Goal: Task Accomplishment & Management: Complete application form

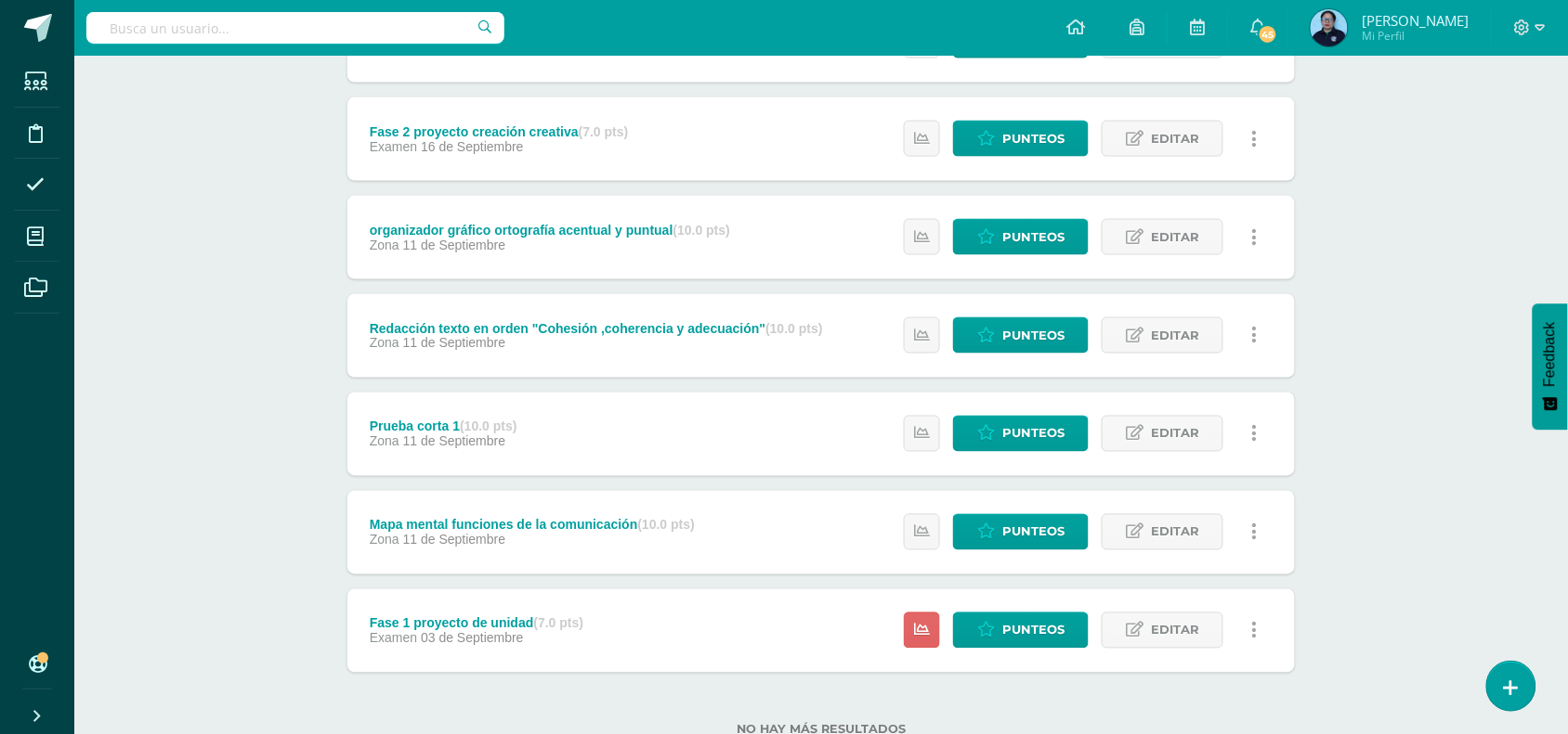
scroll to position [731, 0]
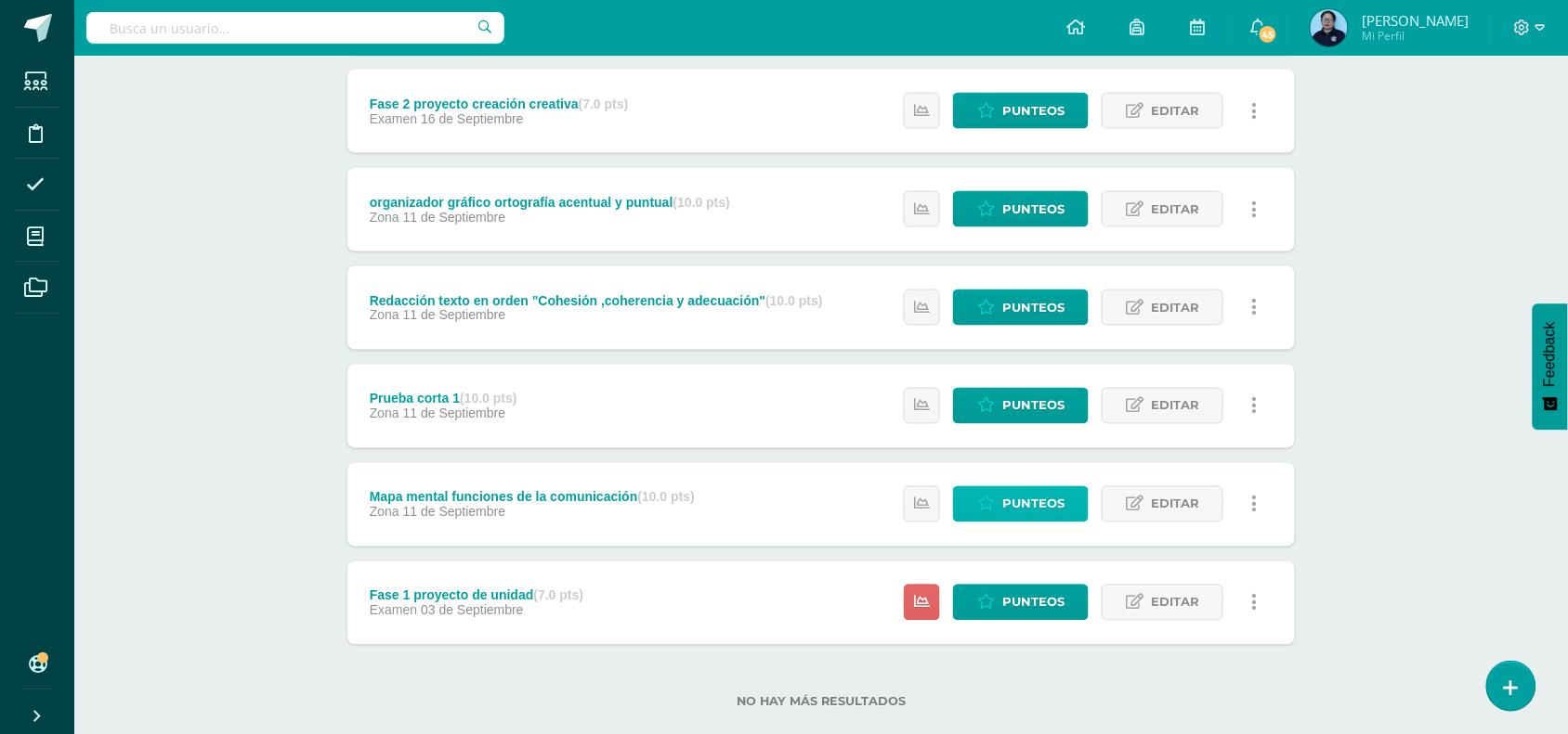
click at [1020, 504] on span "Punteos" at bounding box center [1033, 504] width 62 height 34
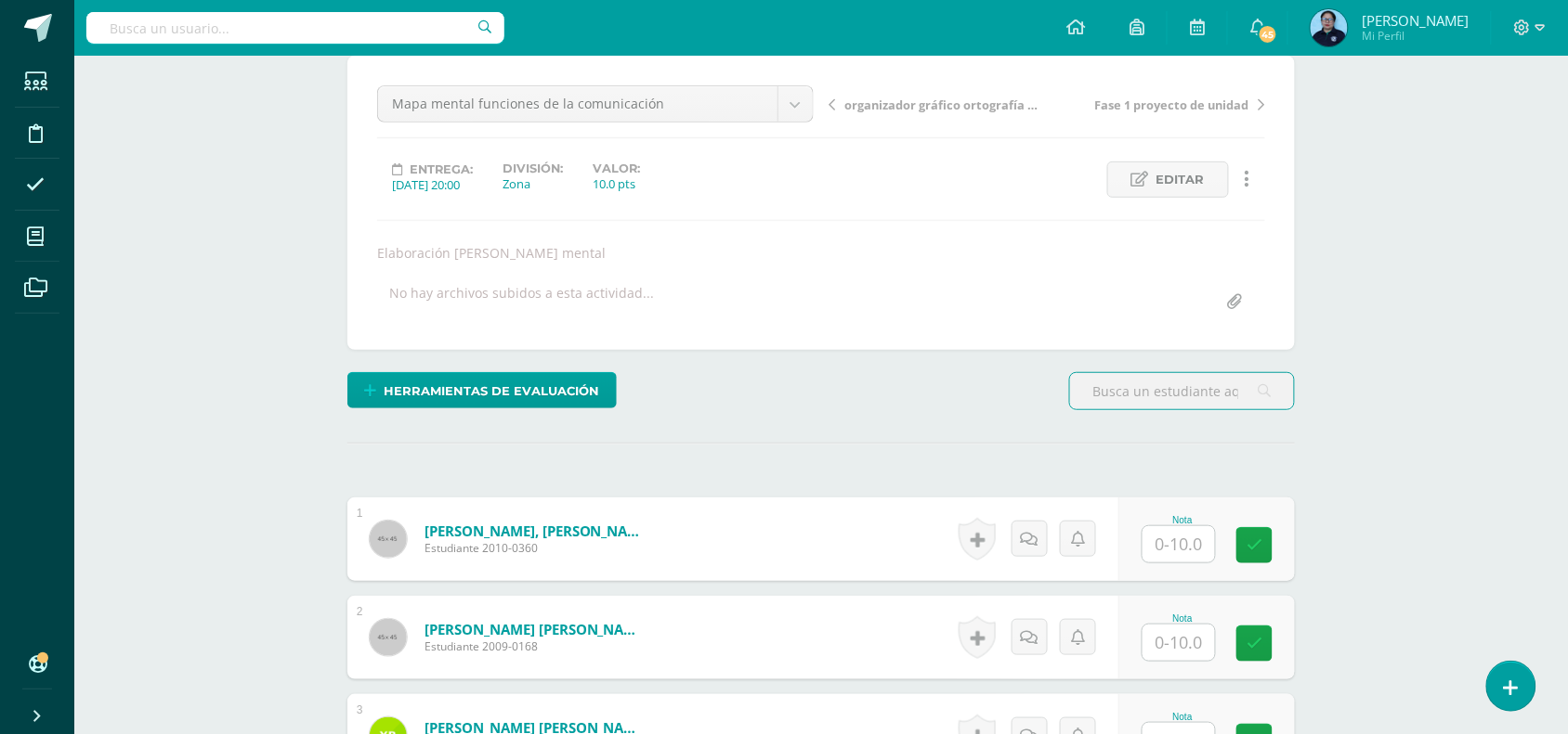
scroll to position [170, 0]
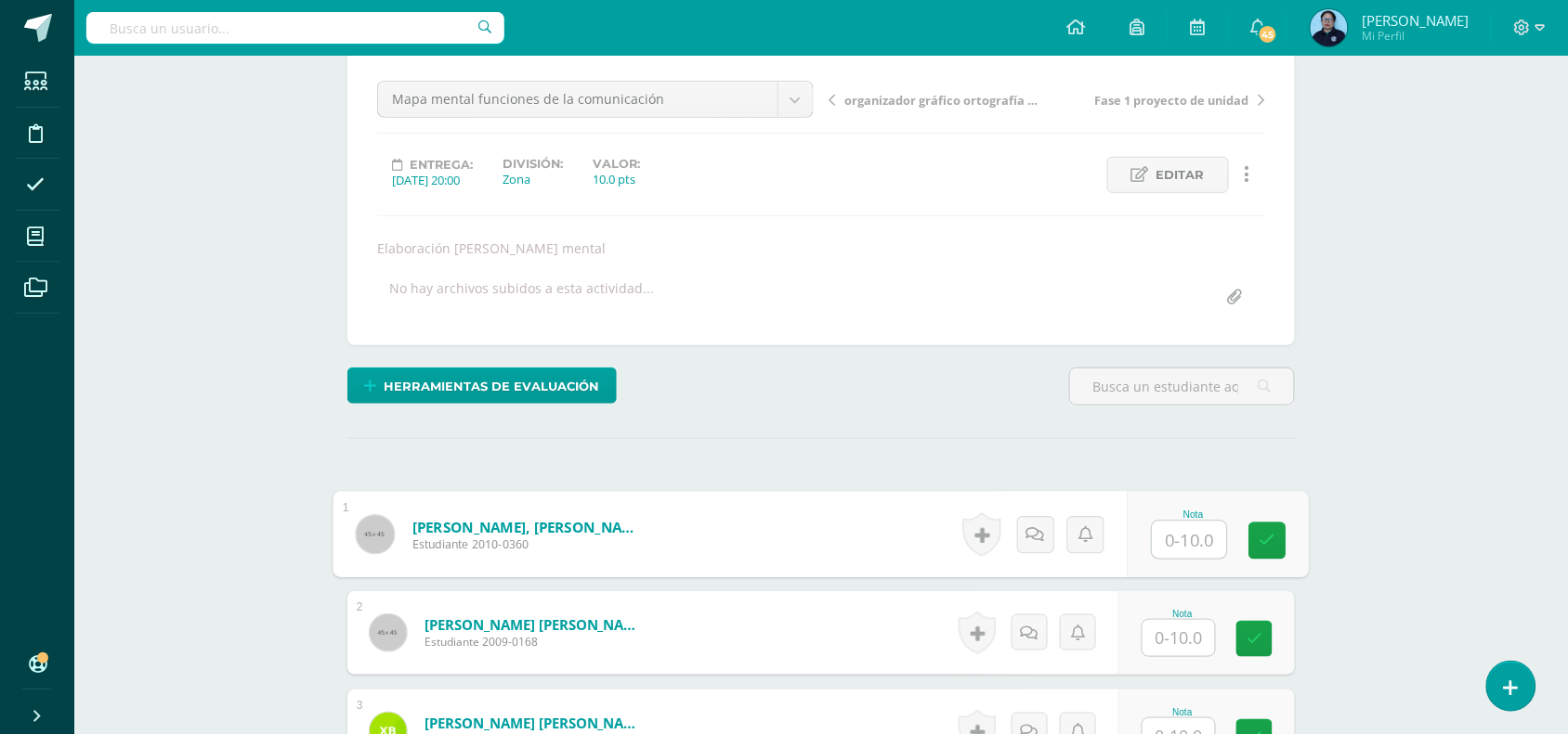
click at [1190, 541] on input "text" at bounding box center [1190, 541] width 75 height 37
type input "10"
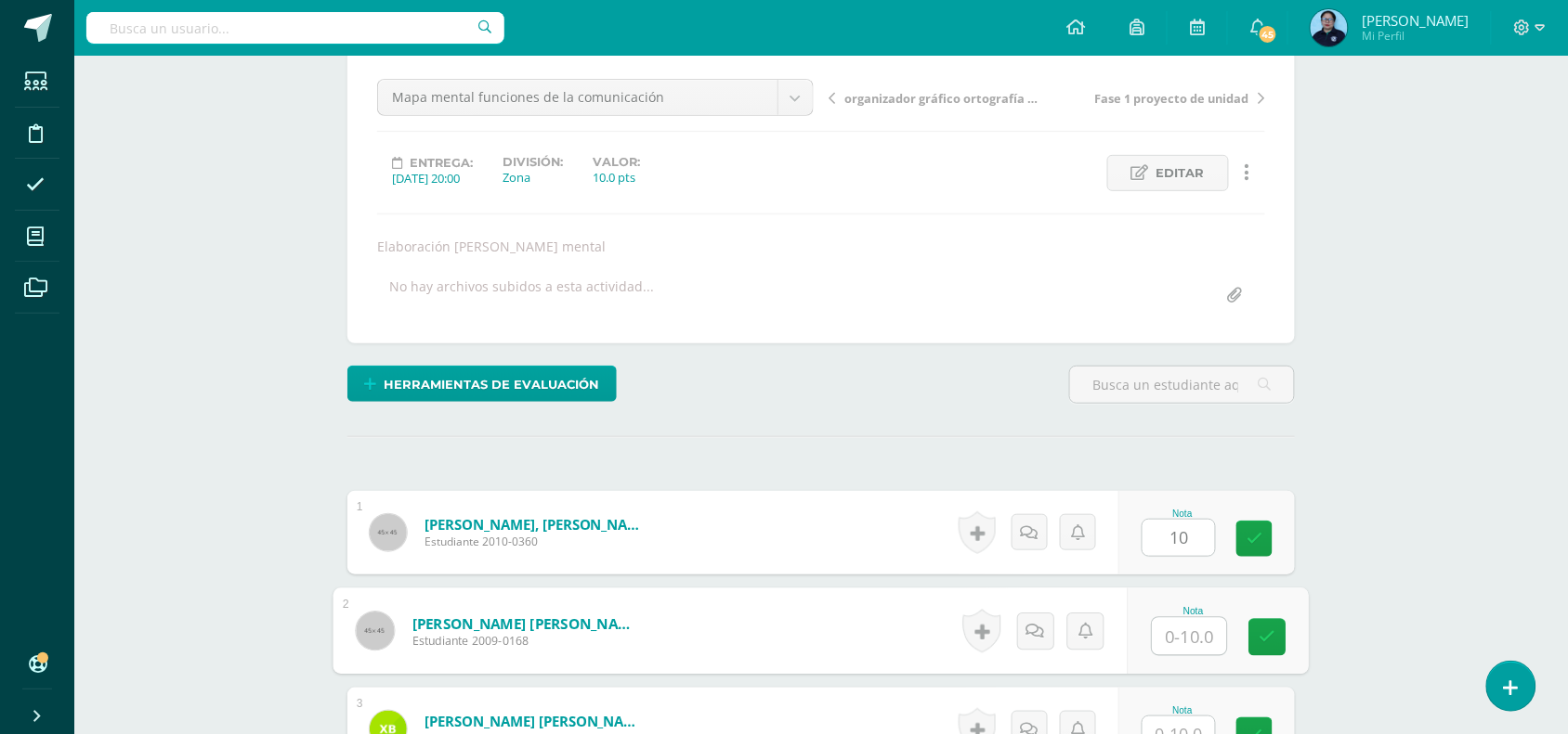
click at [1192, 644] on input "text" at bounding box center [1190, 637] width 75 height 37
type input "10"
click at [1265, 639] on icon at bounding box center [1268, 637] width 17 height 16
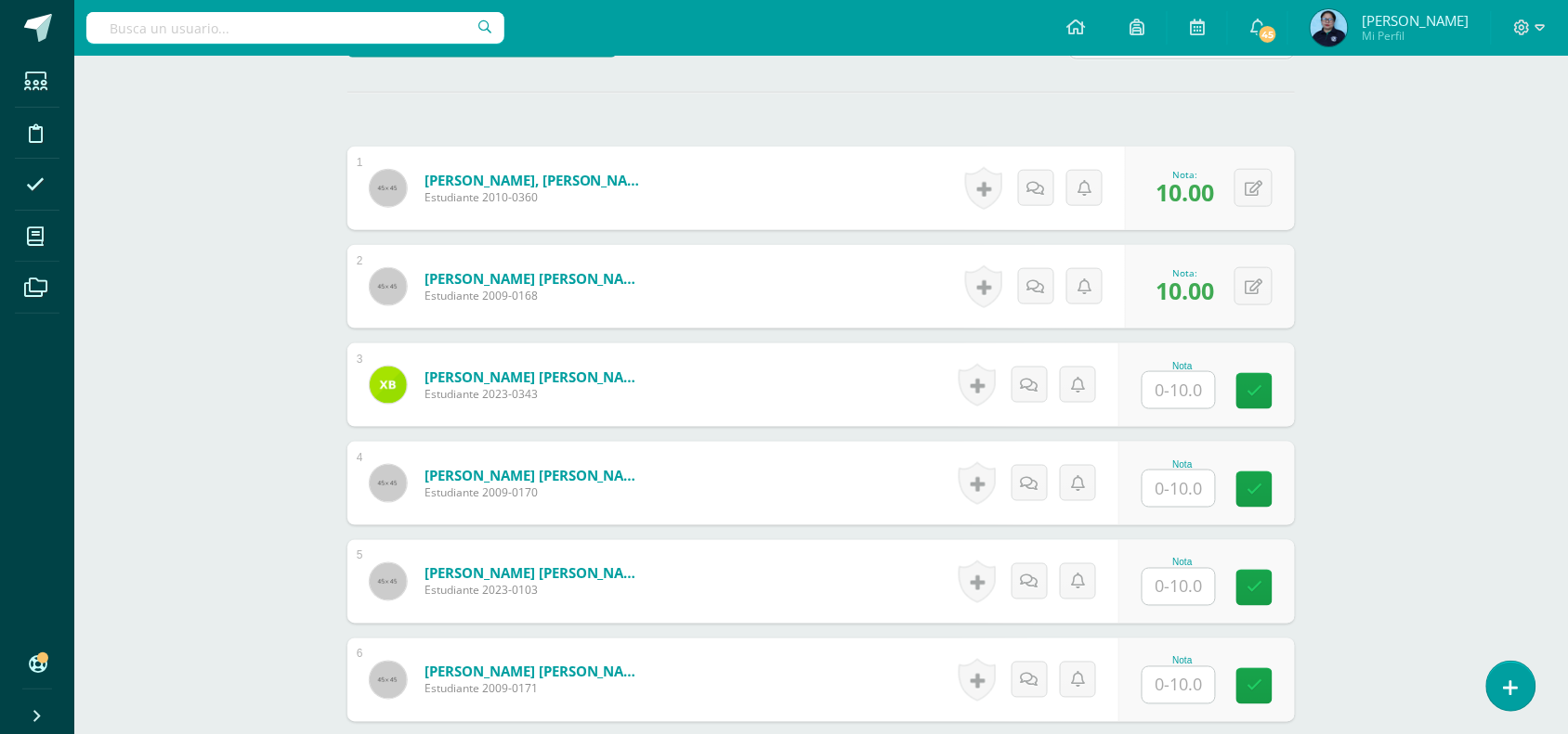
scroll to position [535, 0]
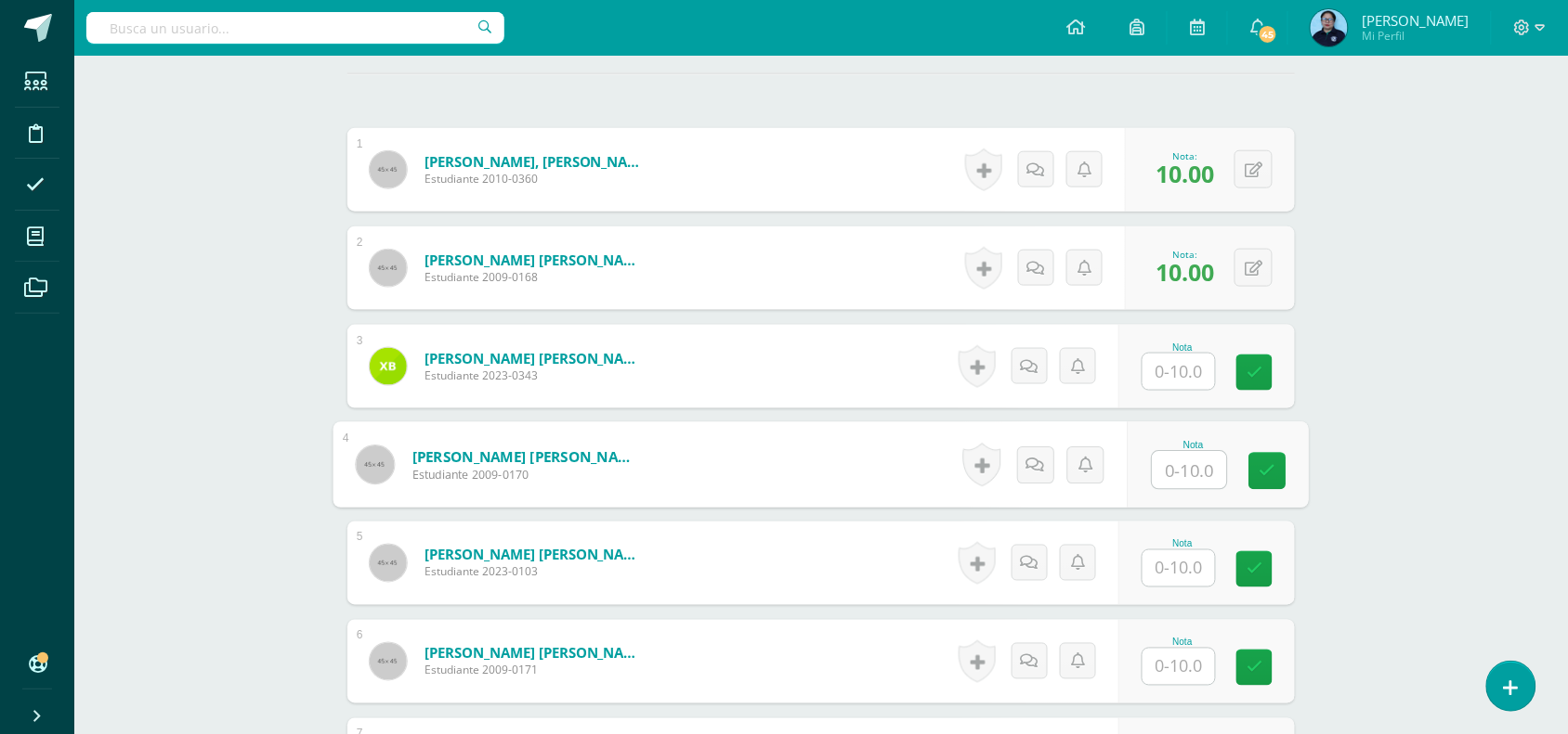
click at [1177, 466] on input "text" at bounding box center [1190, 471] width 75 height 37
type input "10"
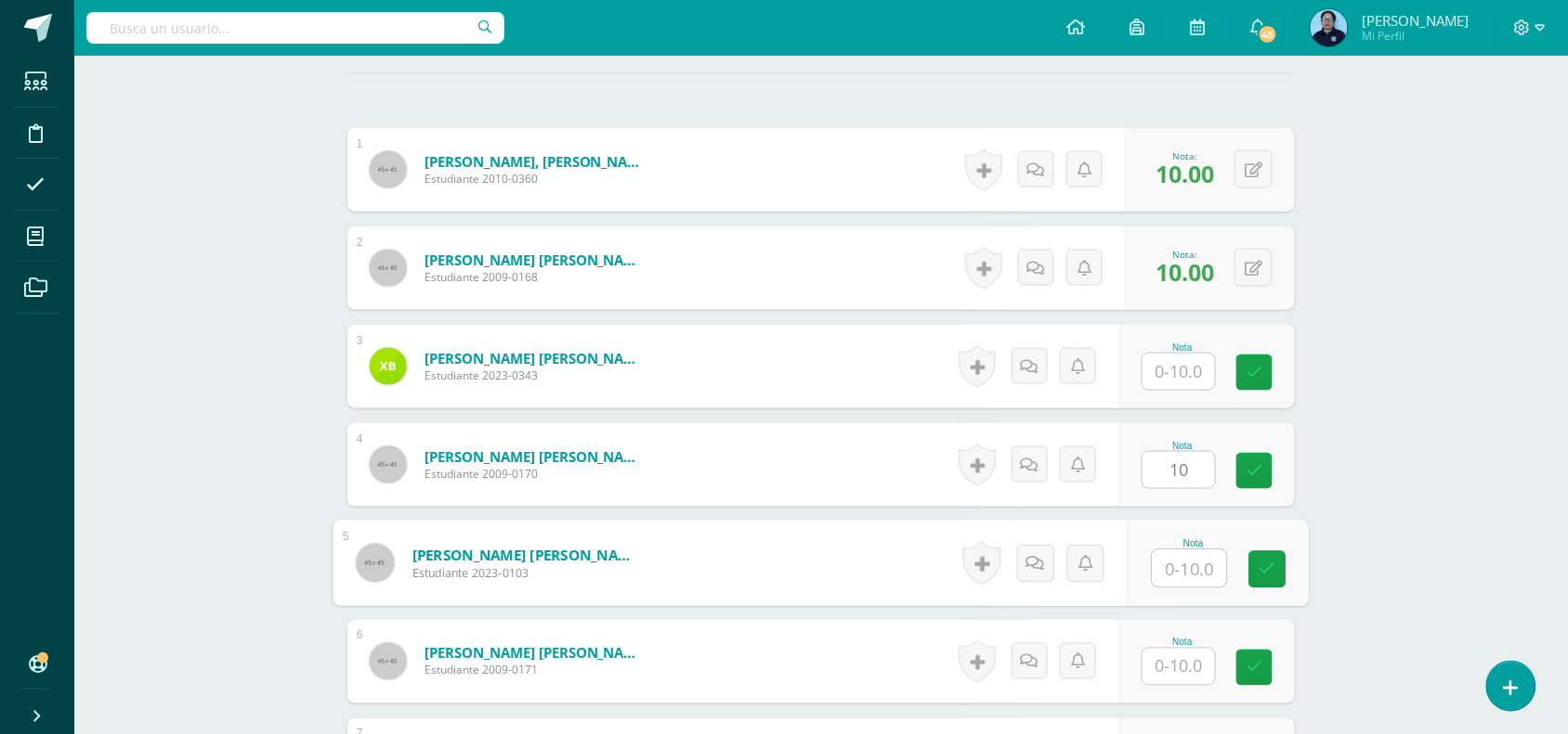
click at [1177, 566] on input "text" at bounding box center [1190, 569] width 75 height 37
type input "10"
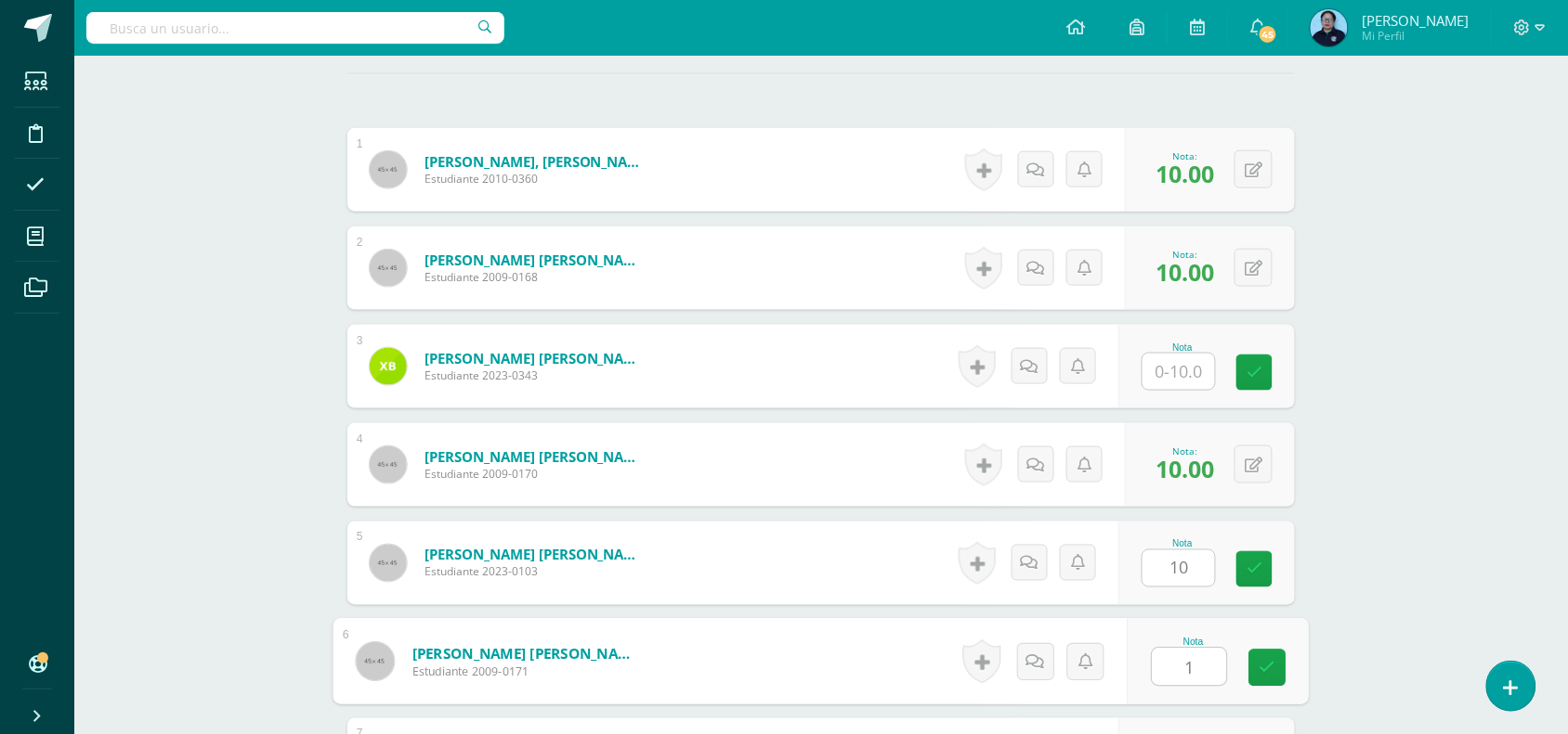
click at [1191, 671] on input "1" at bounding box center [1190, 667] width 75 height 37
type input "10"
click at [1265, 669] on icon at bounding box center [1268, 668] width 17 height 16
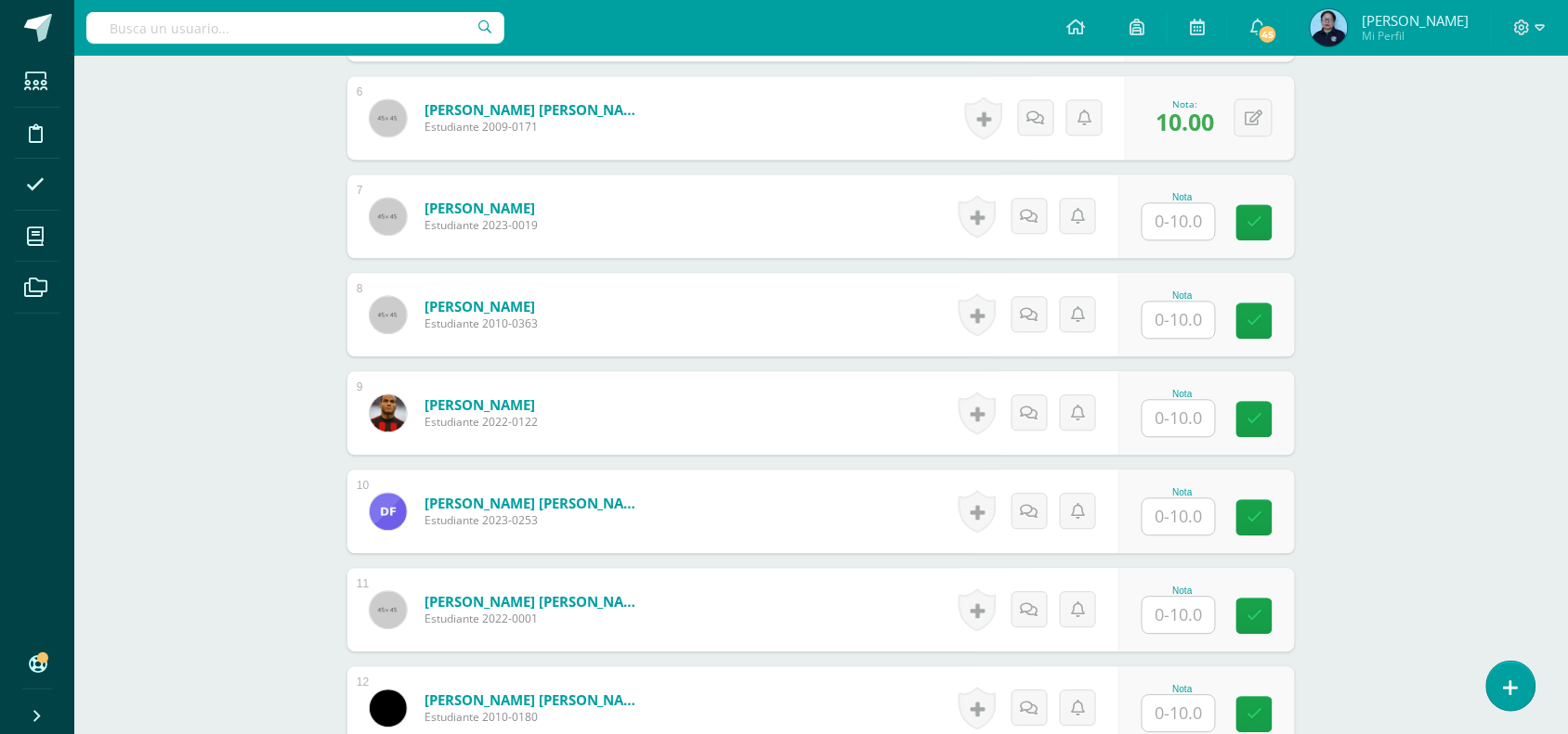
scroll to position [1084, 0]
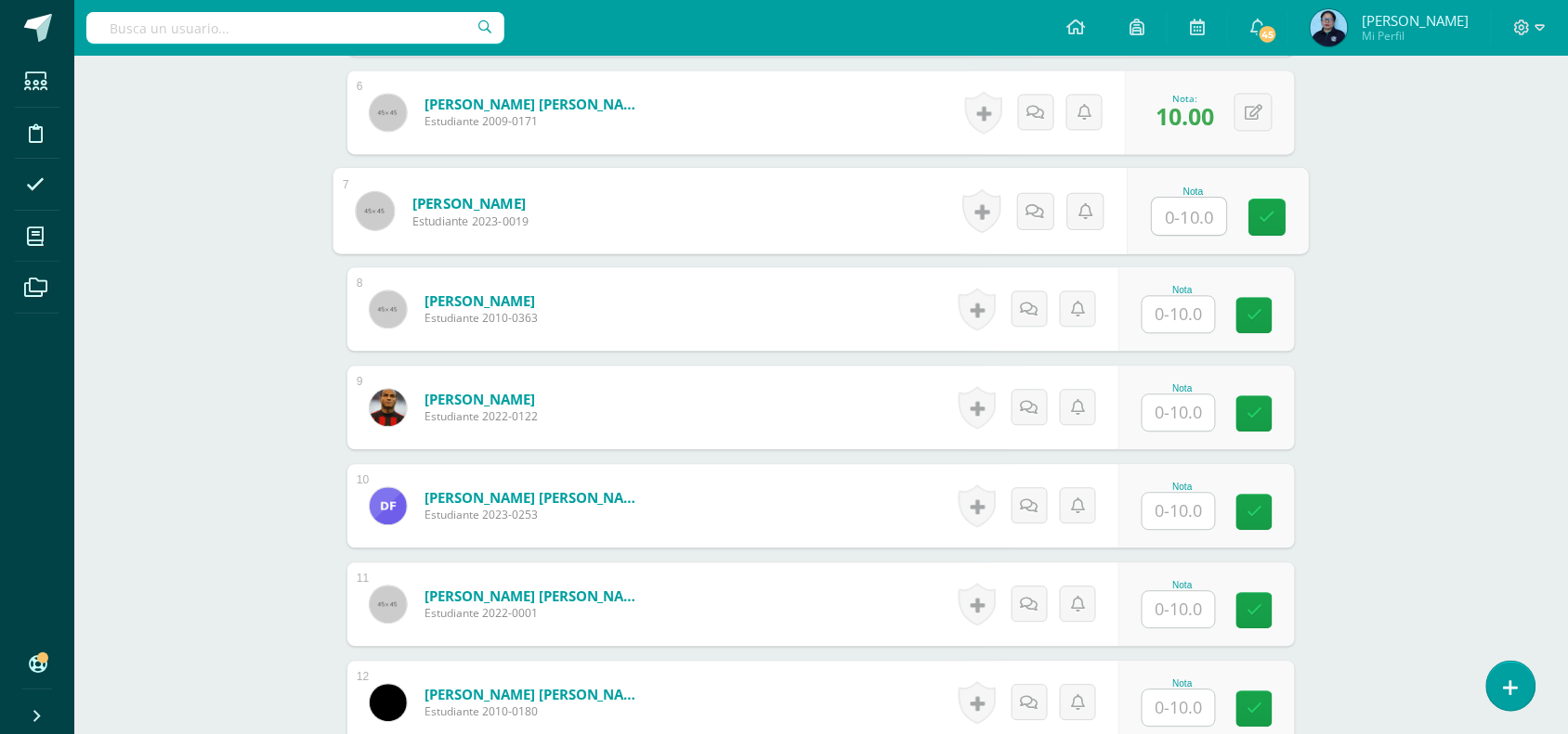
click at [1191, 220] on input "text" at bounding box center [1190, 216] width 75 height 37
type input "9"
click at [1180, 318] on input "text" at bounding box center [1190, 315] width 75 height 37
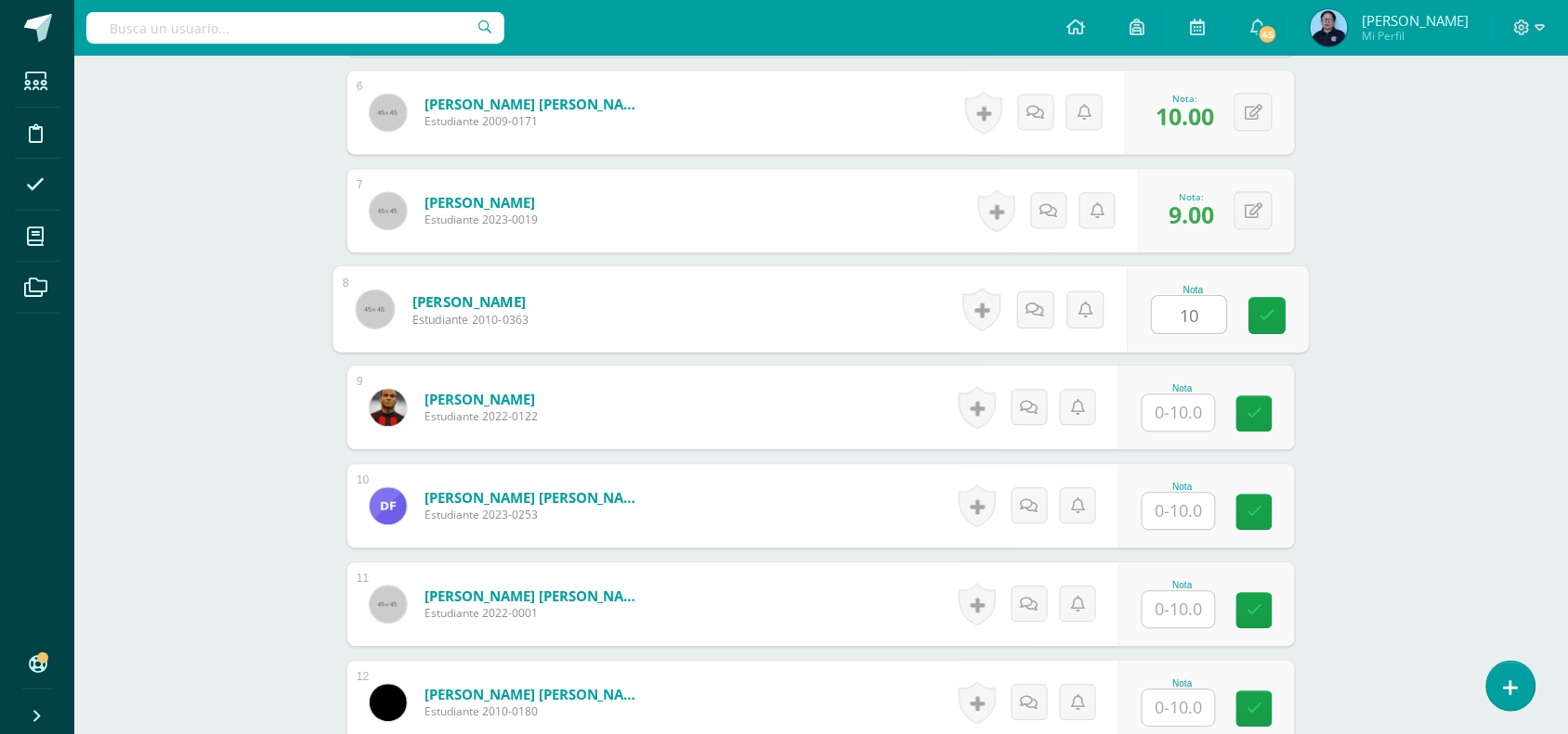
type input "10"
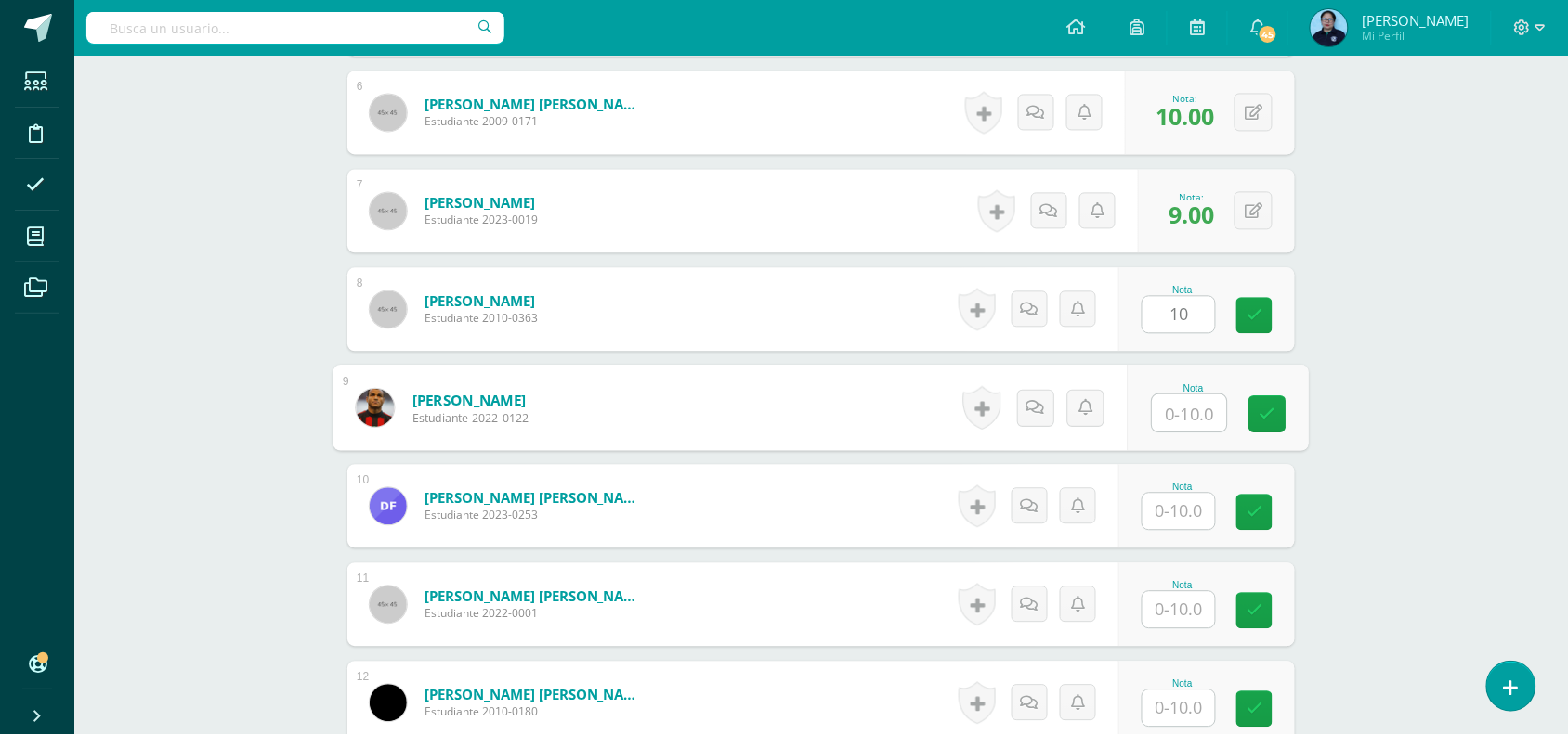
click at [1189, 414] on input "text" at bounding box center [1190, 413] width 75 height 37
type input "10"
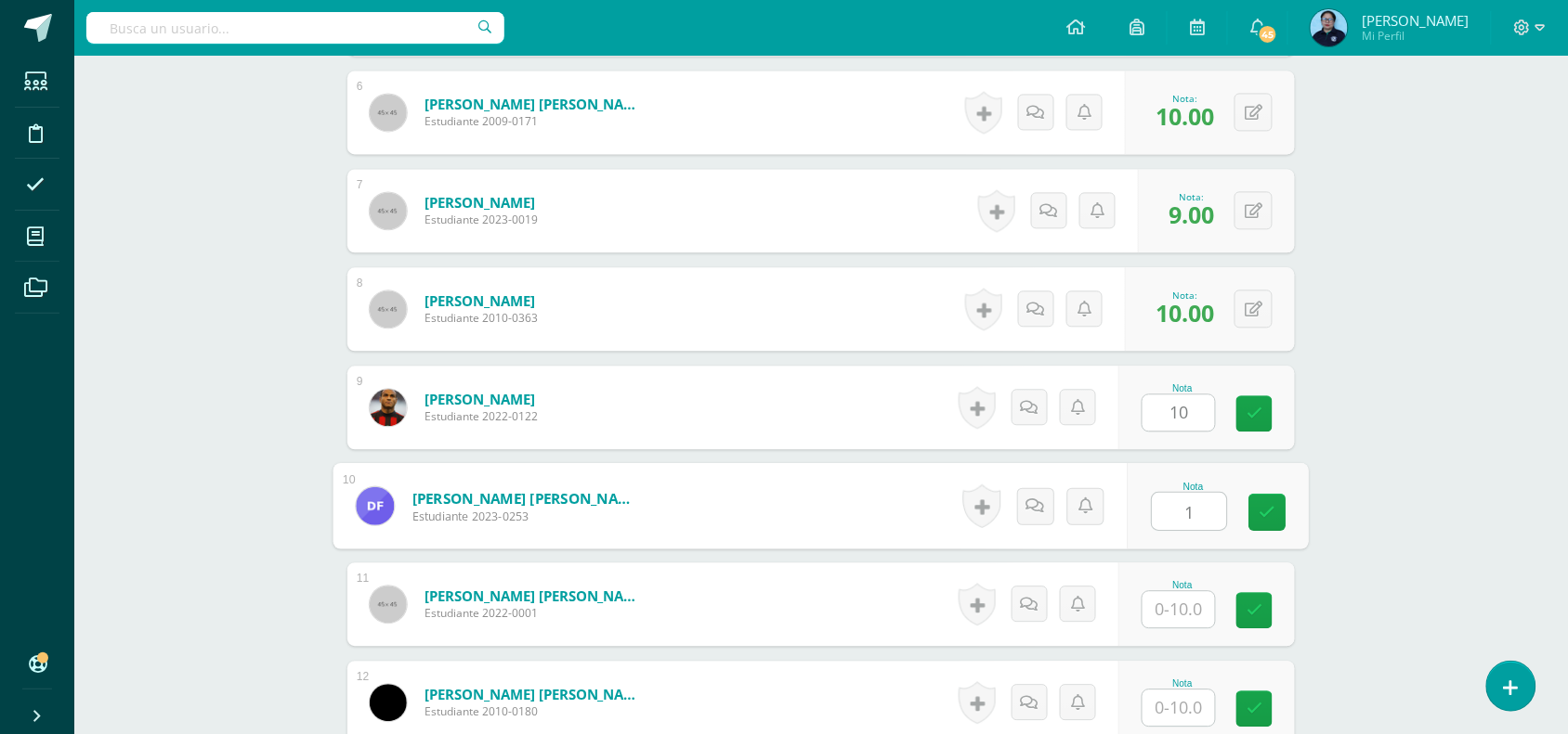
click at [1186, 510] on input "1" at bounding box center [1190, 511] width 75 height 37
type input "10"
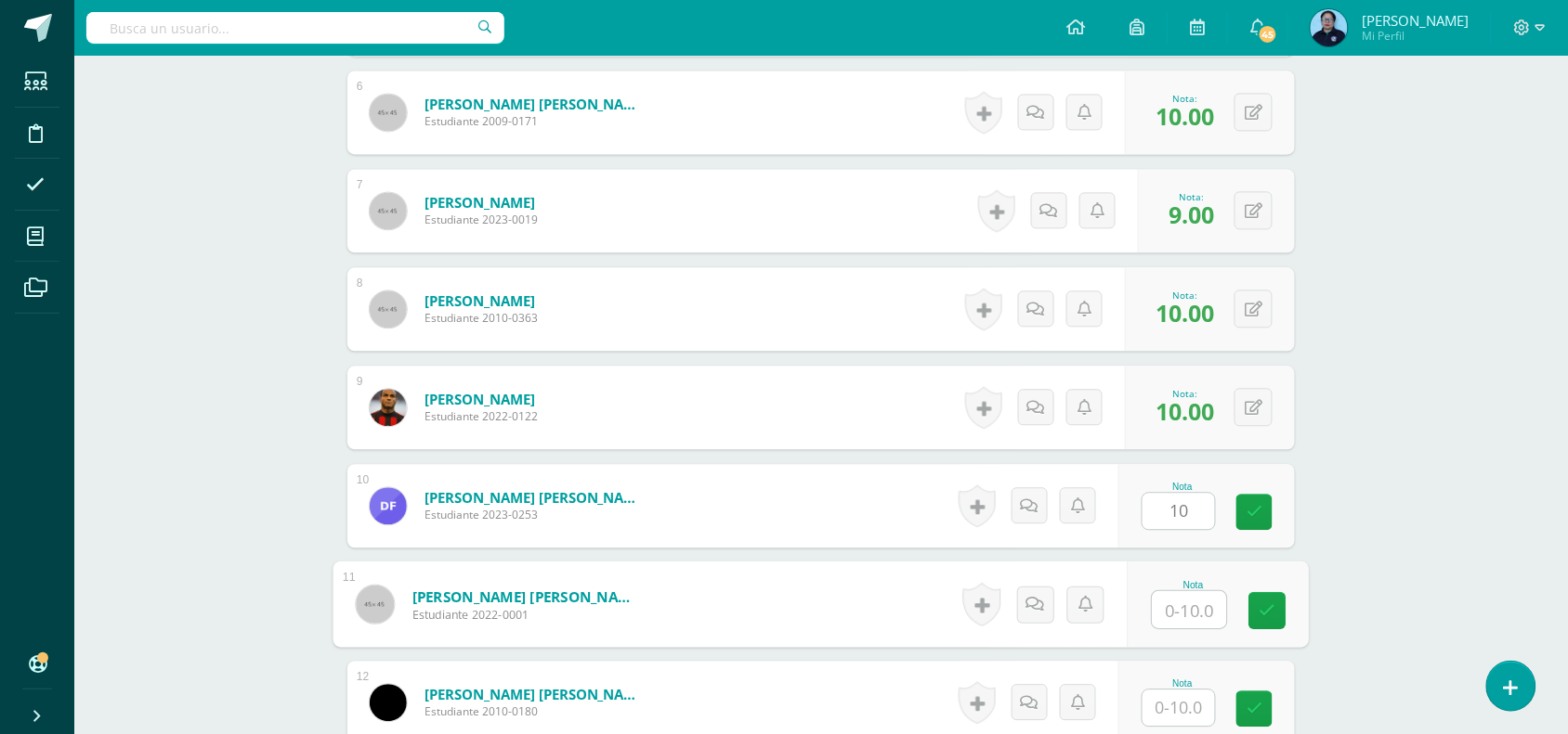
click at [1195, 614] on input "text" at bounding box center [1190, 610] width 75 height 37
type input "9"
click at [1262, 610] on icon at bounding box center [1268, 610] width 17 height 16
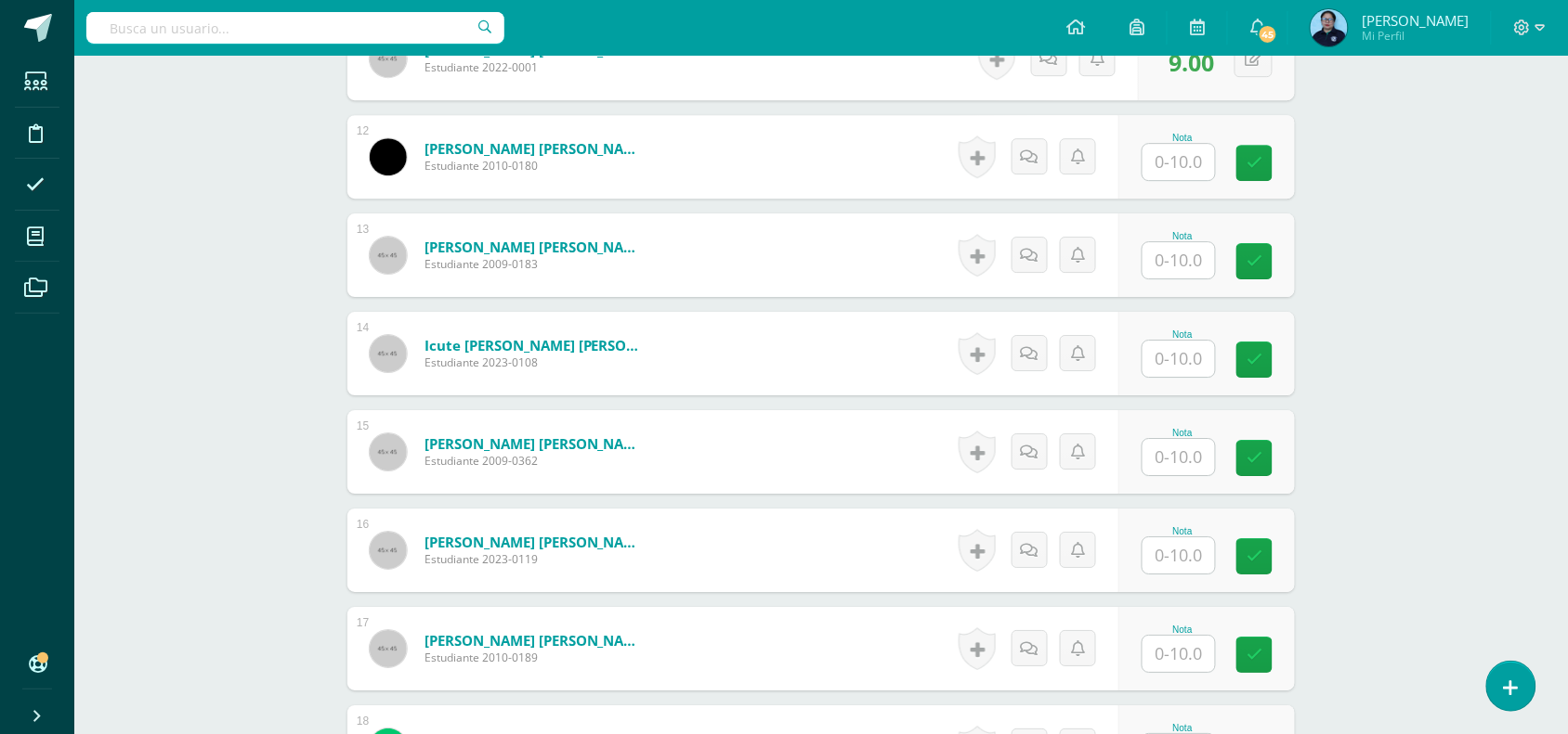
scroll to position [1641, 0]
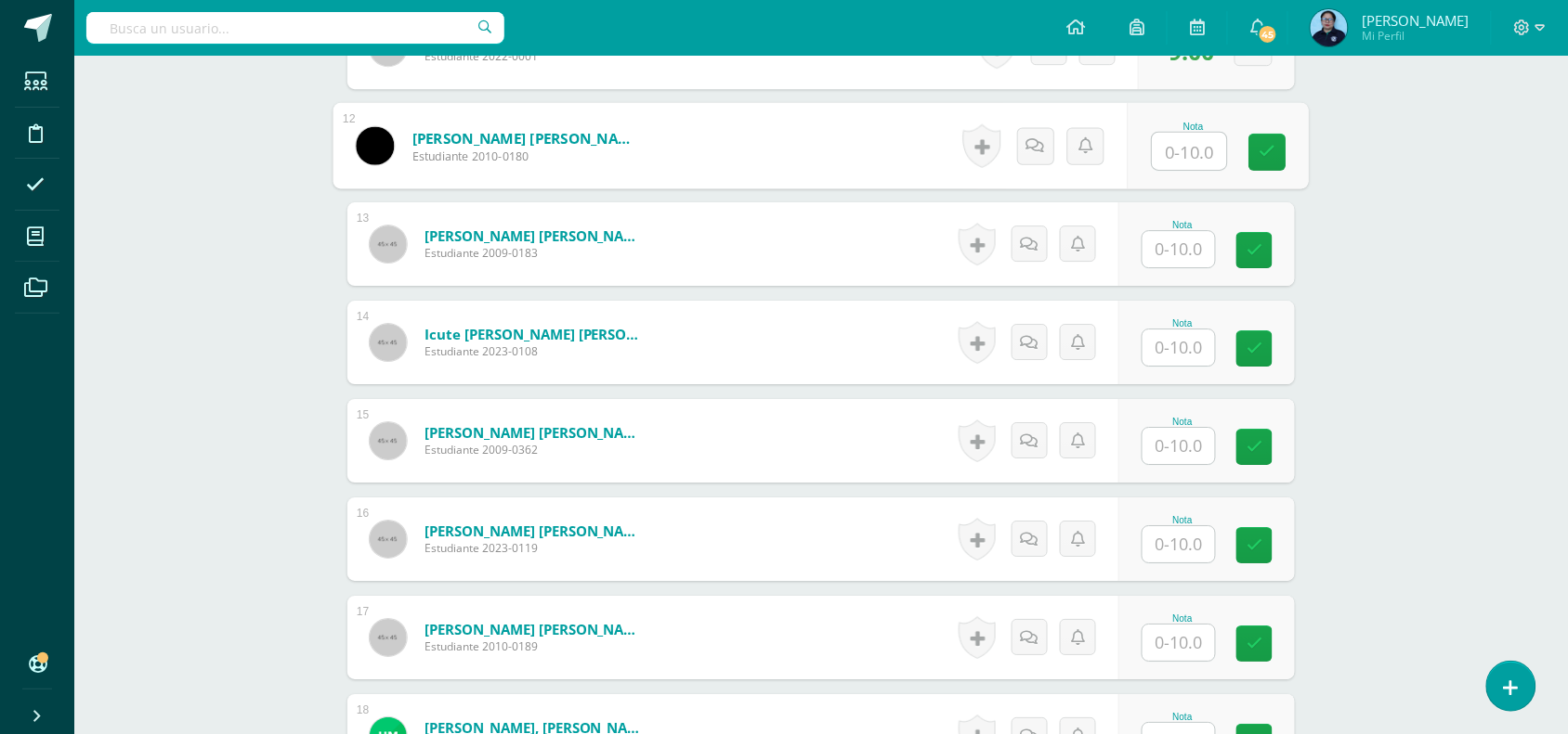
click at [1182, 155] on input "text" at bounding box center [1190, 151] width 75 height 37
type input "10"
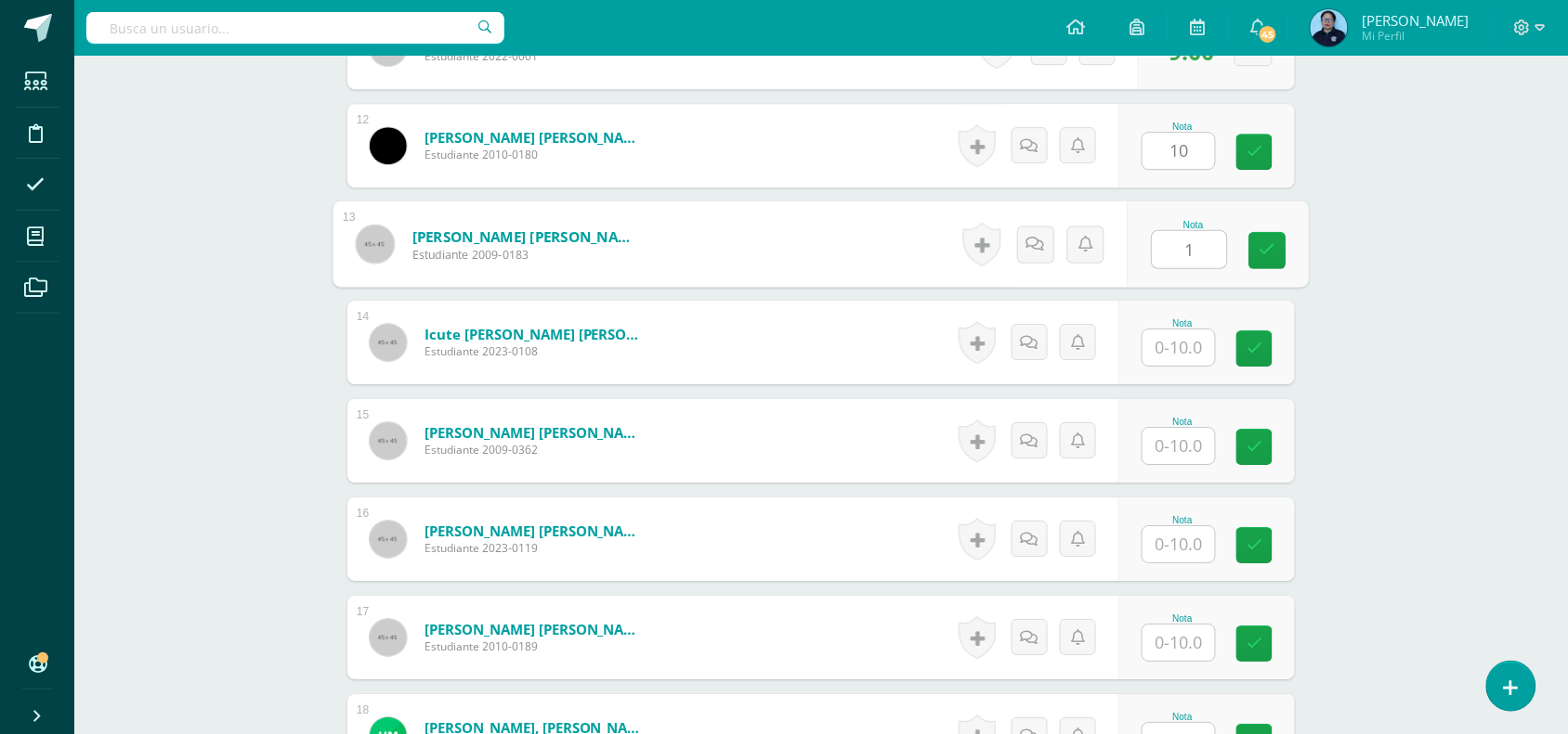
click at [1187, 247] on input "1" at bounding box center [1190, 250] width 75 height 37
type input "10"
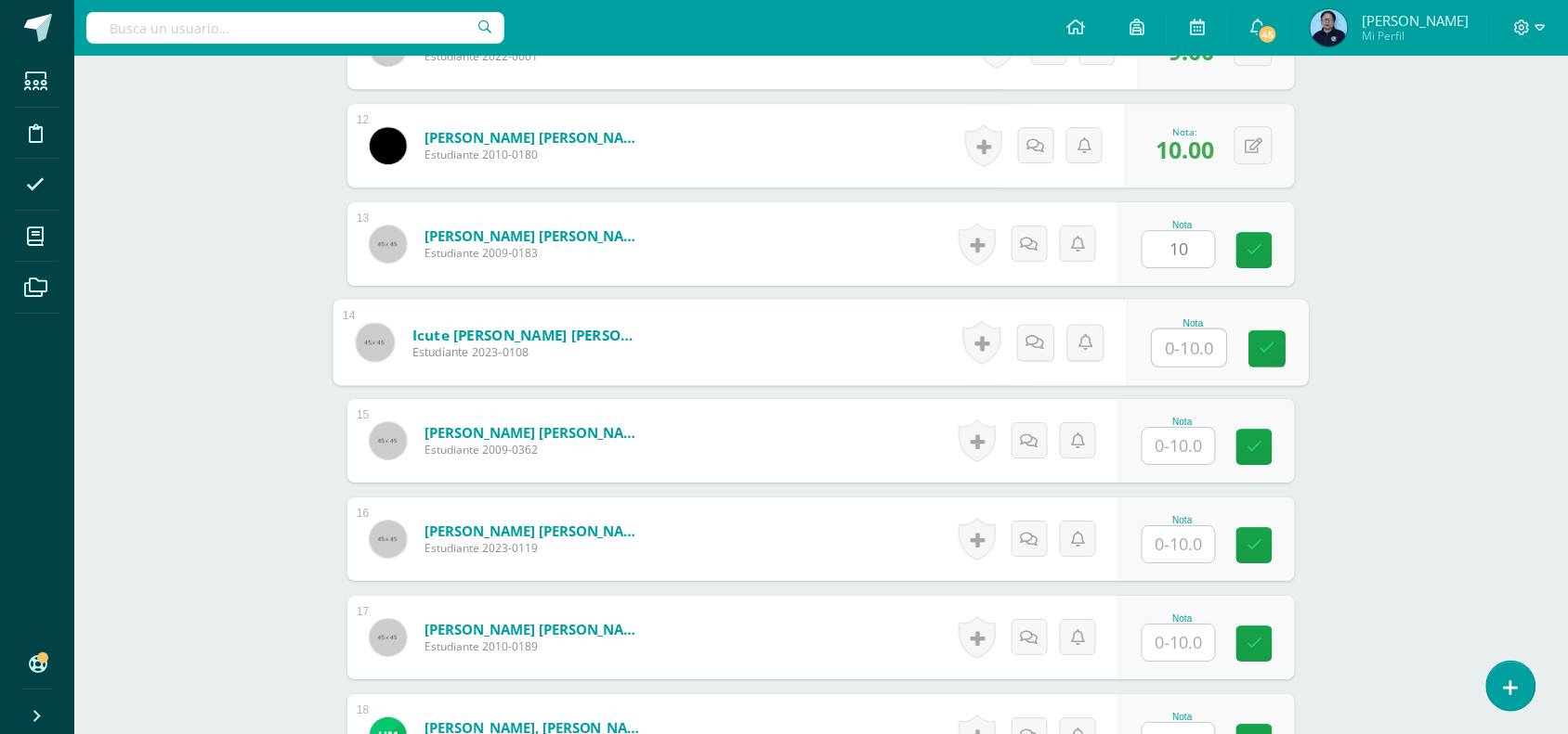
click at [1181, 340] on input "text" at bounding box center [1190, 348] width 75 height 37
type input "10"
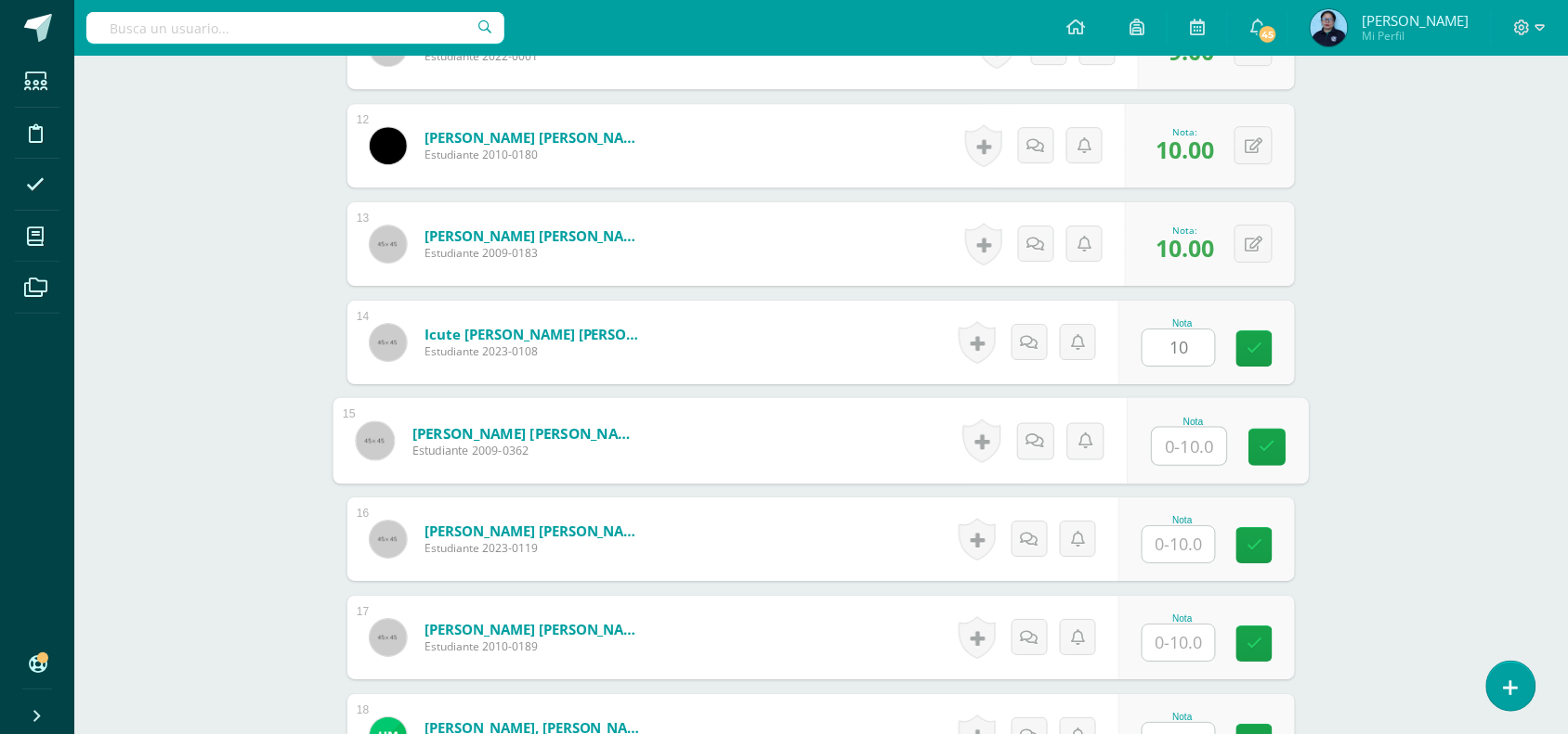
click at [1180, 455] on input "text" at bounding box center [1190, 446] width 75 height 37
type input "10"
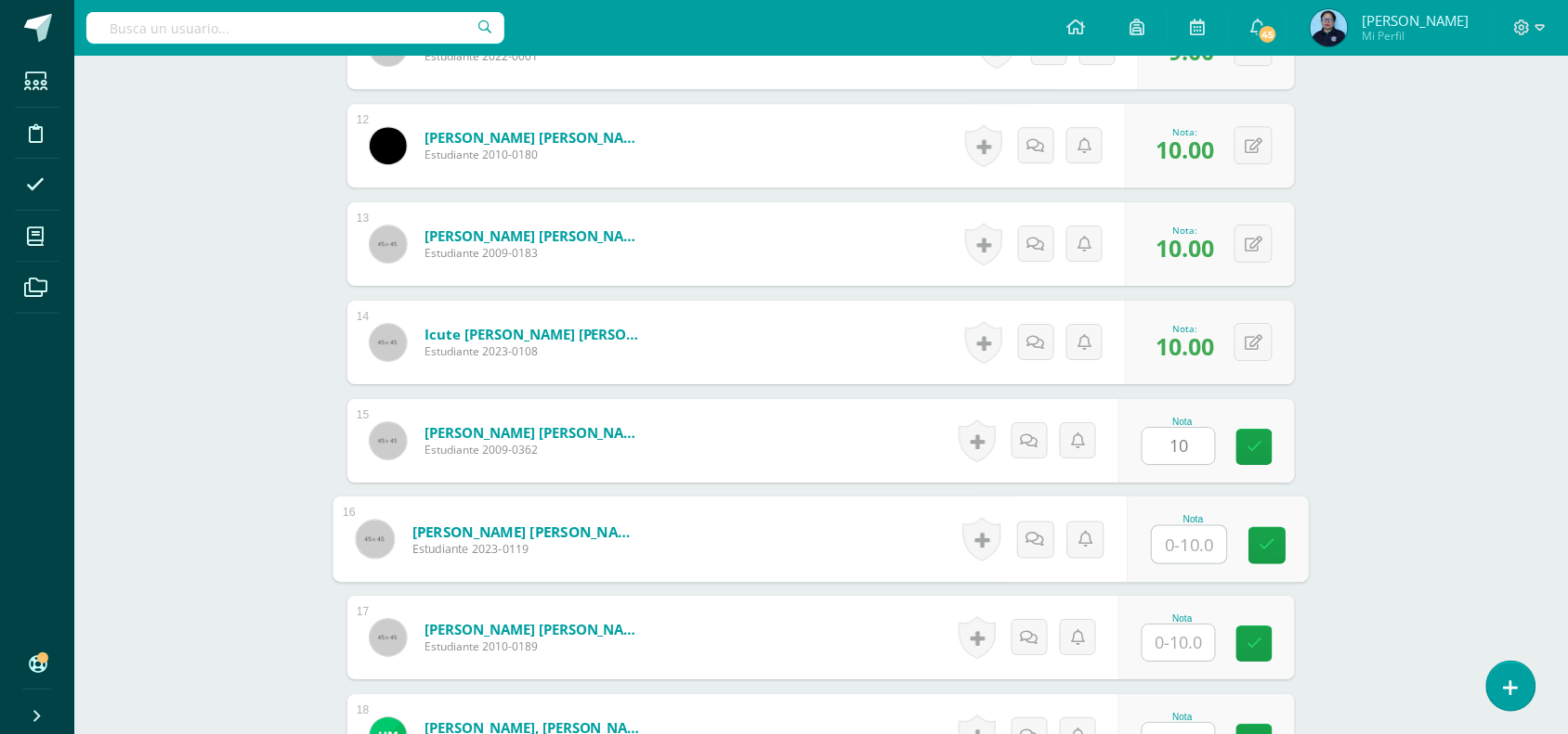
click at [1195, 537] on input "text" at bounding box center [1190, 545] width 75 height 37
type input "10"
click at [1273, 549] on icon at bounding box center [1268, 546] width 17 height 16
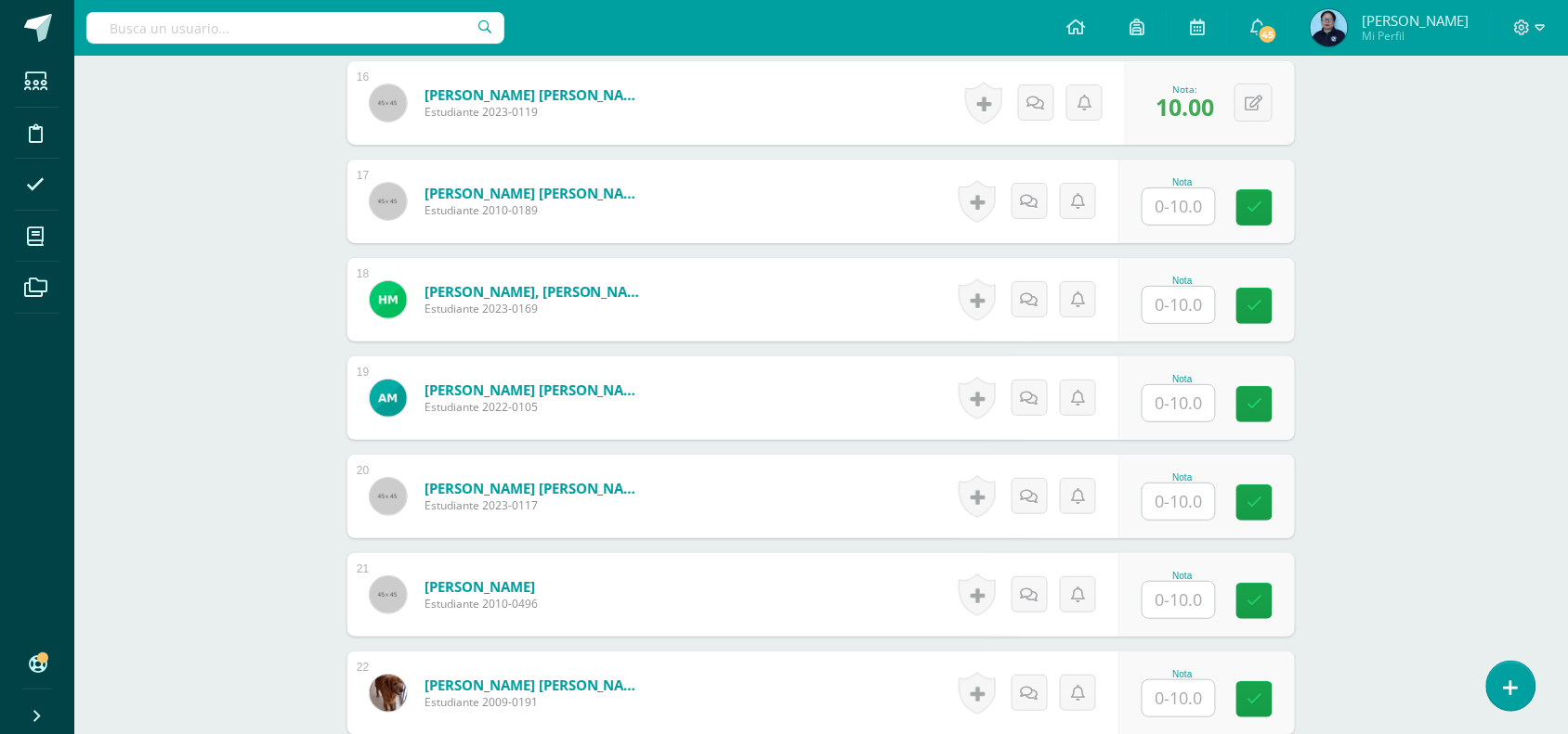
scroll to position [2084, 0]
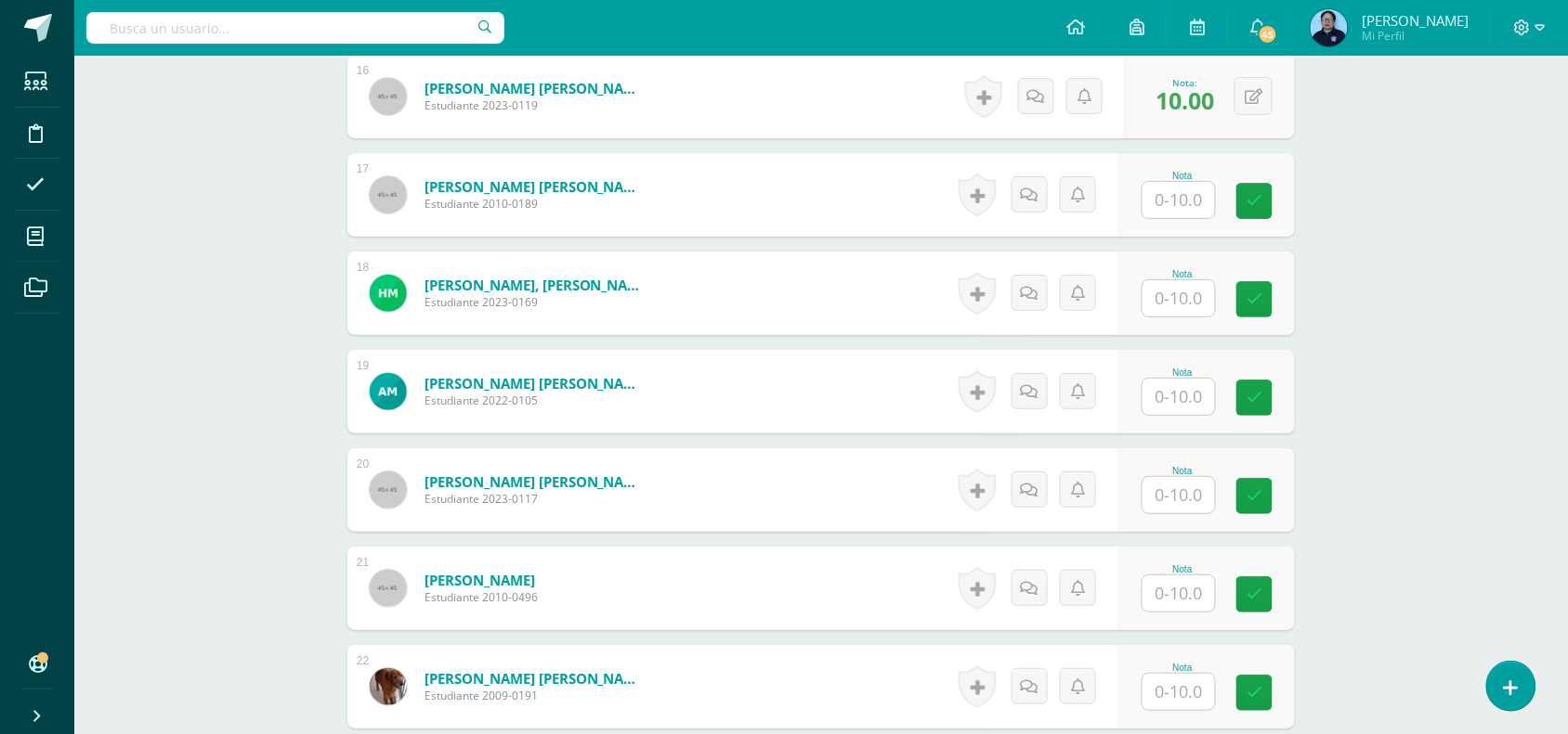
click at [1167, 200] on input "text" at bounding box center [1179, 199] width 73 height 36
type input "10"
click at [1256, 211] on link at bounding box center [1268, 201] width 37 height 37
click at [1190, 301] on input "text" at bounding box center [1190, 299] width 75 height 37
type input "10"
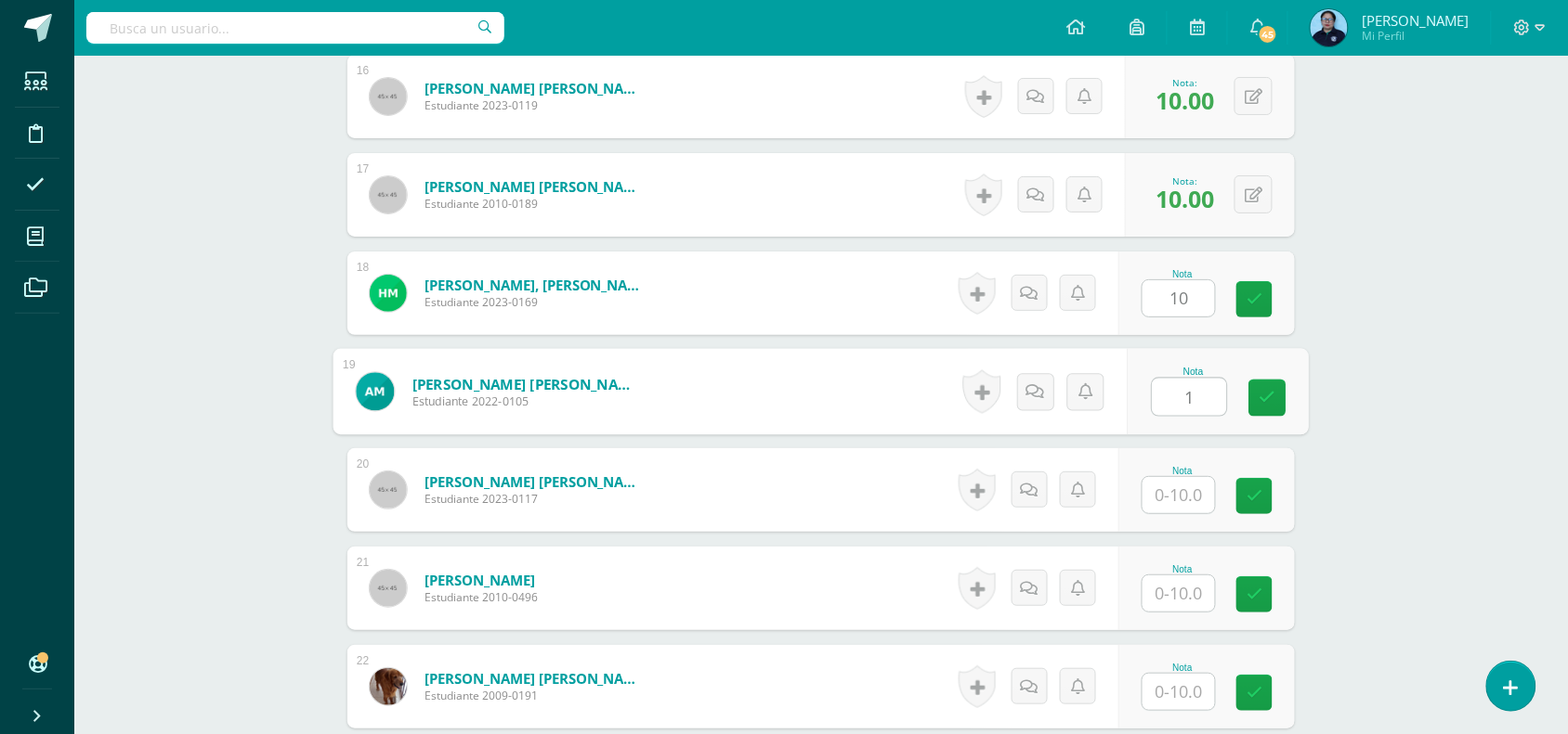
click at [1179, 402] on input "1" at bounding box center [1190, 397] width 75 height 37
type input "10"
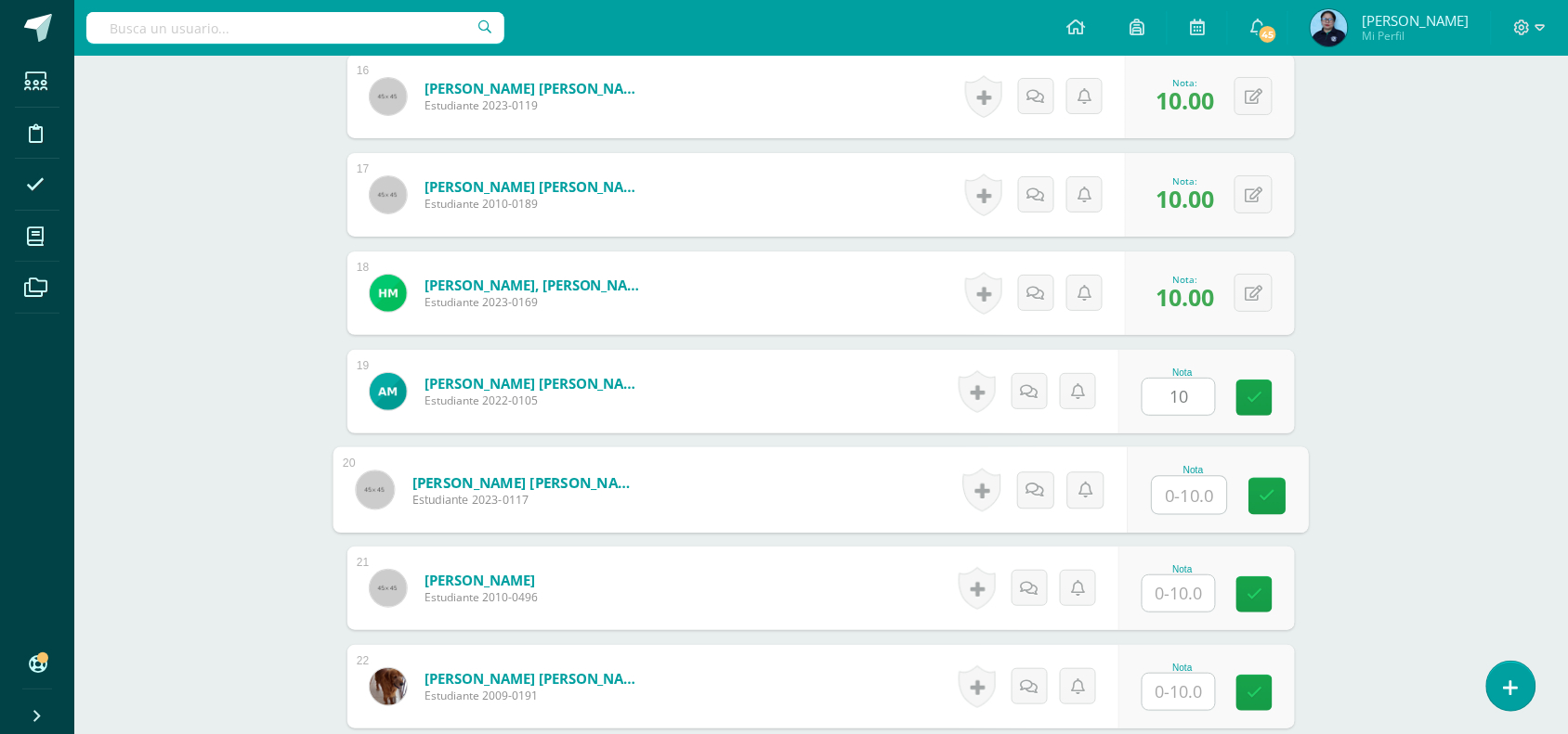
click at [1170, 507] on input "text" at bounding box center [1190, 496] width 75 height 37
type input "9"
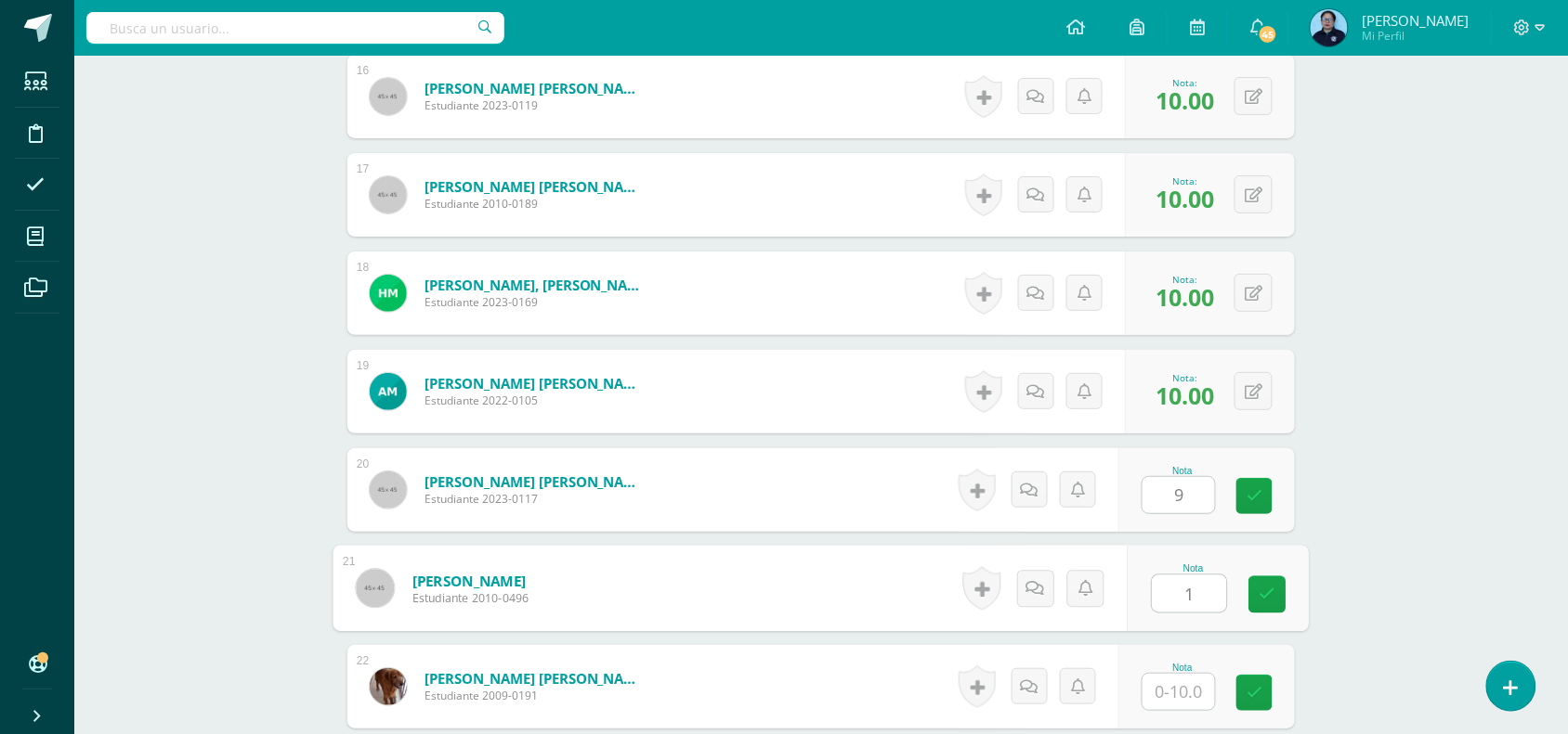
click at [1204, 587] on input "1" at bounding box center [1190, 595] width 75 height 37
type input "10"
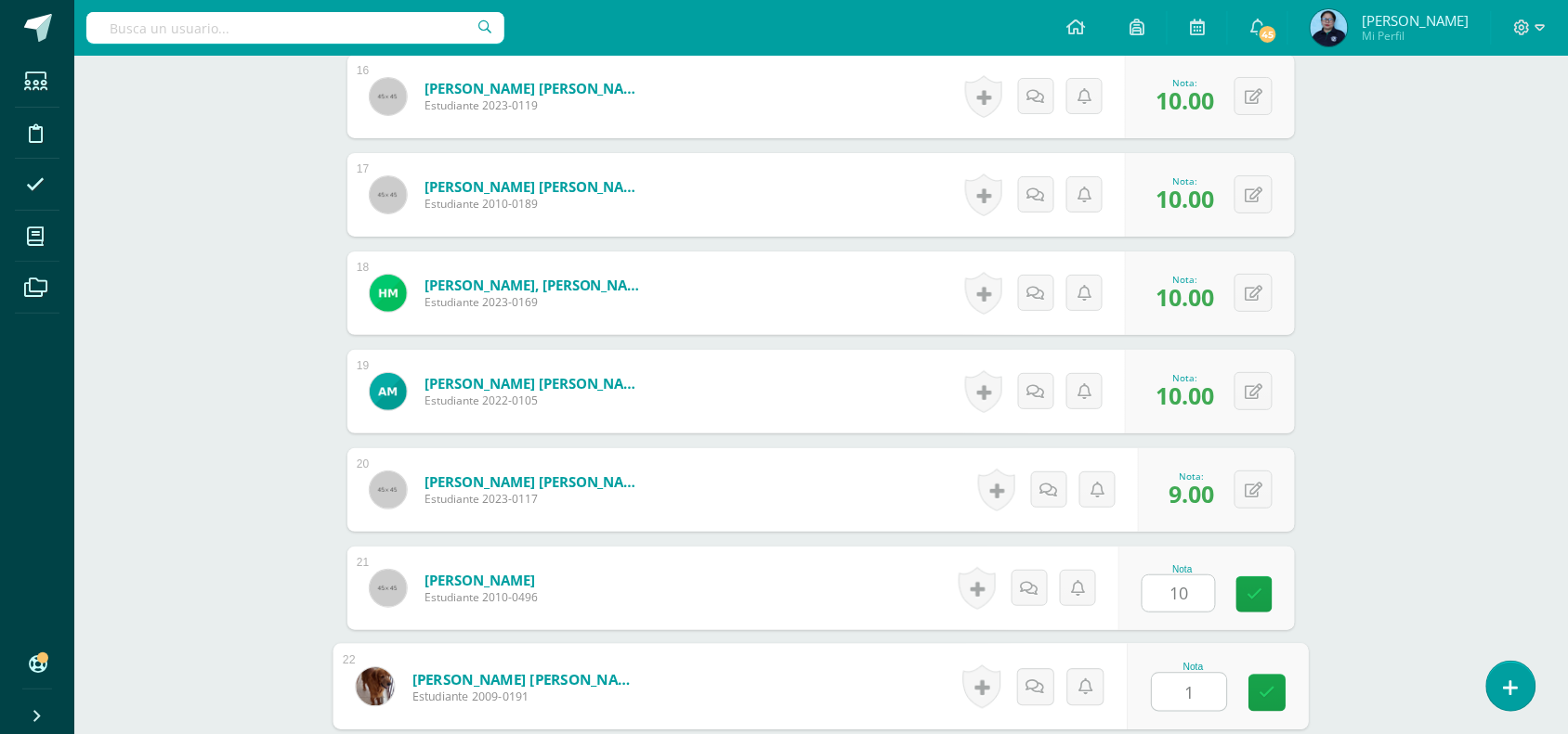
click at [1175, 704] on input "1" at bounding box center [1190, 693] width 75 height 37
type input "10"
click at [1259, 698] on link at bounding box center [1268, 694] width 37 height 37
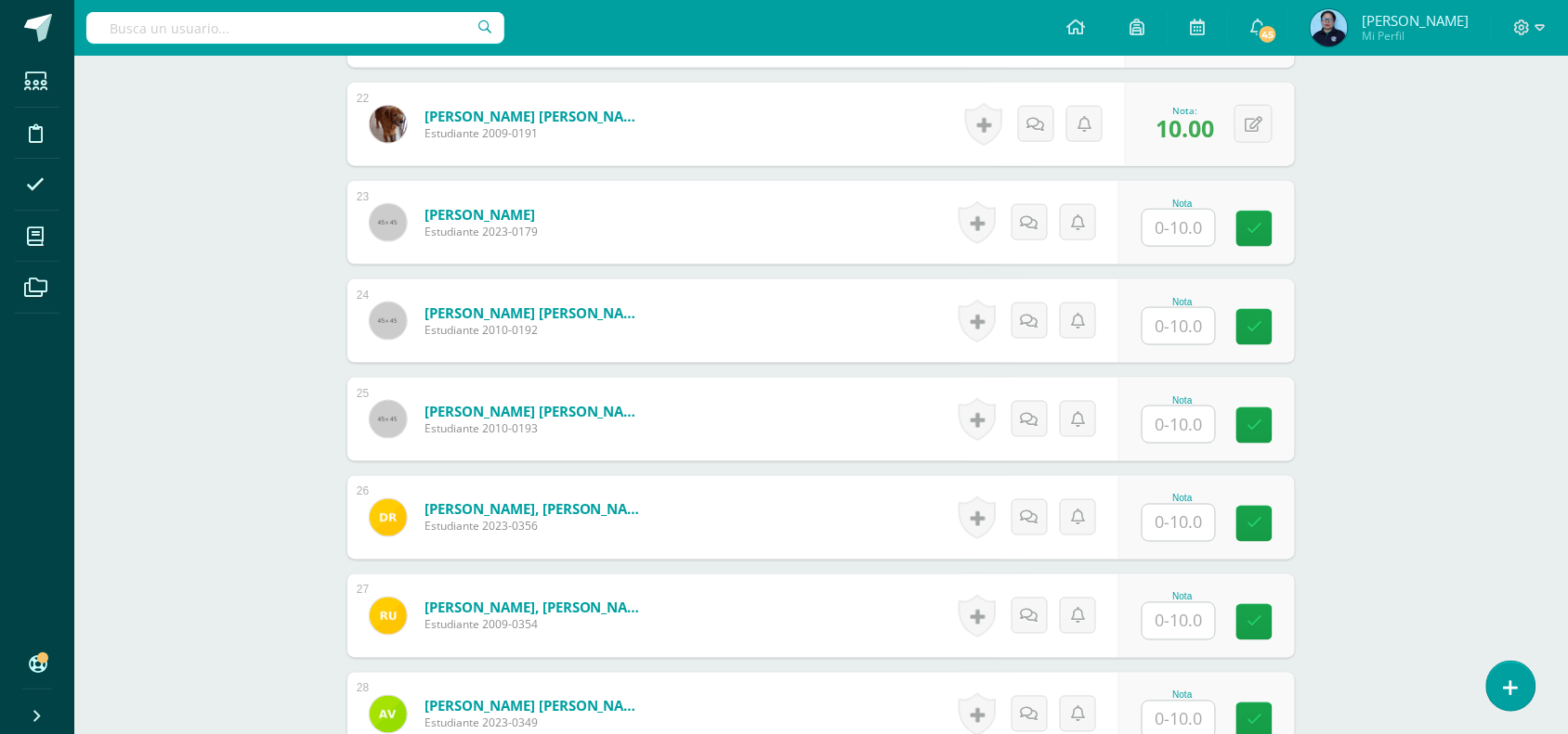
scroll to position [2665, 0]
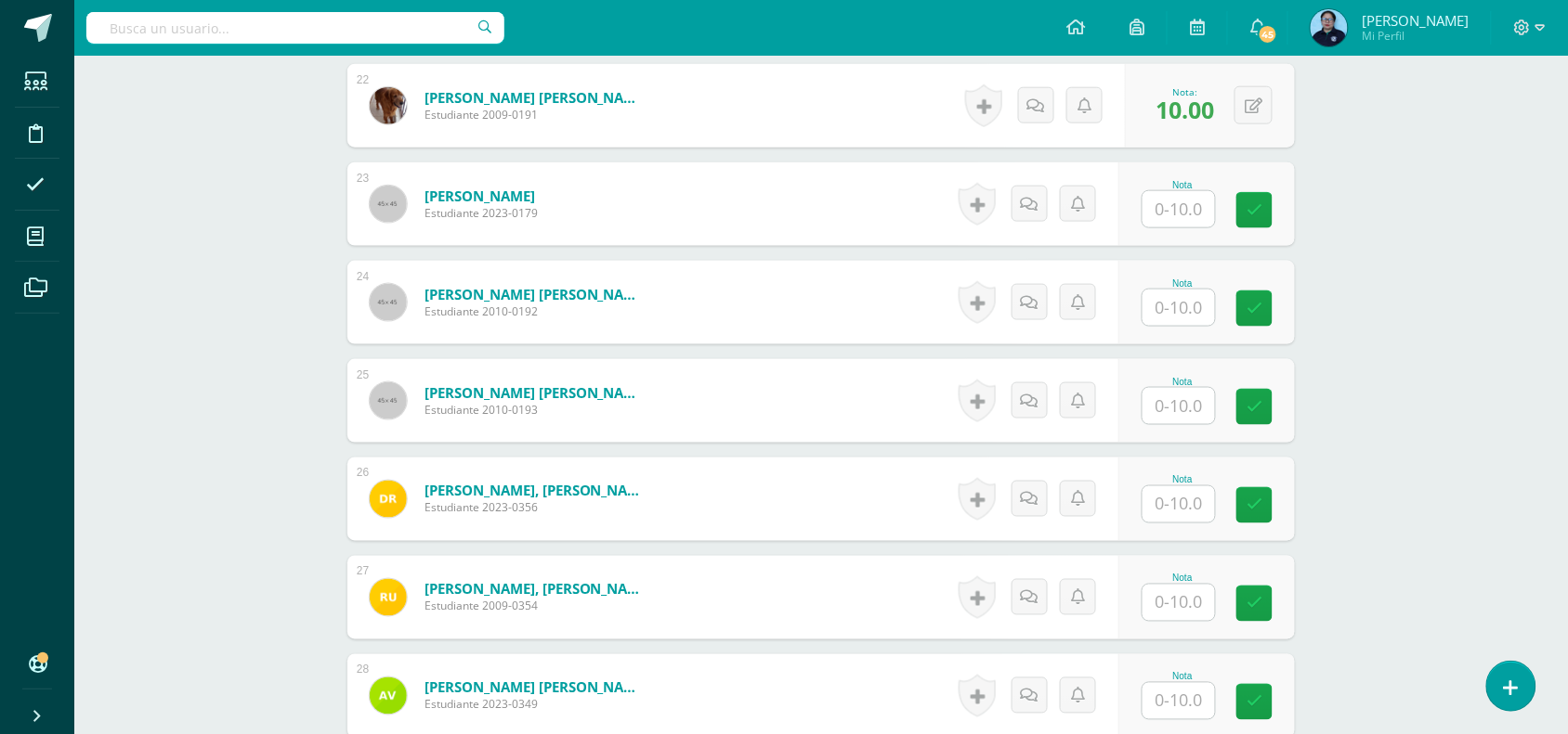
click at [1182, 212] on input "text" at bounding box center [1179, 209] width 73 height 36
type input "9"
click at [1192, 321] on input "text" at bounding box center [1190, 308] width 75 height 37
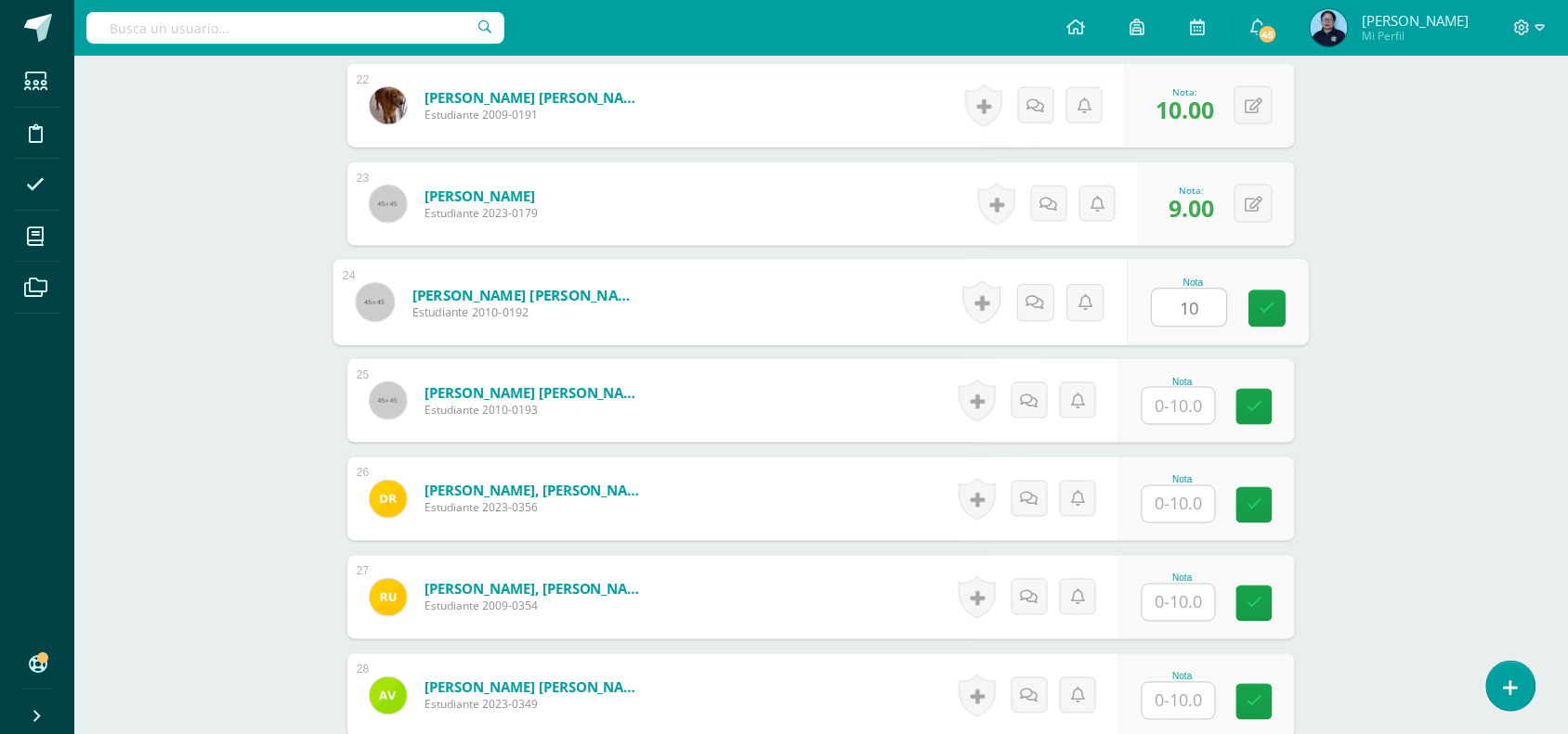
type input "10"
click at [1187, 418] on input "text" at bounding box center [1179, 405] width 73 height 36
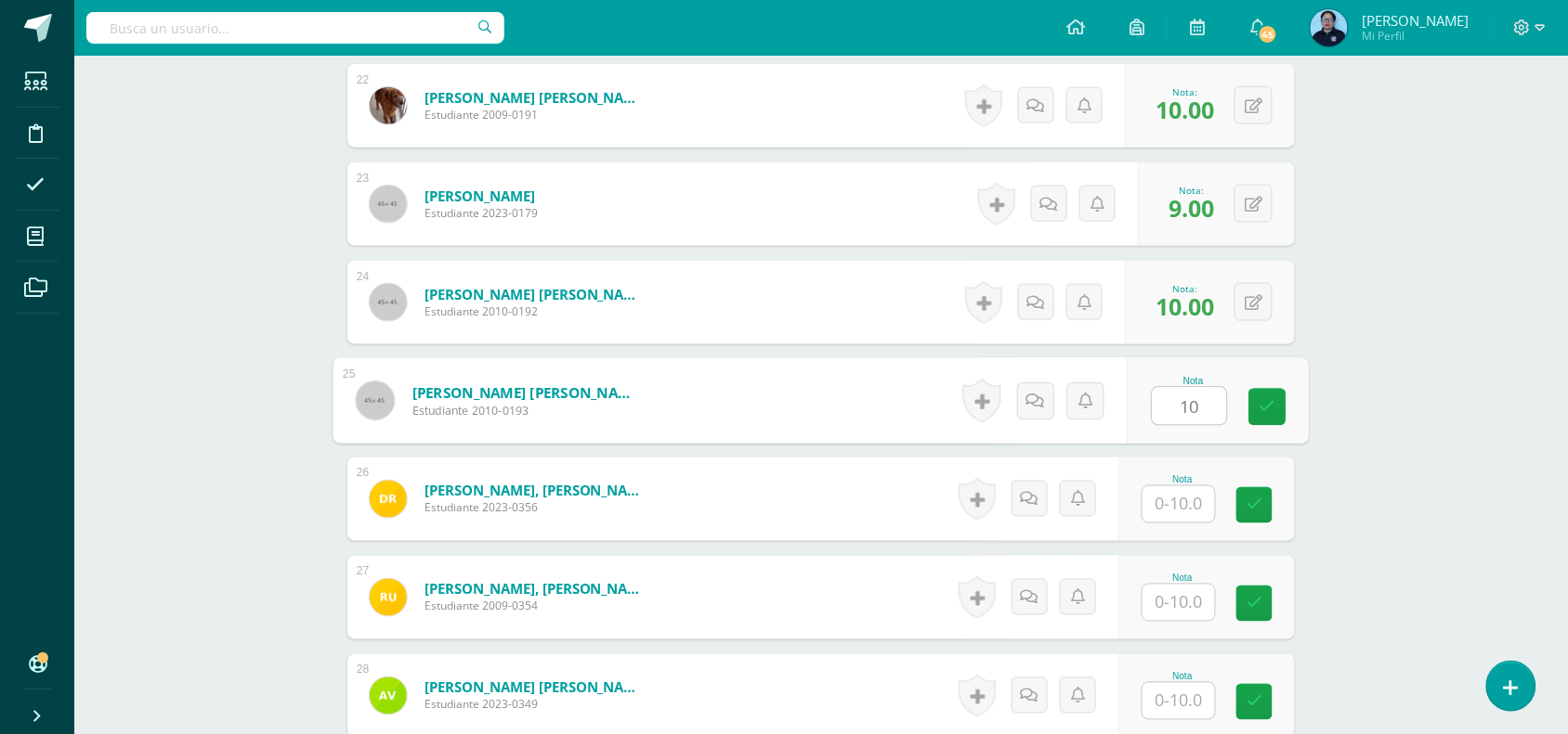
type input "10"
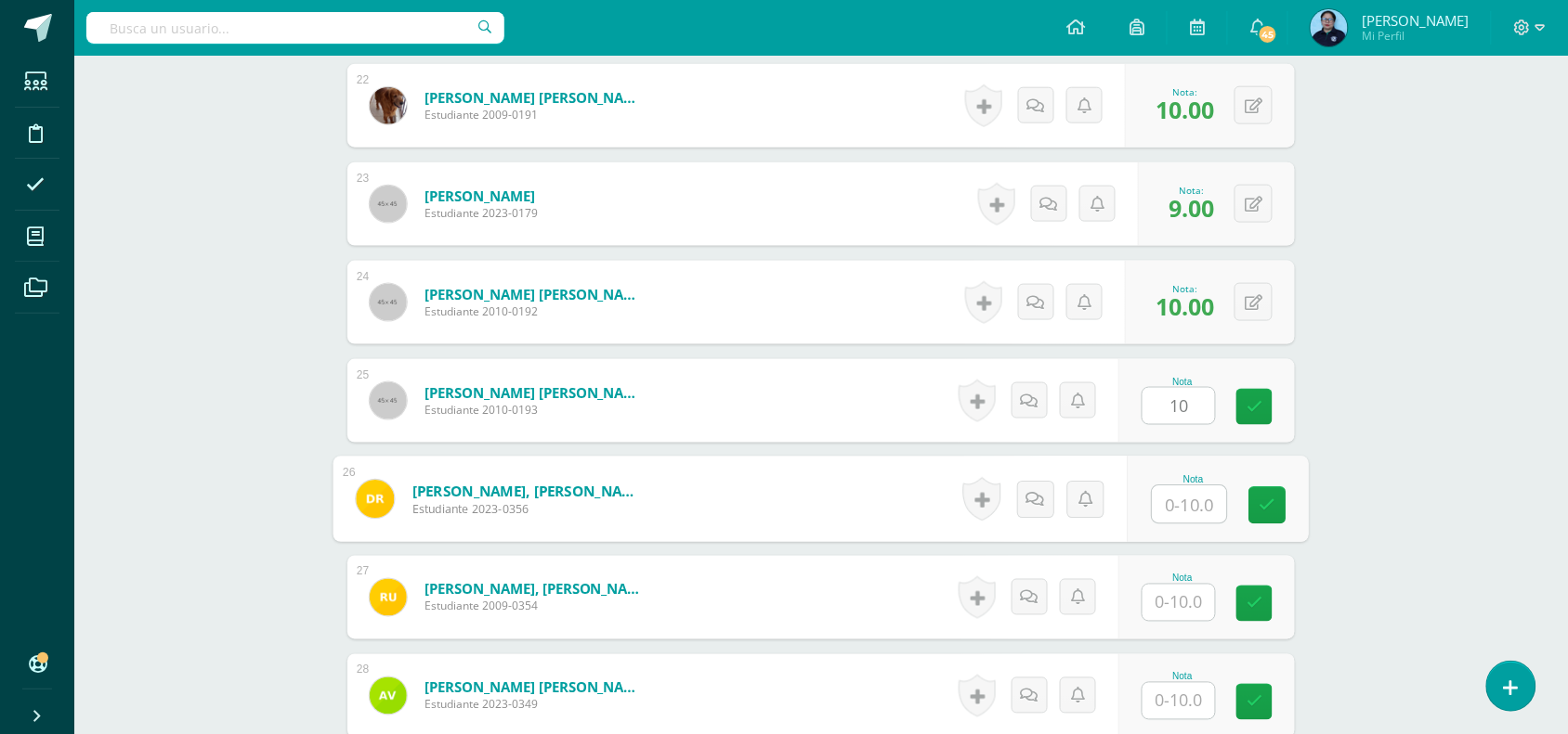
click at [1173, 512] on input "text" at bounding box center [1190, 505] width 75 height 37
type input "10"
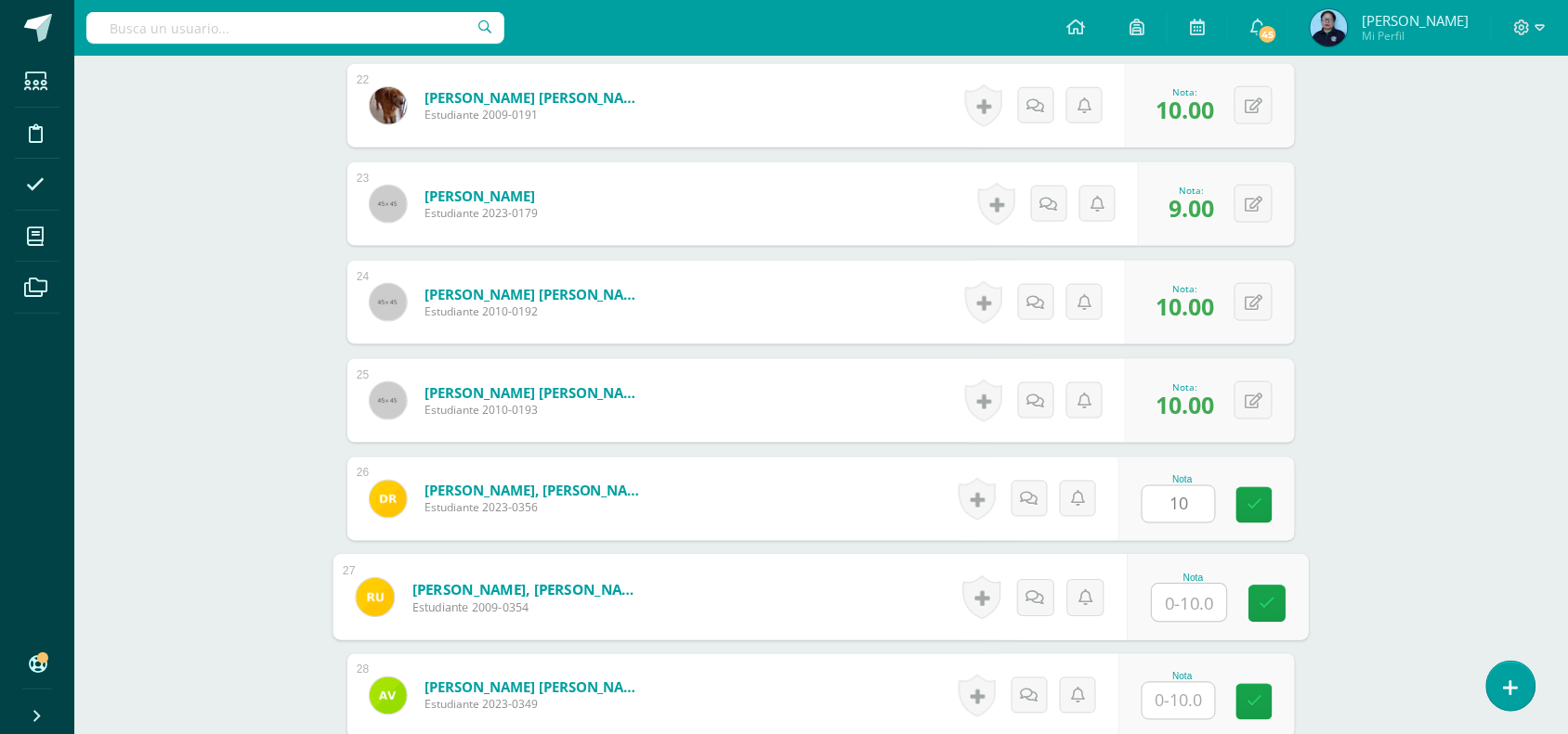
click at [1172, 609] on input "text" at bounding box center [1190, 603] width 75 height 37
type input "10"
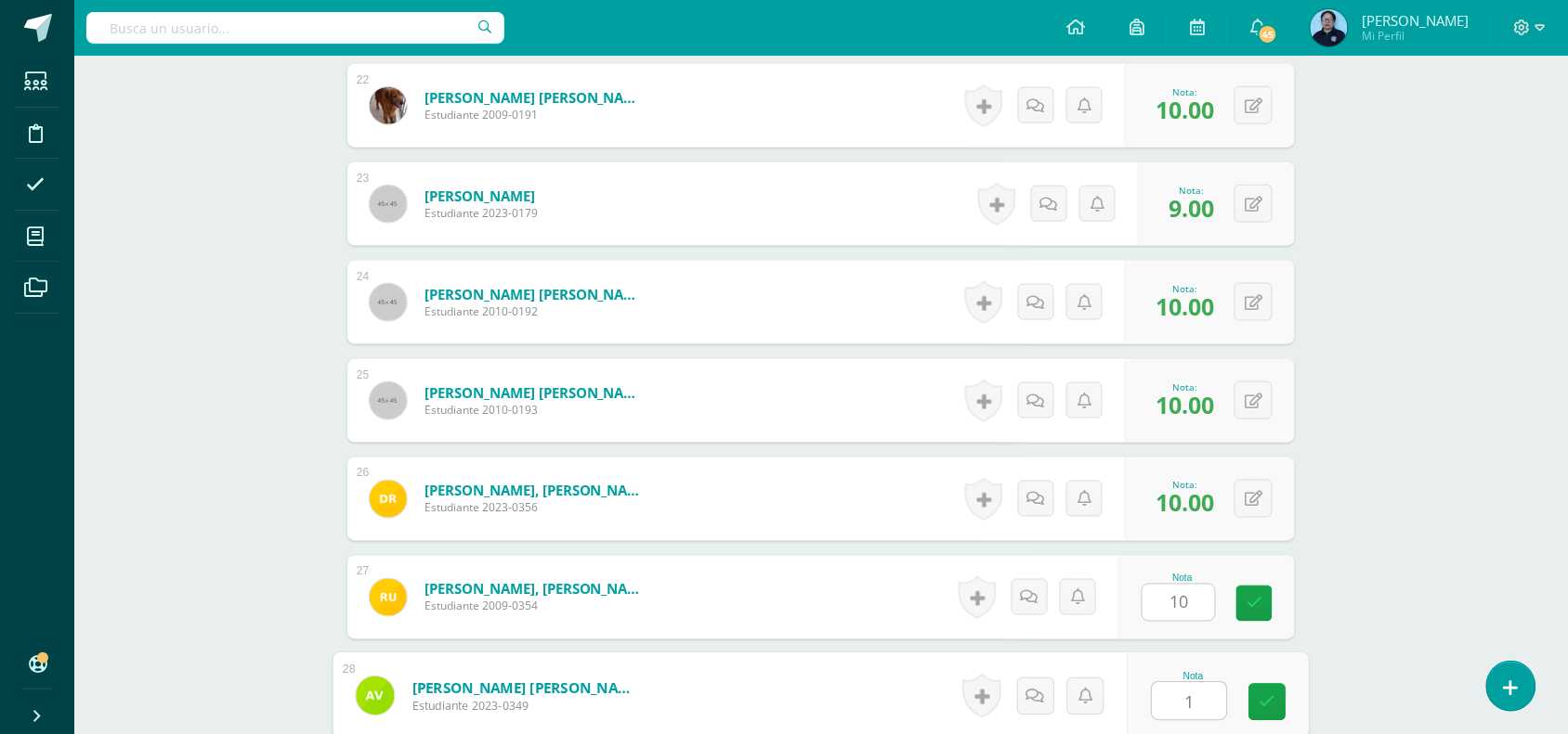
click at [1176, 699] on input "1" at bounding box center [1190, 702] width 75 height 37
type input "10"
click at [1268, 702] on icon at bounding box center [1268, 703] width 17 height 16
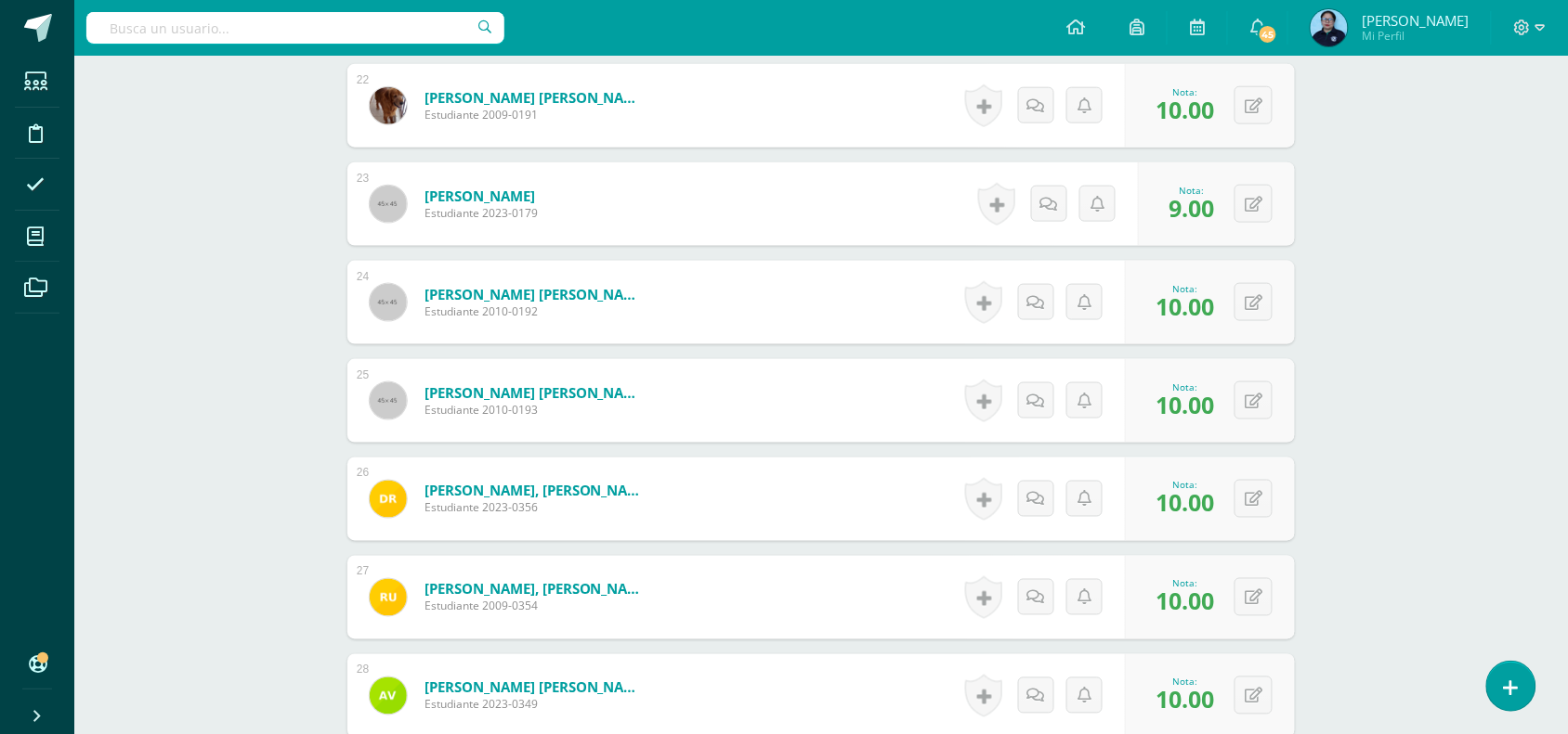
scroll to position [2880, 0]
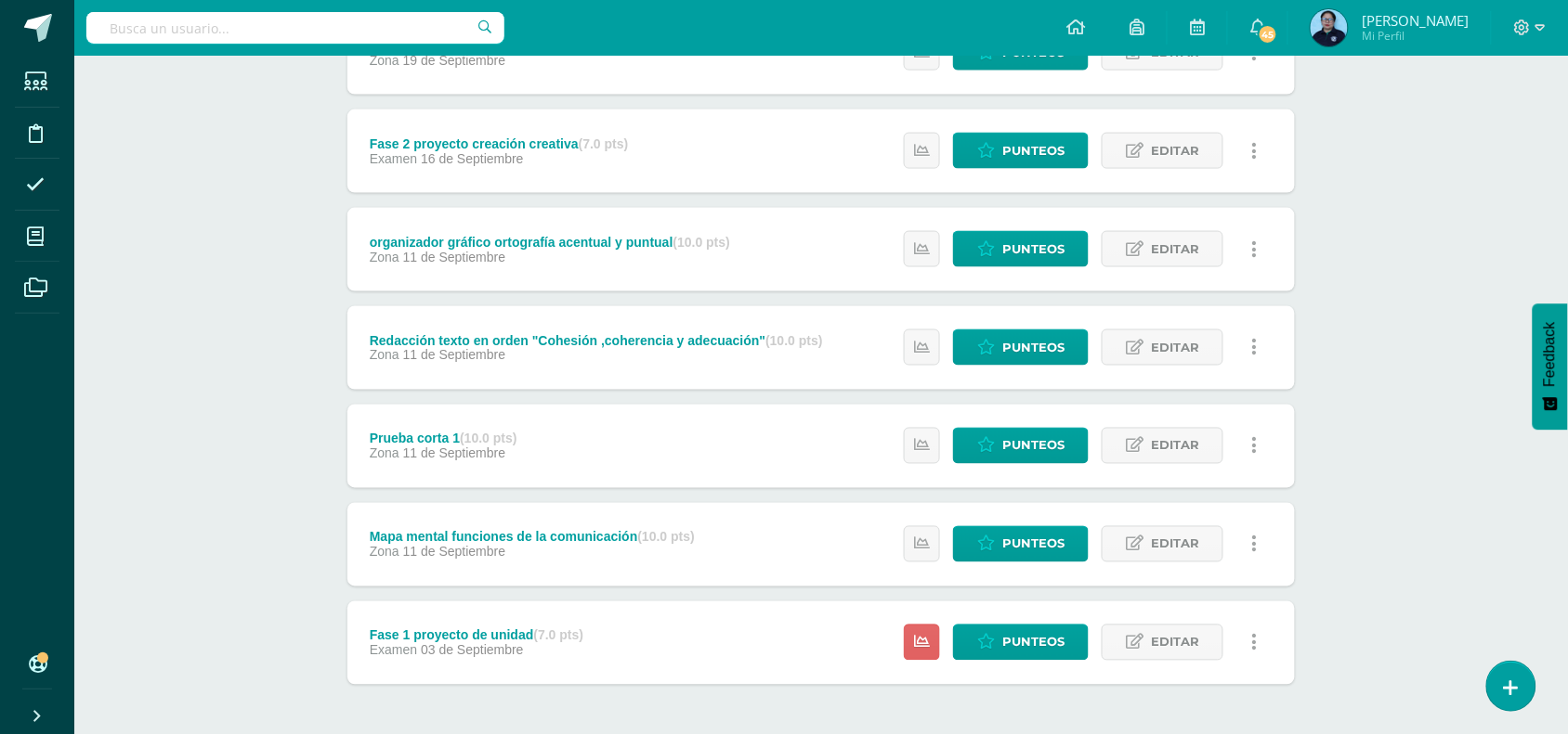
scroll to position [679, 0]
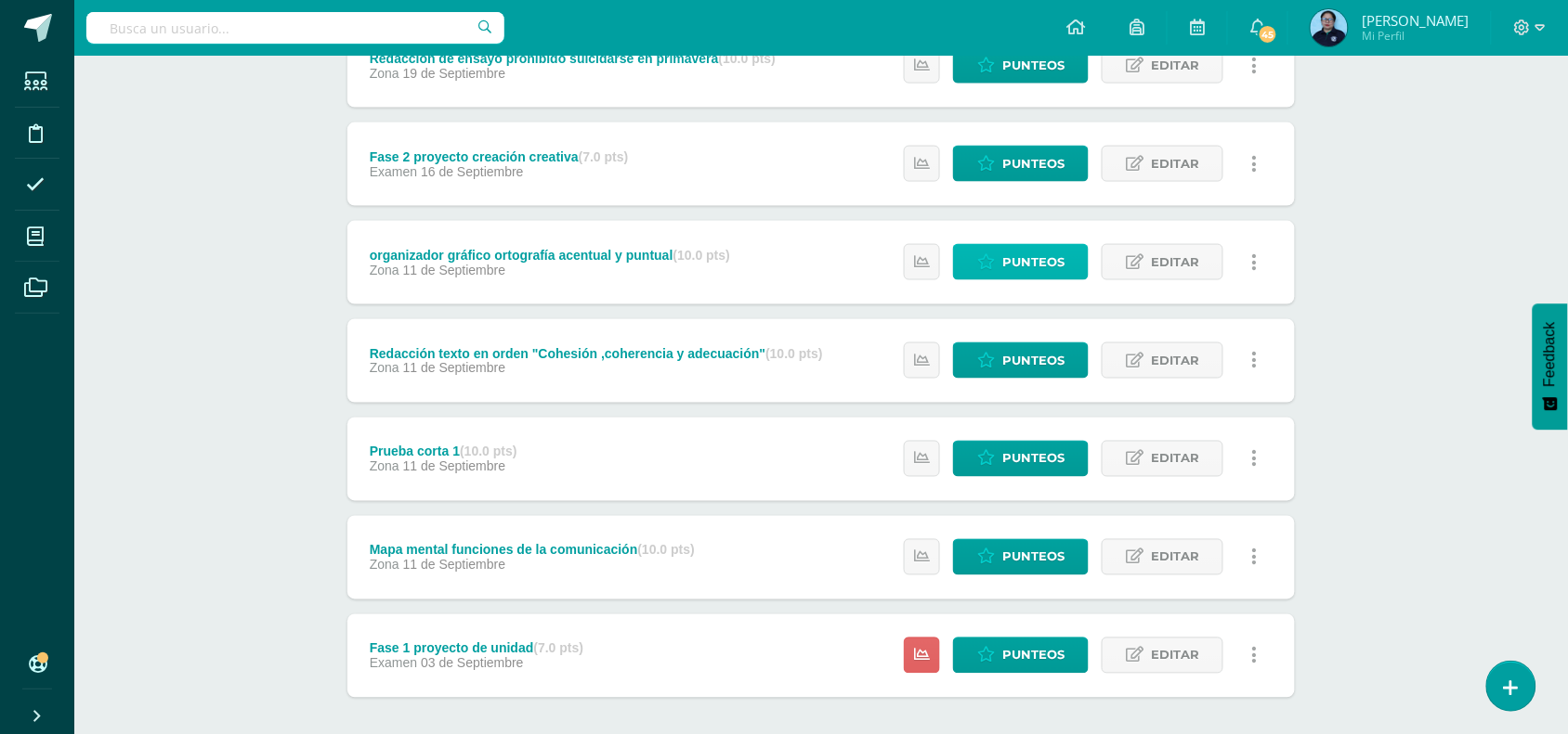
click at [987, 257] on icon at bounding box center [986, 262] width 18 height 16
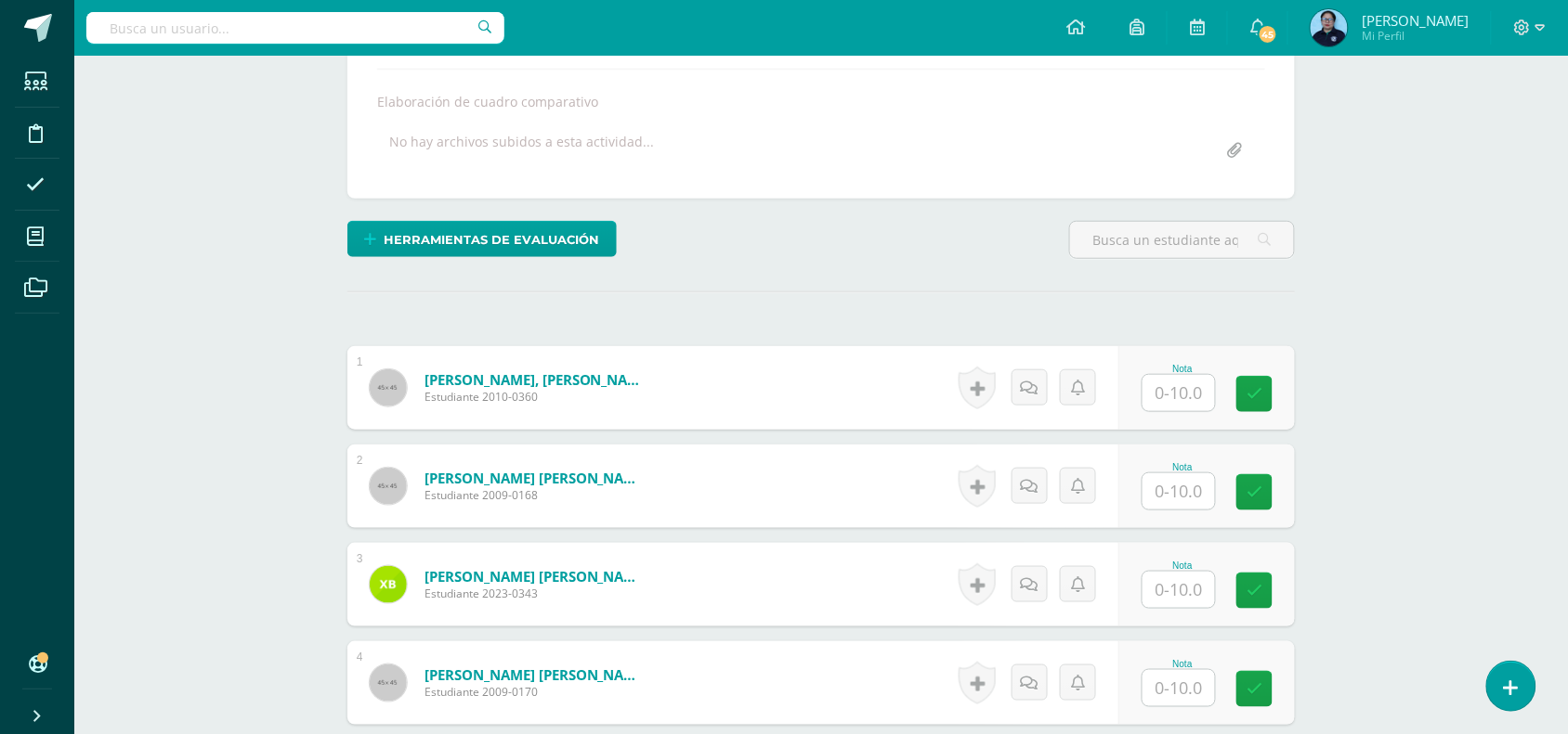
scroll to position [320, 0]
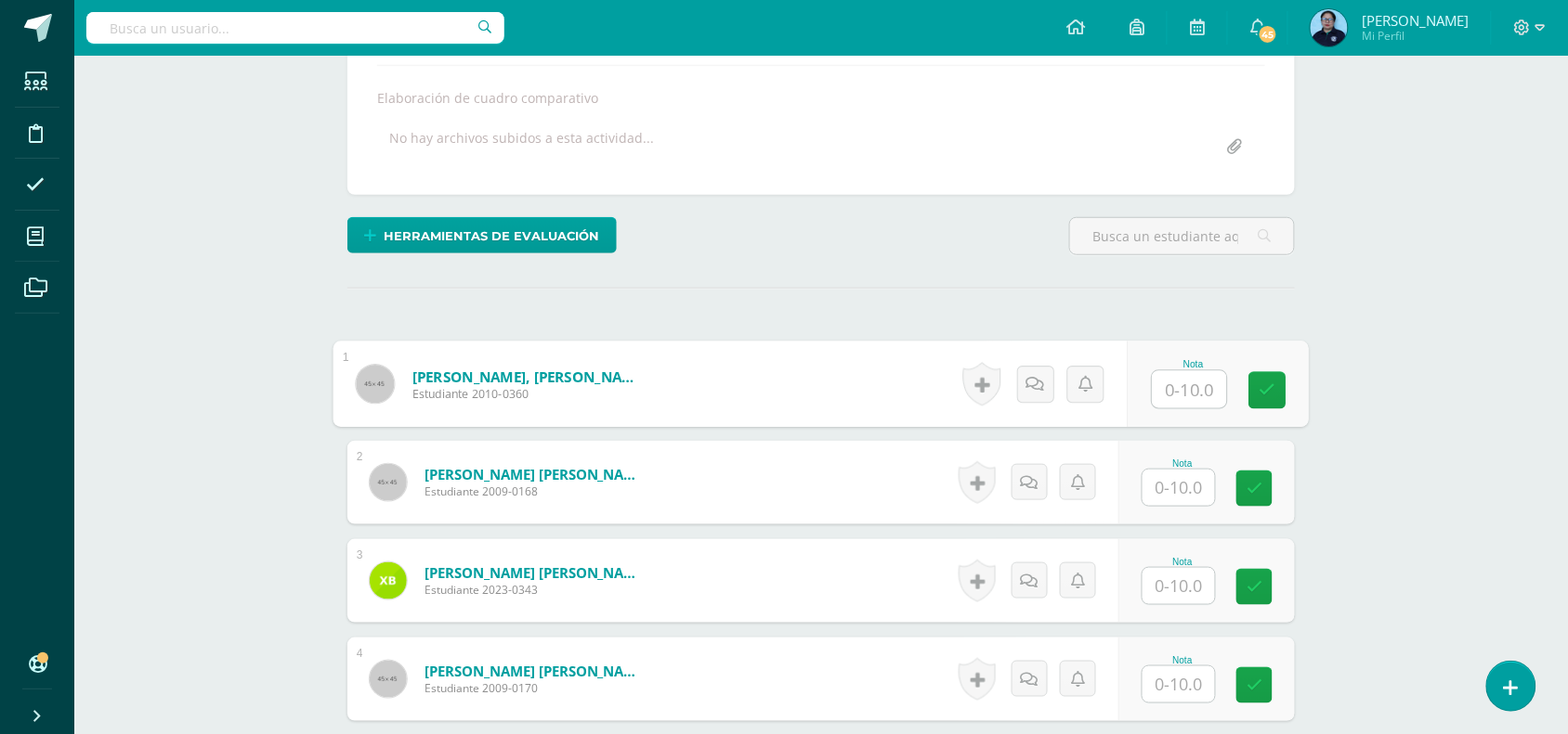
click at [1186, 387] on input "text" at bounding box center [1190, 390] width 75 height 37
type input "9"
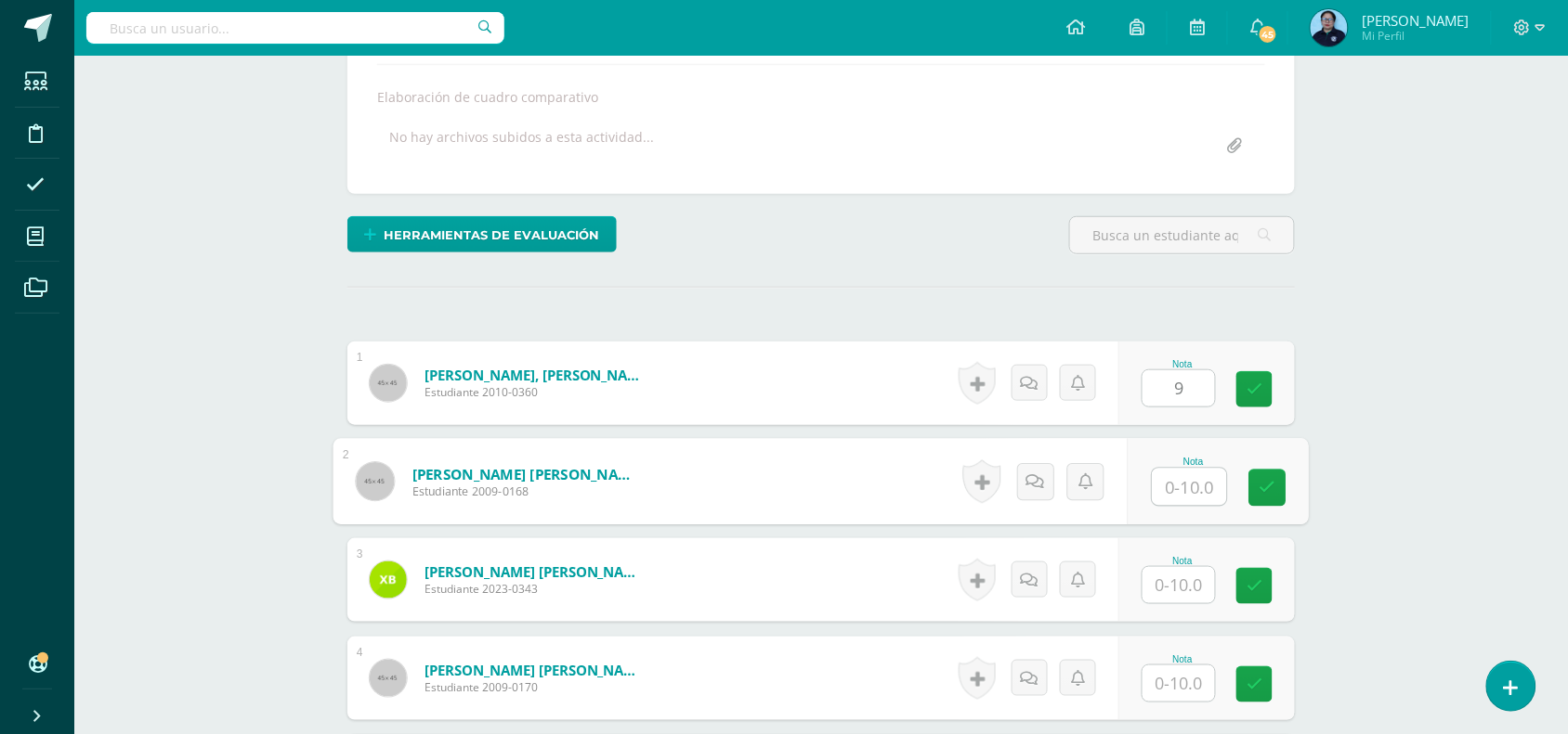
click at [1210, 490] on input "text" at bounding box center [1190, 488] width 75 height 37
type input "9"
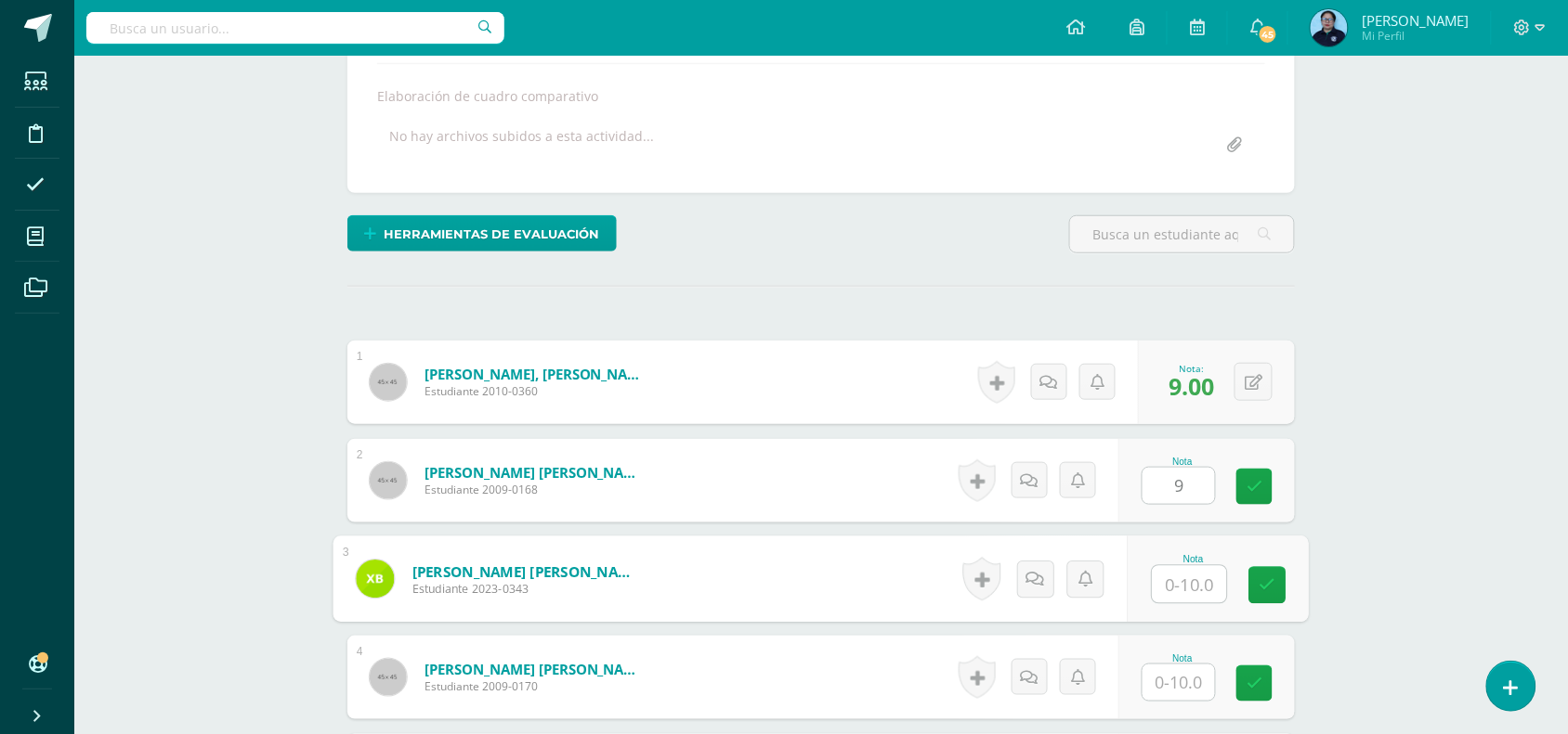
click at [1186, 574] on input "text" at bounding box center [1190, 585] width 75 height 37
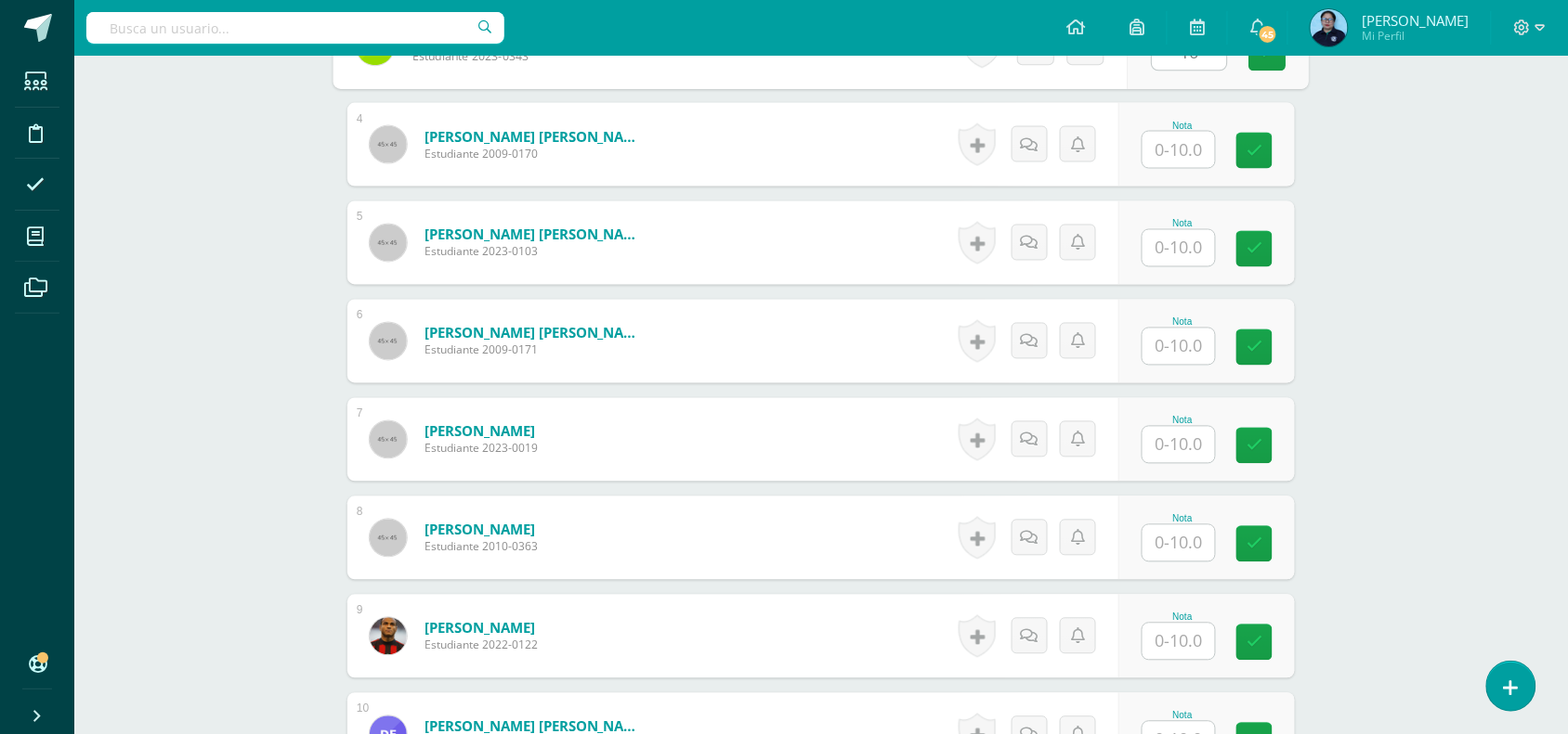
scroll to position [861, 0]
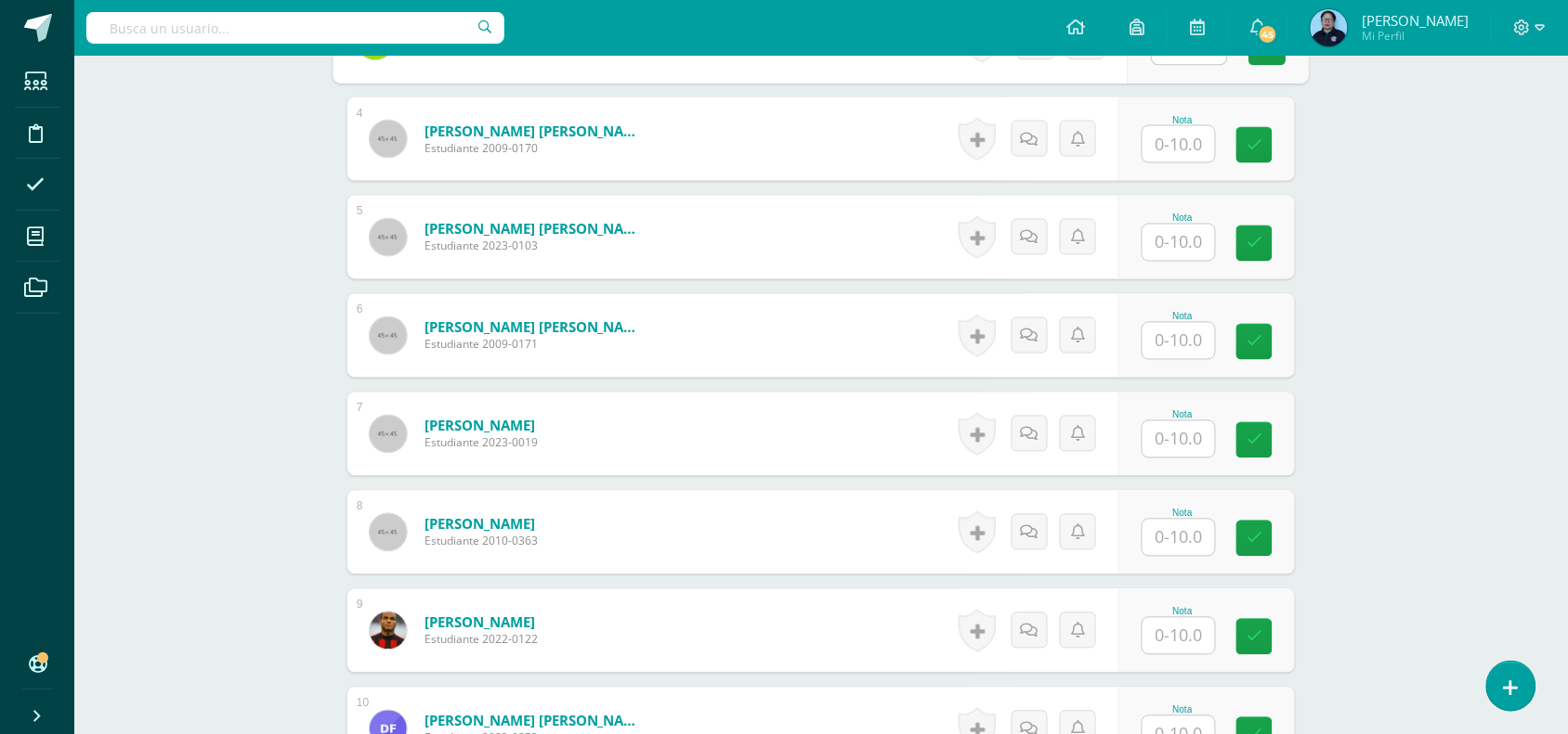
type input "10"
click at [1181, 142] on input "text" at bounding box center [1190, 145] width 75 height 37
type input "10"
click at [1190, 244] on input "text" at bounding box center [1179, 242] width 73 height 36
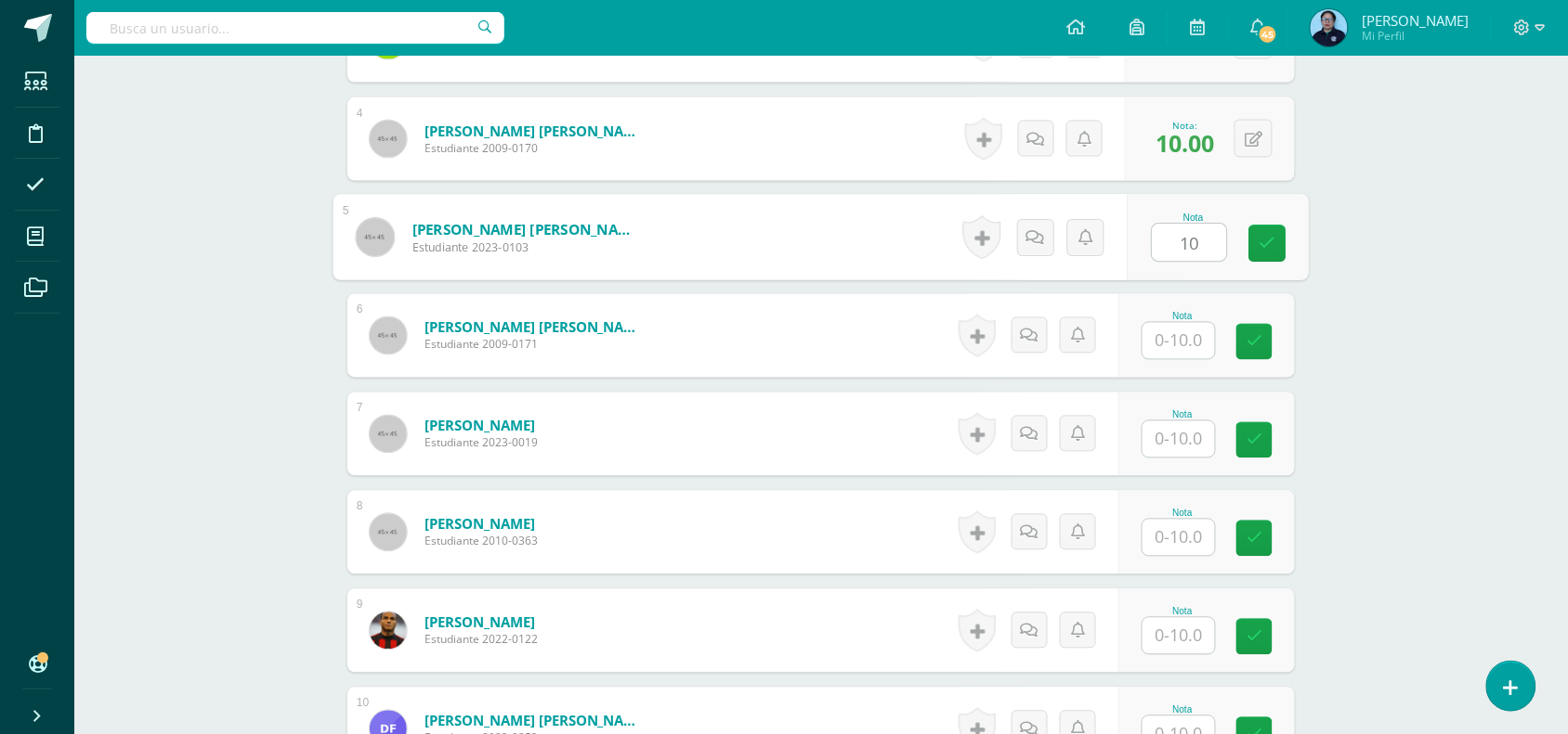
type input "10"
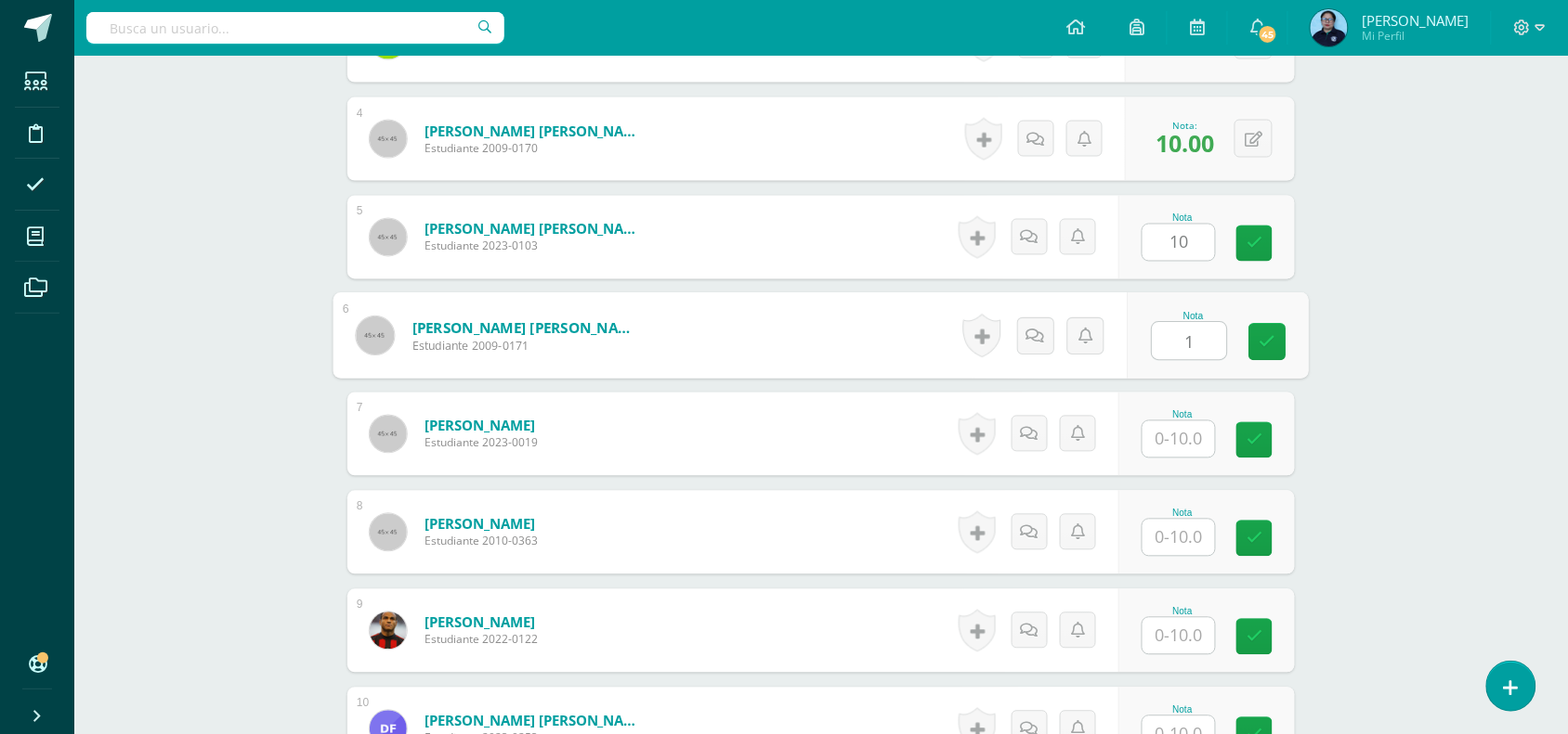
click at [1180, 350] on input "1" at bounding box center [1190, 341] width 75 height 37
type input "10"
click at [1195, 438] on input "text" at bounding box center [1179, 439] width 73 height 36
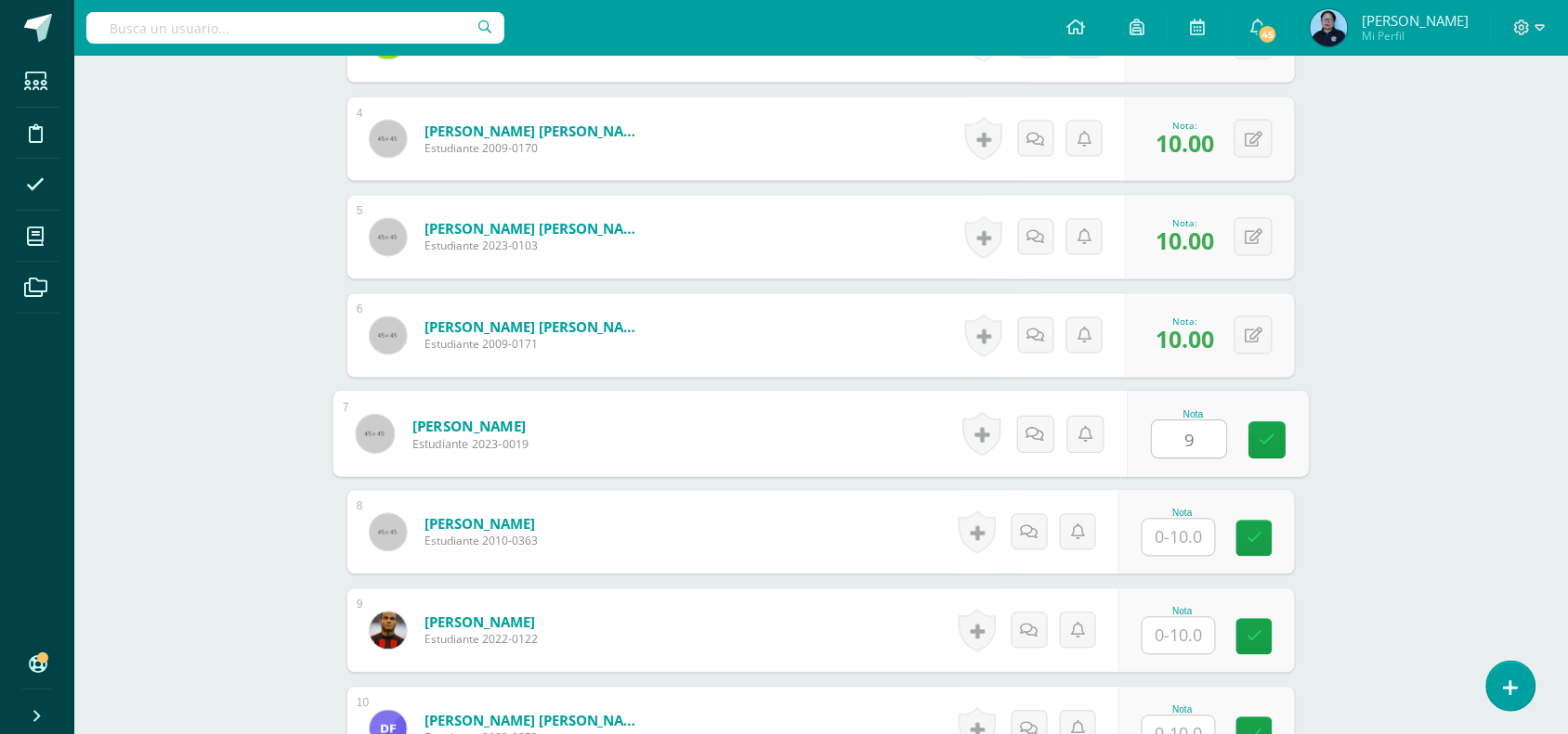
type input "9"
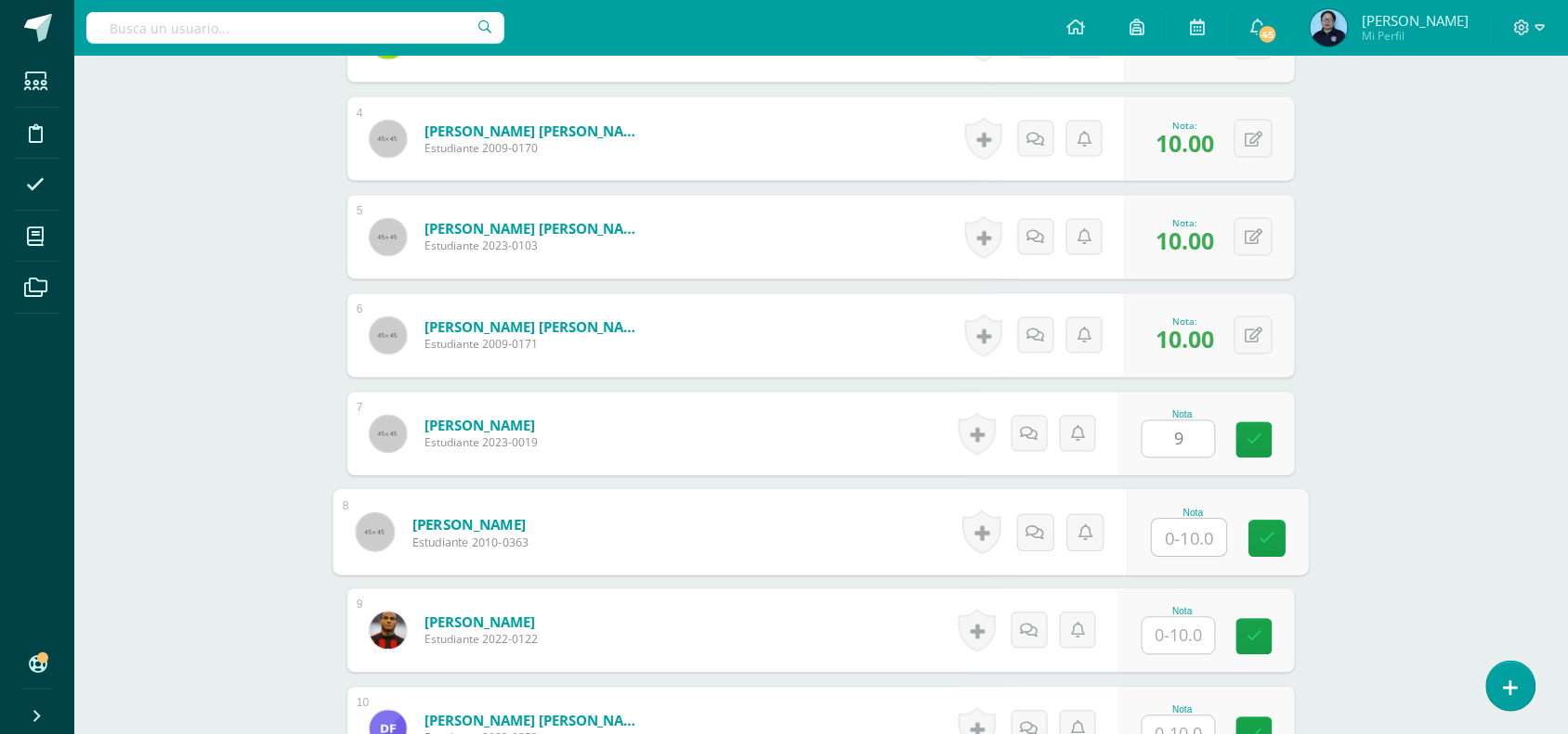
click at [1179, 527] on input "text" at bounding box center [1190, 539] width 75 height 37
type input "10"
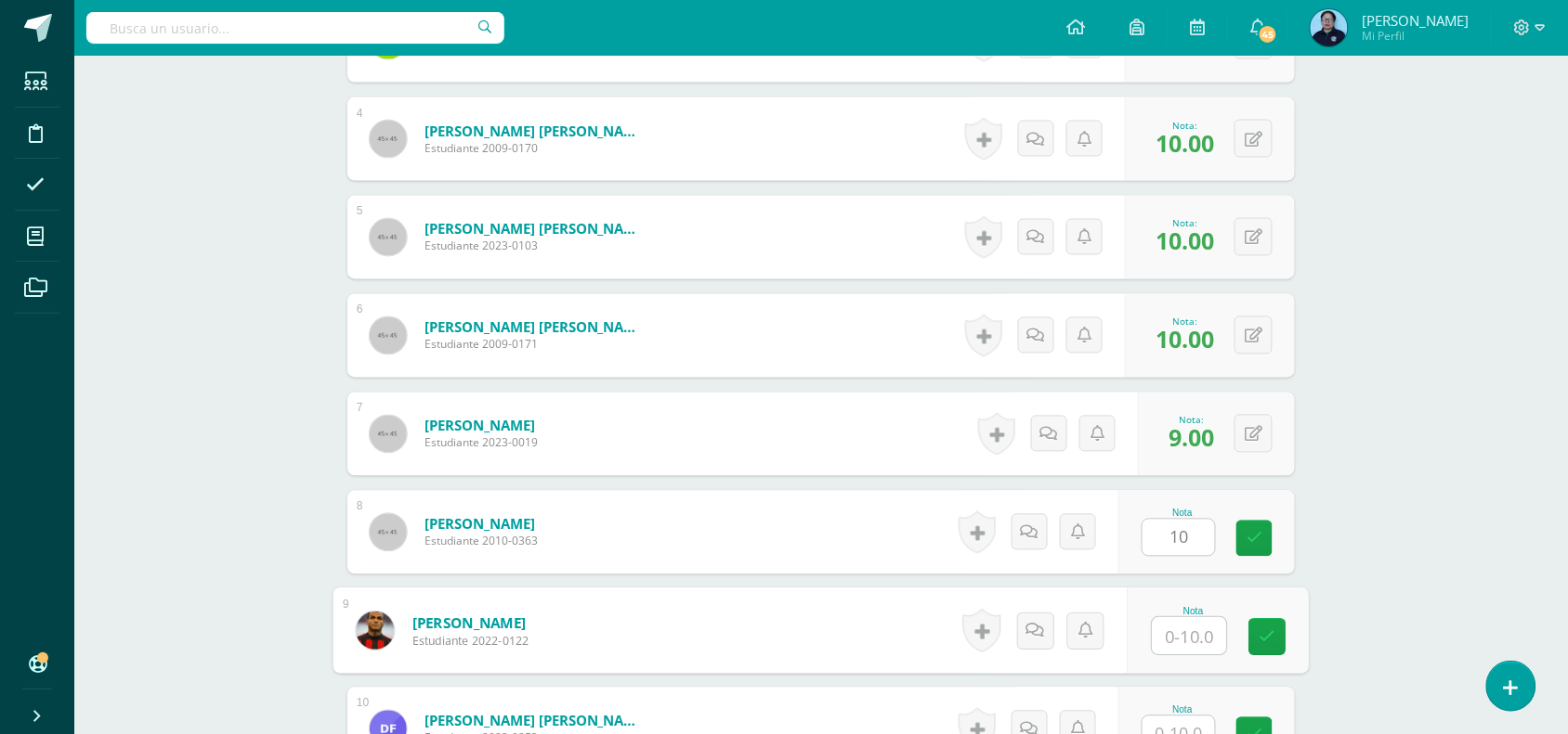
click at [1185, 637] on input "text" at bounding box center [1190, 637] width 75 height 37
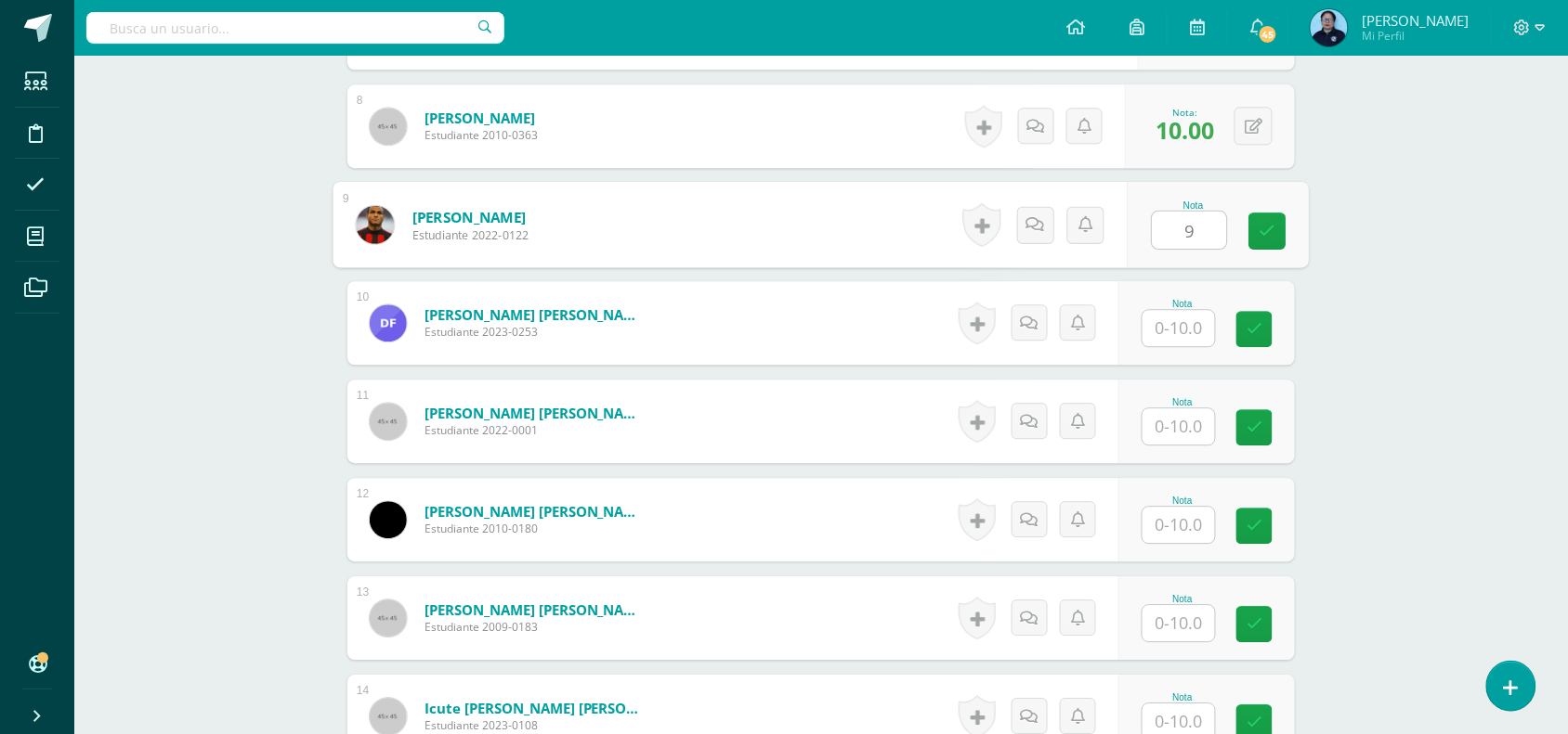
scroll to position [1284, 0]
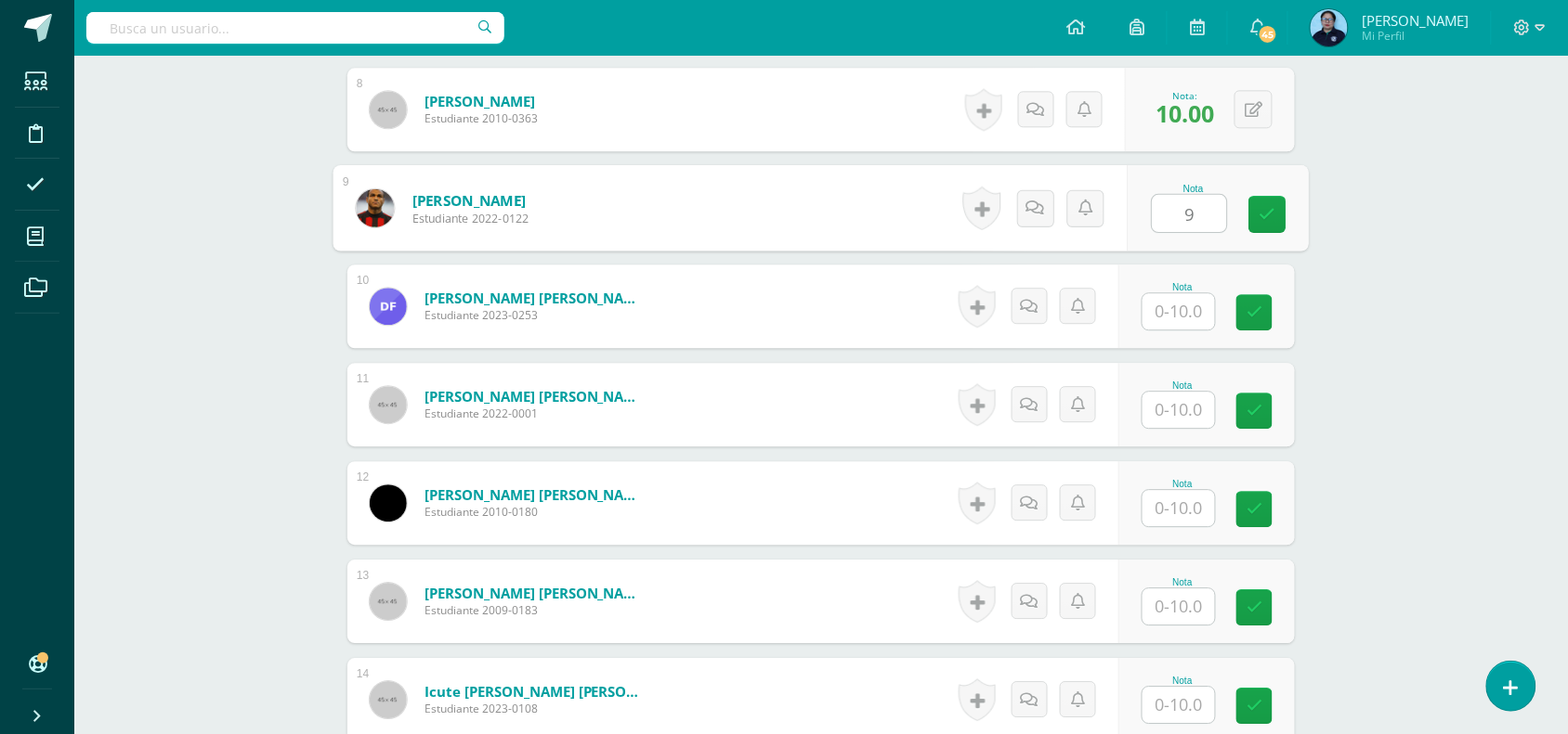
type input "9"
click at [1195, 314] on input "text" at bounding box center [1179, 311] width 73 height 36
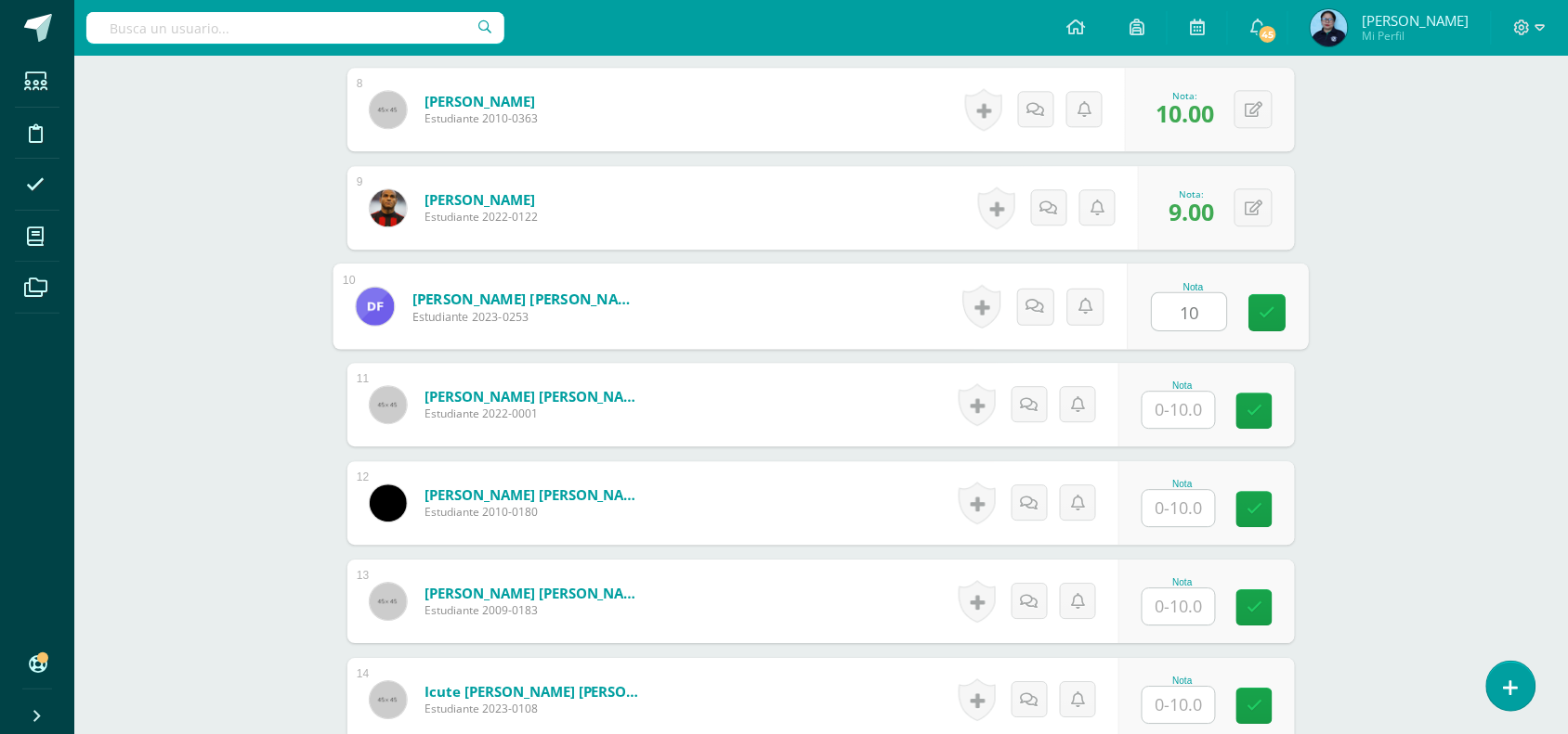
type input "10"
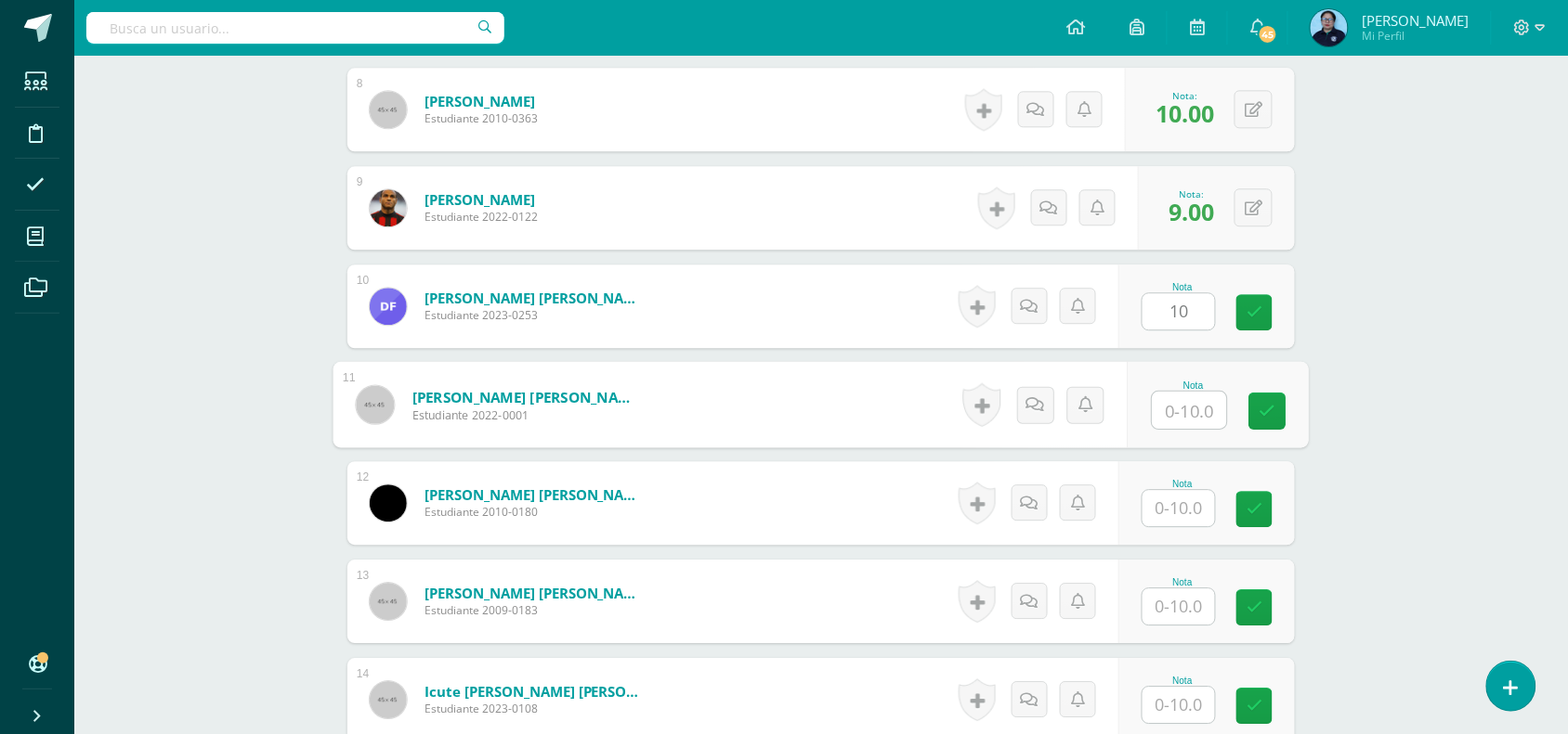
click at [1187, 418] on input "text" at bounding box center [1190, 410] width 75 height 37
type input "10"
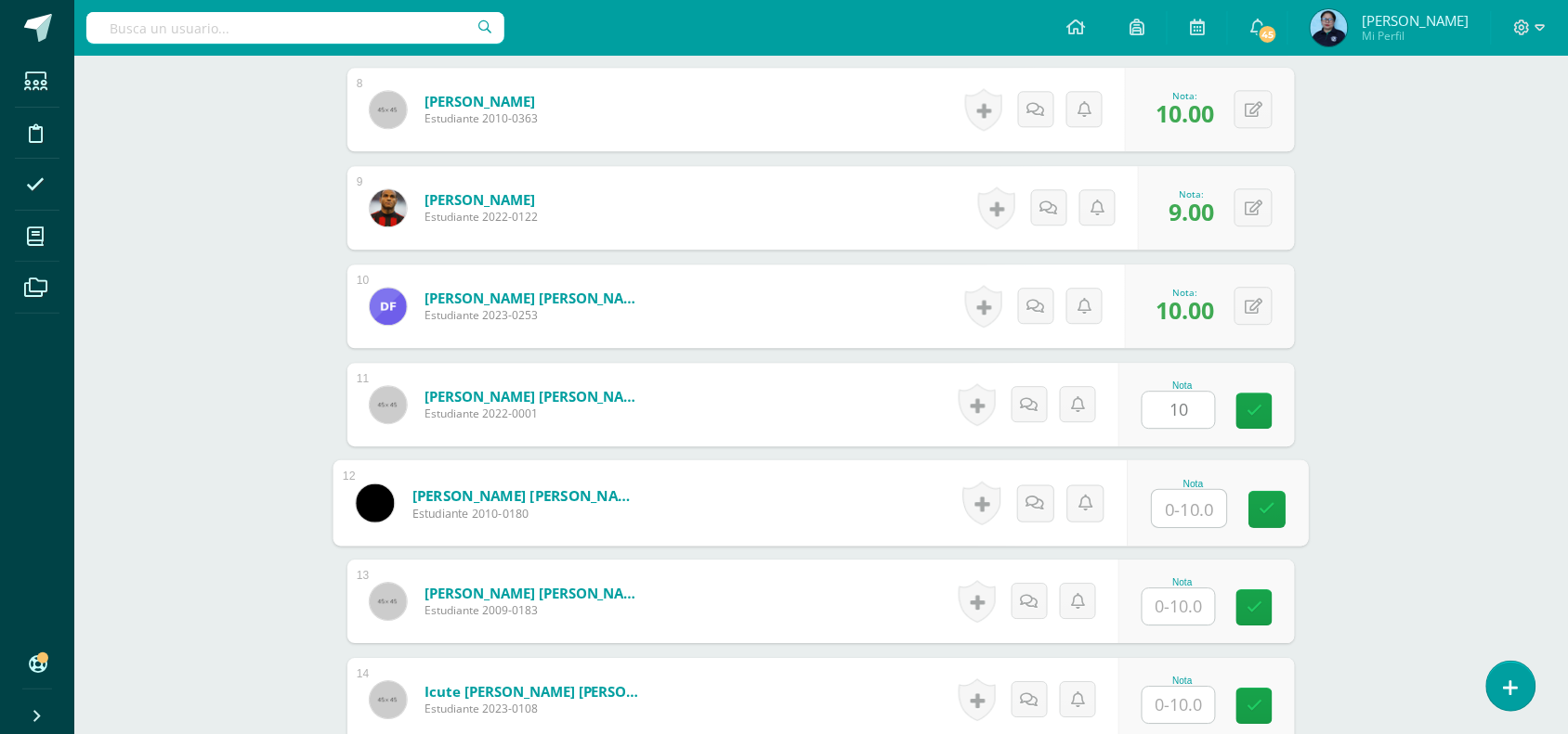
click at [1177, 518] on input "text" at bounding box center [1190, 508] width 75 height 37
type input "10"
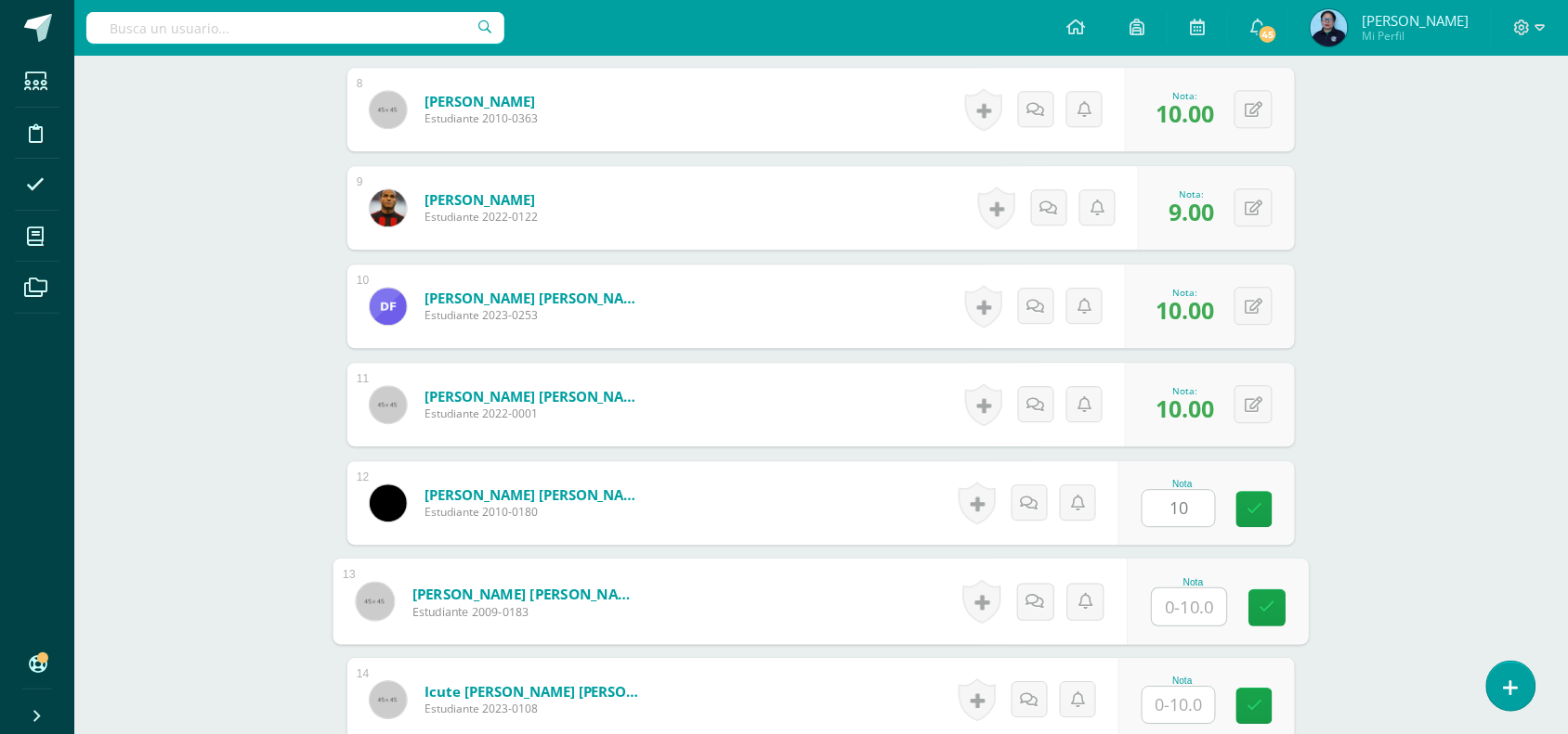
click at [1189, 608] on input "text" at bounding box center [1190, 607] width 75 height 37
type input "10"
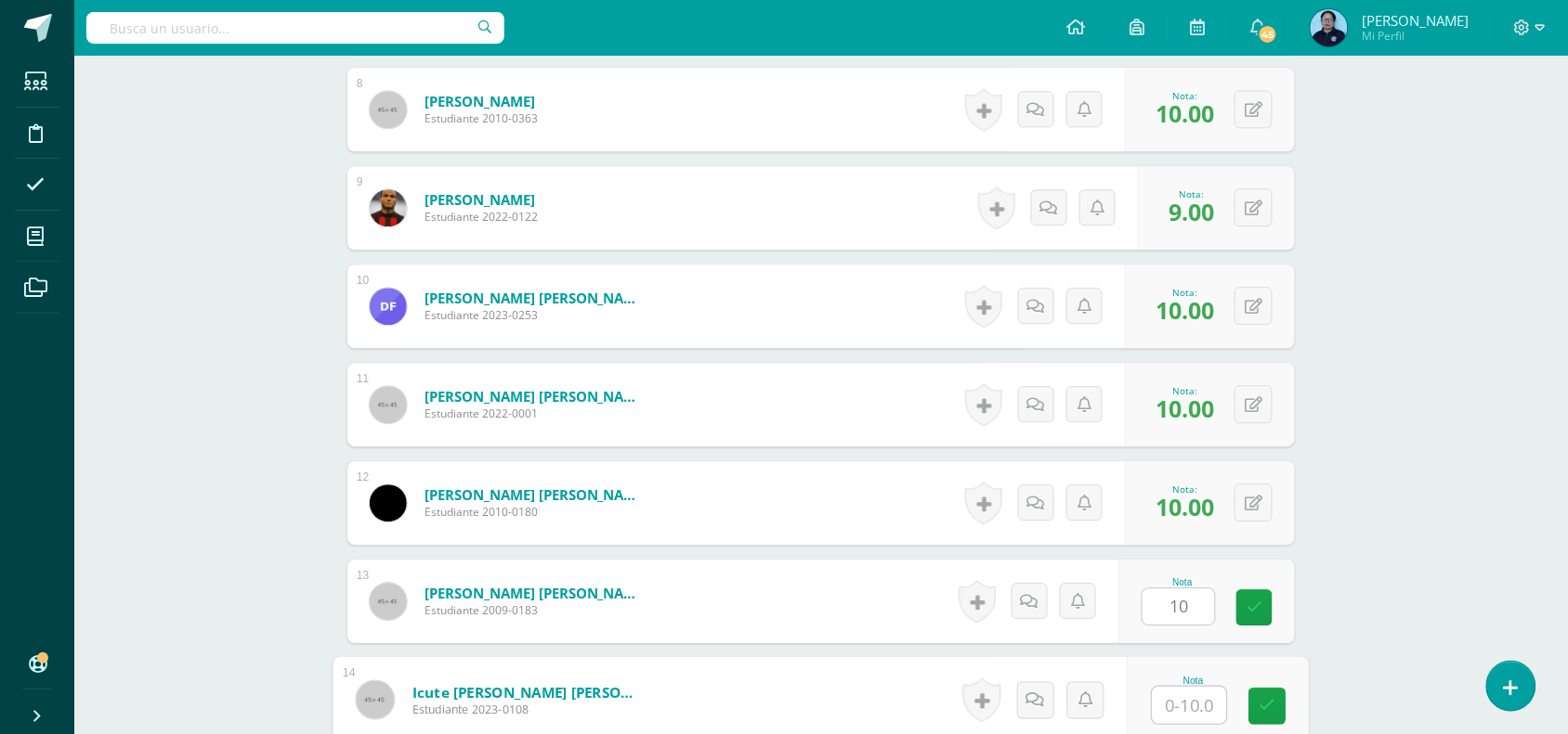
click at [1185, 701] on input "text" at bounding box center [1190, 706] width 75 height 37
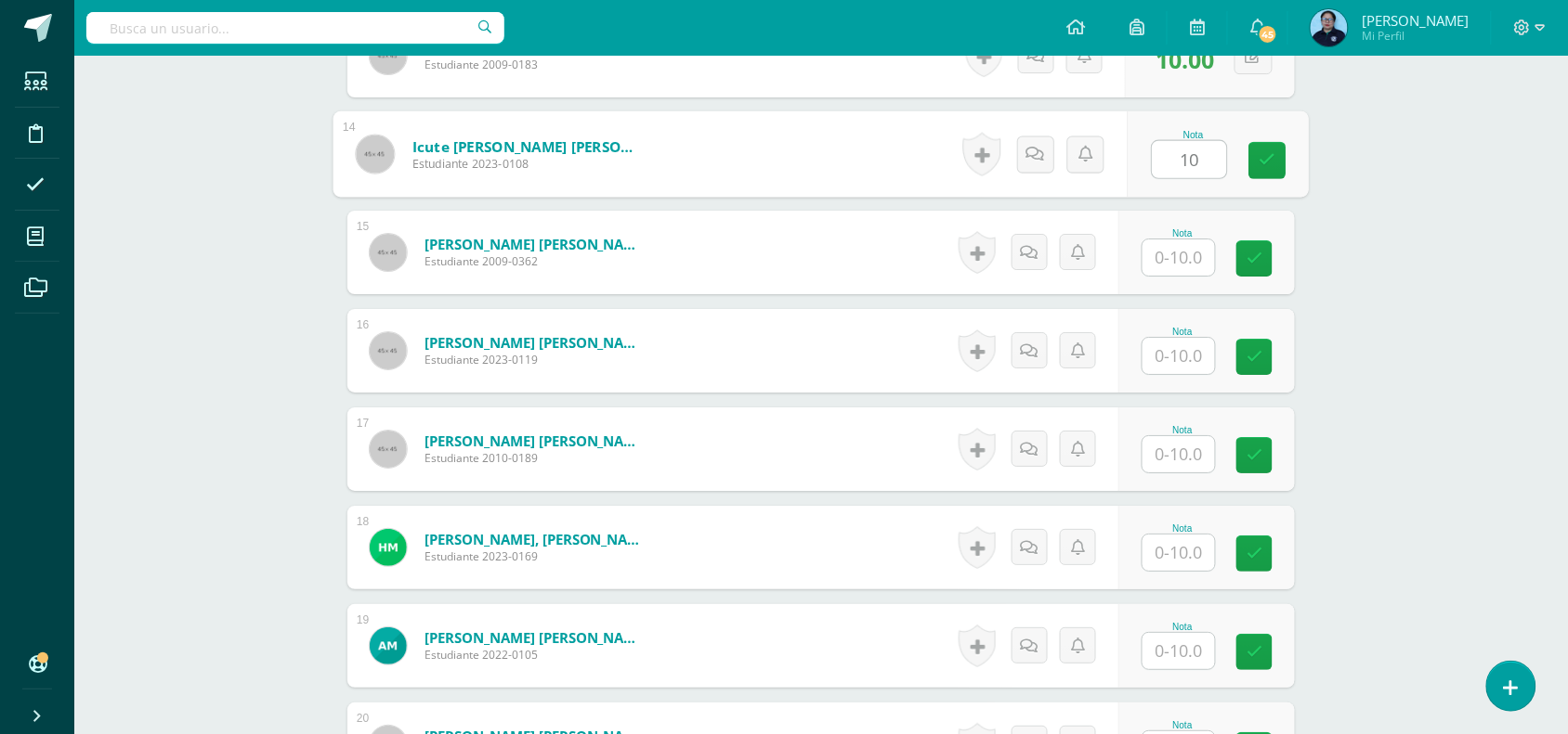
scroll to position [1835, 0]
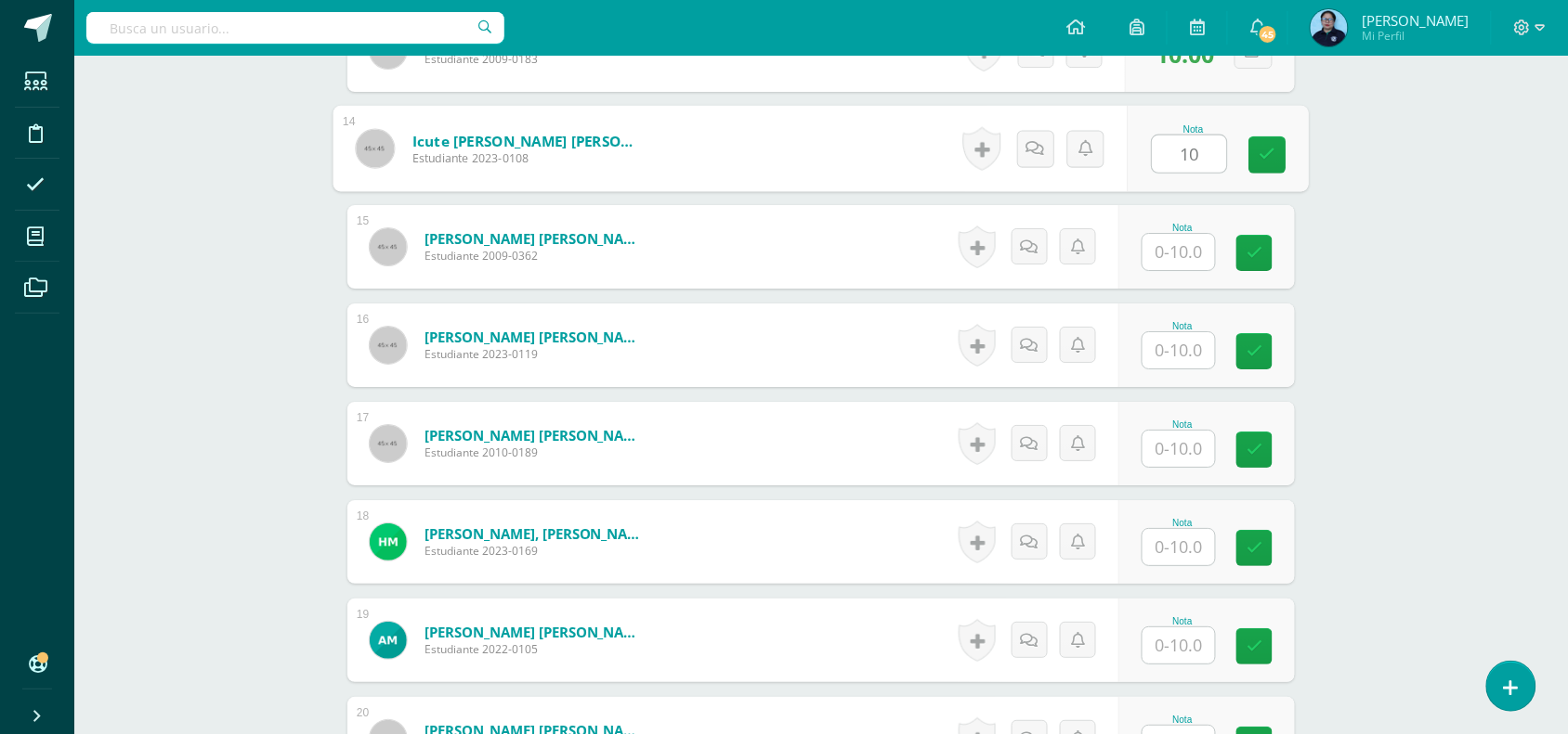
type input "10"
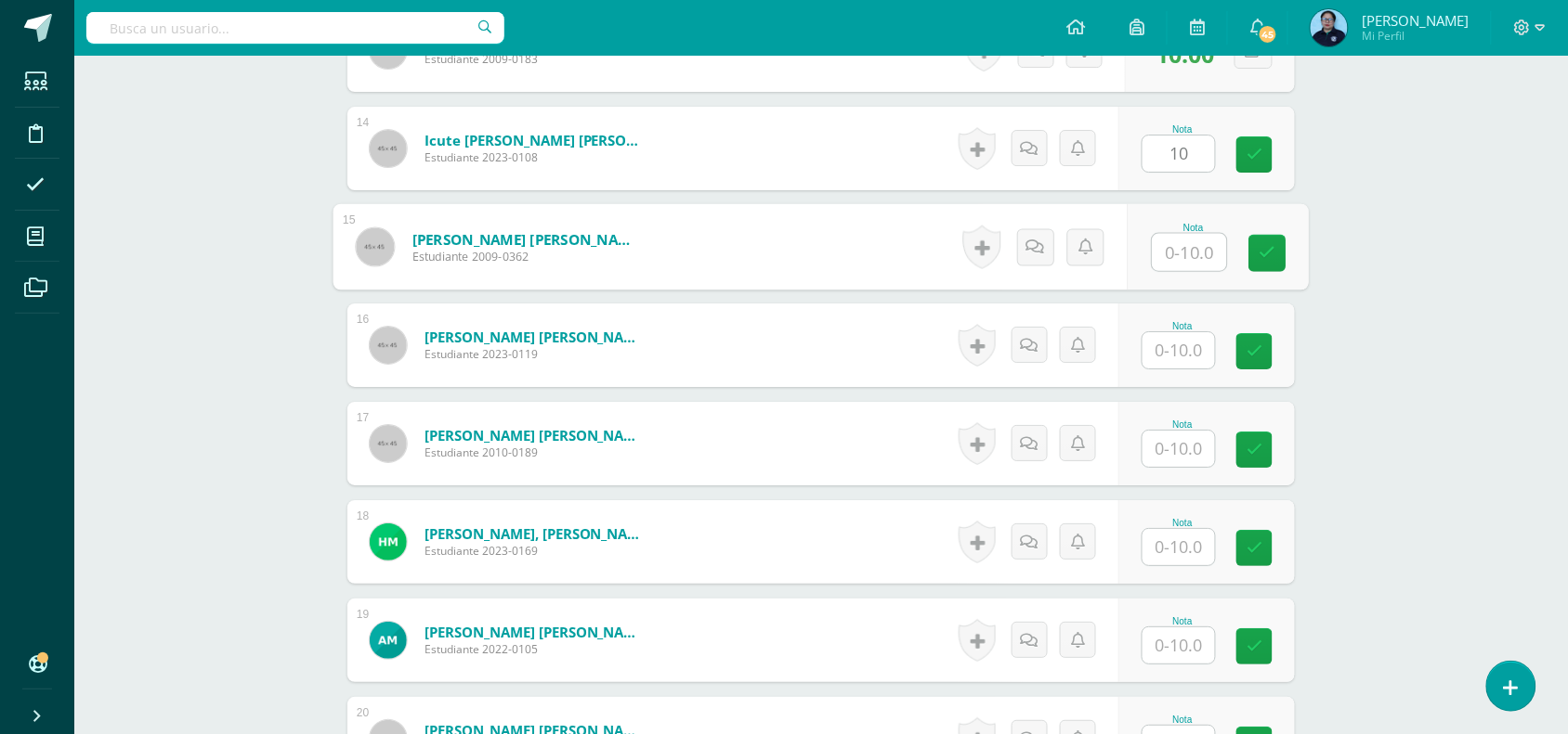
click at [1177, 256] on input "text" at bounding box center [1190, 252] width 75 height 37
type input "9"
click at [1176, 345] on input "text" at bounding box center [1179, 350] width 73 height 36
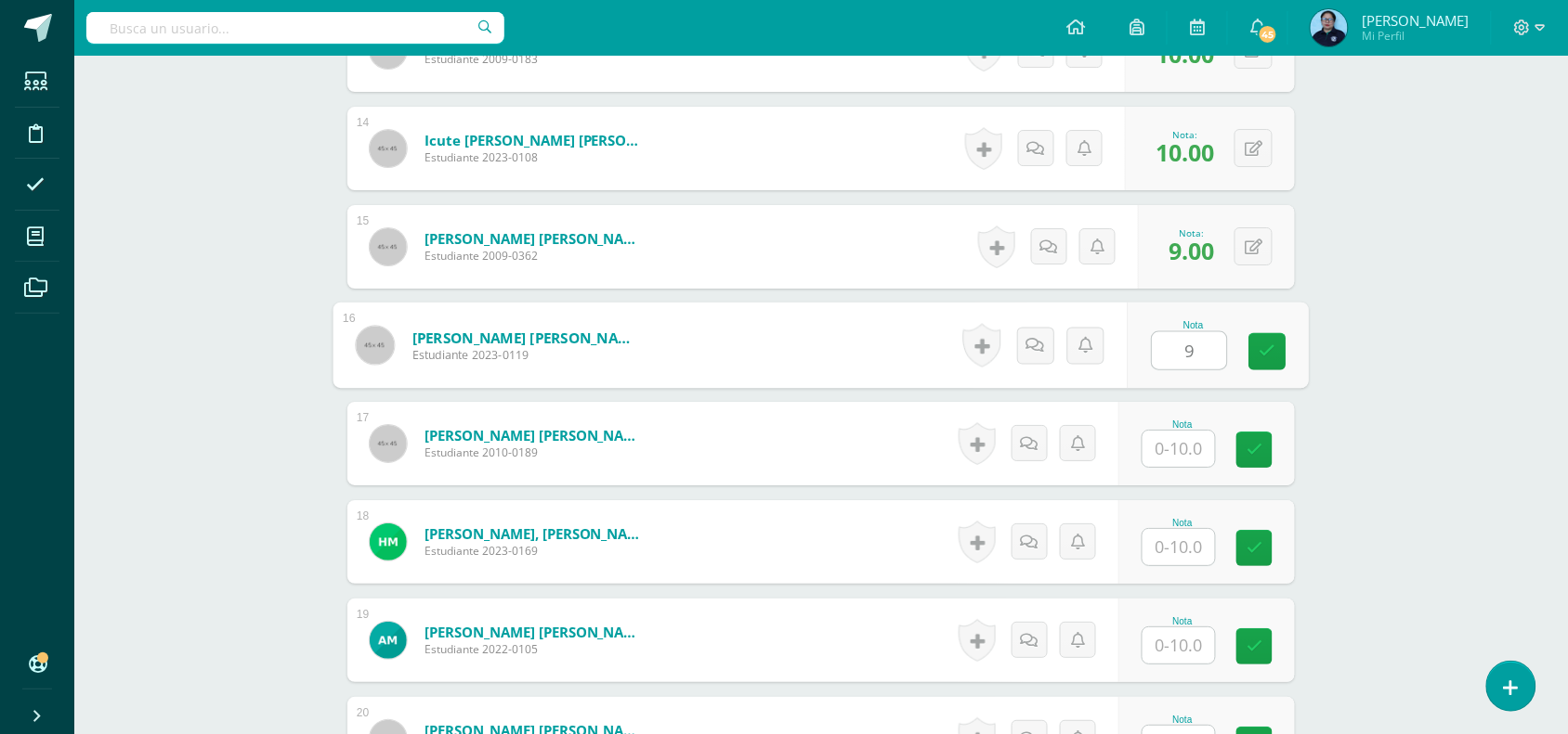
type input "9"
click at [1179, 462] on input "text" at bounding box center [1190, 449] width 75 height 37
type input "1"
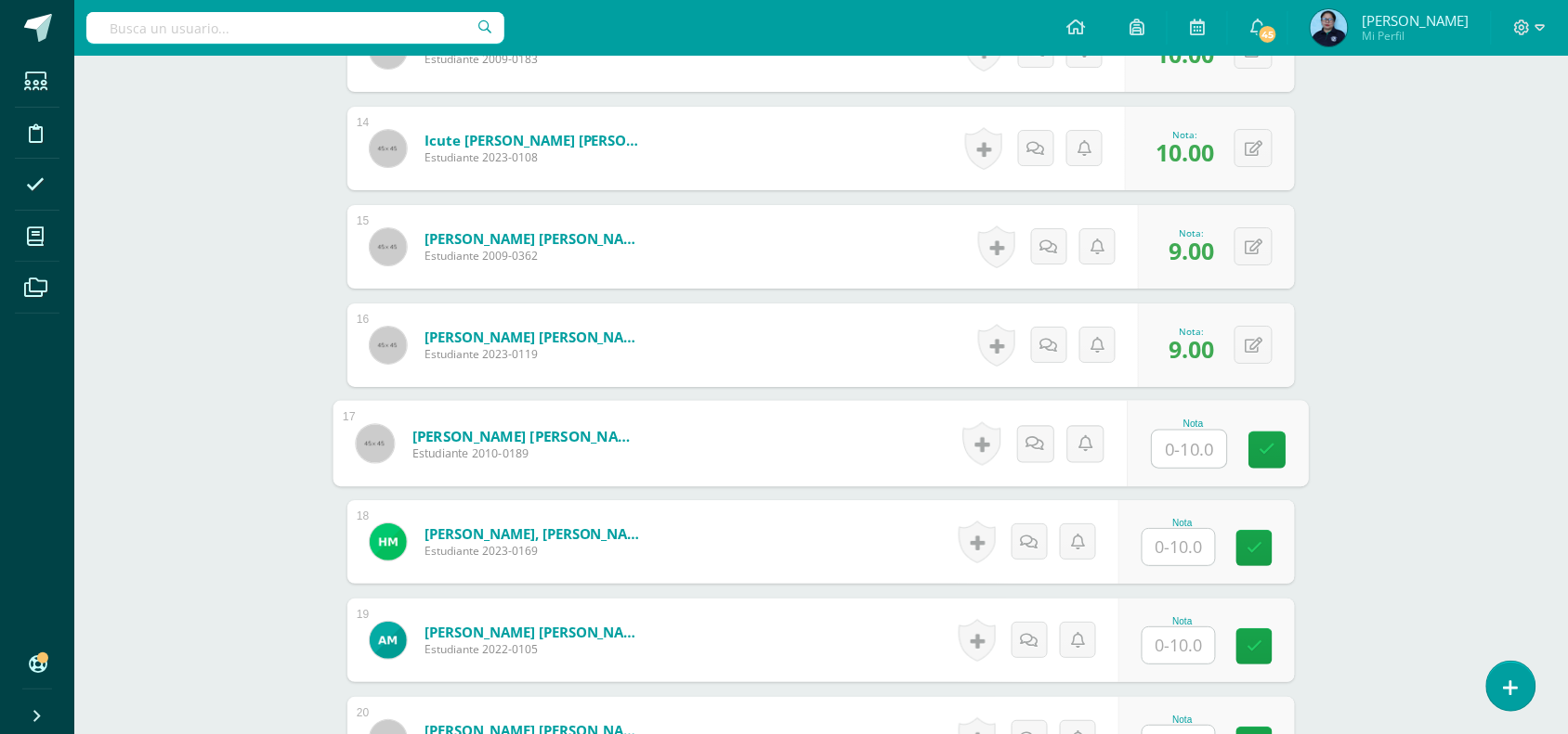
type input "9"
type input "10"
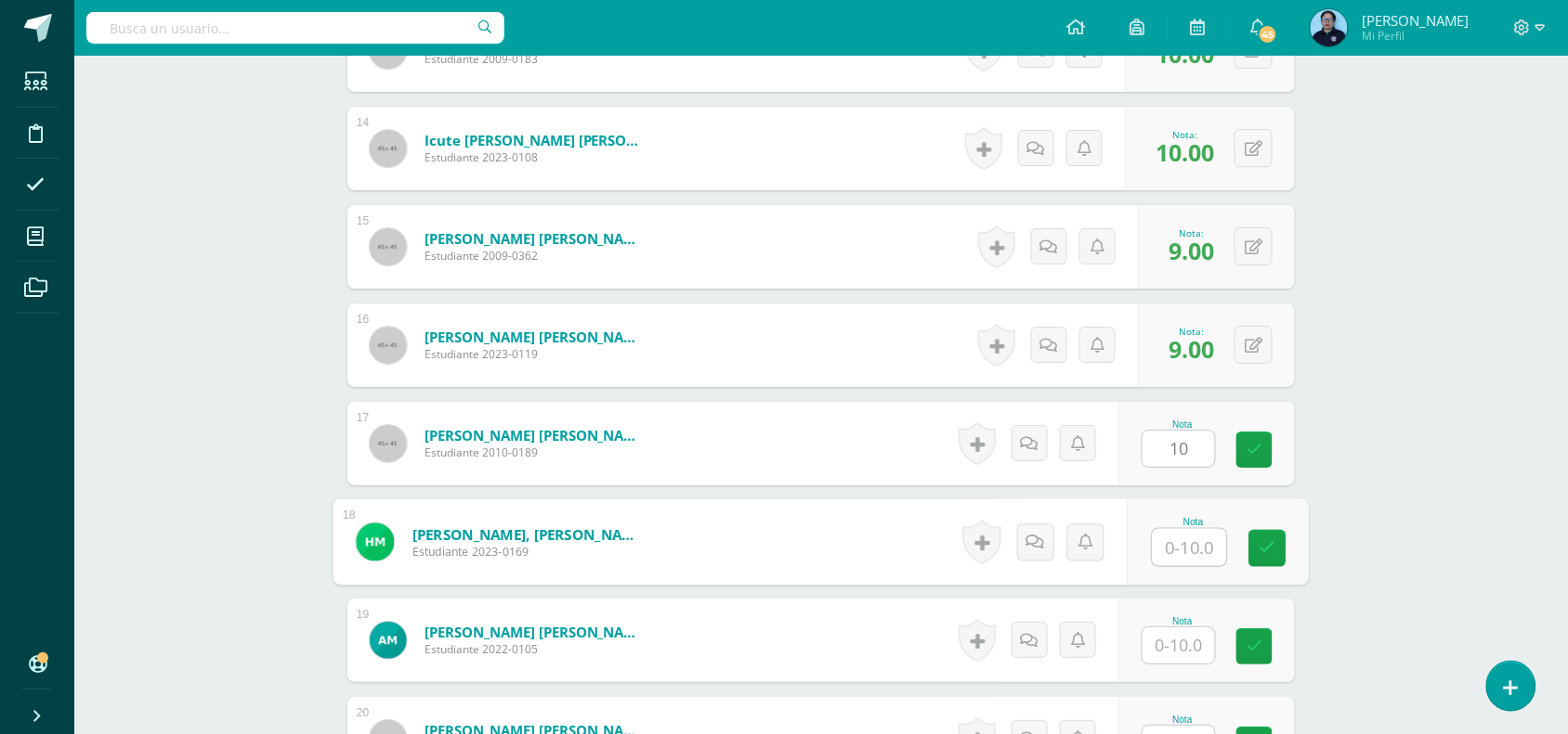
click at [1175, 549] on input "text" at bounding box center [1190, 548] width 75 height 37
type input "10"
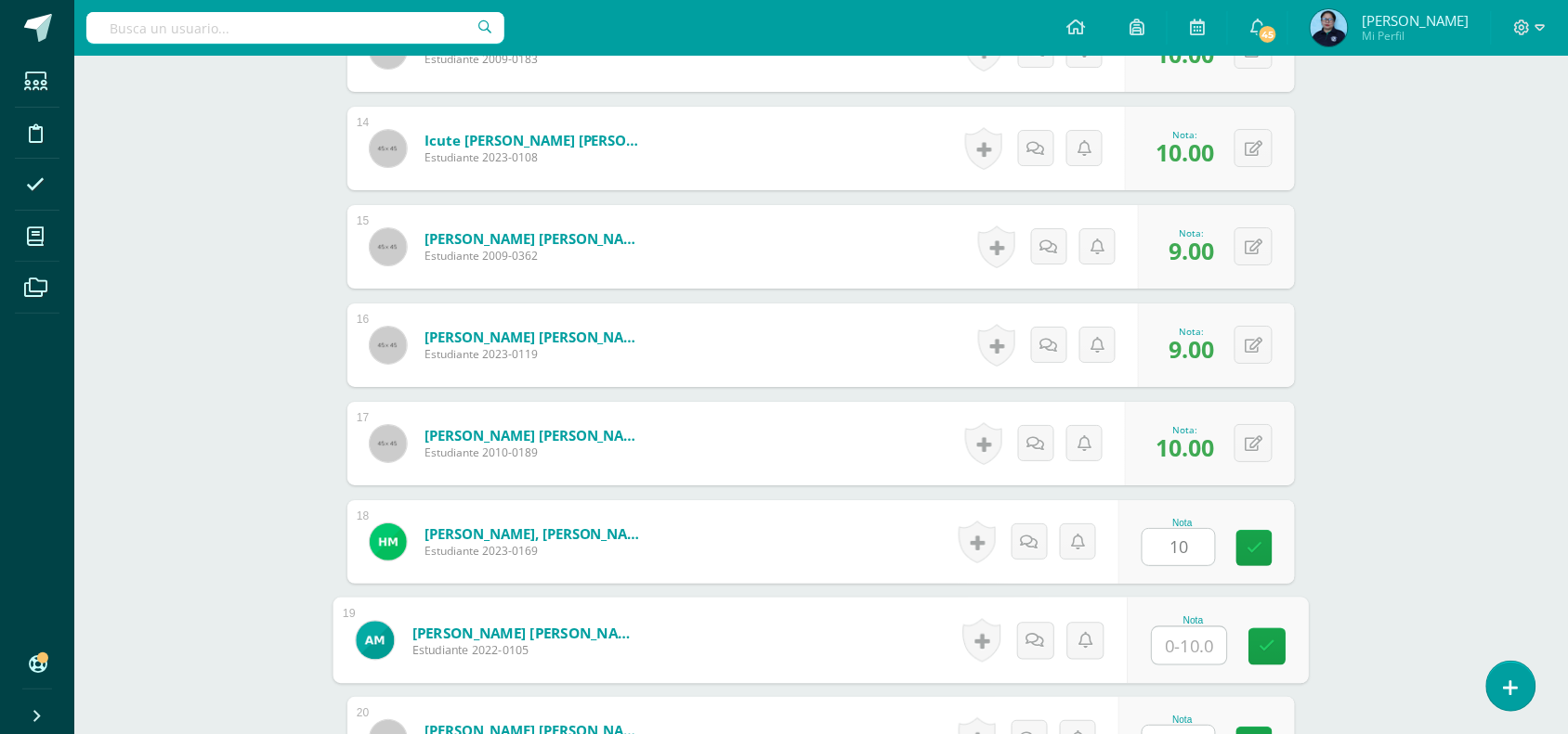
click at [1176, 646] on input "text" at bounding box center [1190, 646] width 75 height 37
type input "10"
click at [1277, 645] on link at bounding box center [1268, 647] width 37 height 37
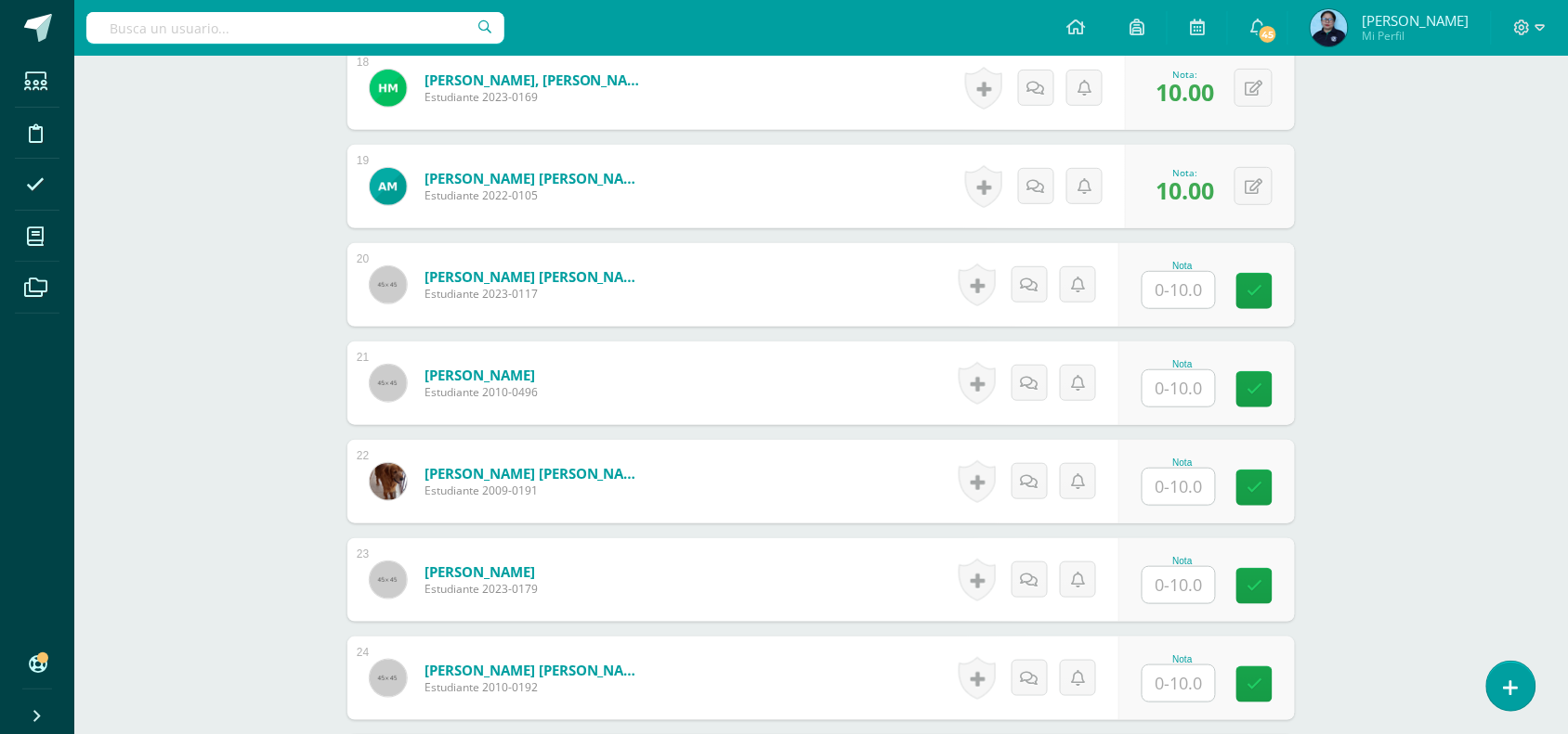
scroll to position [2337, 0]
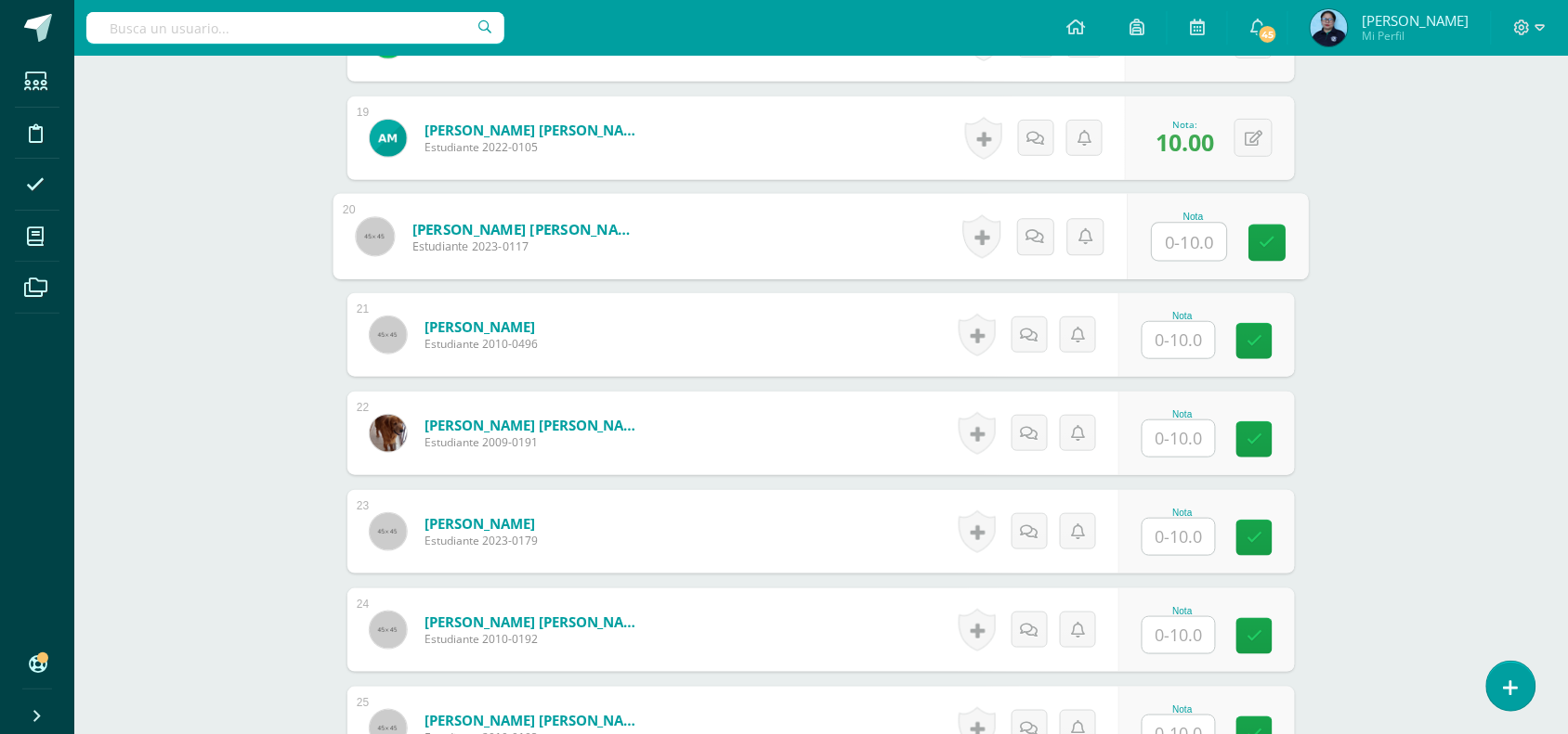
click at [1199, 244] on input "text" at bounding box center [1190, 242] width 75 height 37
type input "10"
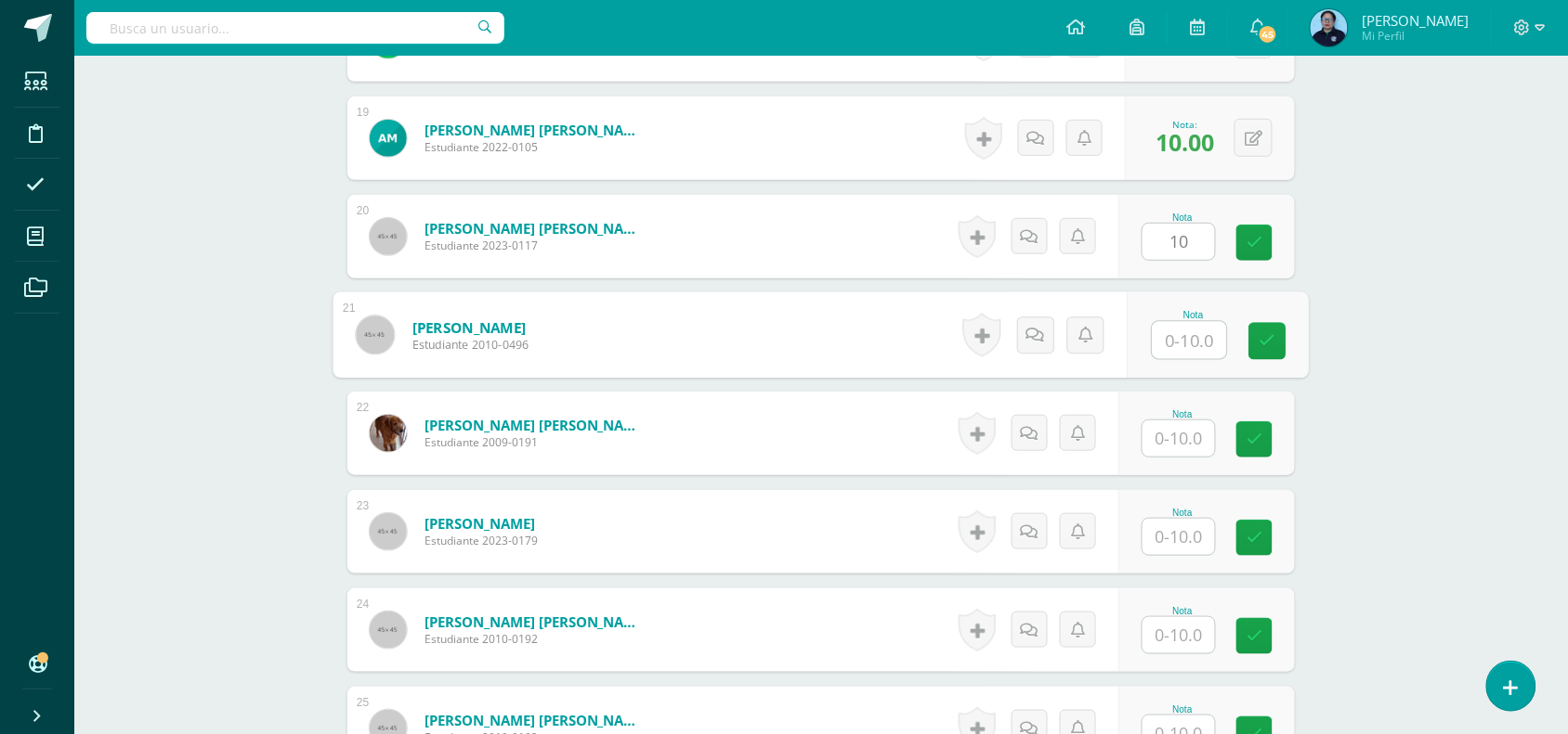
click at [1179, 346] on input "text" at bounding box center [1190, 341] width 75 height 37
type input "10"
click at [1170, 459] on div "Nota" at bounding box center [1207, 433] width 177 height 83
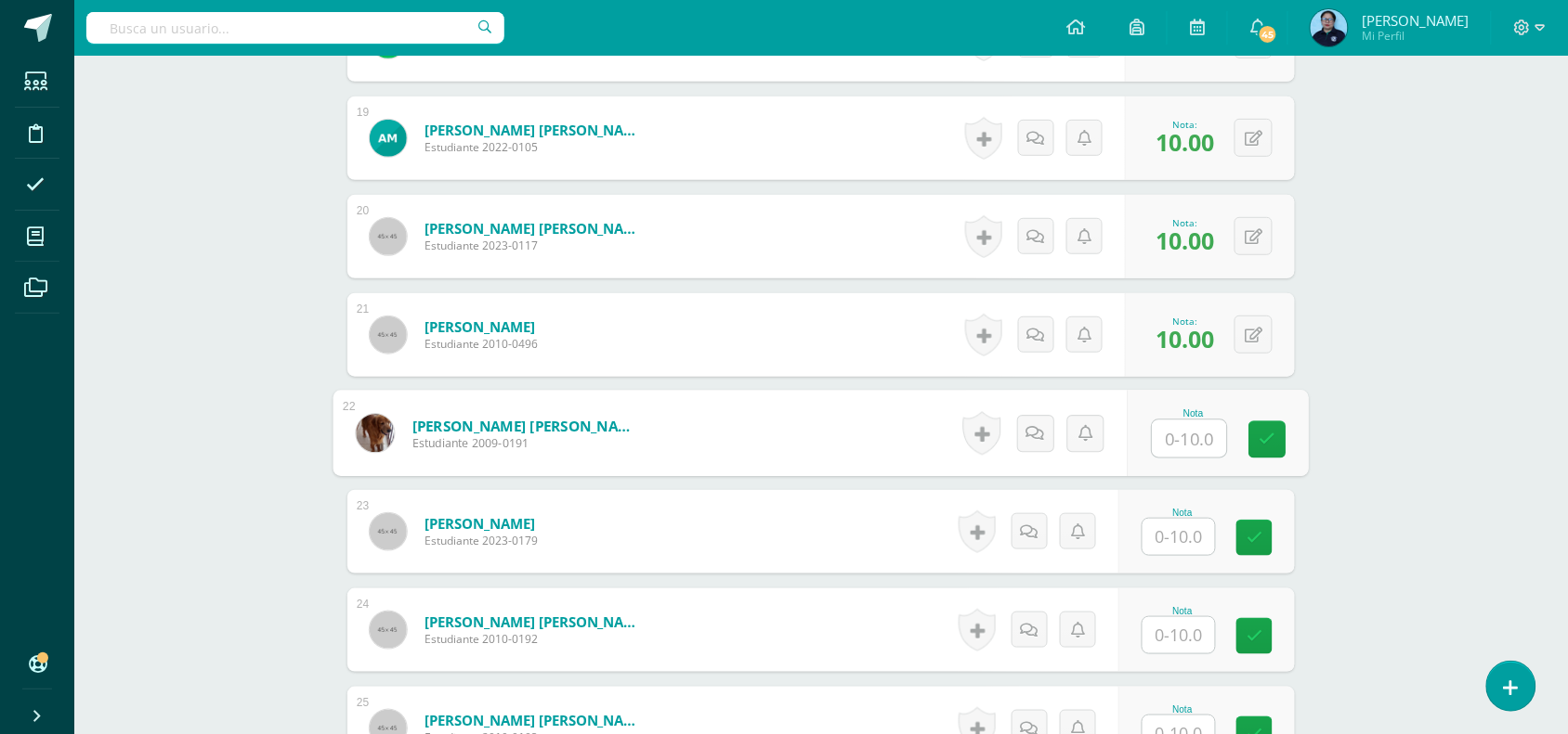
click at [1168, 439] on input "text" at bounding box center [1190, 440] width 75 height 37
type input "10"
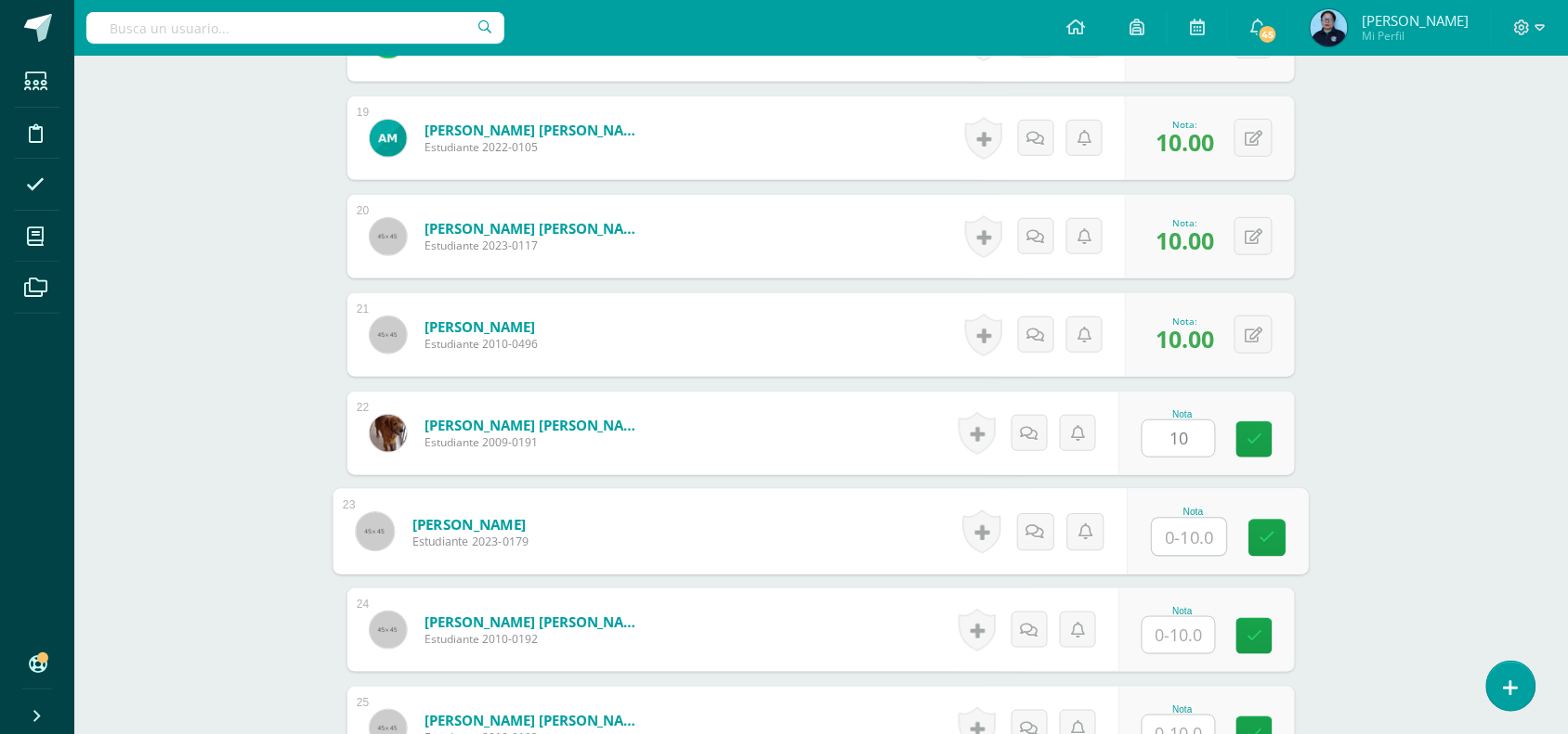
click at [1173, 539] on input "text" at bounding box center [1190, 538] width 75 height 37
type input "10"
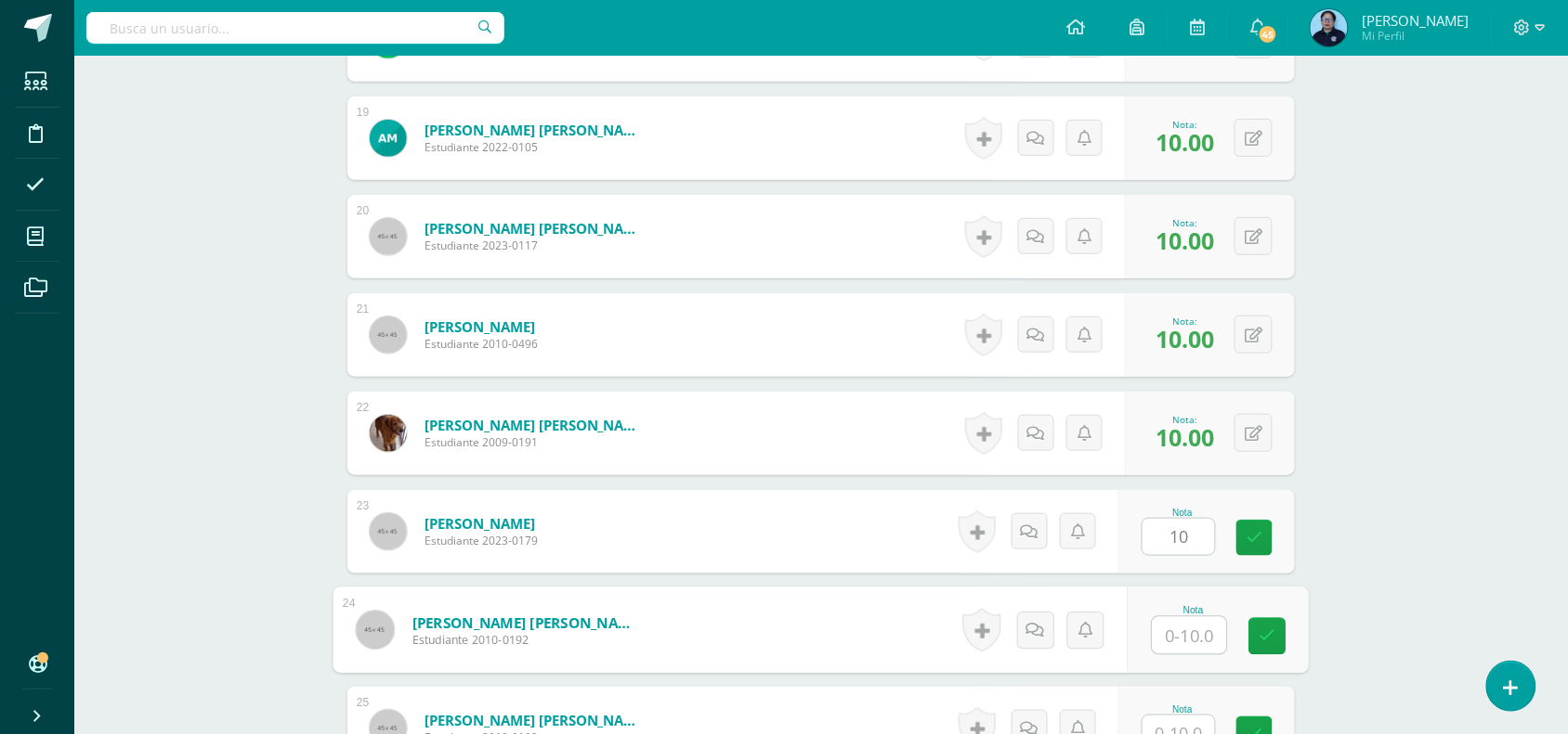
click at [1191, 629] on input "text" at bounding box center [1190, 636] width 75 height 37
type input "10"
click at [1266, 634] on icon at bounding box center [1268, 636] width 17 height 16
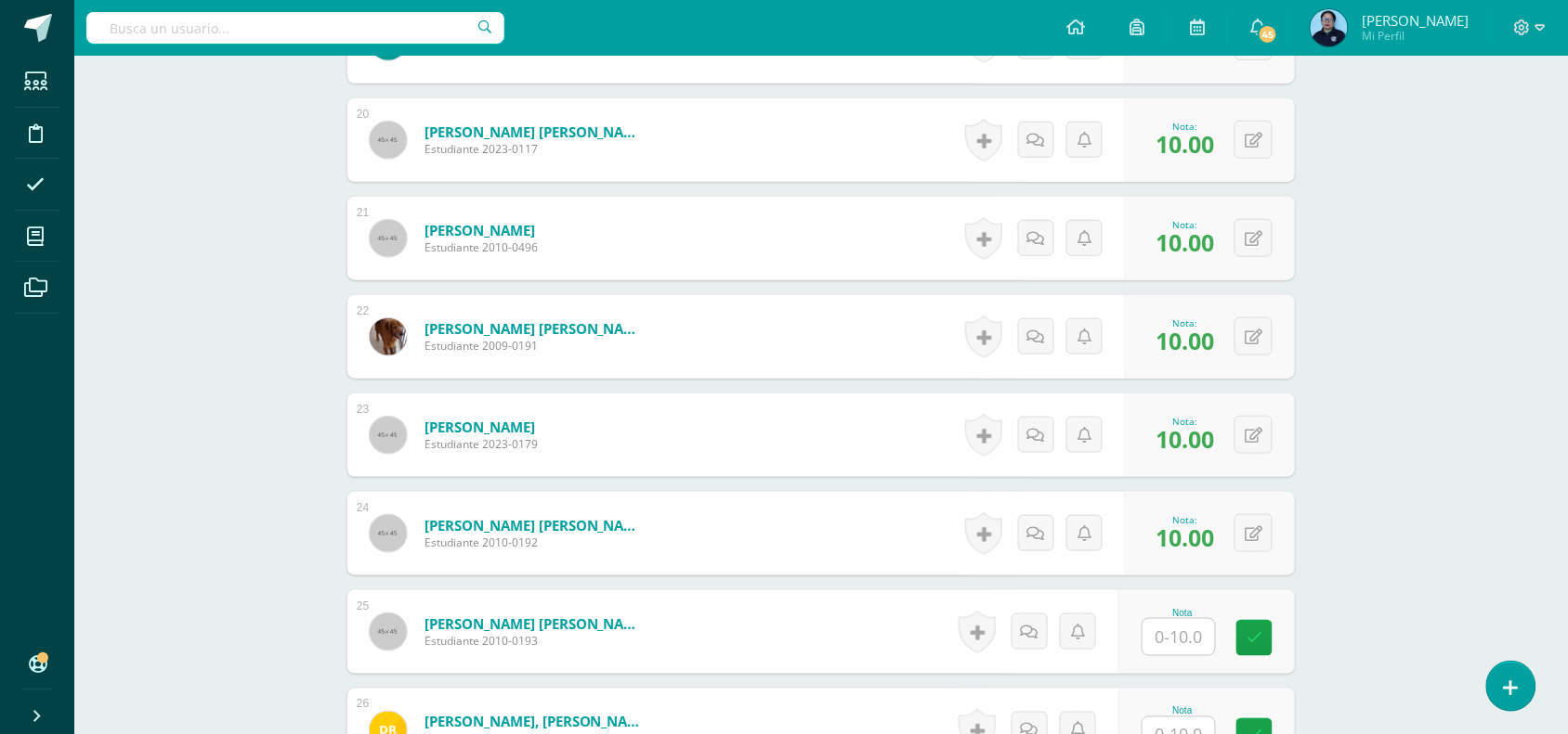
scroll to position [2447, 0]
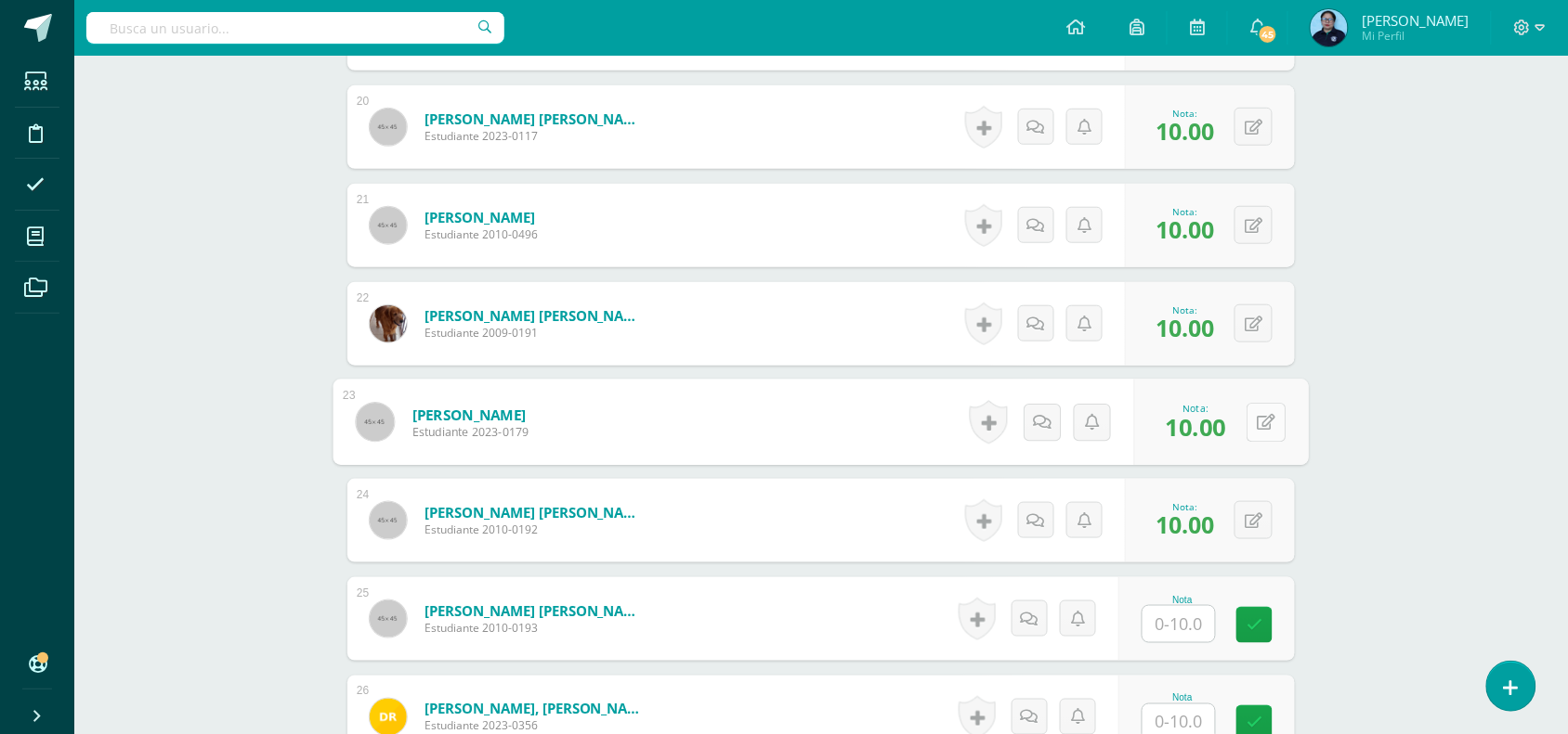
click at [1247, 406] on button at bounding box center [1266, 423] width 39 height 39
type input "9"
click at [1217, 430] on icon at bounding box center [1217, 429] width 17 height 16
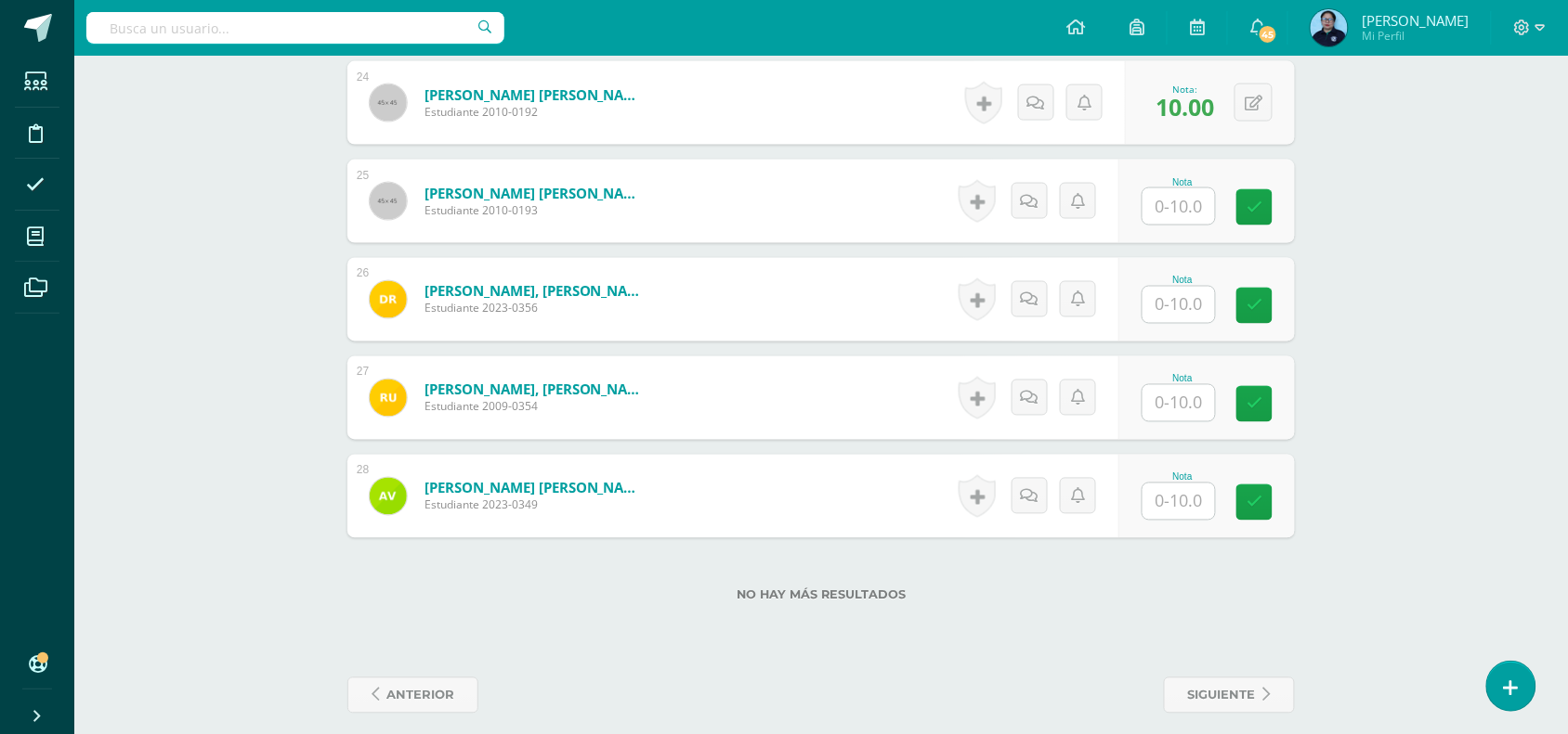
scroll to position [2880, 0]
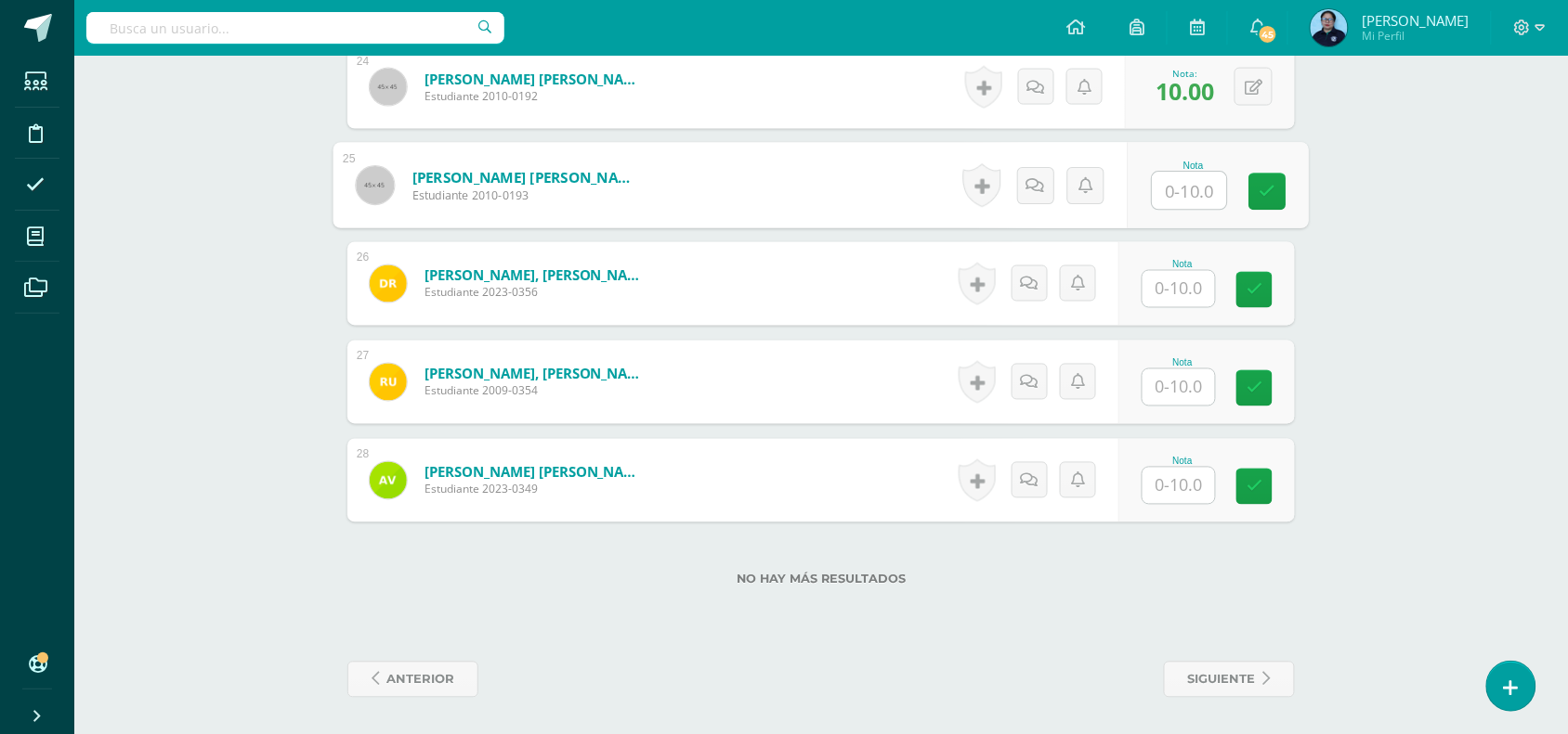
click at [1172, 181] on input "text" at bounding box center [1190, 191] width 75 height 37
type input "10"
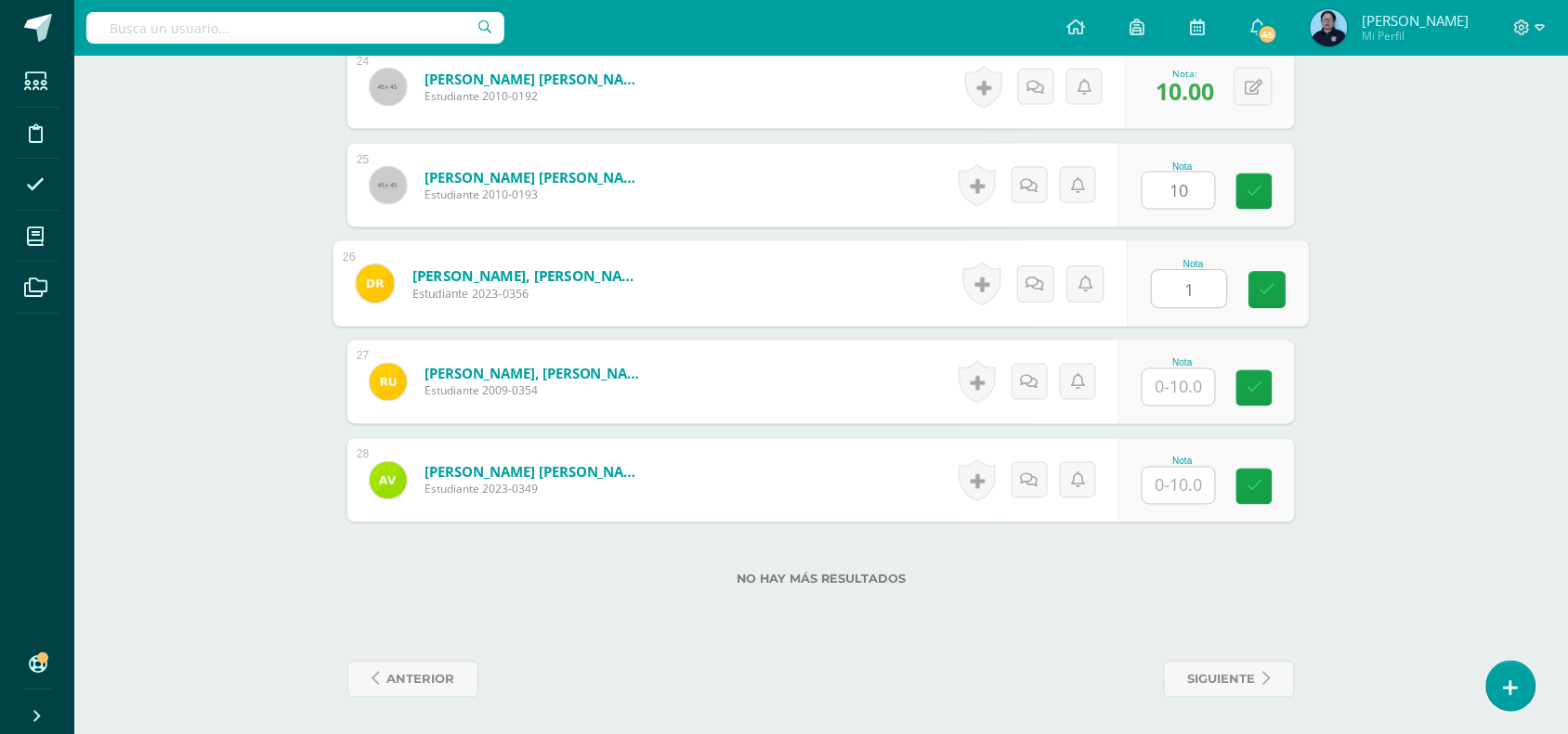
click at [1177, 288] on input "1" at bounding box center [1190, 289] width 75 height 37
type input "10"
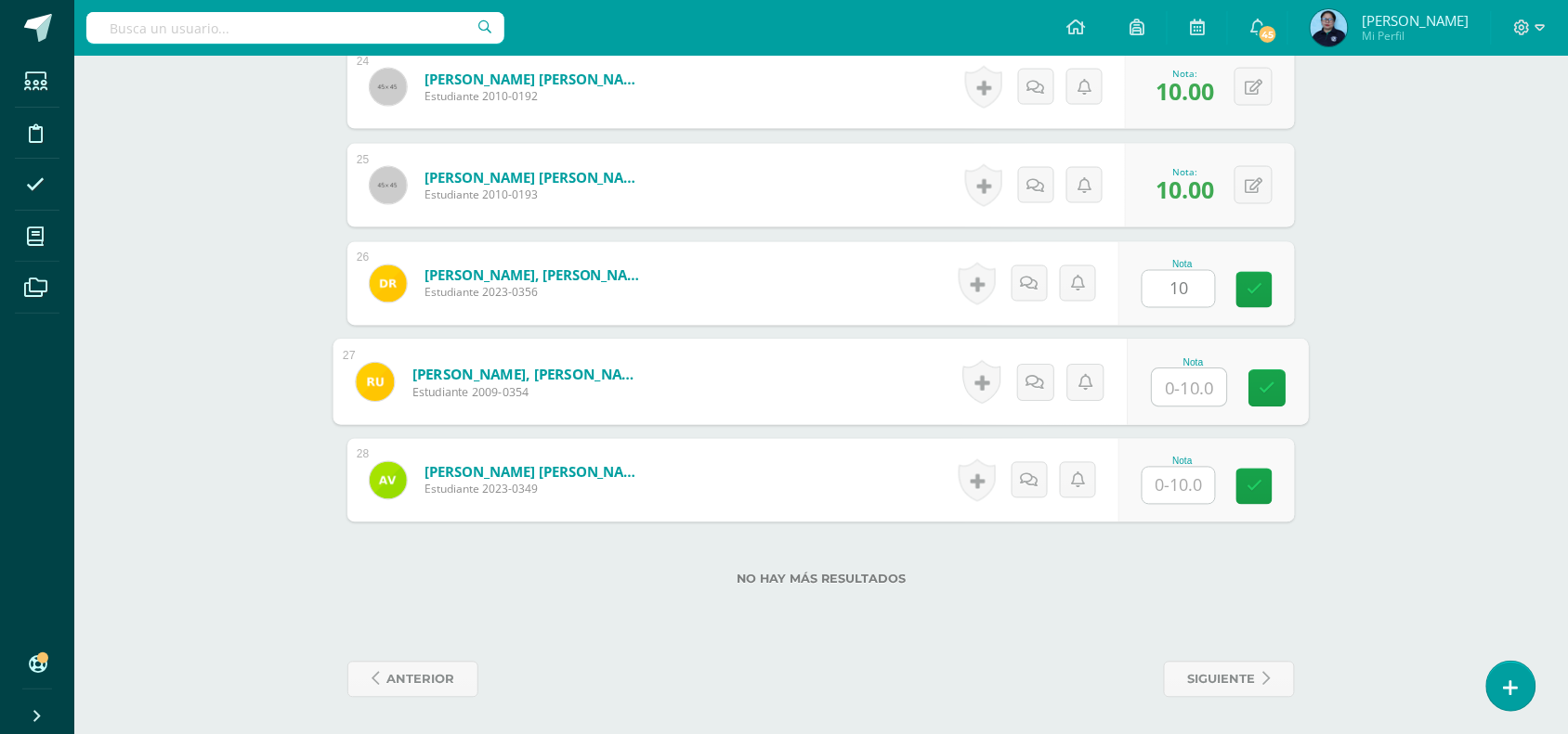
click at [1181, 388] on input "text" at bounding box center [1190, 388] width 75 height 37
type input "10"
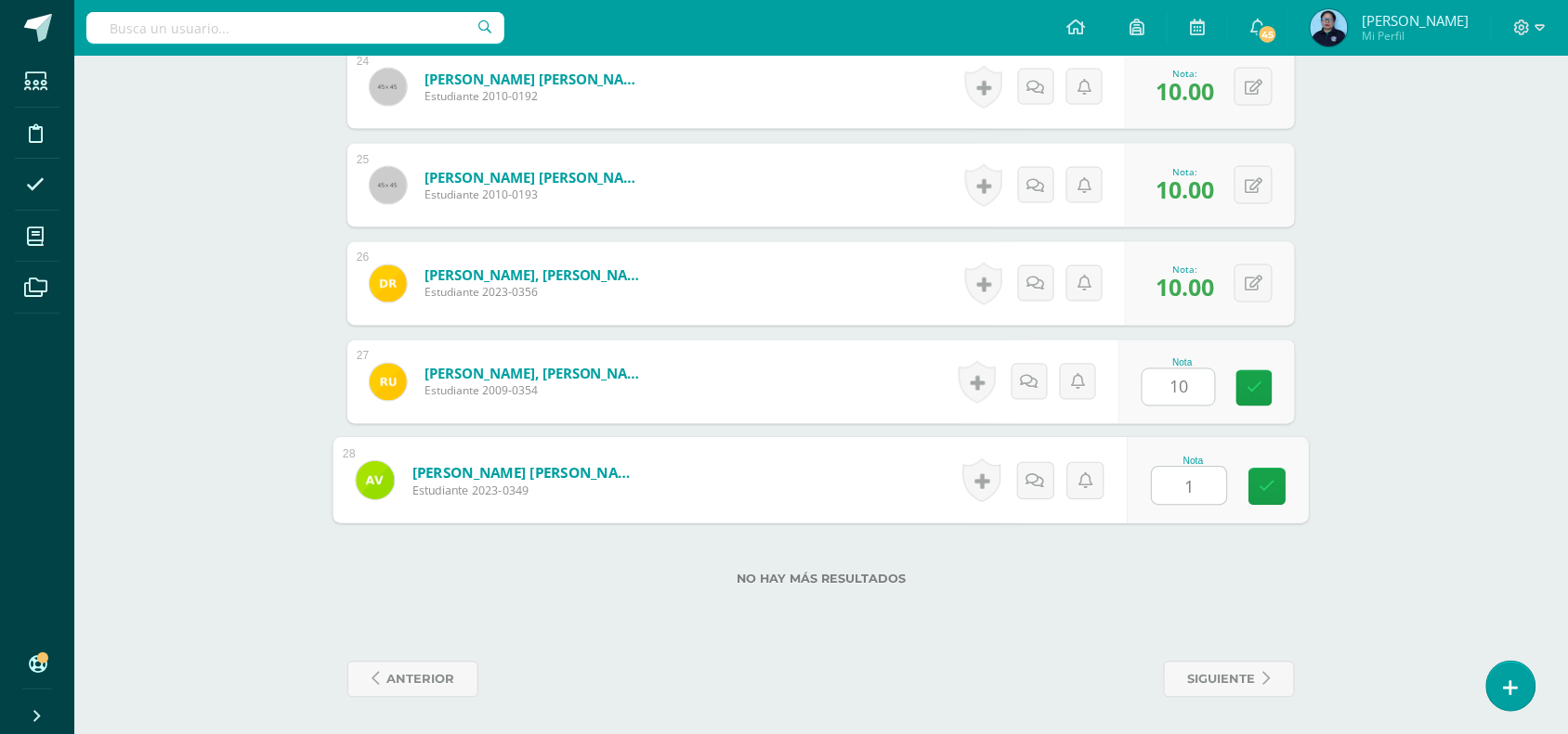
click at [1185, 486] on input "1" at bounding box center [1190, 487] width 75 height 37
type input "10"
click at [1270, 492] on icon at bounding box center [1268, 487] width 17 height 16
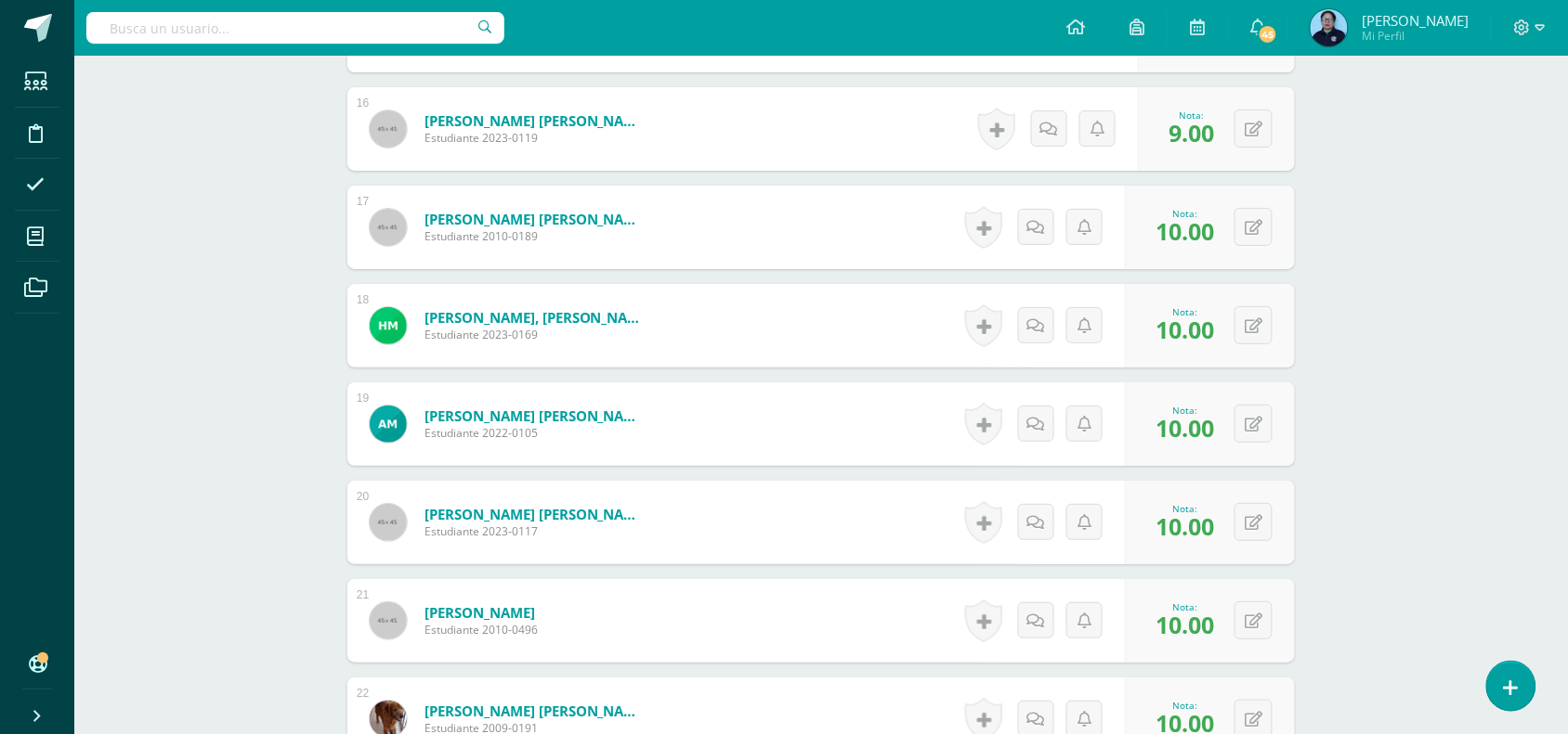
scroll to position [811, 0]
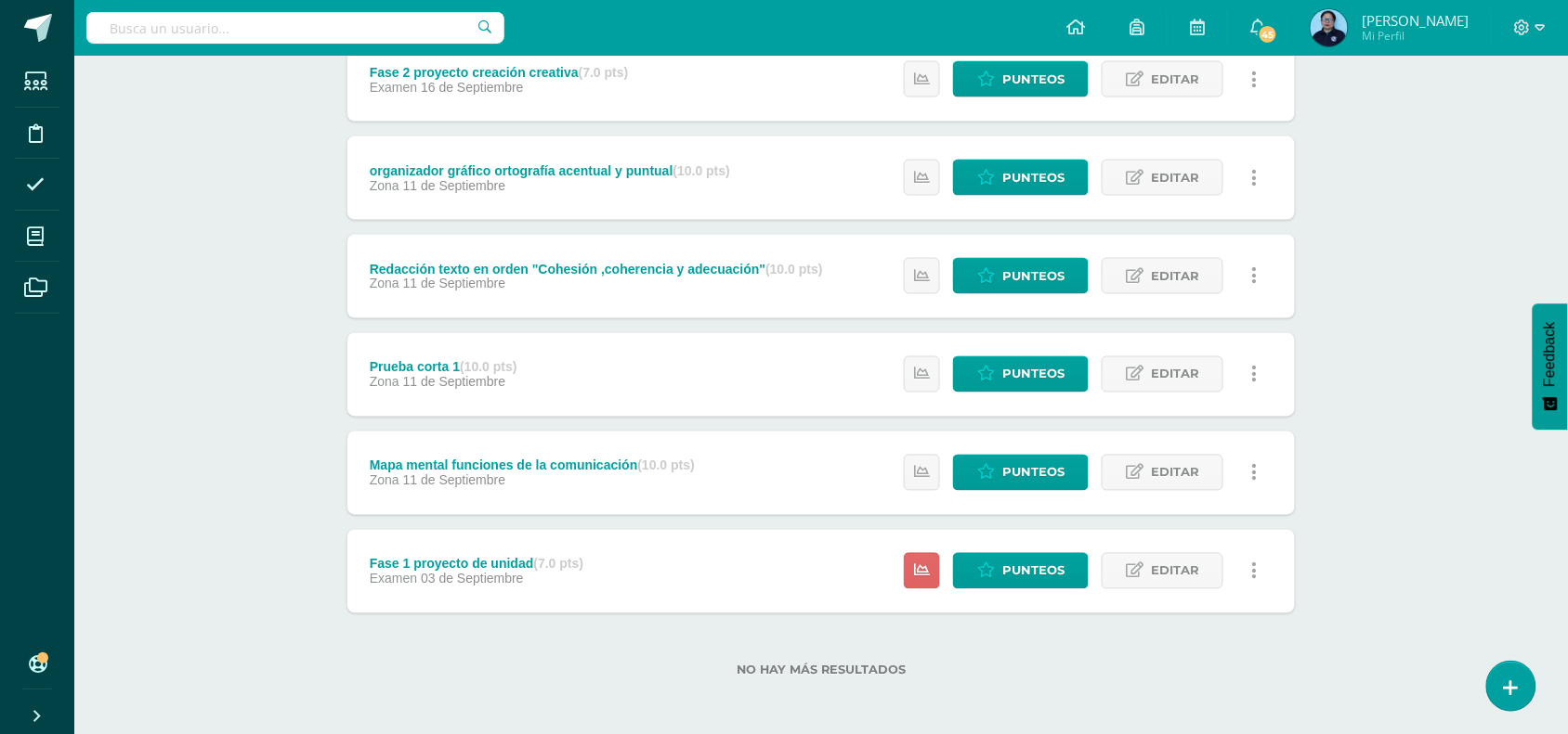
scroll to position [765, 0]
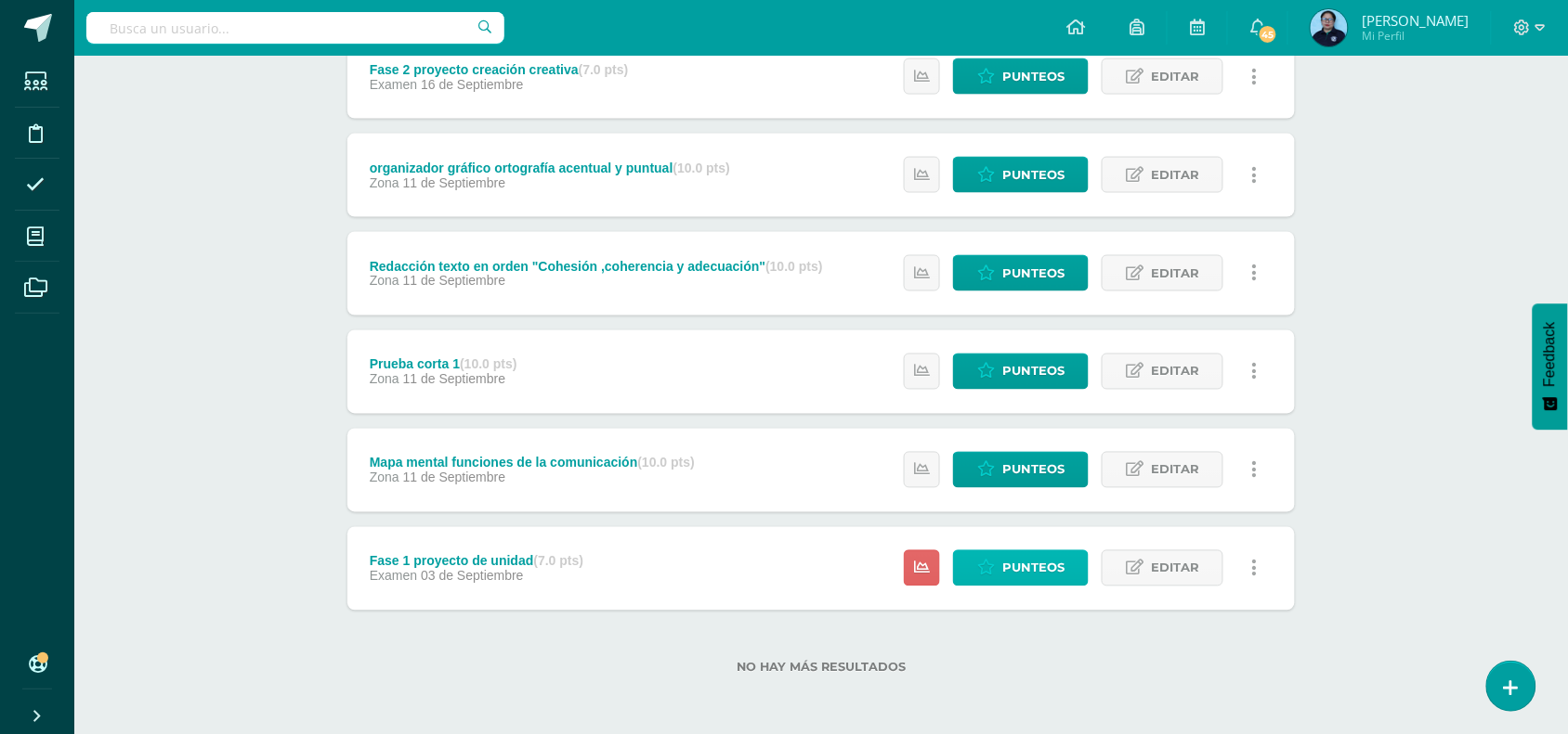
click at [1036, 558] on span "Punteos" at bounding box center [1033, 568] width 62 height 34
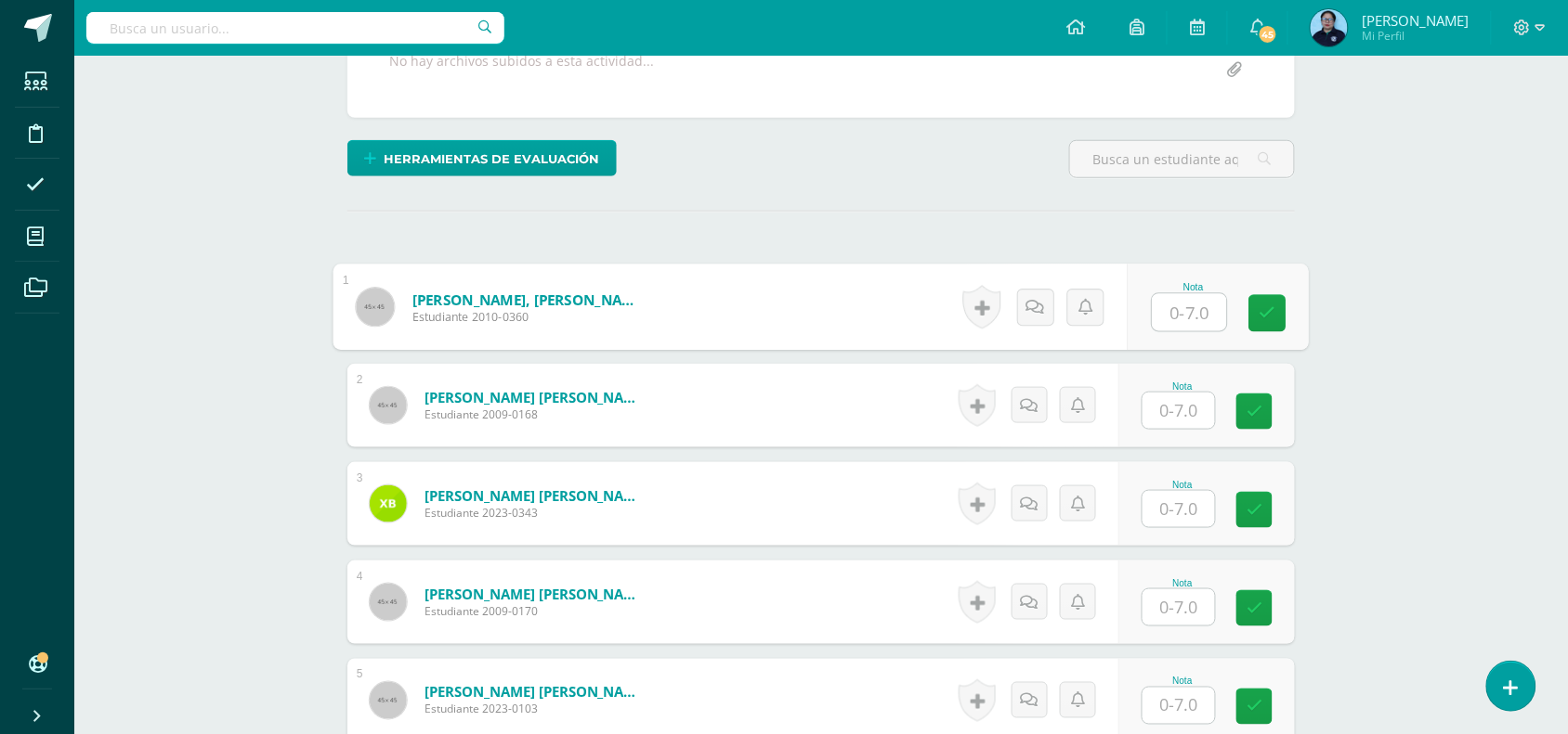
scroll to position [399, 0]
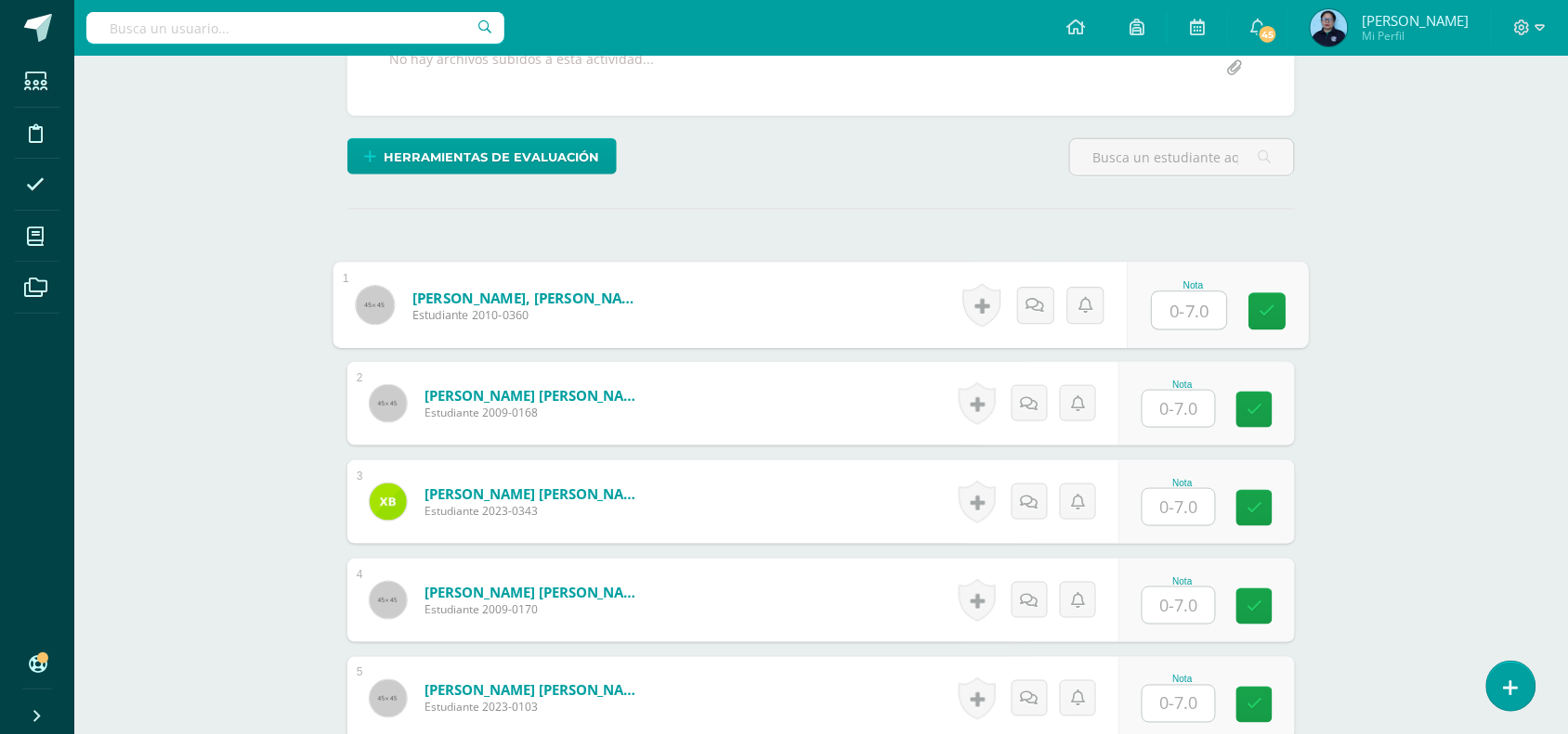
click at [1184, 307] on input "text" at bounding box center [1190, 311] width 75 height 37
type input "7"
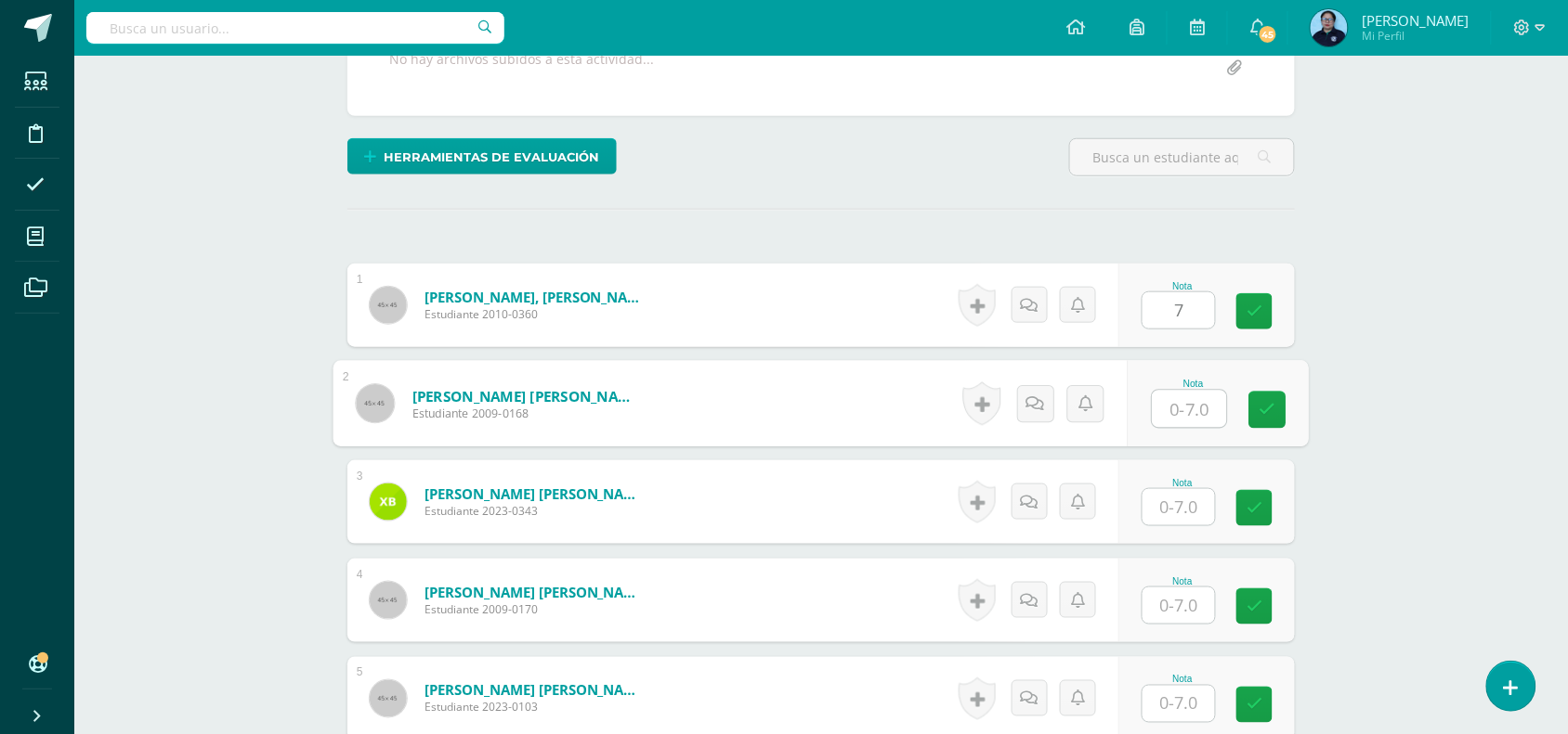
click at [1185, 404] on input "text" at bounding box center [1190, 409] width 75 height 37
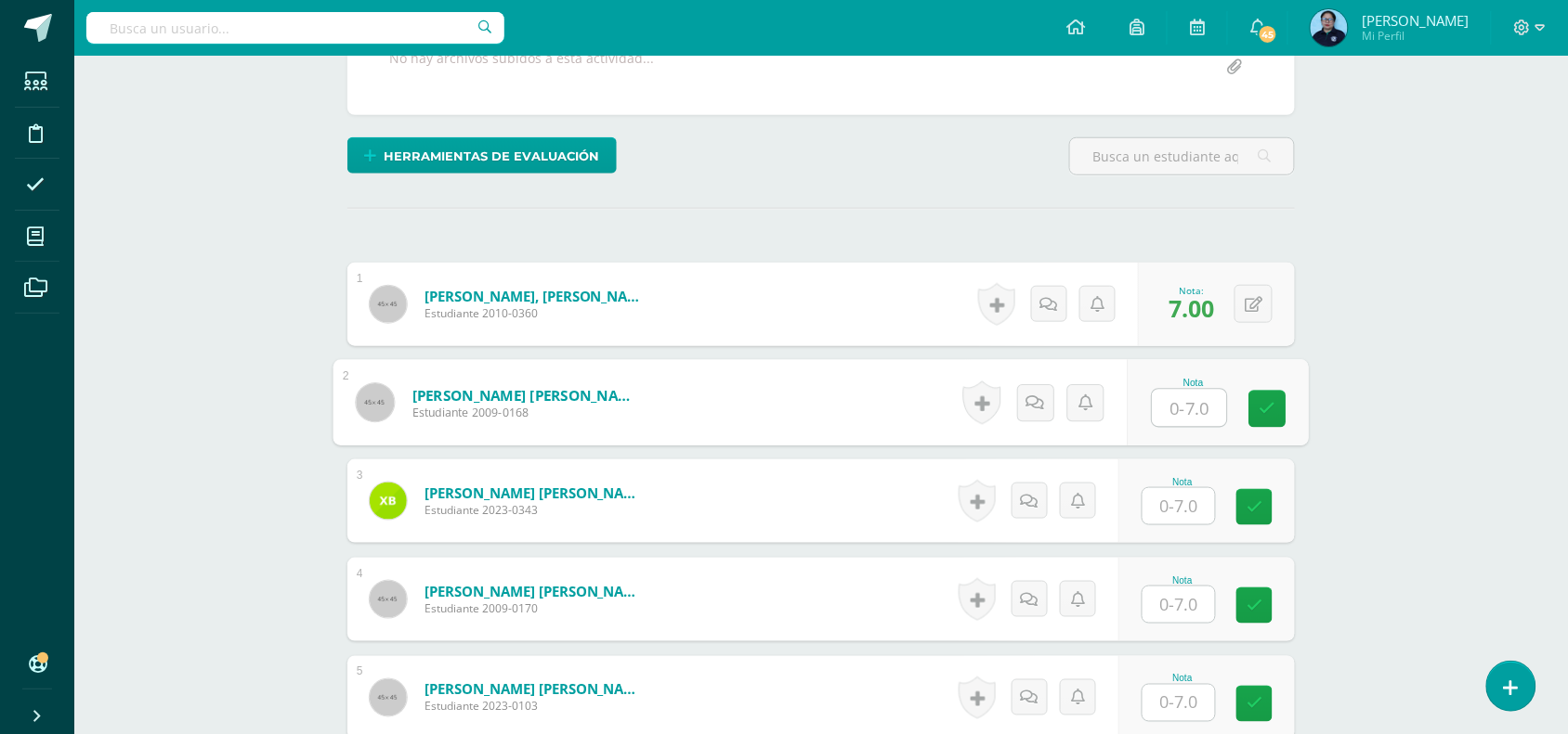
type input "6"
type input "7"
click at [1177, 504] on input "text" at bounding box center [1179, 506] width 73 height 36
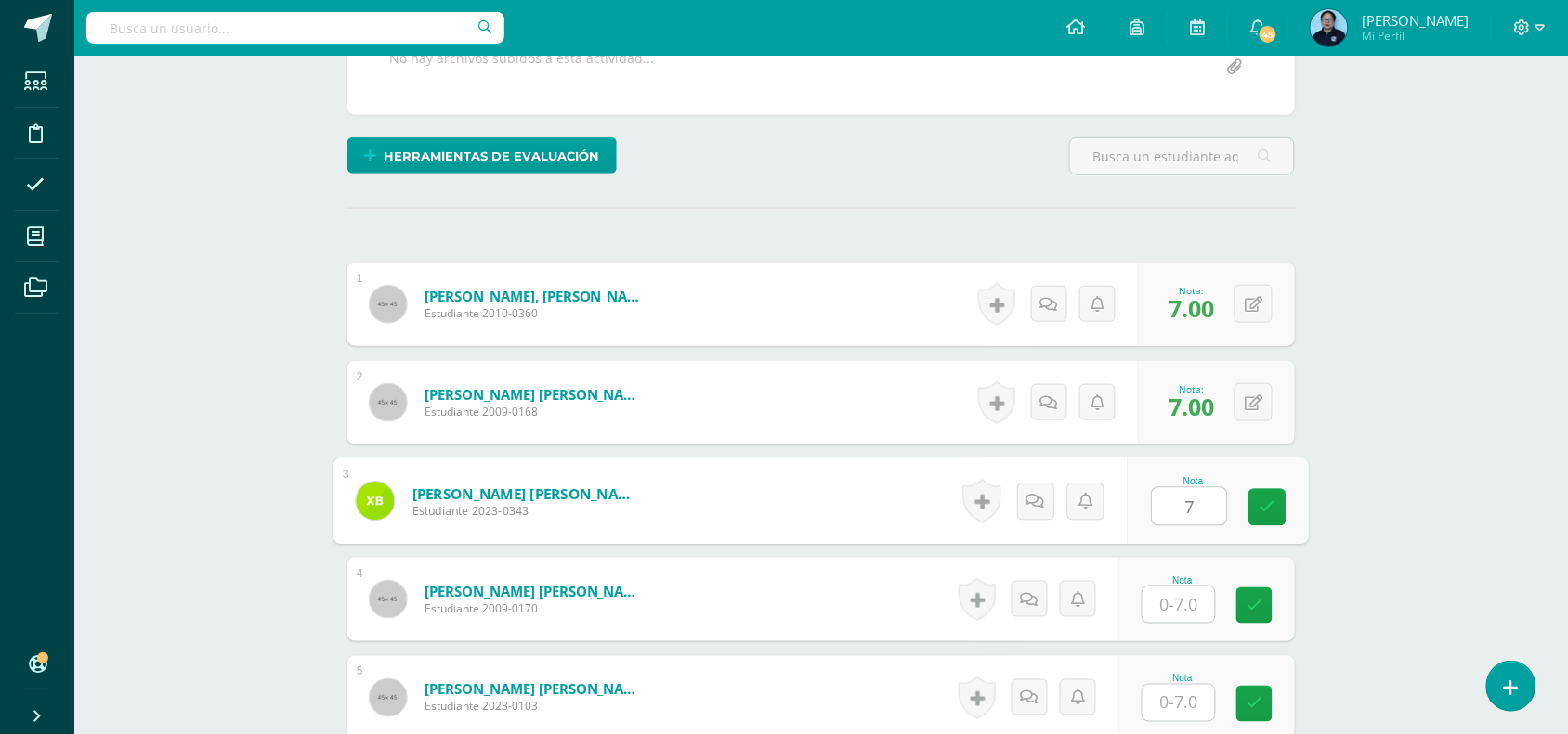
type input "7"
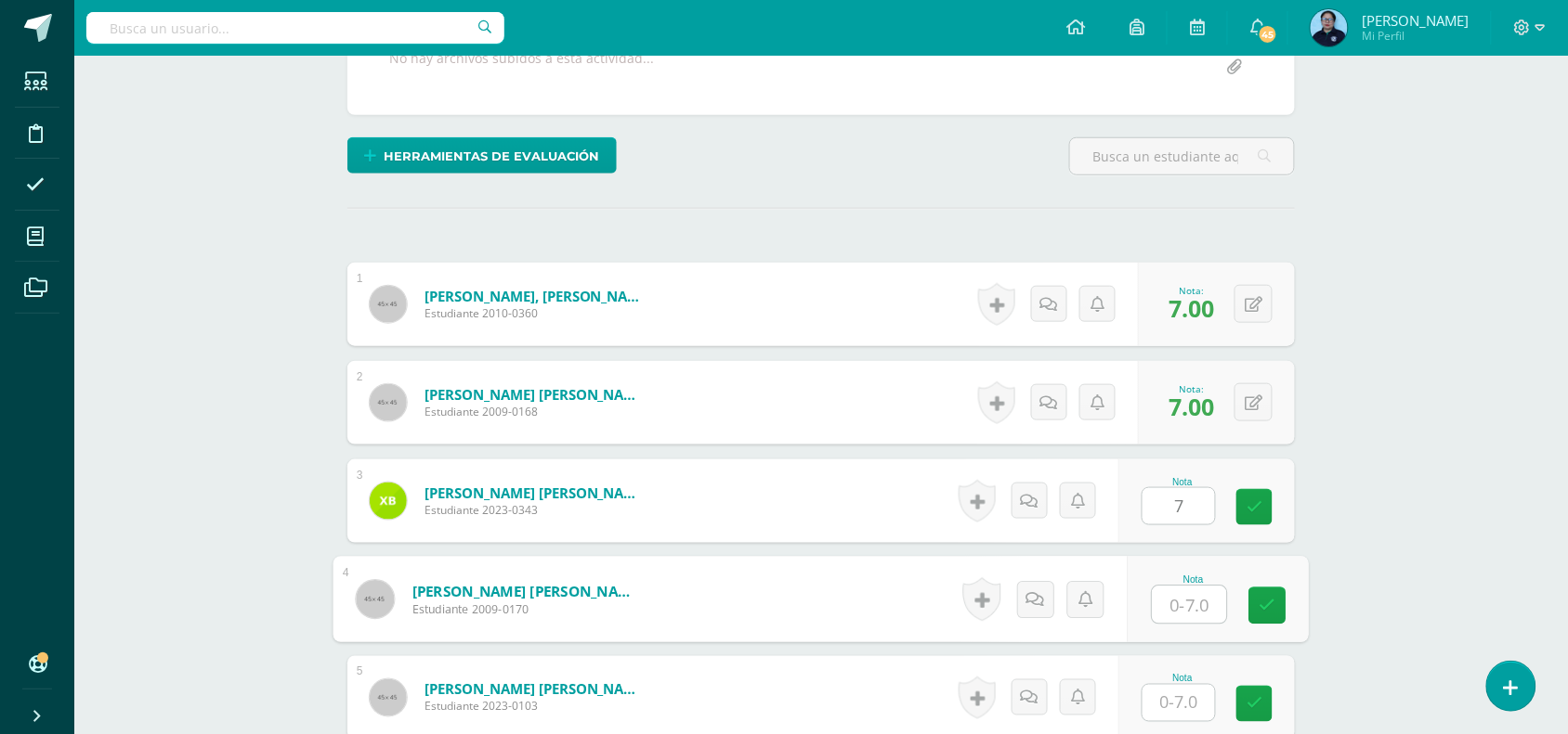
click at [1177, 610] on input "text" at bounding box center [1190, 605] width 75 height 37
type input "6"
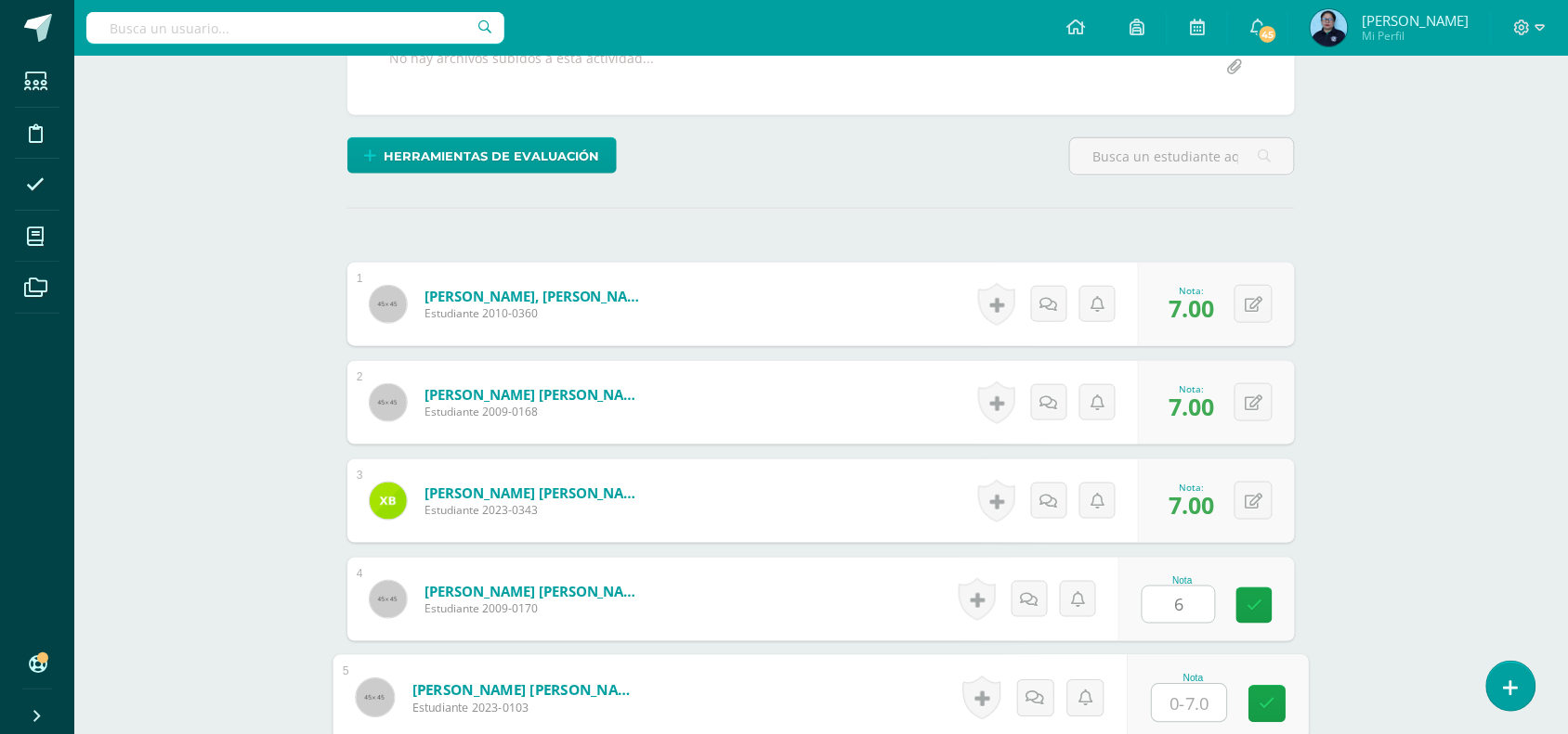
click at [1194, 701] on input "text" at bounding box center [1190, 704] width 75 height 37
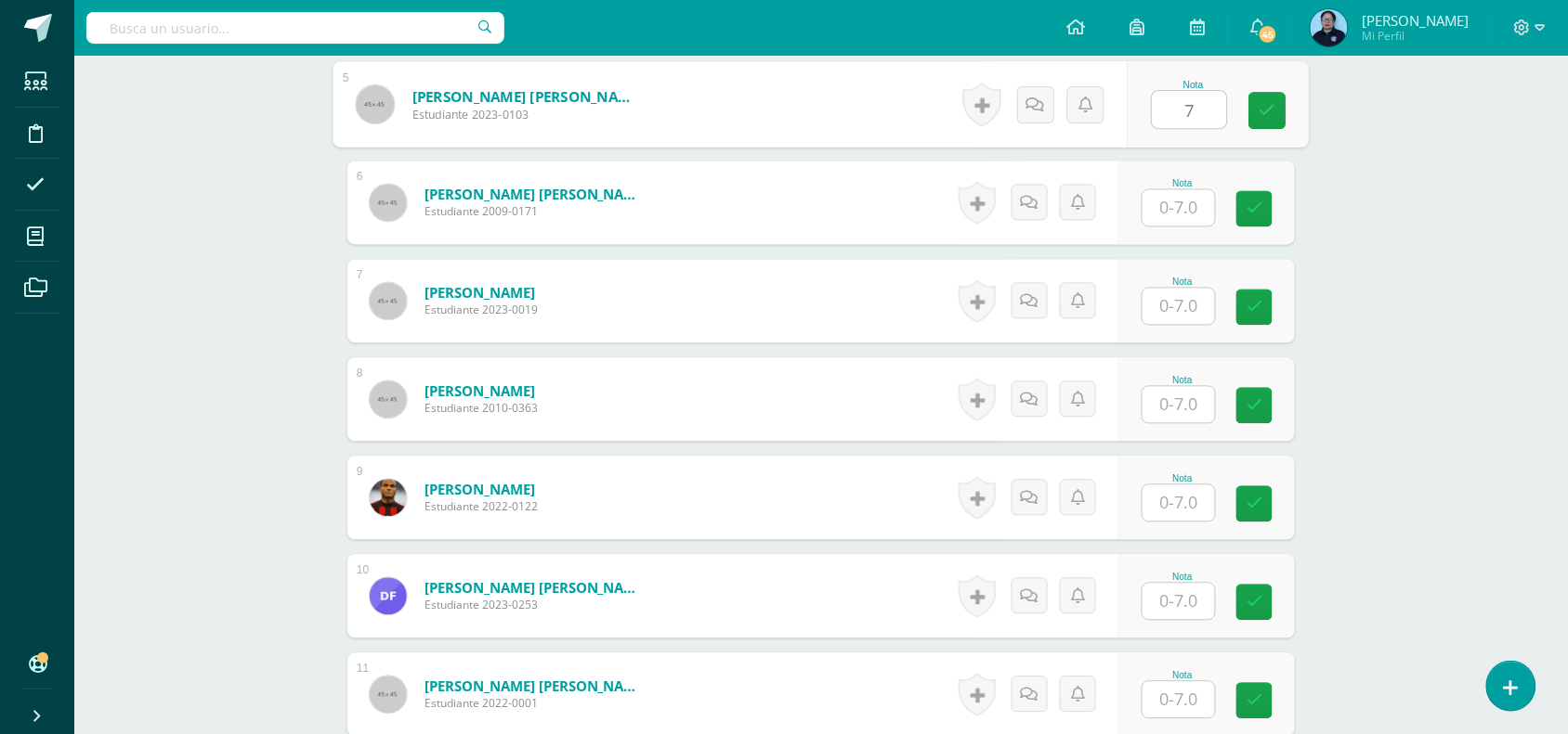
scroll to position [1018, 0]
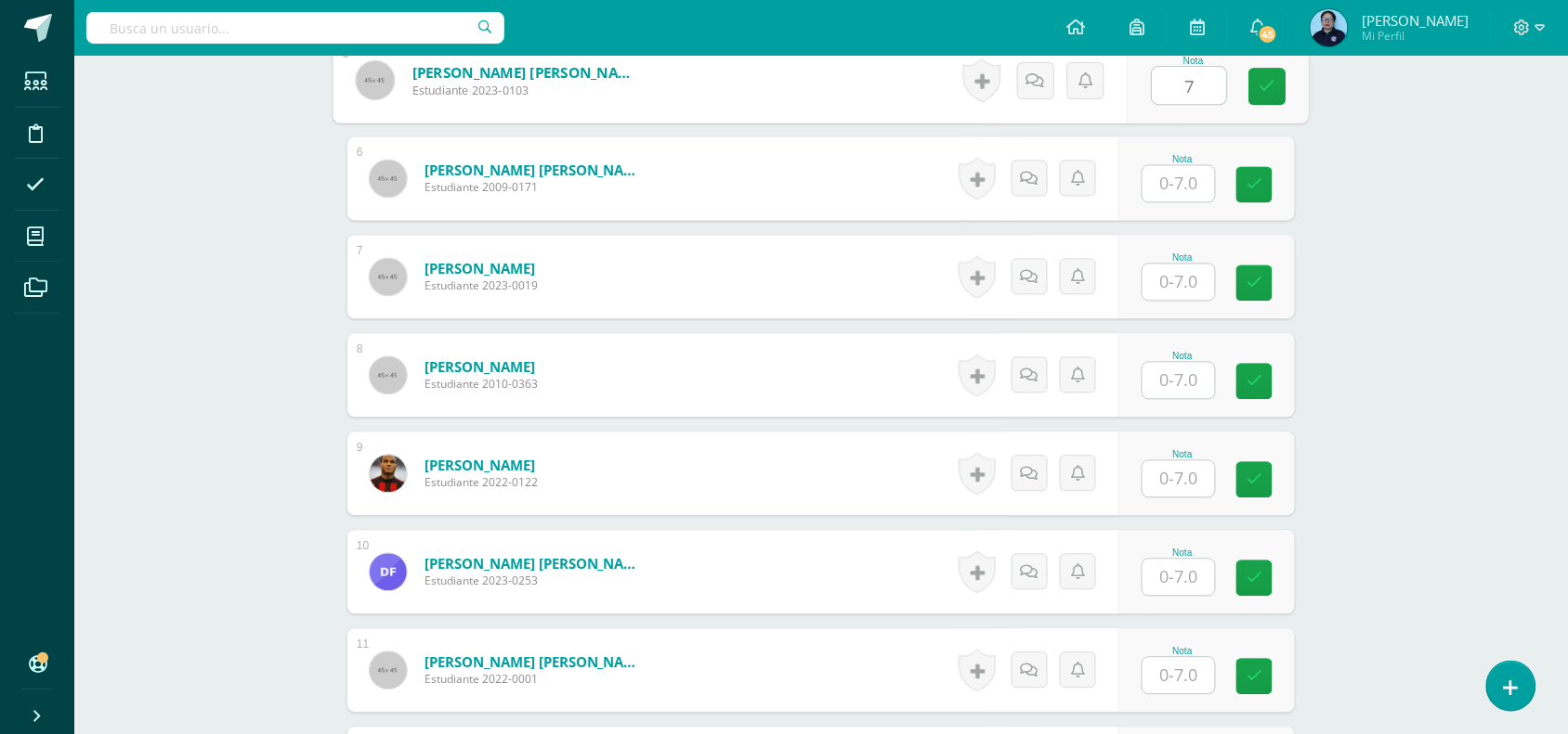
type input "7"
click at [1184, 187] on input "text" at bounding box center [1190, 184] width 75 height 37
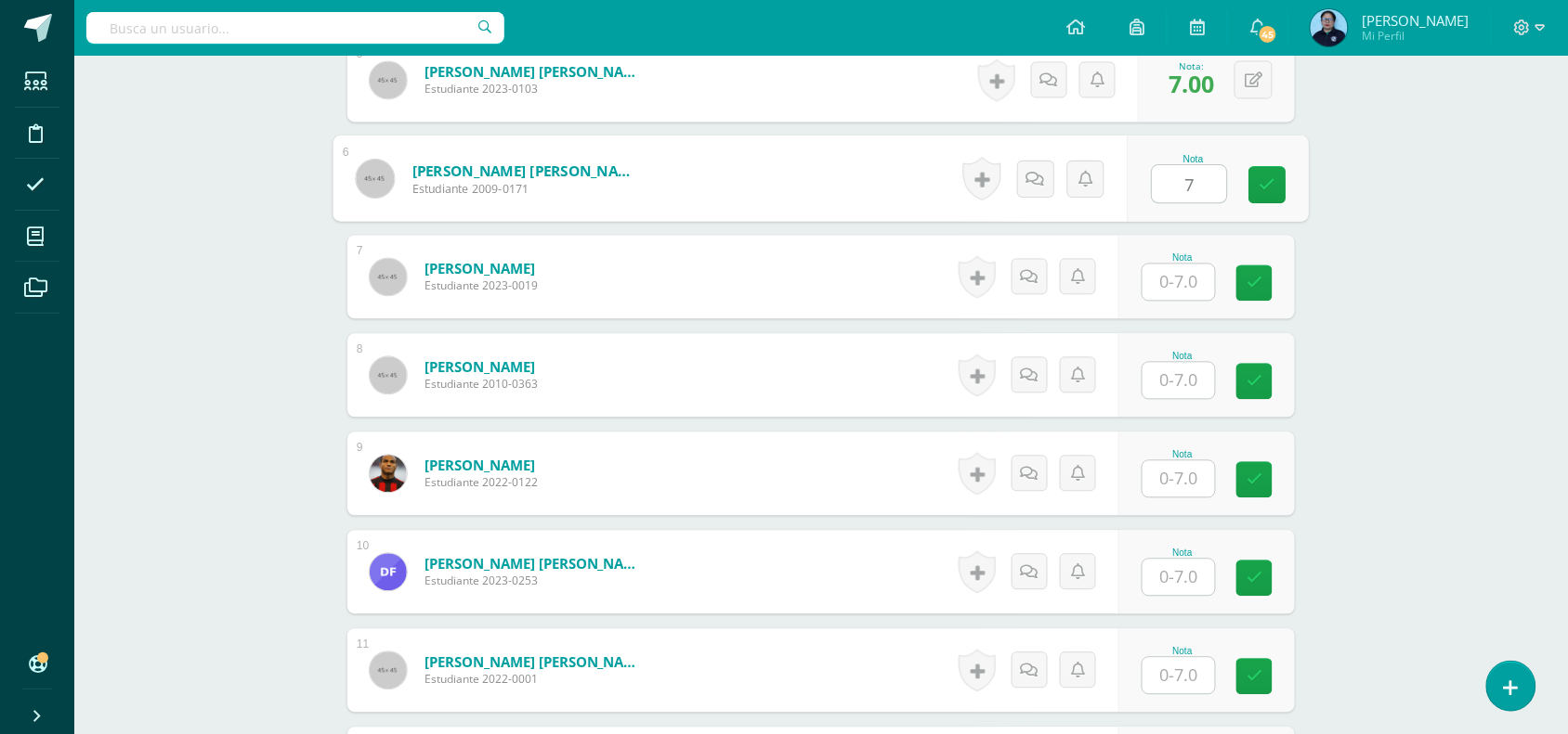
type input "7"
click at [1184, 281] on input "text" at bounding box center [1190, 284] width 75 height 37
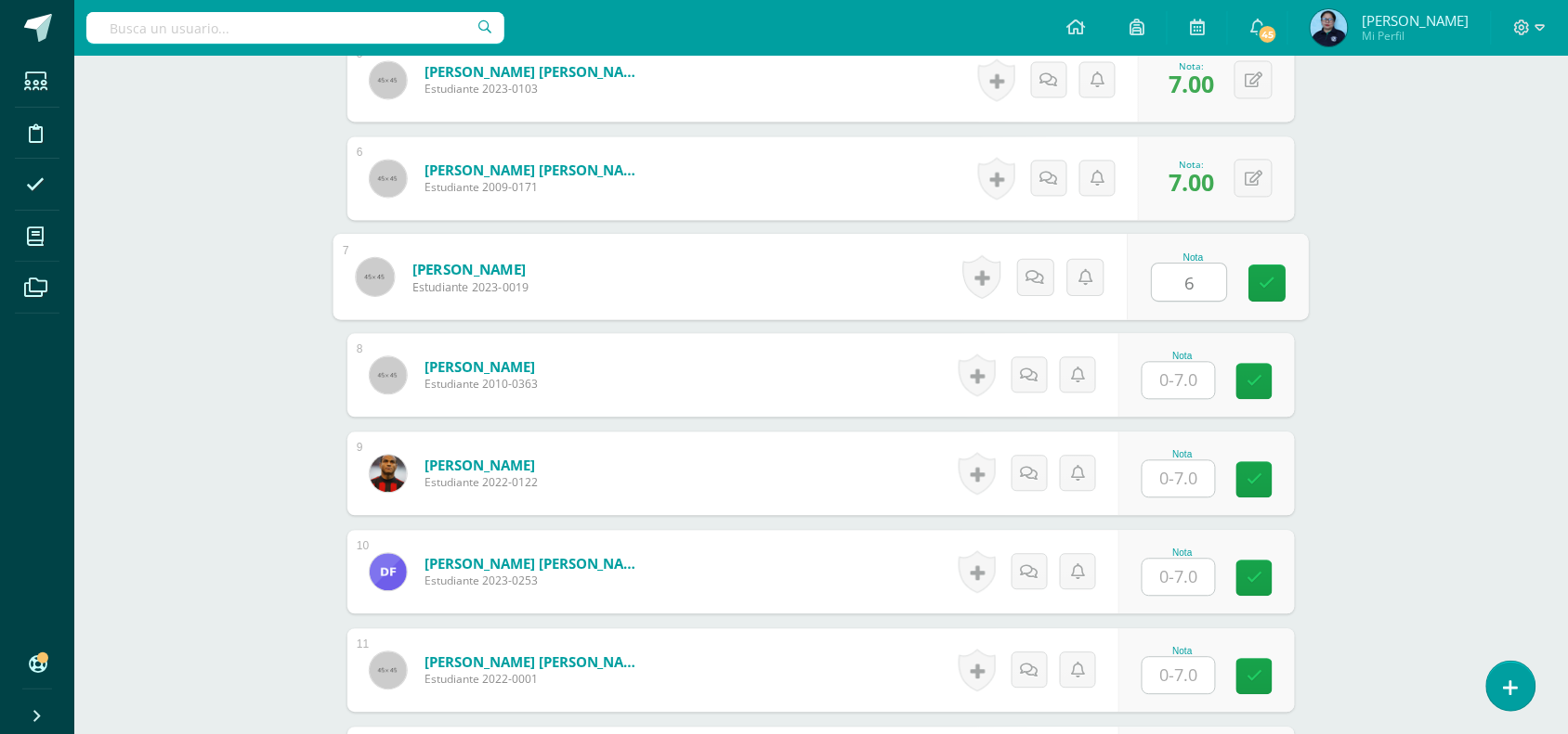
type input "6"
click at [1179, 382] on input "text" at bounding box center [1190, 382] width 75 height 37
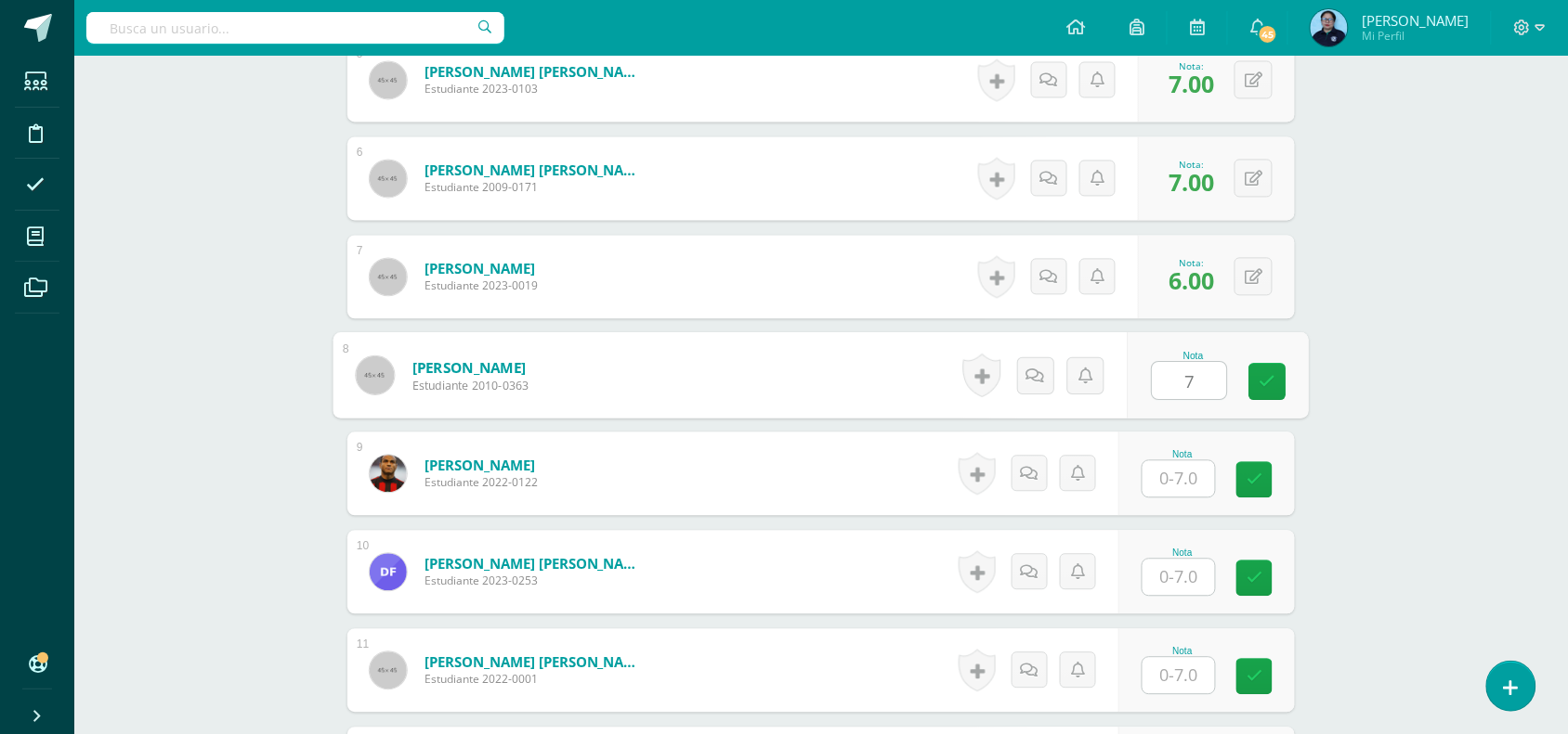
type input "7"
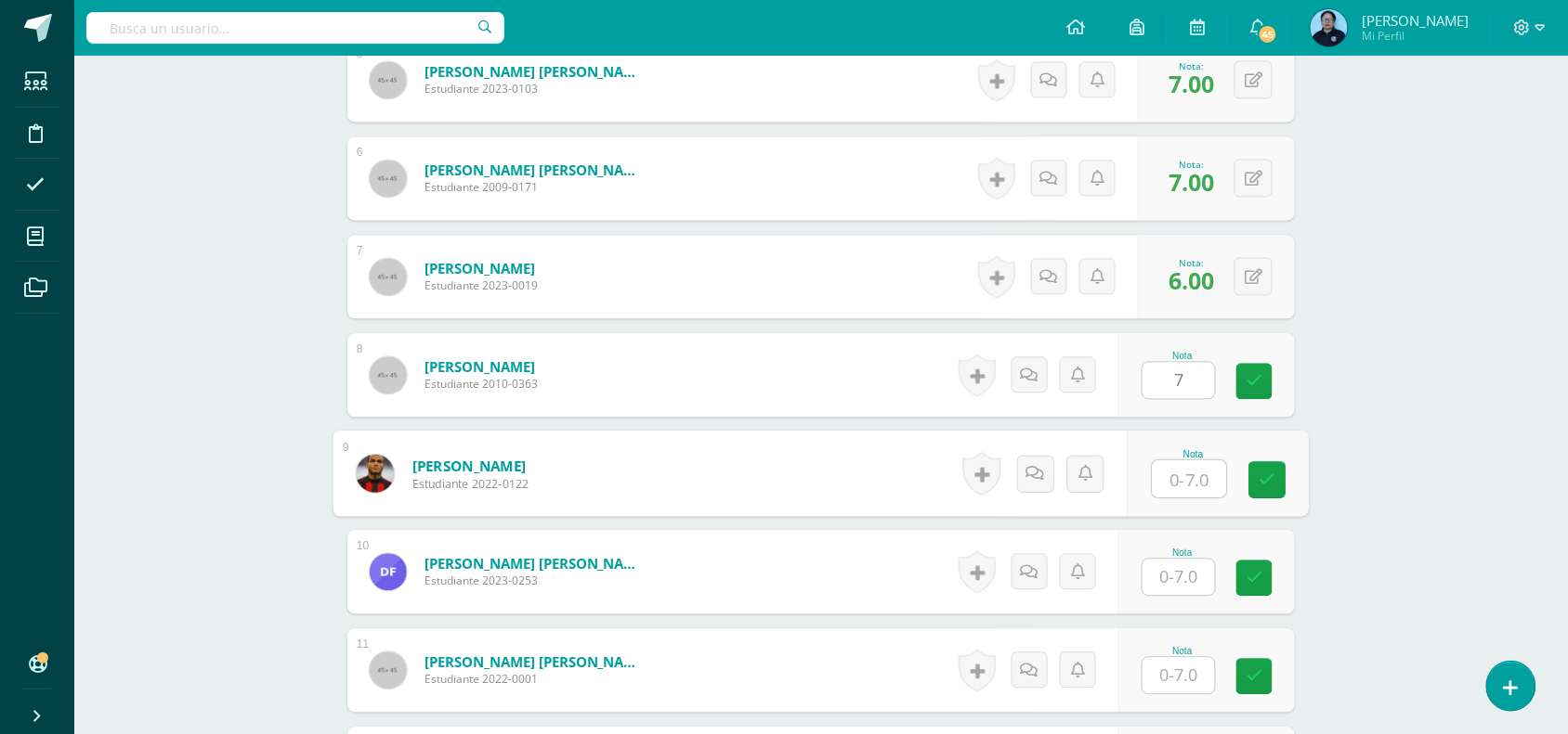
click at [1172, 472] on input "text" at bounding box center [1190, 480] width 75 height 37
type input "6"
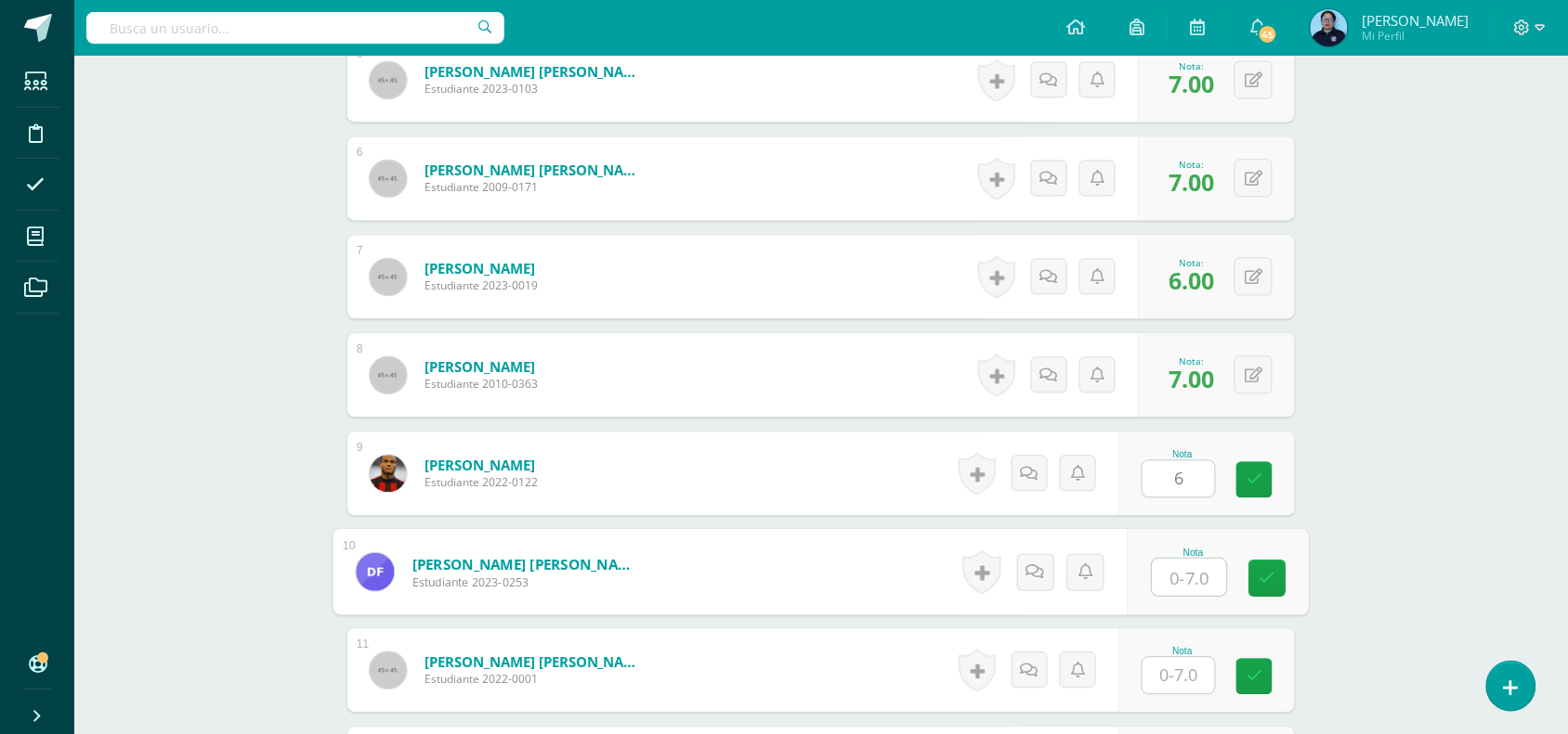
click at [1195, 578] on input "text" at bounding box center [1190, 578] width 75 height 37
type input "7"
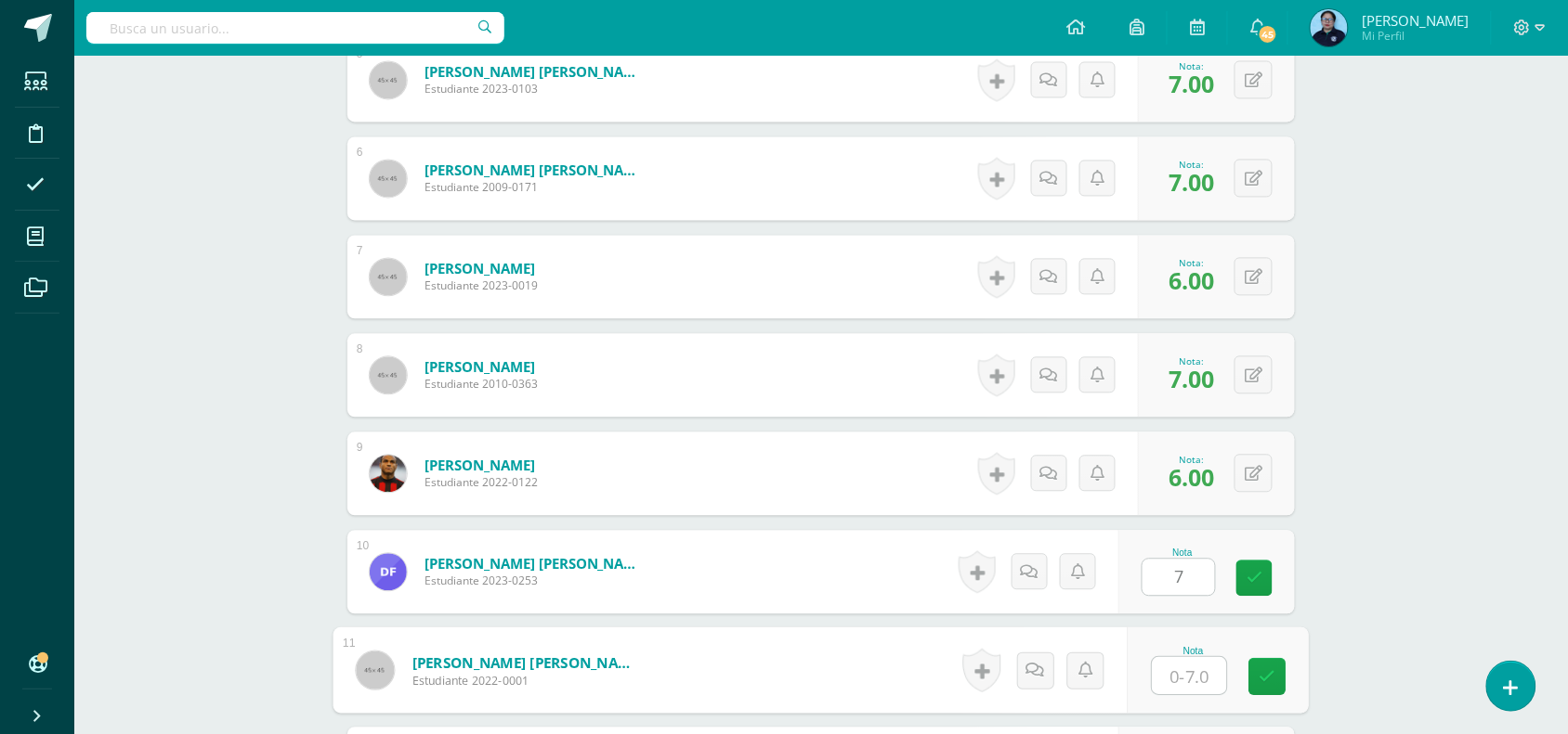
click at [1182, 674] on input "text" at bounding box center [1190, 677] width 75 height 37
type input "7"
click at [1271, 673] on icon at bounding box center [1268, 677] width 17 height 16
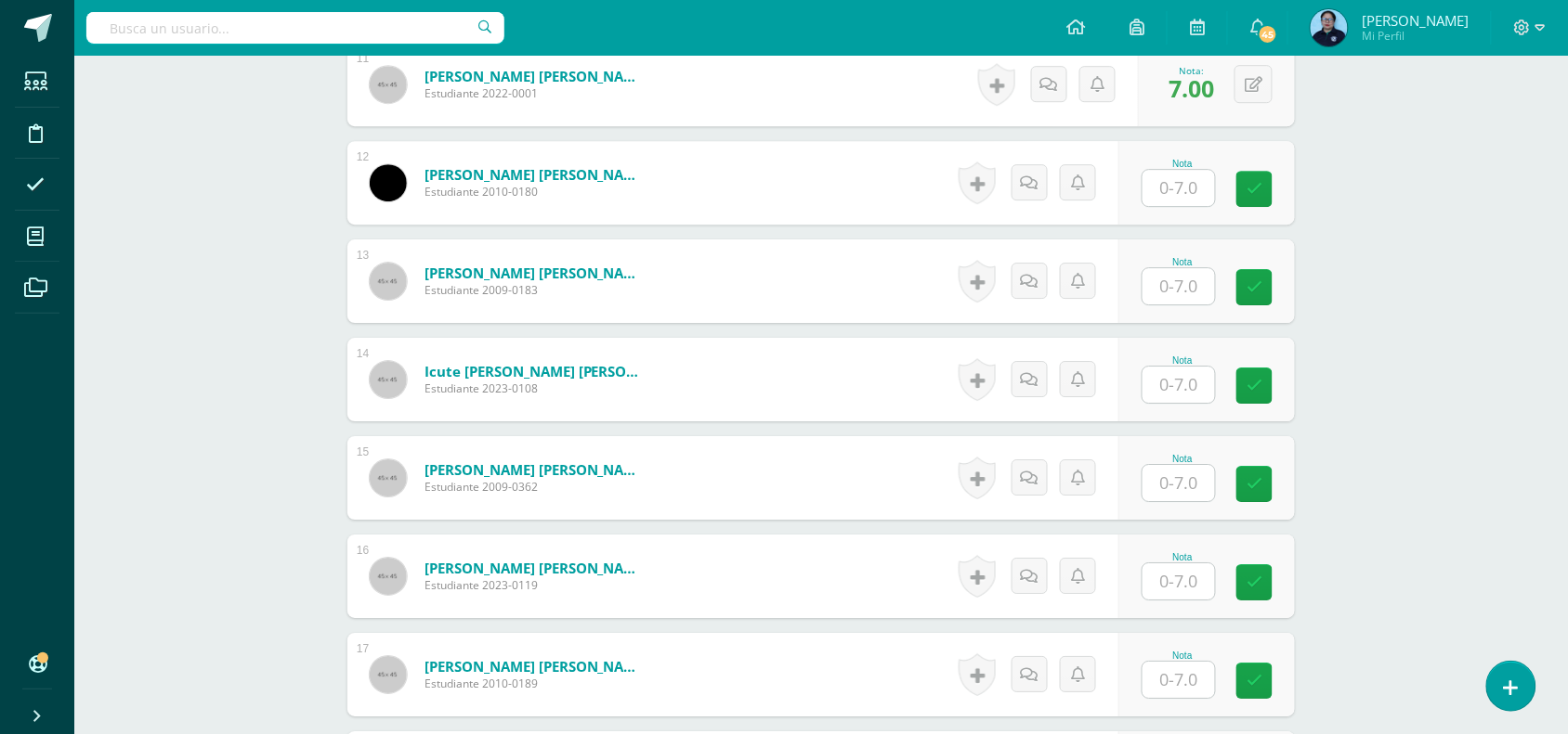
scroll to position [1561, 0]
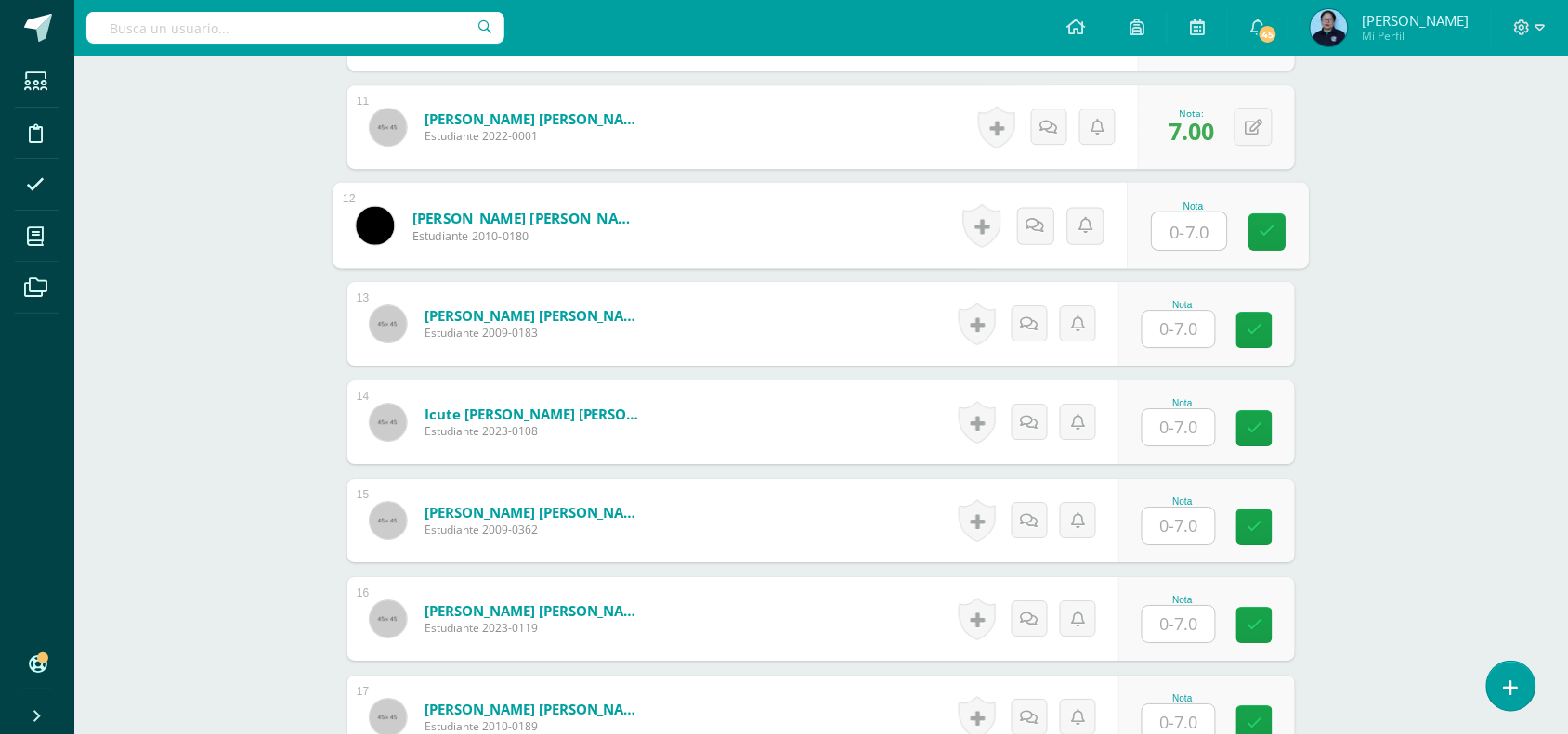
click at [1185, 230] on input "text" at bounding box center [1190, 232] width 75 height 37
type input "7"
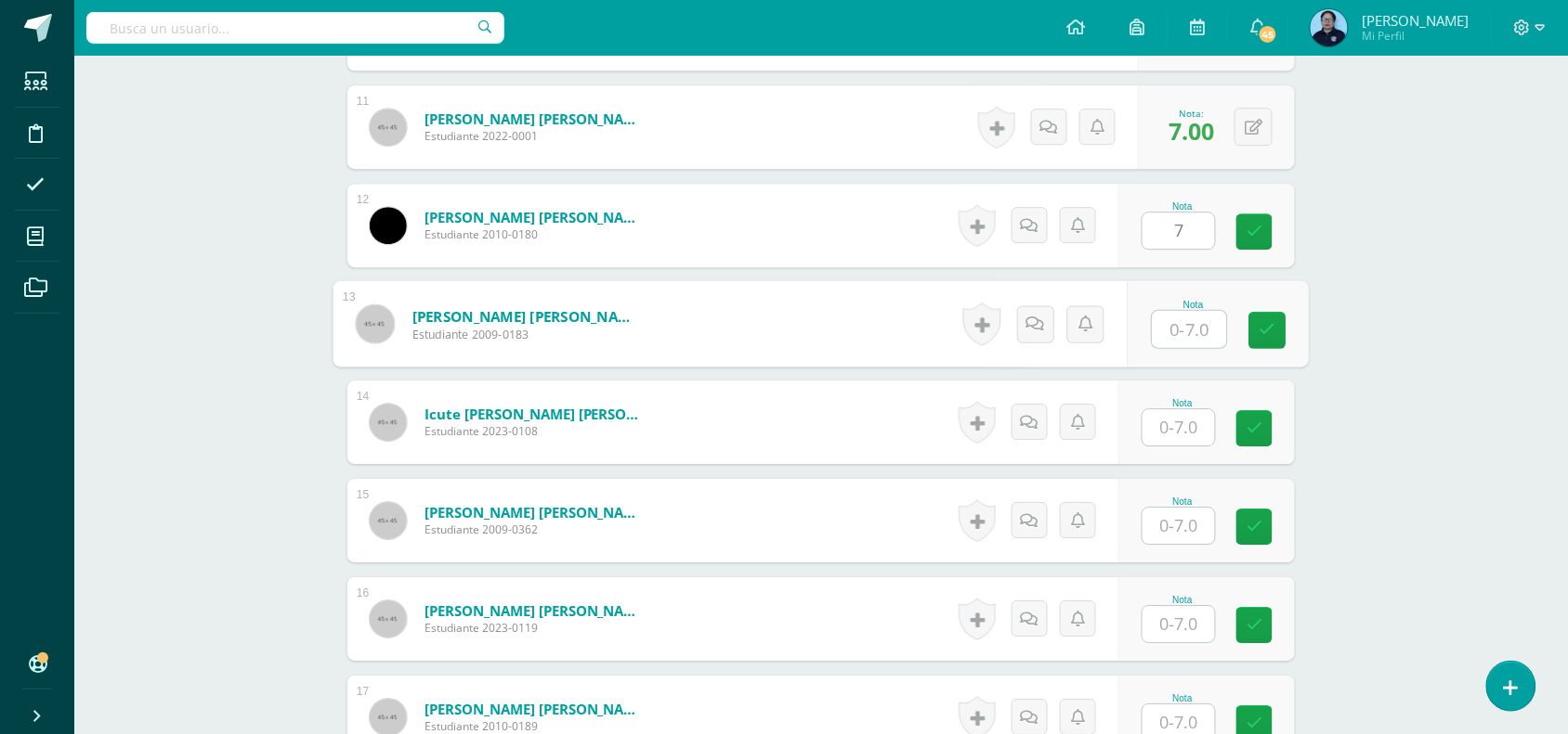
click at [1187, 326] on input "text" at bounding box center [1190, 330] width 75 height 37
type input "6"
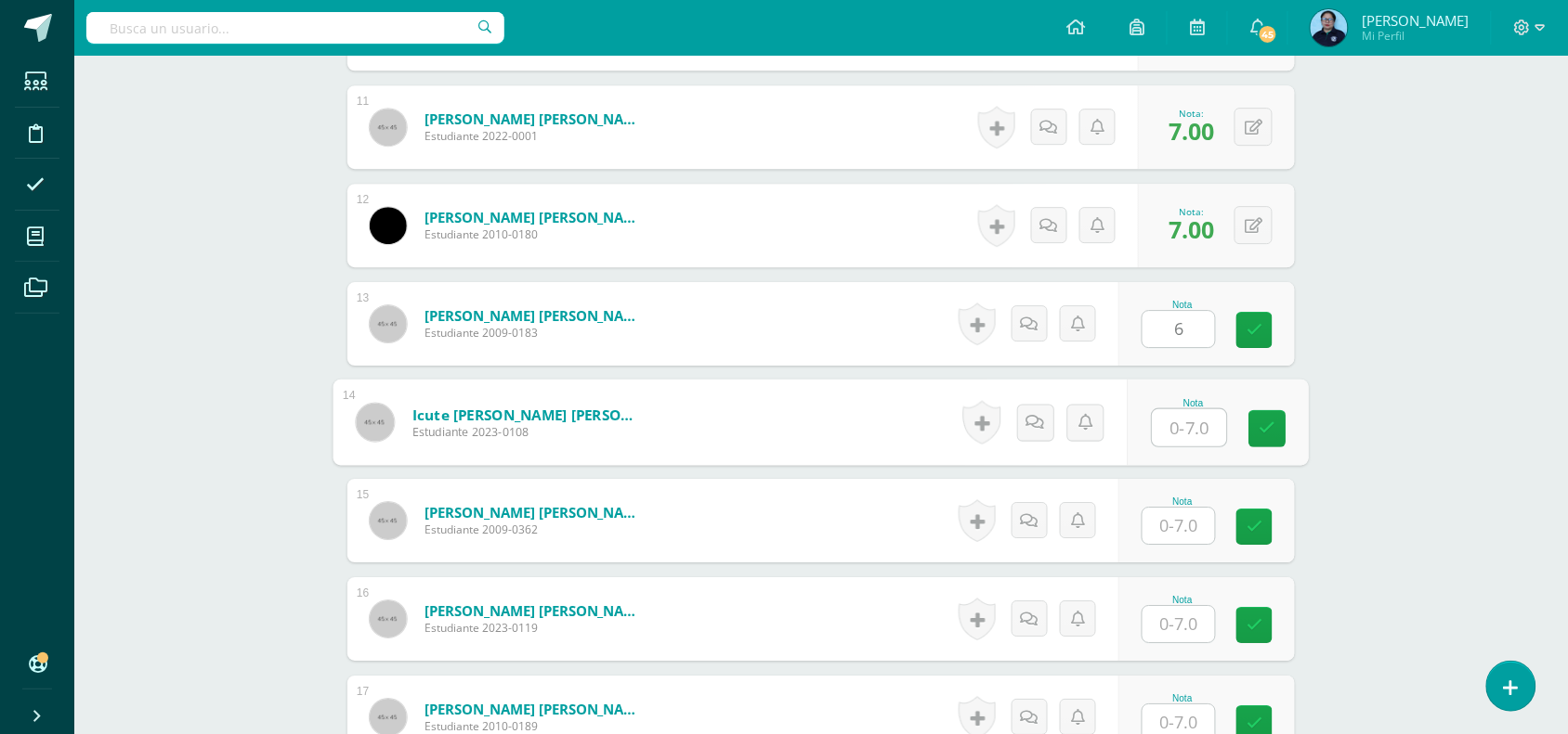
click at [1186, 430] on input "text" at bounding box center [1190, 428] width 75 height 37
type input "6"
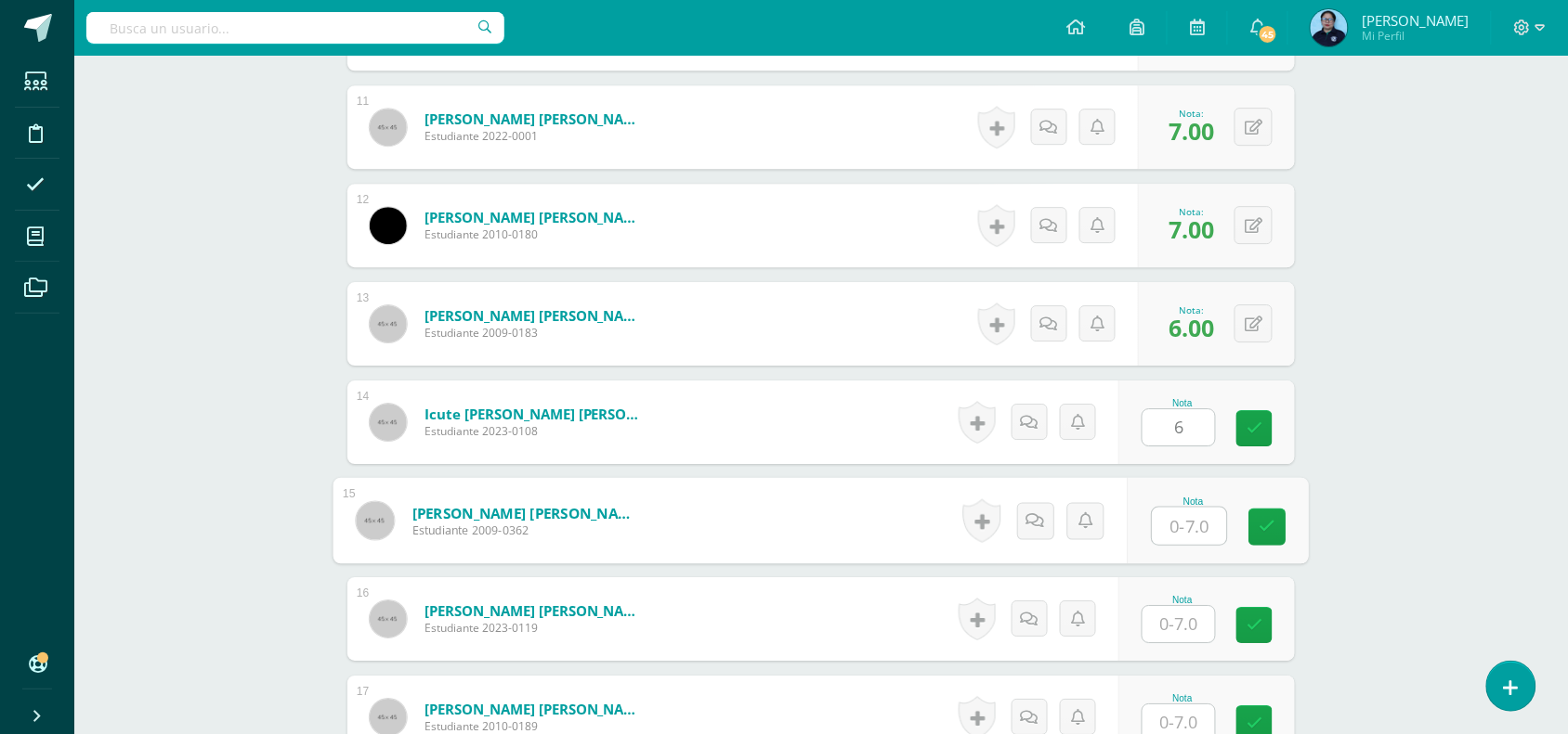
click at [1196, 518] on input "text" at bounding box center [1190, 526] width 75 height 37
type input "7"
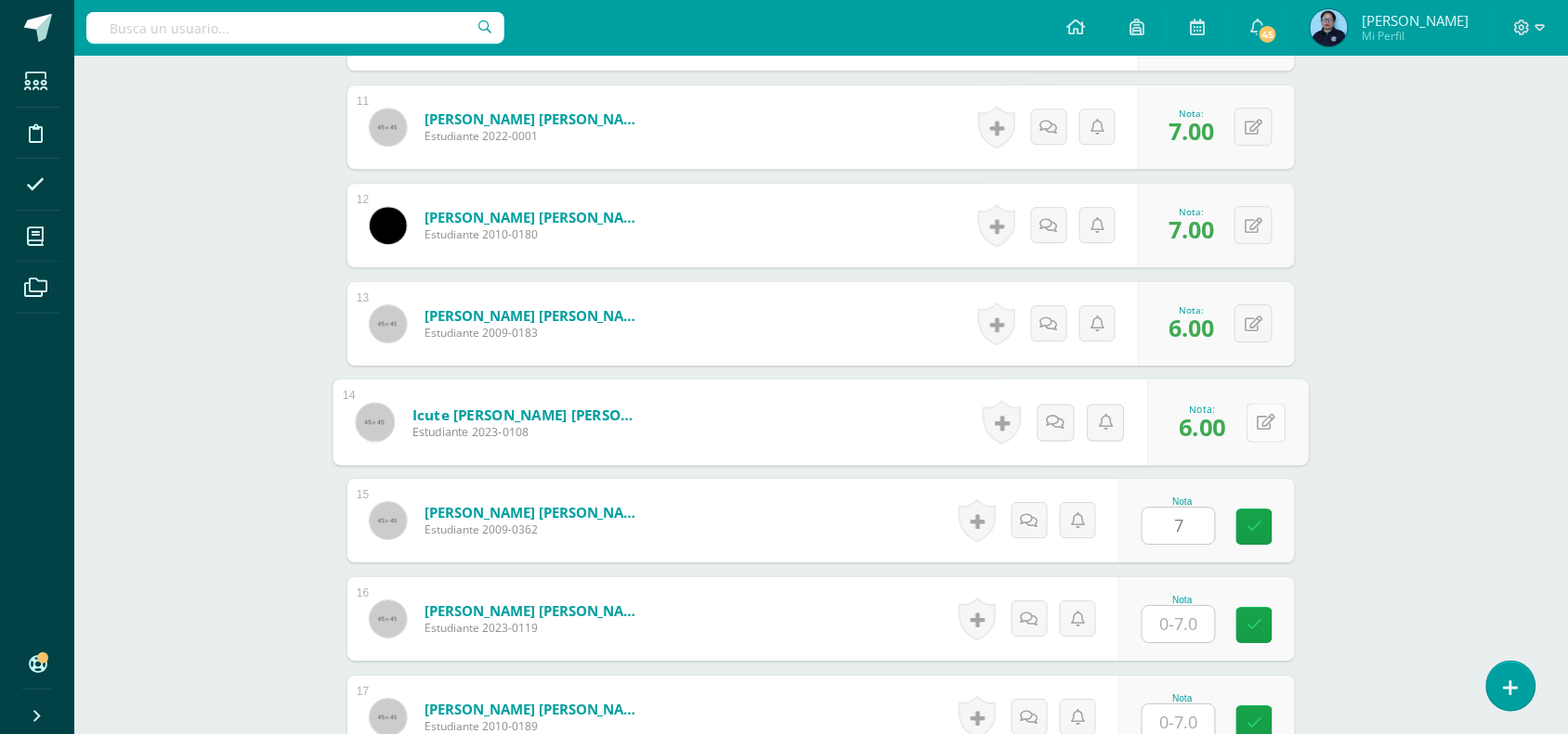
click at [1259, 421] on icon at bounding box center [1267, 422] width 19 height 16
type input "7"
click at [1211, 428] on icon at bounding box center [1217, 429] width 17 height 16
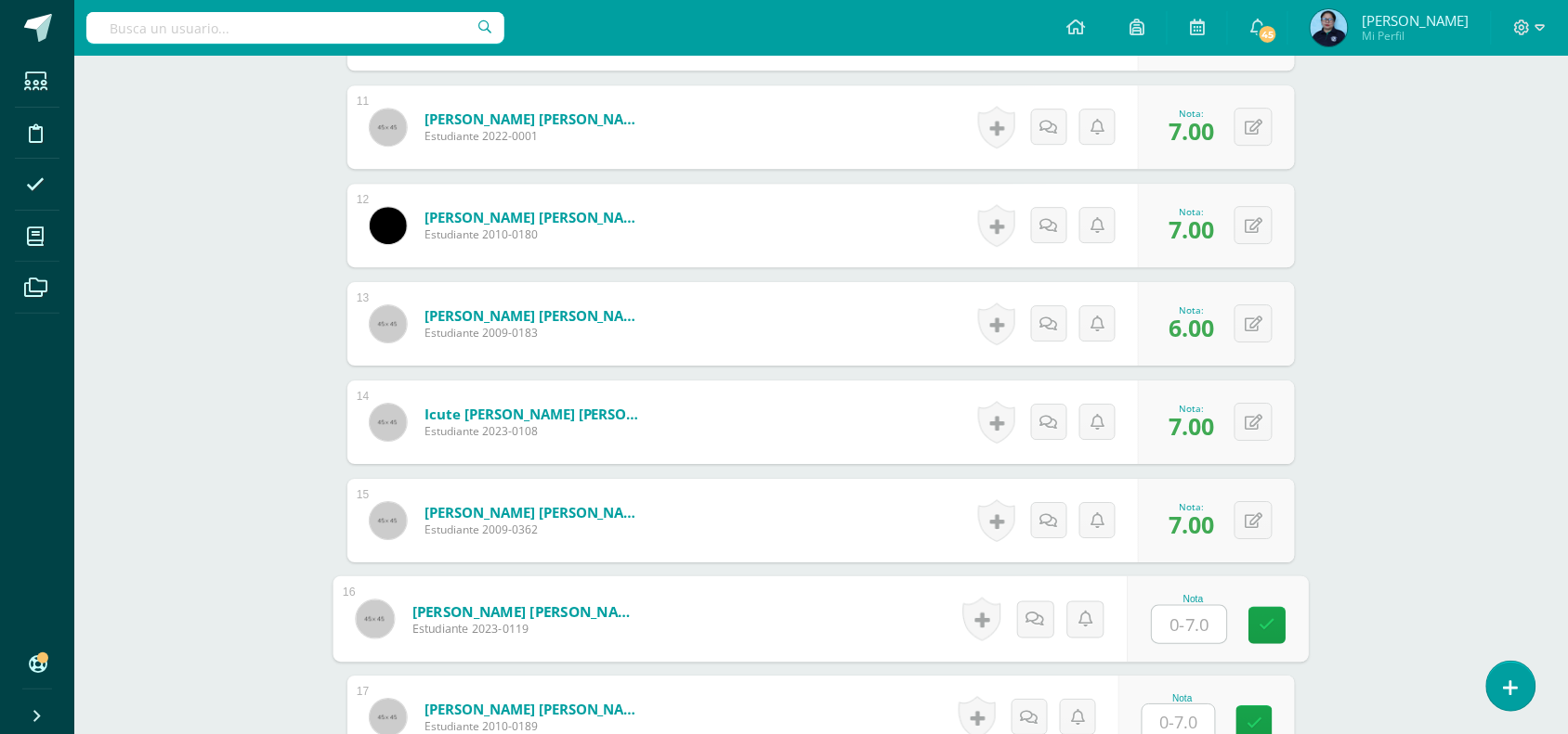
click at [1175, 625] on input "text" at bounding box center [1190, 625] width 75 height 37
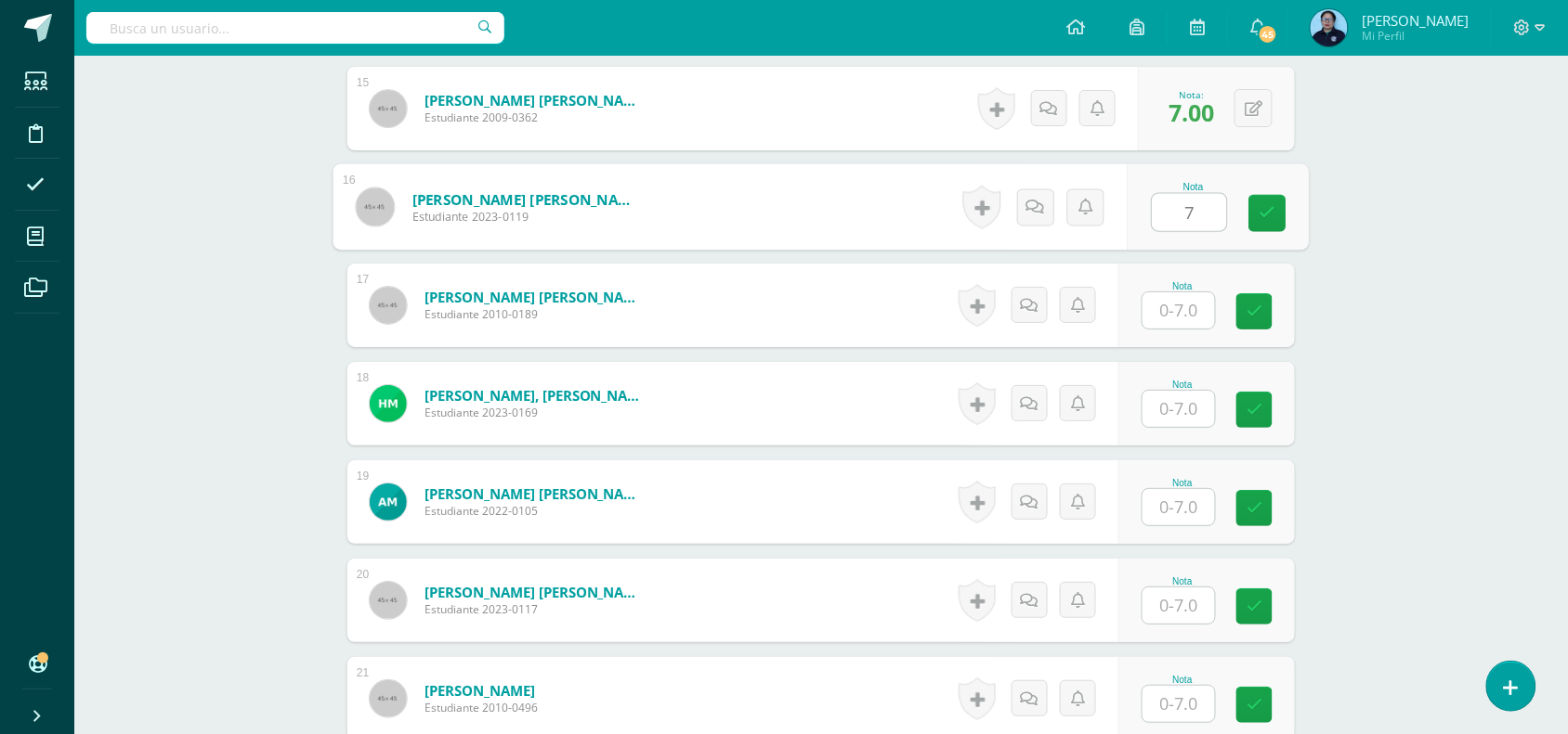
scroll to position [1979, 0]
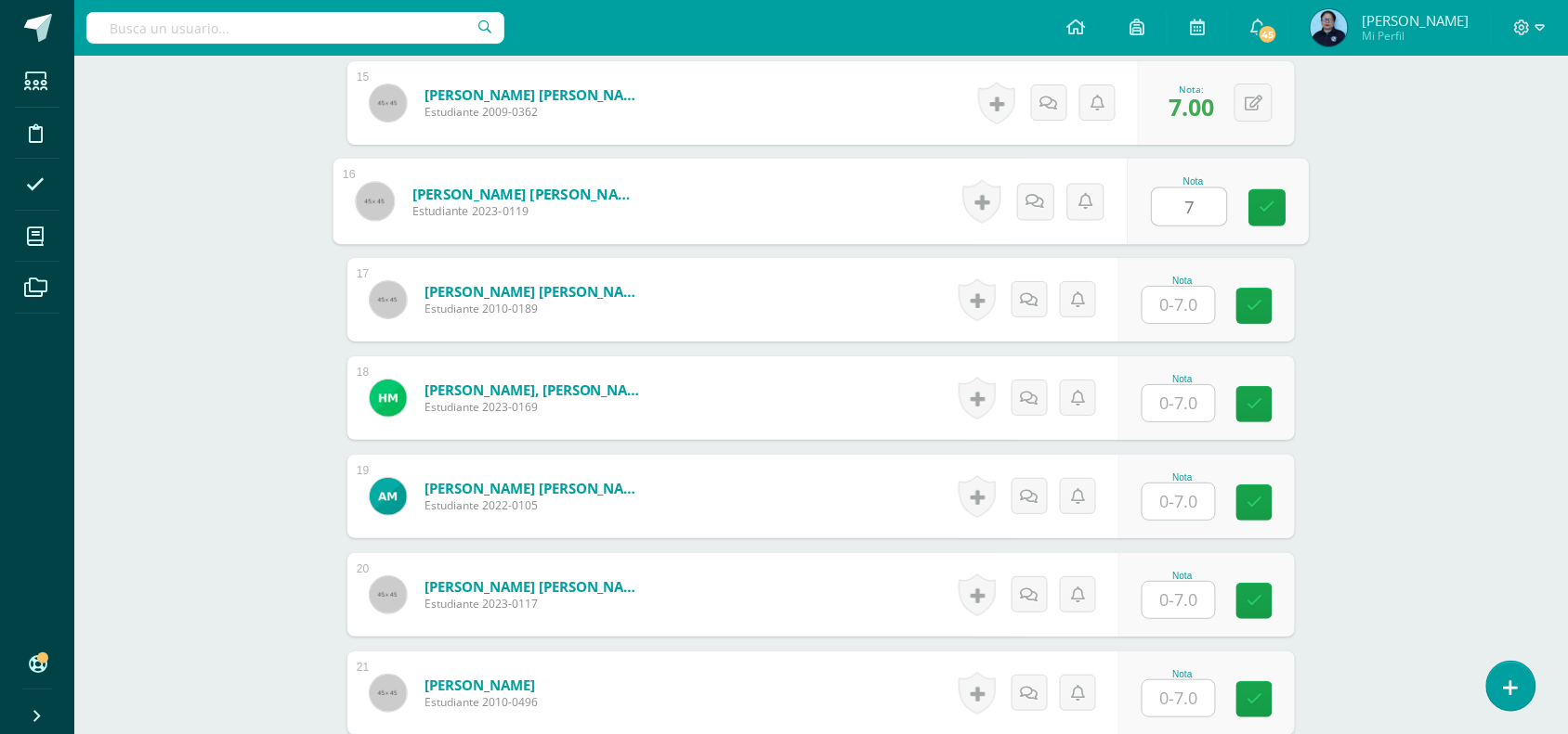
type input "7"
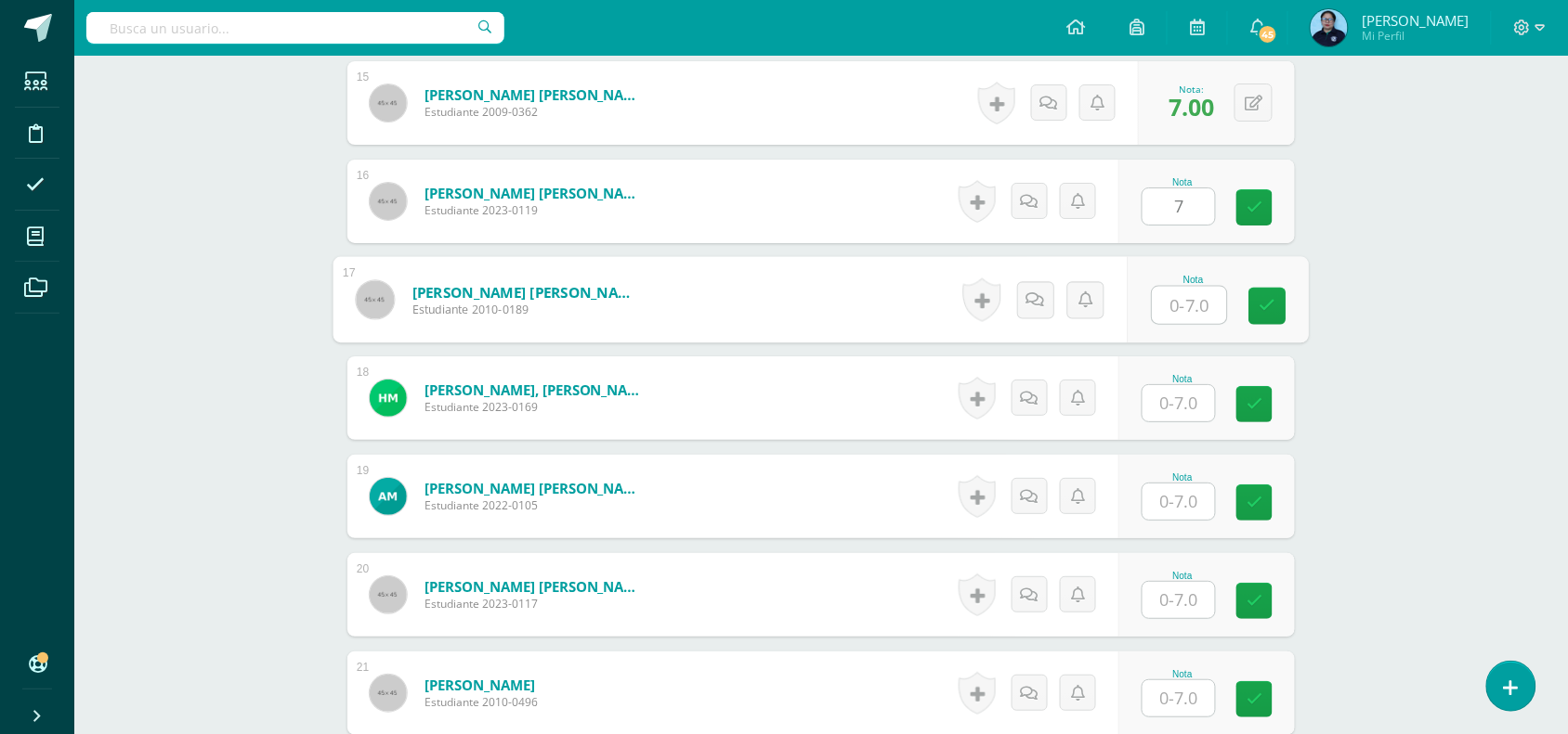
click at [1191, 297] on input "text" at bounding box center [1190, 305] width 75 height 37
type input "7"
click at [1182, 406] on input "text" at bounding box center [1179, 403] width 73 height 36
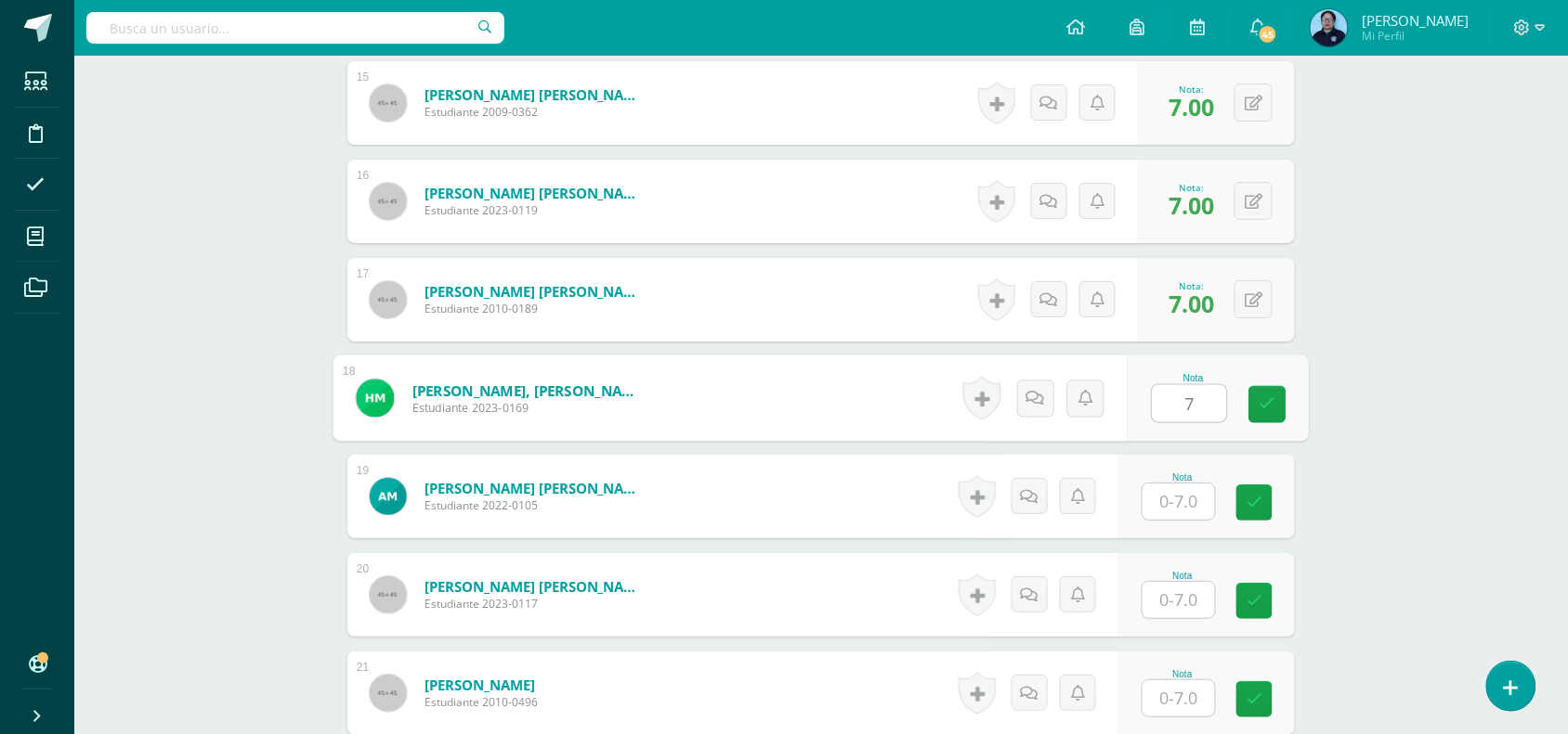
type input "7"
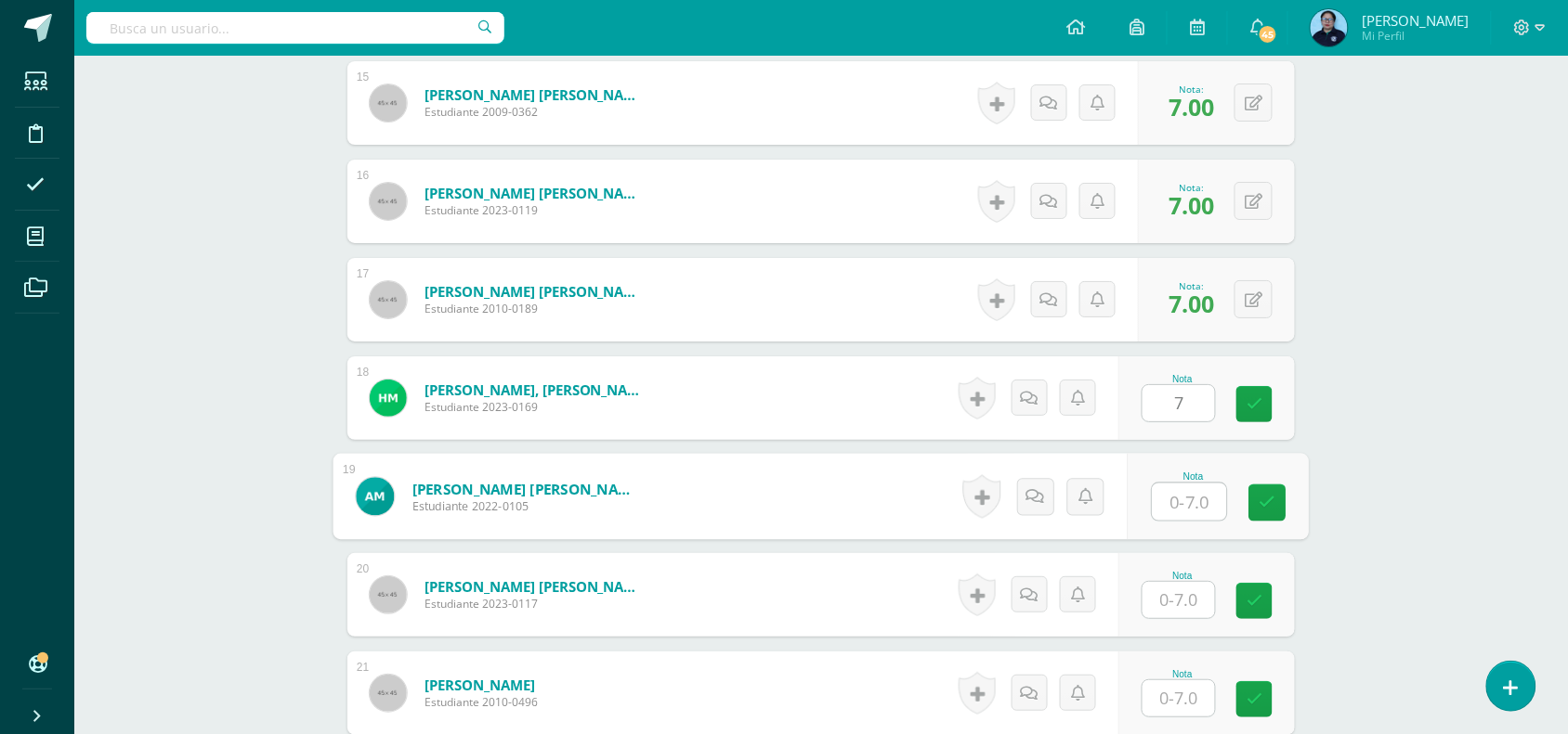
click at [1184, 513] on input "text" at bounding box center [1190, 502] width 75 height 37
type input "7"
click at [1177, 577] on div "Nota" at bounding box center [1182, 576] width 81 height 10
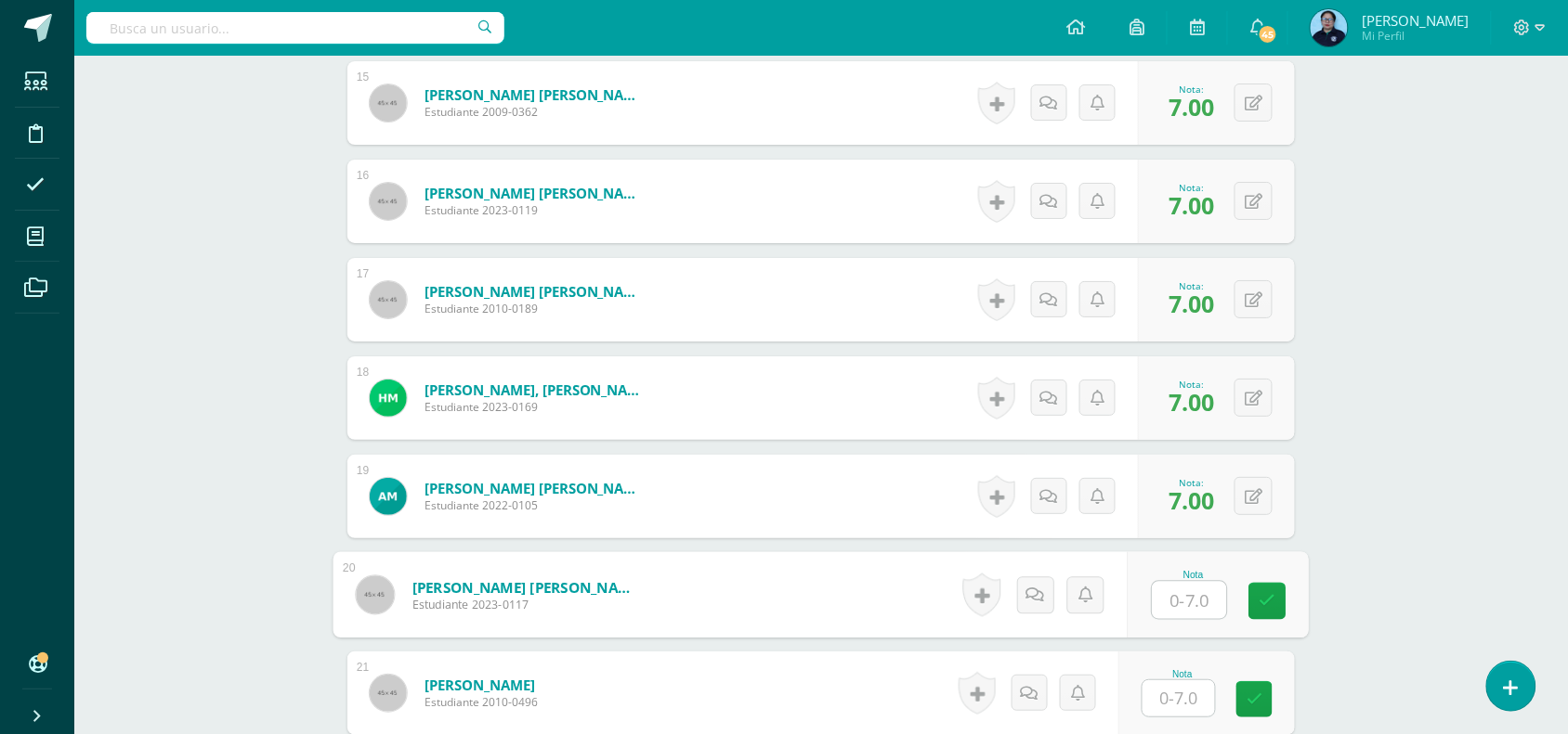
click at [1173, 599] on input "text" at bounding box center [1190, 601] width 75 height 37
type input "7"
click at [1278, 600] on link at bounding box center [1268, 602] width 37 height 37
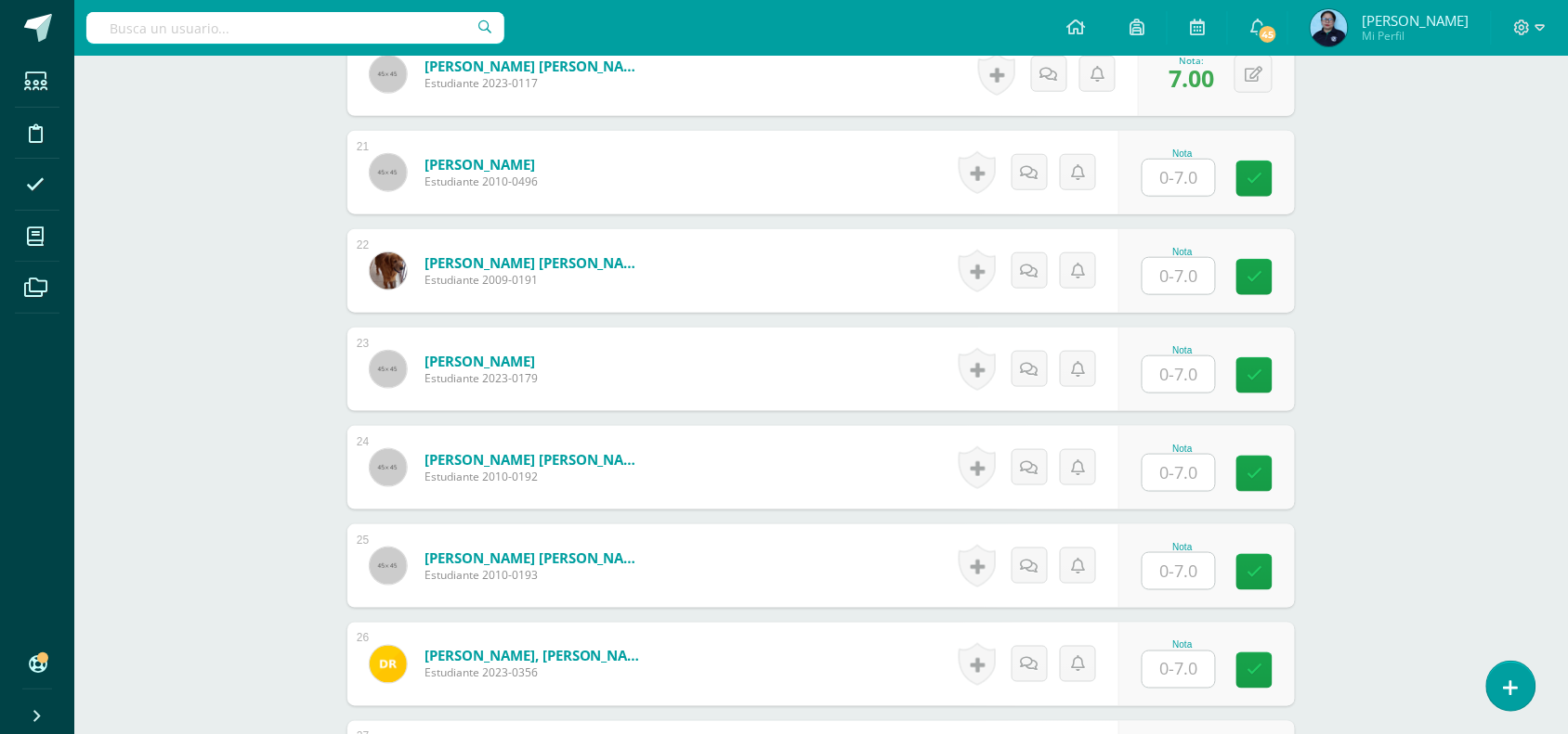
scroll to position [2512, 0]
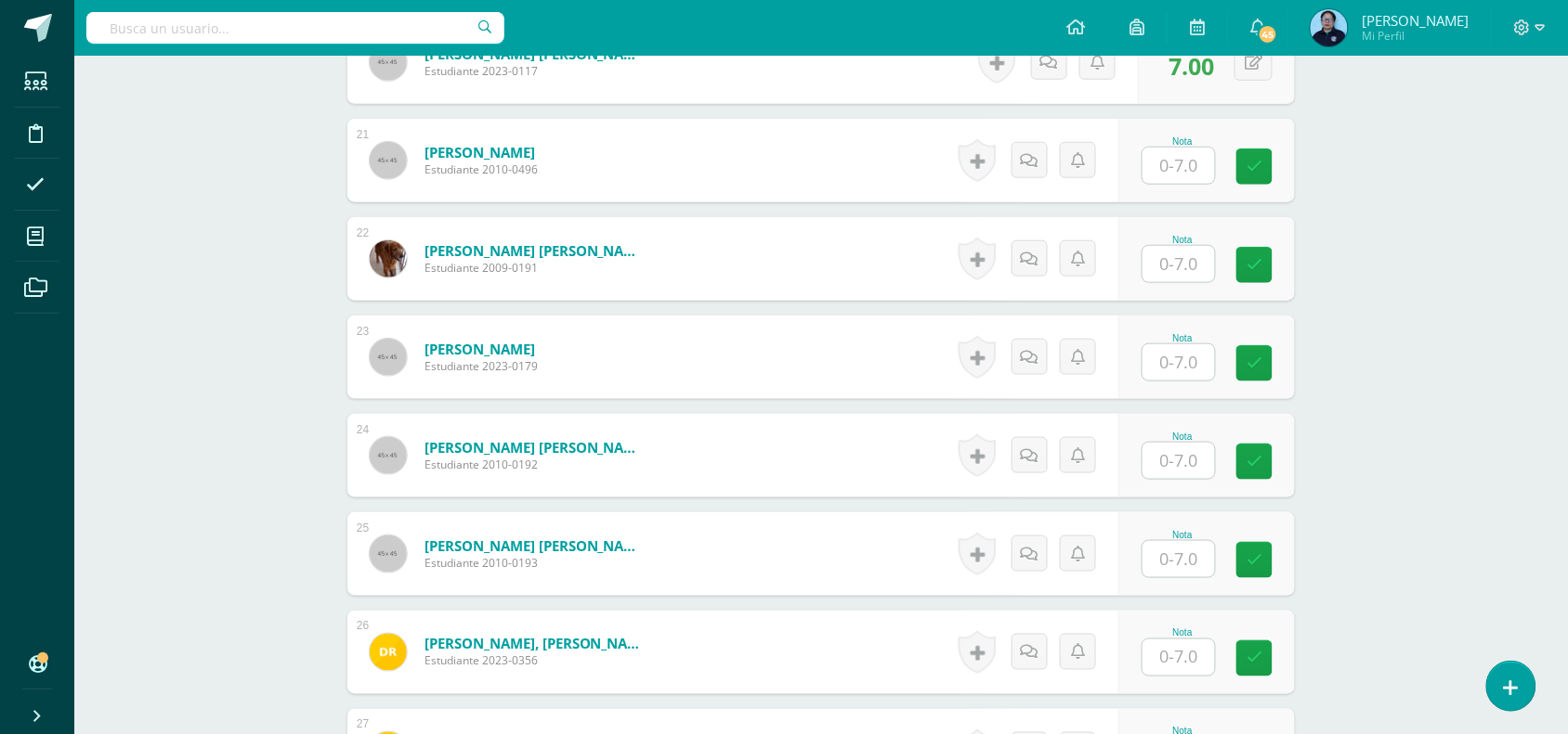
click at [1196, 167] on input "text" at bounding box center [1179, 165] width 73 height 36
type input "7"
click at [1177, 269] on input "text" at bounding box center [1190, 265] width 75 height 37
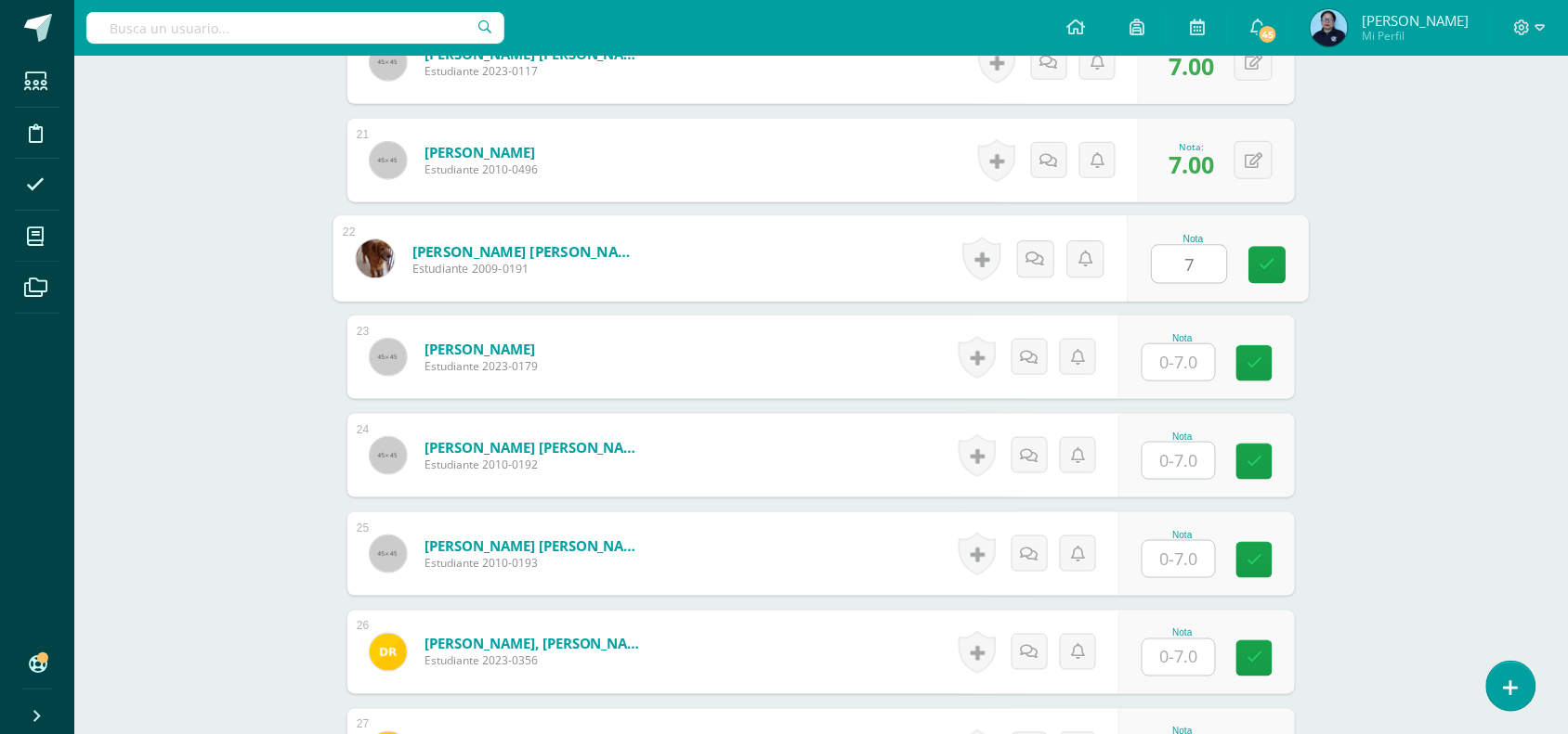
type input "7"
click at [1180, 363] on input "text" at bounding box center [1179, 362] width 73 height 36
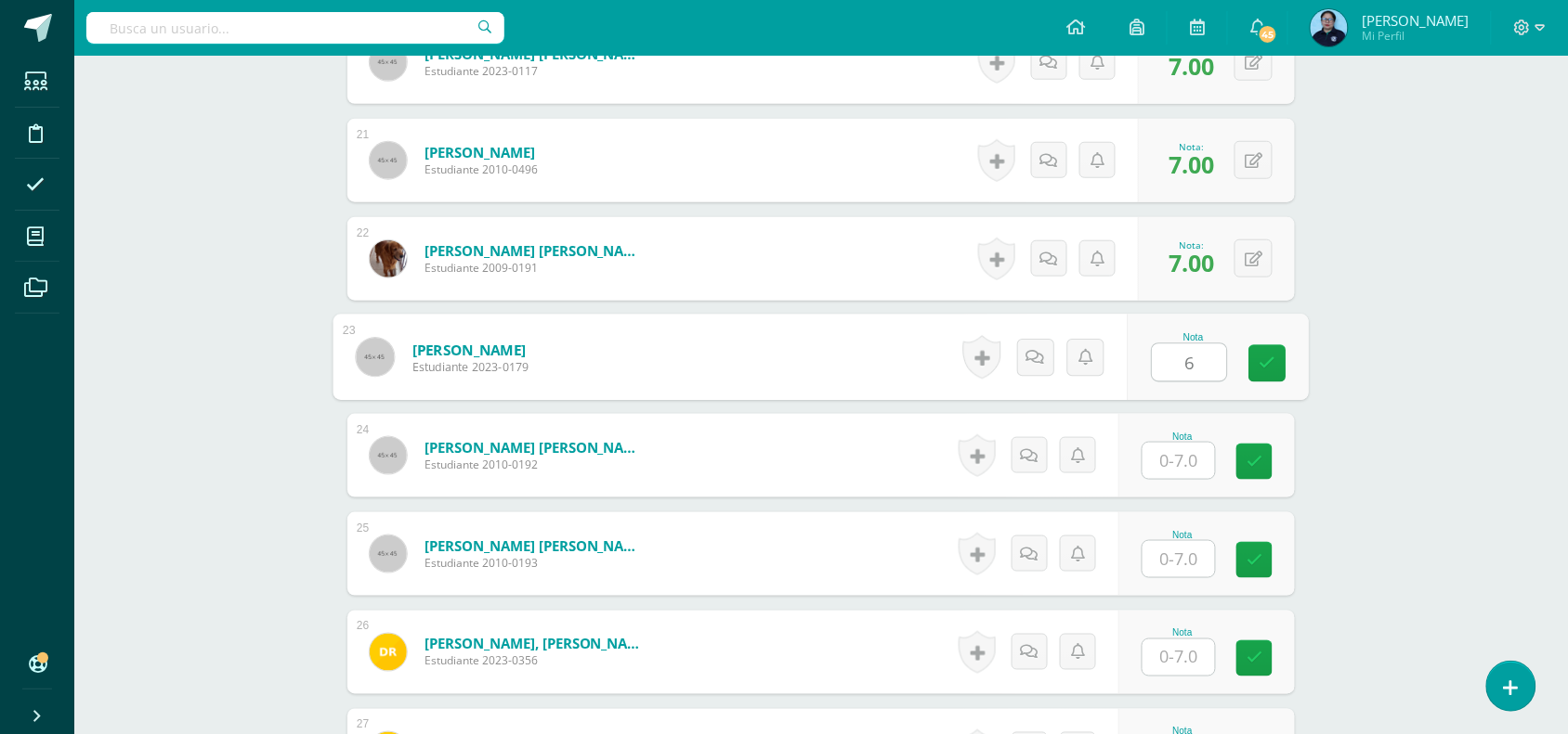
type input "6"
click at [1180, 459] on input "text" at bounding box center [1190, 461] width 75 height 37
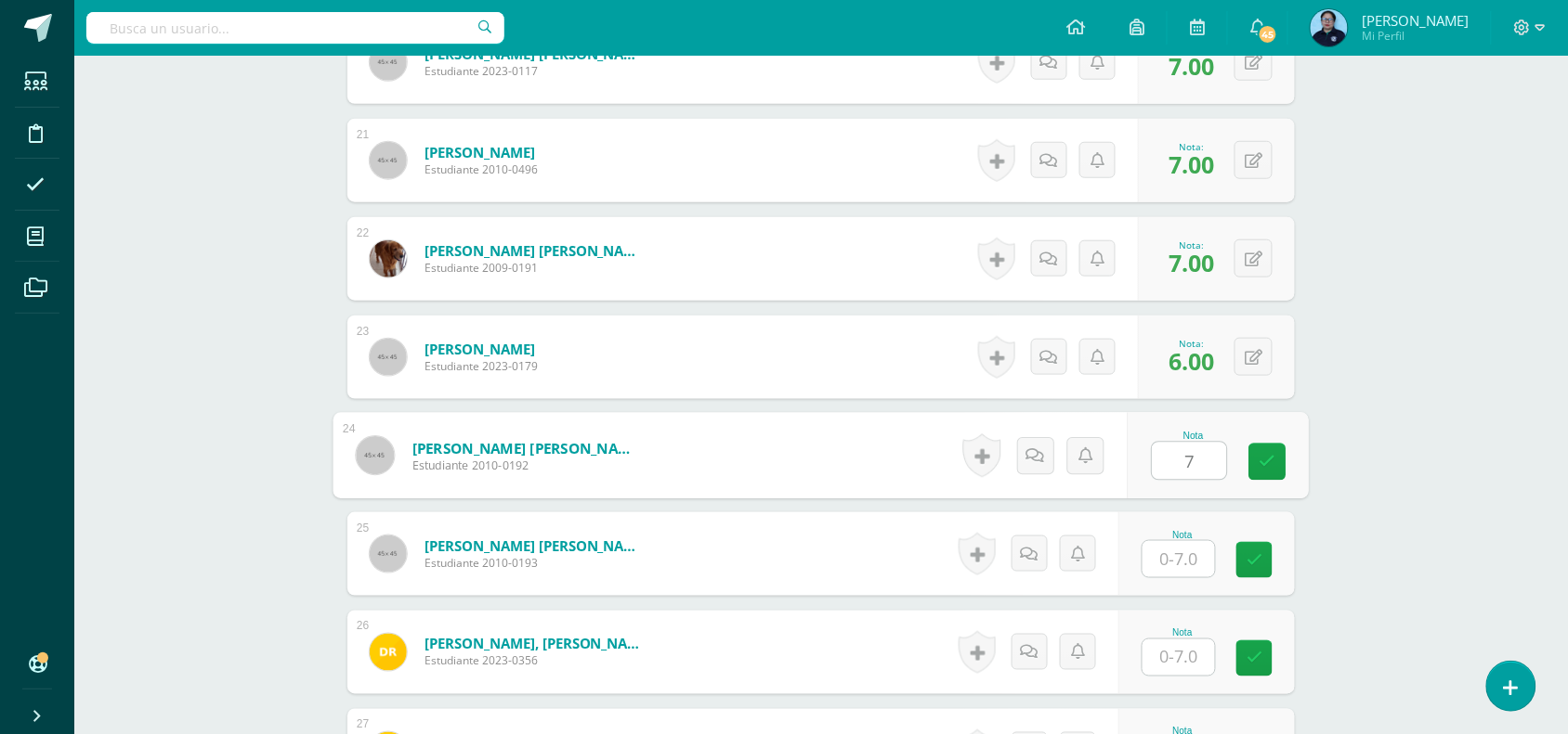
type input "7"
click at [1175, 552] on input "text" at bounding box center [1179, 559] width 73 height 36
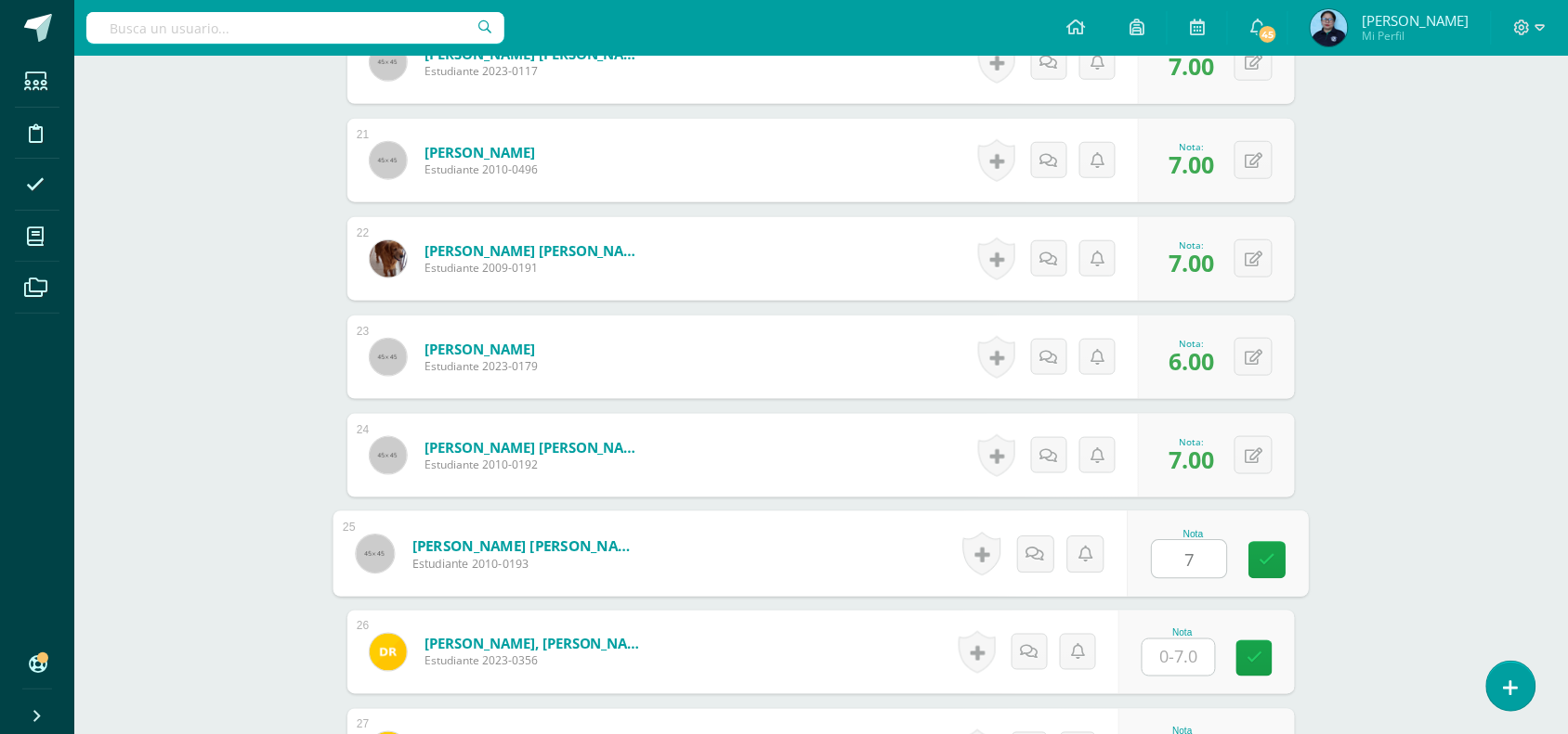
type input "7"
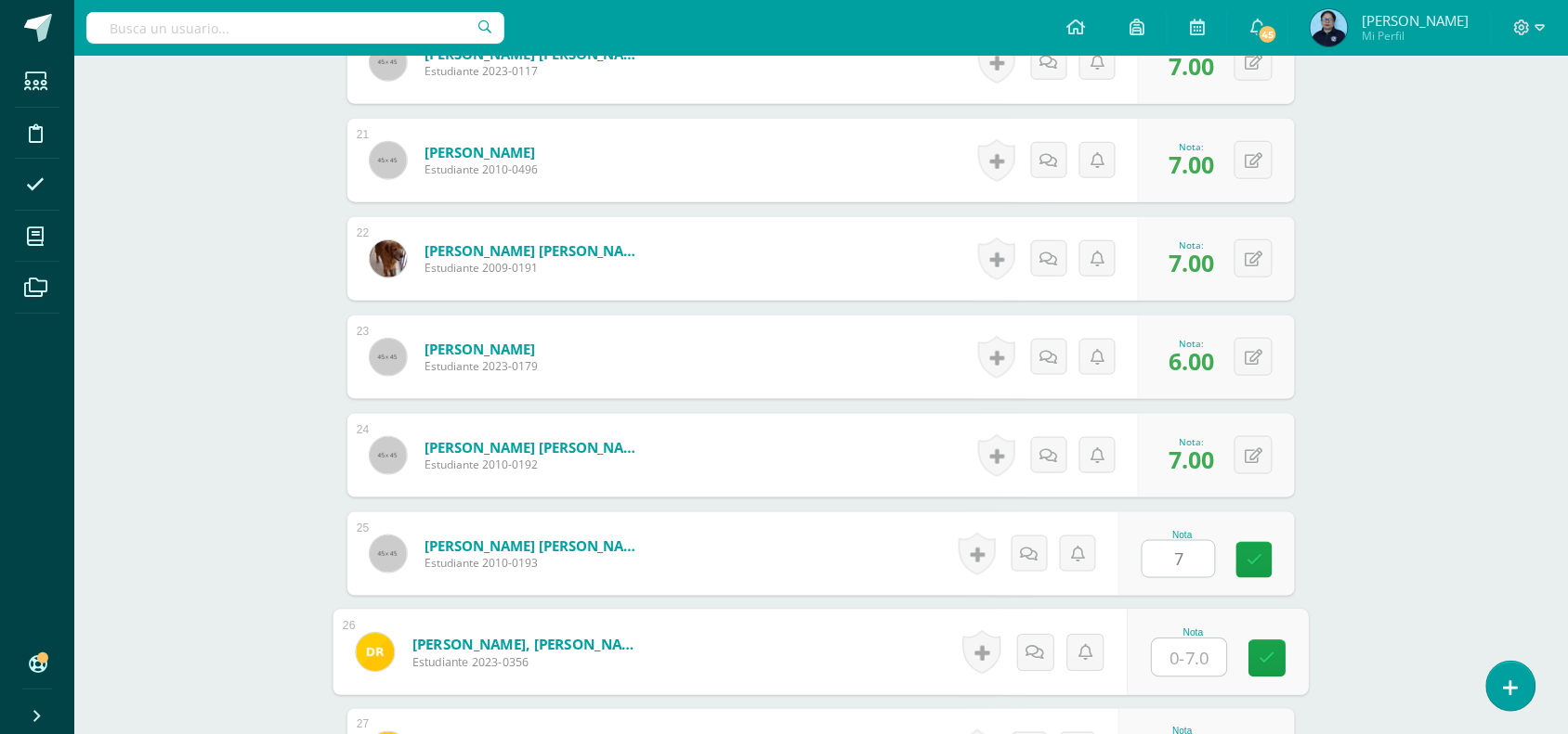
click at [1187, 651] on input "text" at bounding box center [1190, 658] width 75 height 37
type input "6"
click at [1271, 661] on icon at bounding box center [1268, 658] width 17 height 16
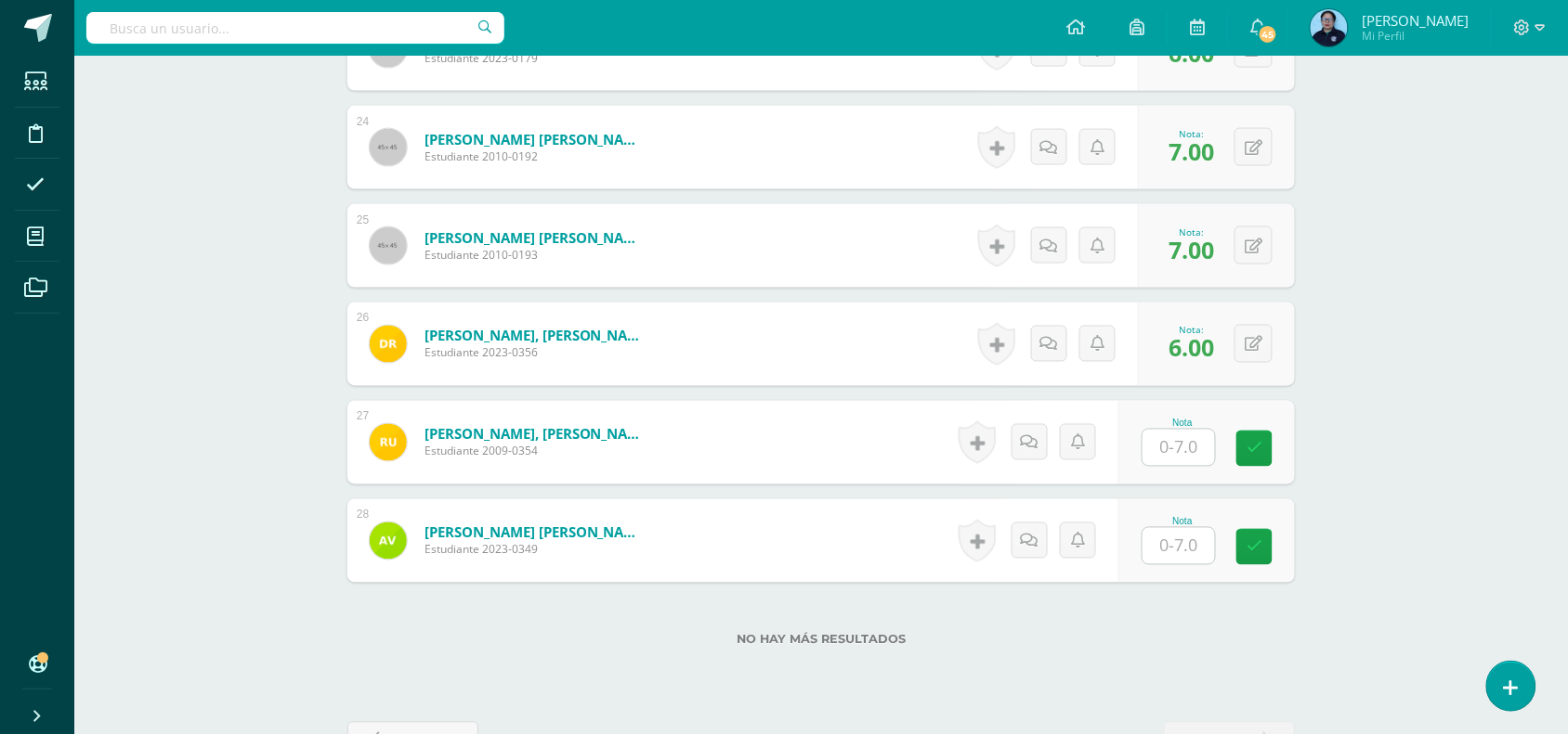
scroll to position [2880, 0]
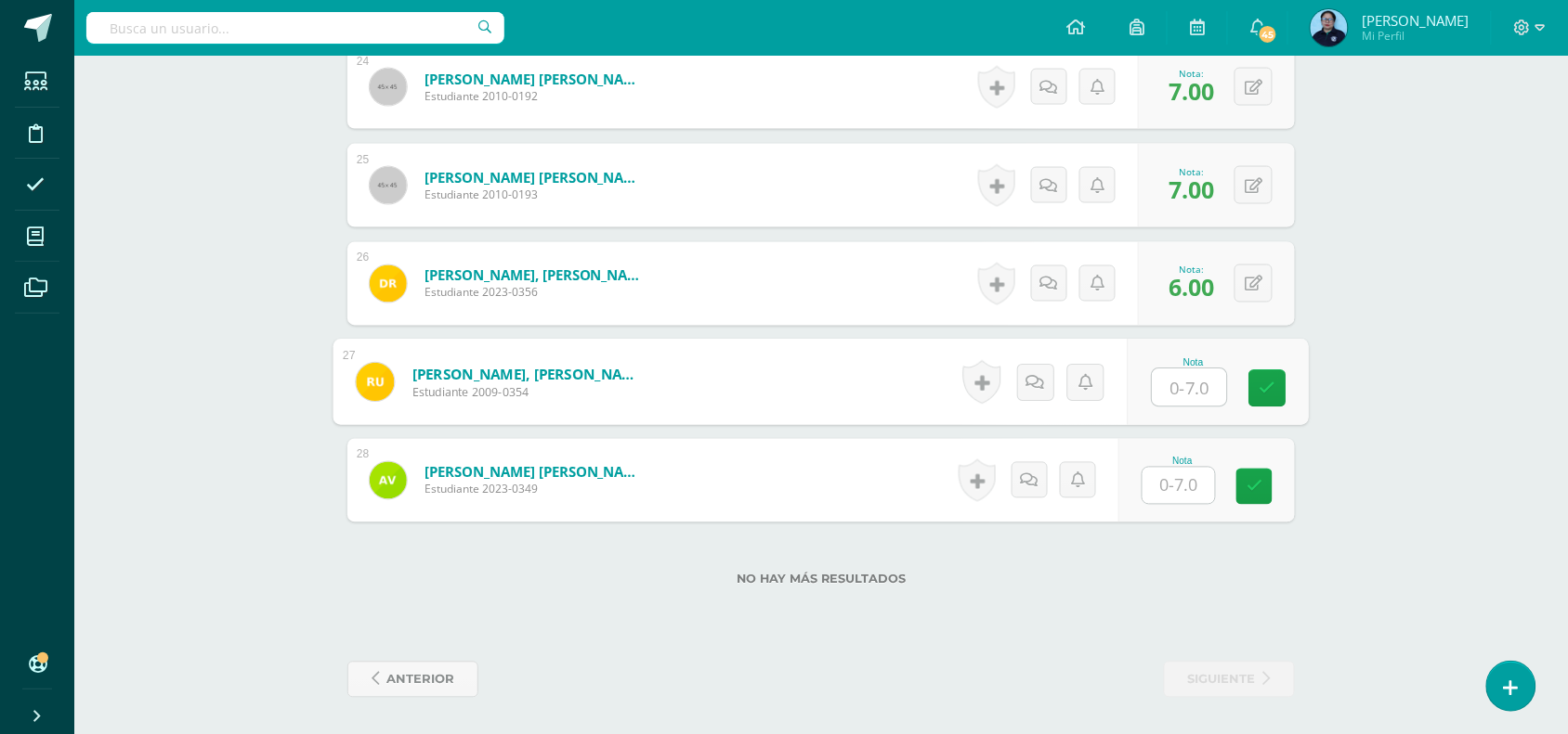
click at [1195, 383] on input "text" at bounding box center [1190, 388] width 75 height 37
type input "6"
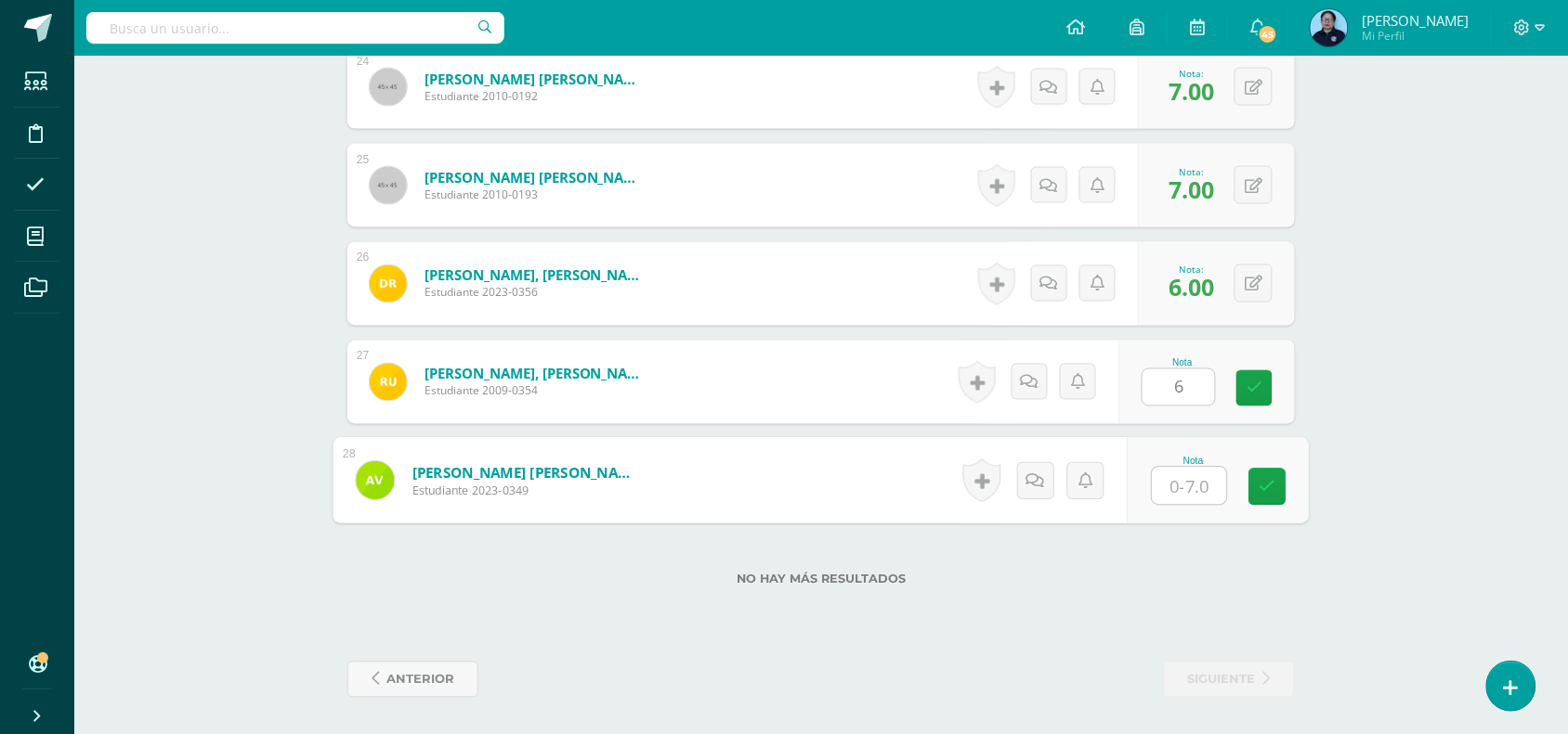
type input "7"
click at [1189, 475] on input "7" at bounding box center [1190, 487] width 75 height 37
click at [1269, 485] on icon at bounding box center [1268, 487] width 17 height 16
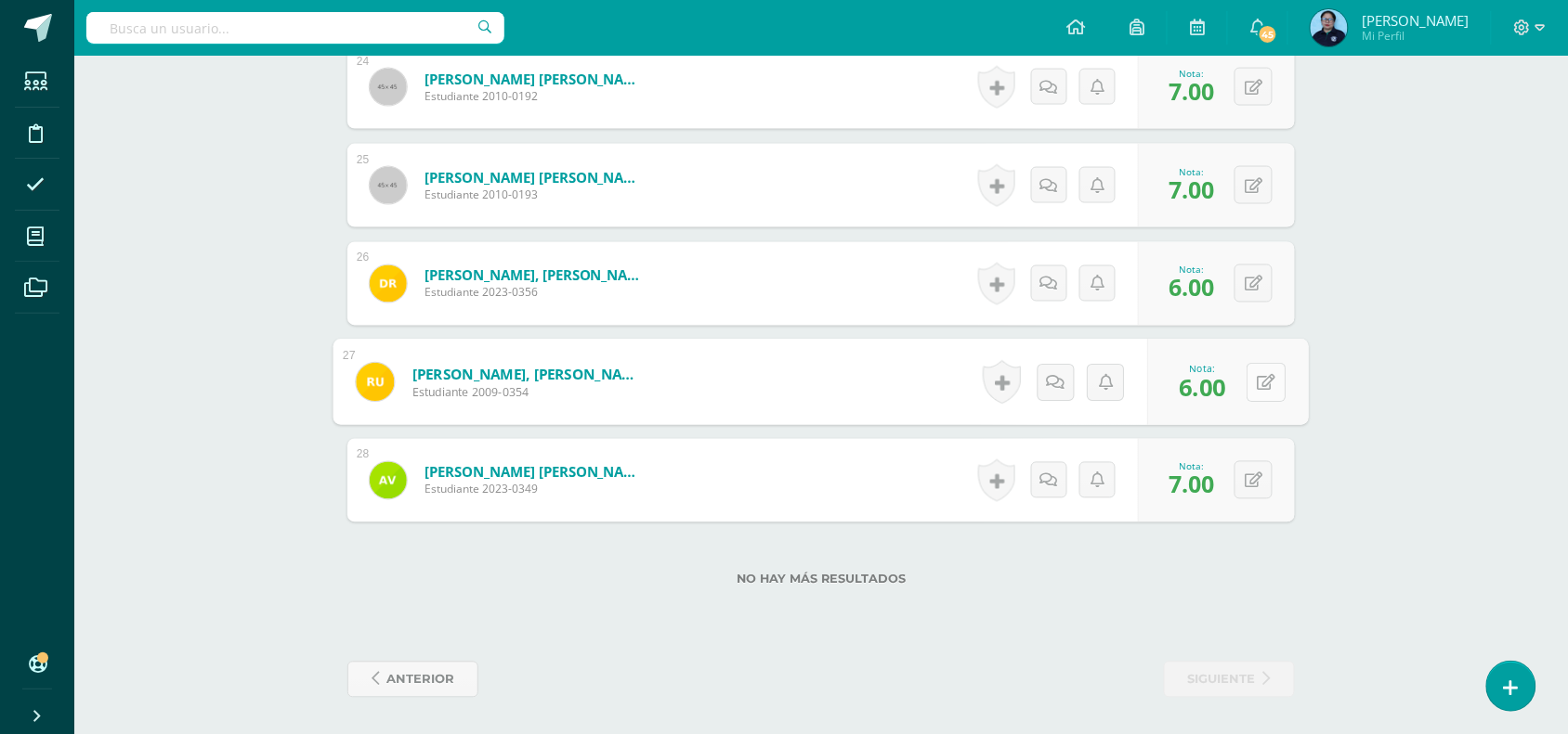
click at [1260, 381] on icon at bounding box center [1267, 382] width 19 height 16
type input "7"
click at [1208, 387] on link at bounding box center [1217, 389] width 37 height 37
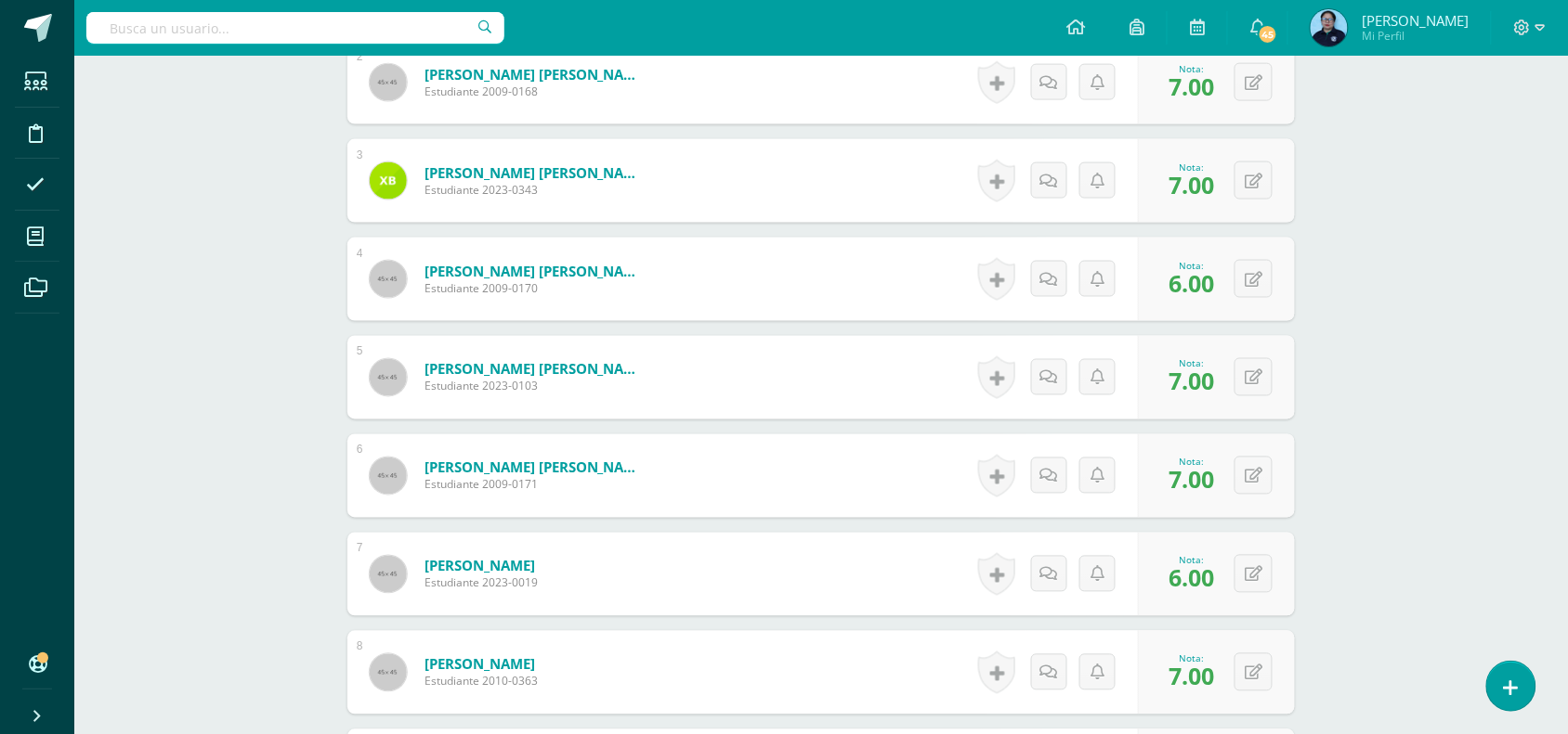
scroll to position [0, 0]
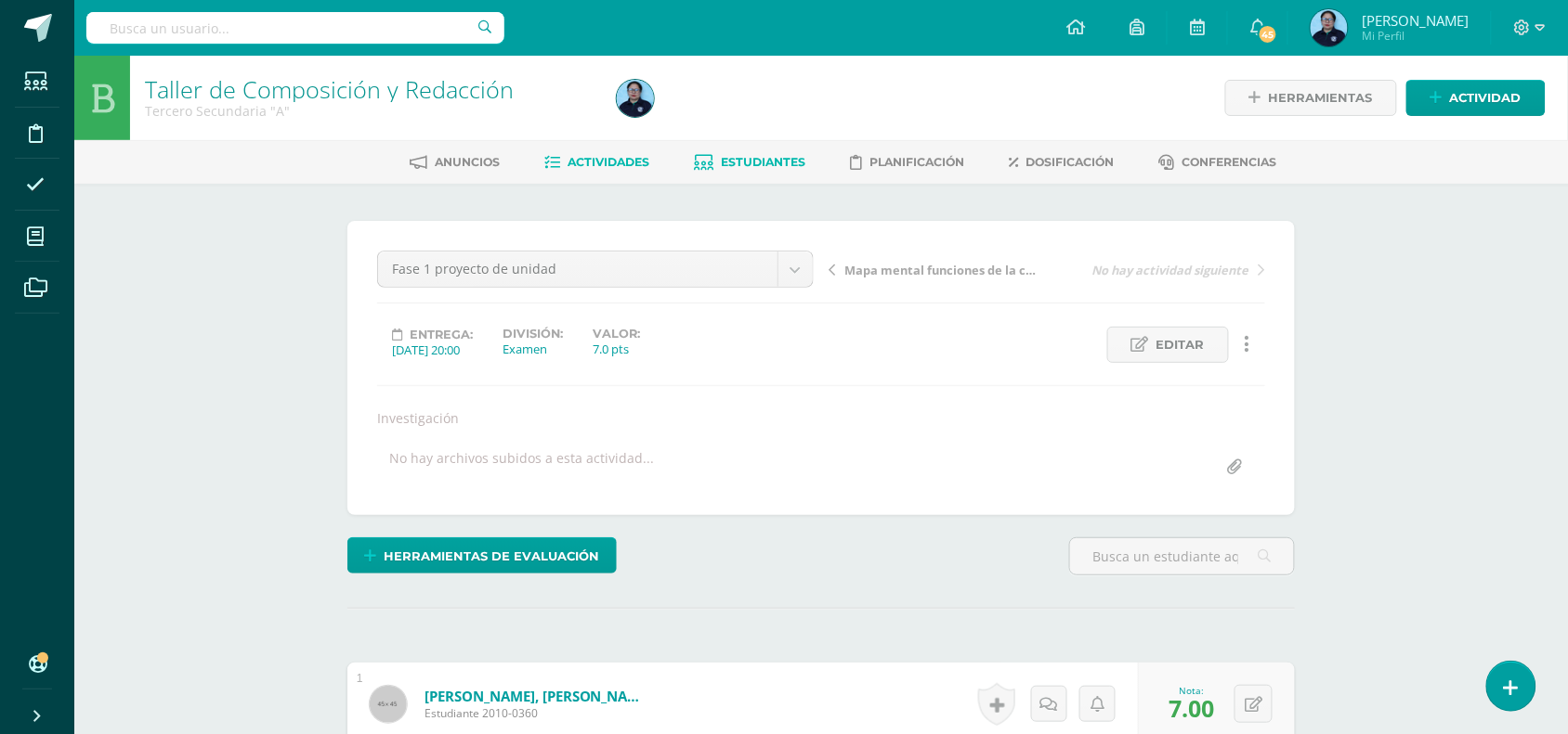
click at [731, 147] on link "Estudiantes" at bounding box center [751, 162] width 112 height 29
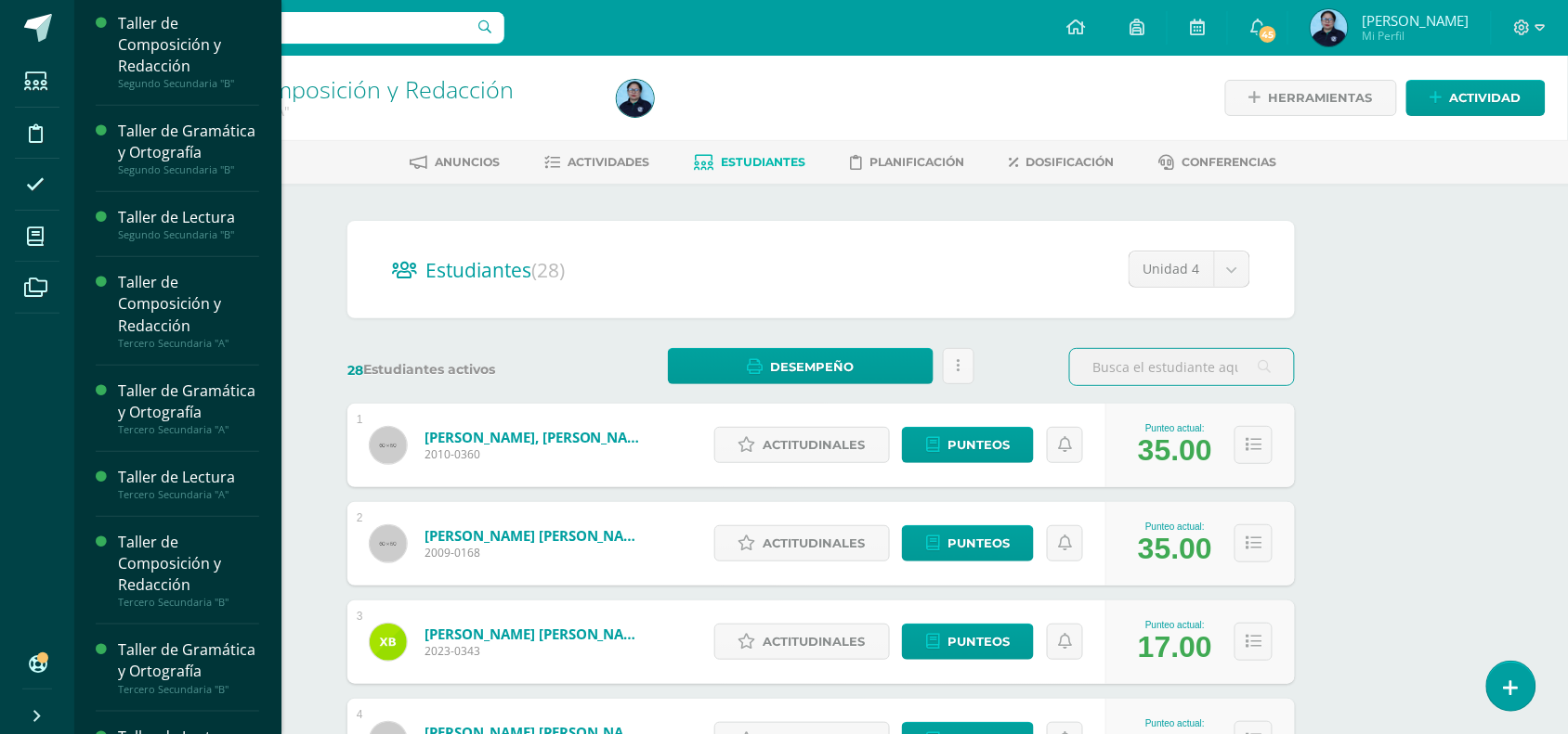
scroll to position [392, 0]
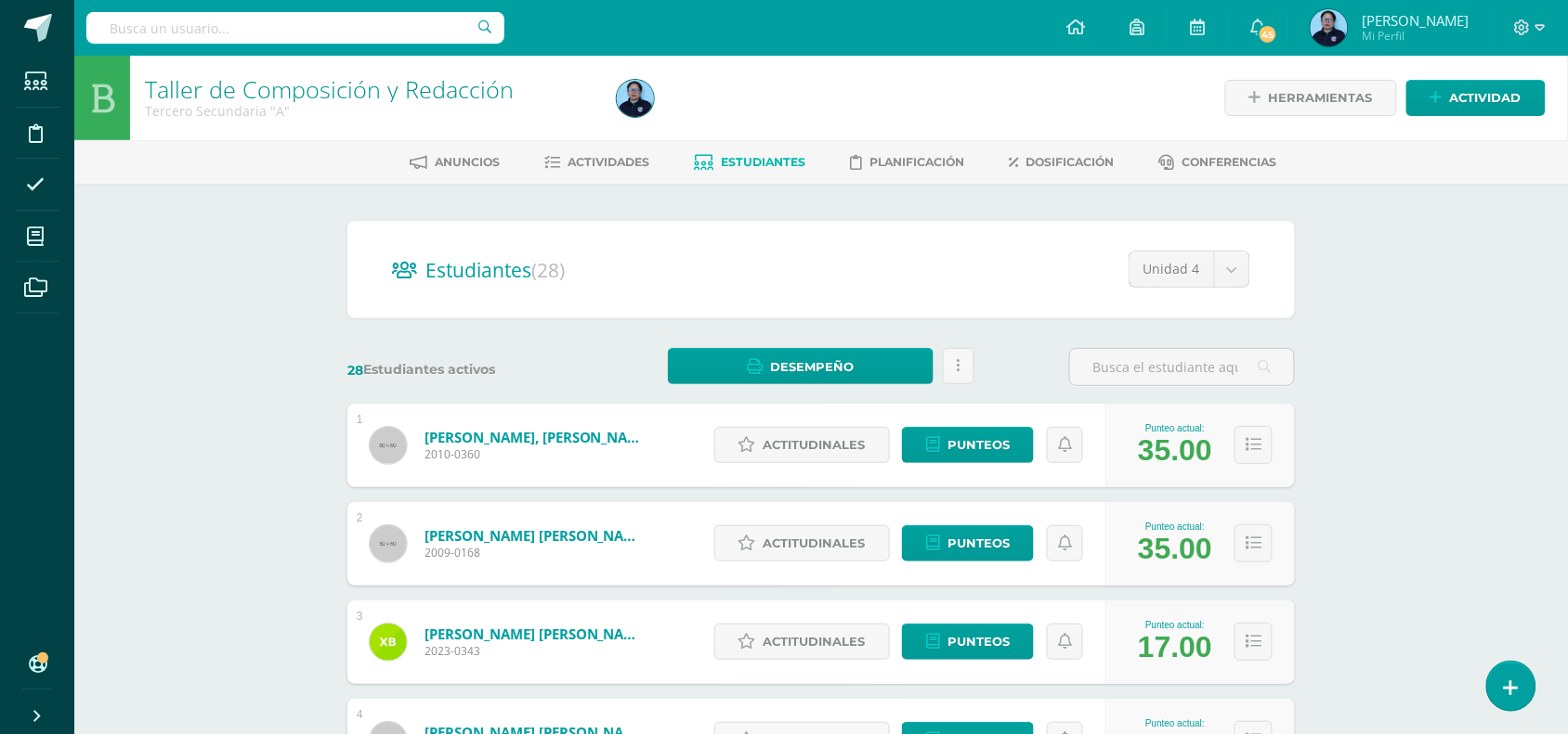
drag, startPoint x: 261, startPoint y: 546, endPoint x: 544, endPoint y: 184, distance: 459.5
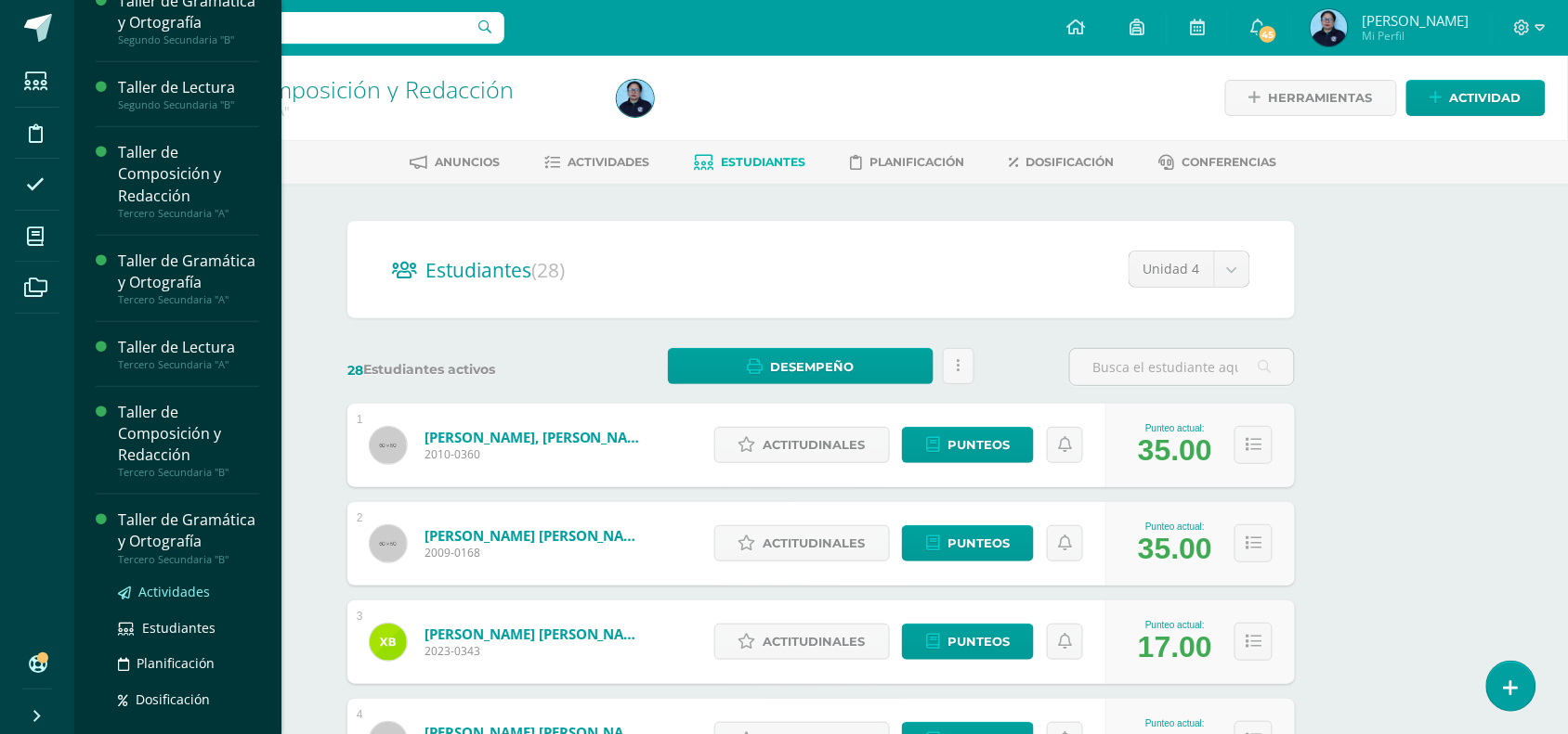
click at [160, 601] on span "Actividades" at bounding box center [174, 592] width 72 height 18
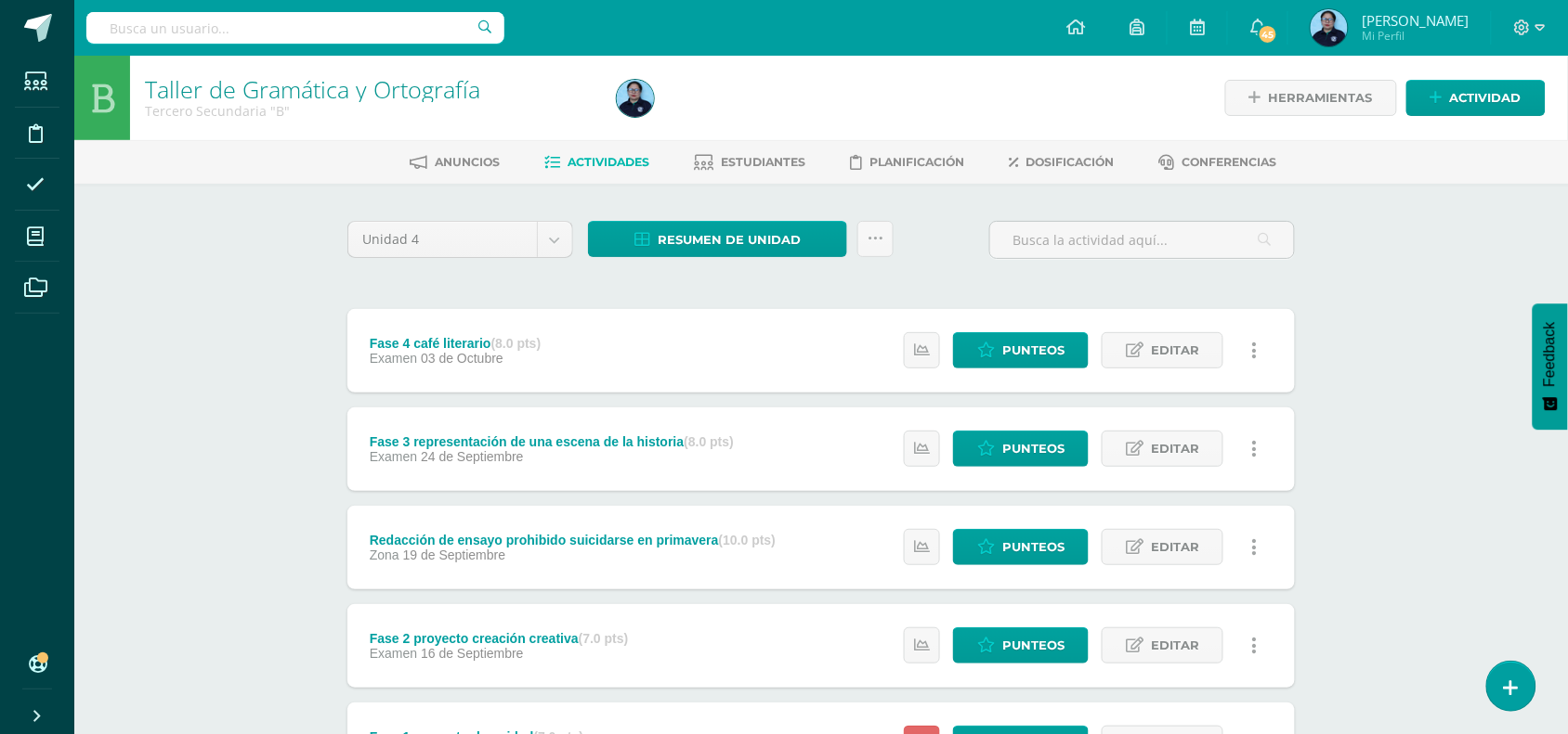
click at [160, 676] on div "Taller de Gramática y Ortografía Tercero Secundaria "B" Herramientas Detalle de…" at bounding box center [821, 483] width 1493 height 854
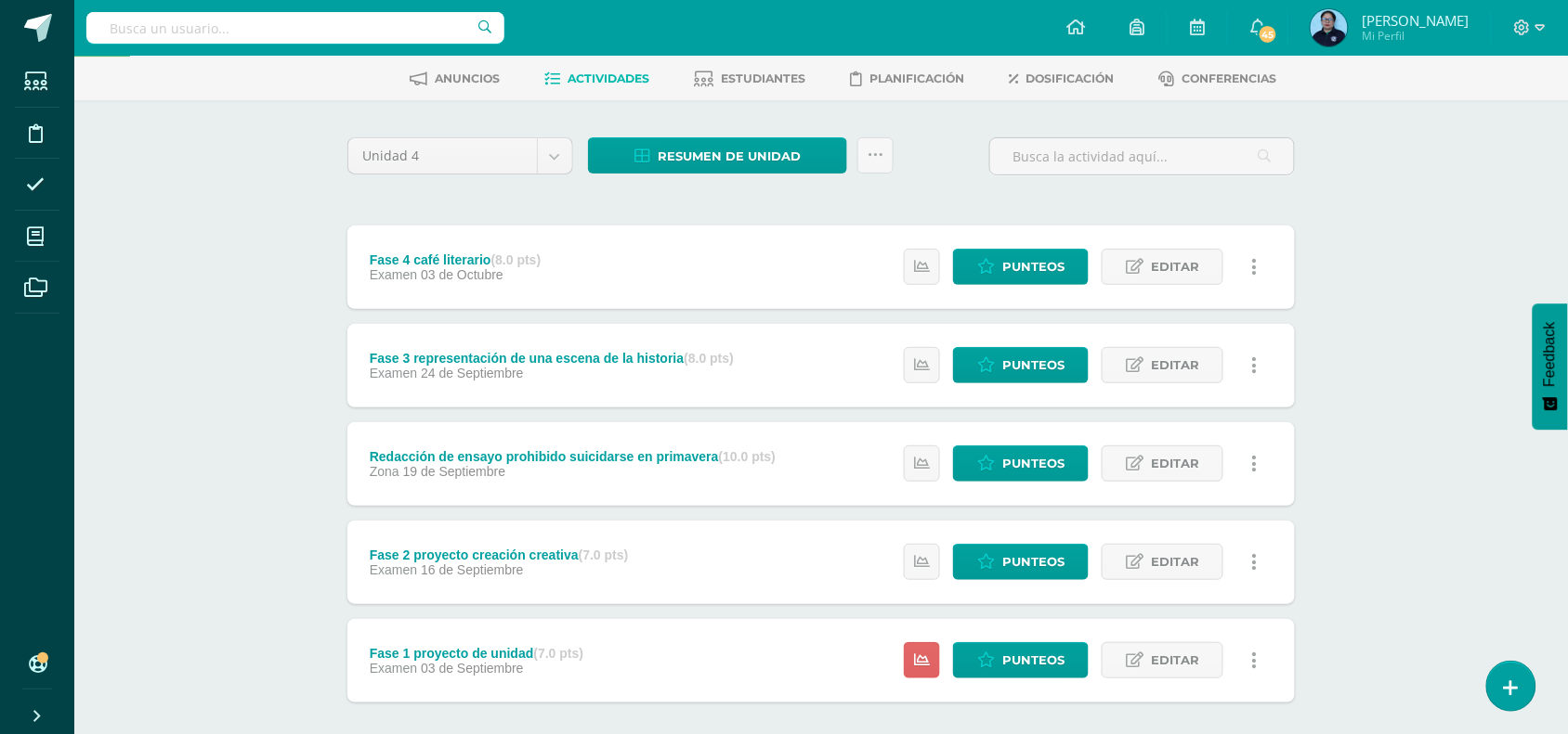
scroll to position [175, 0]
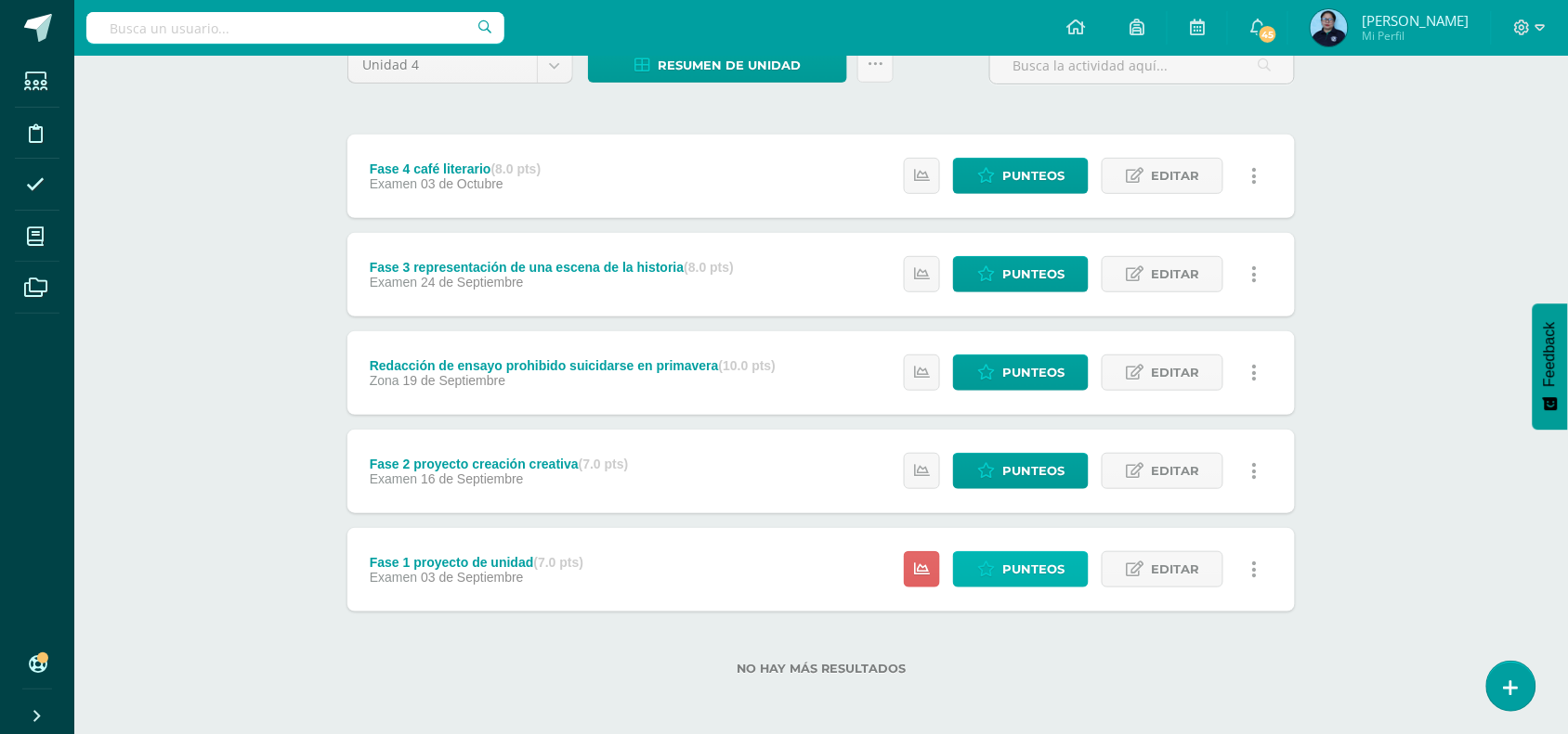
click at [1023, 559] on span "Punteos" at bounding box center [1033, 569] width 62 height 34
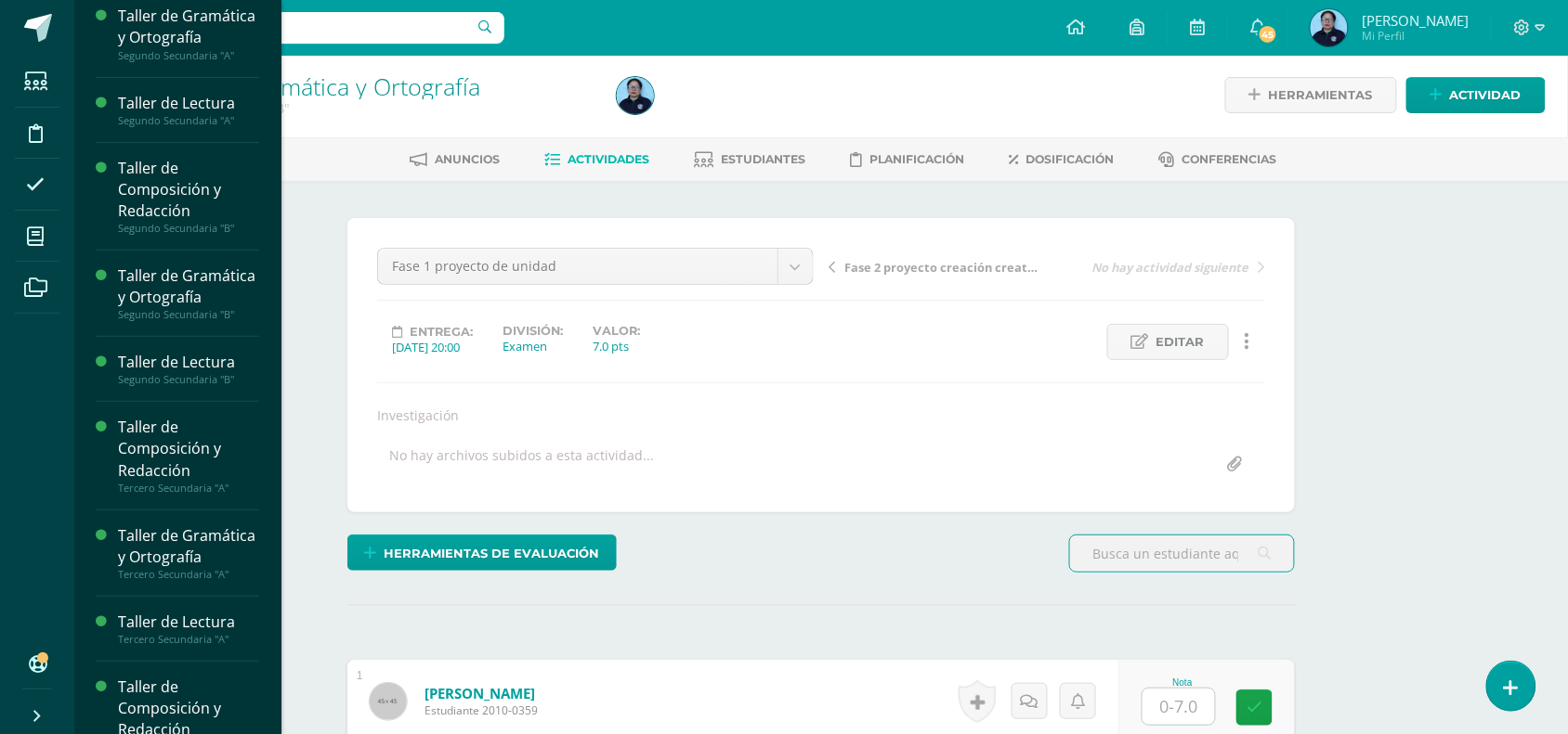
scroll to position [118, 0]
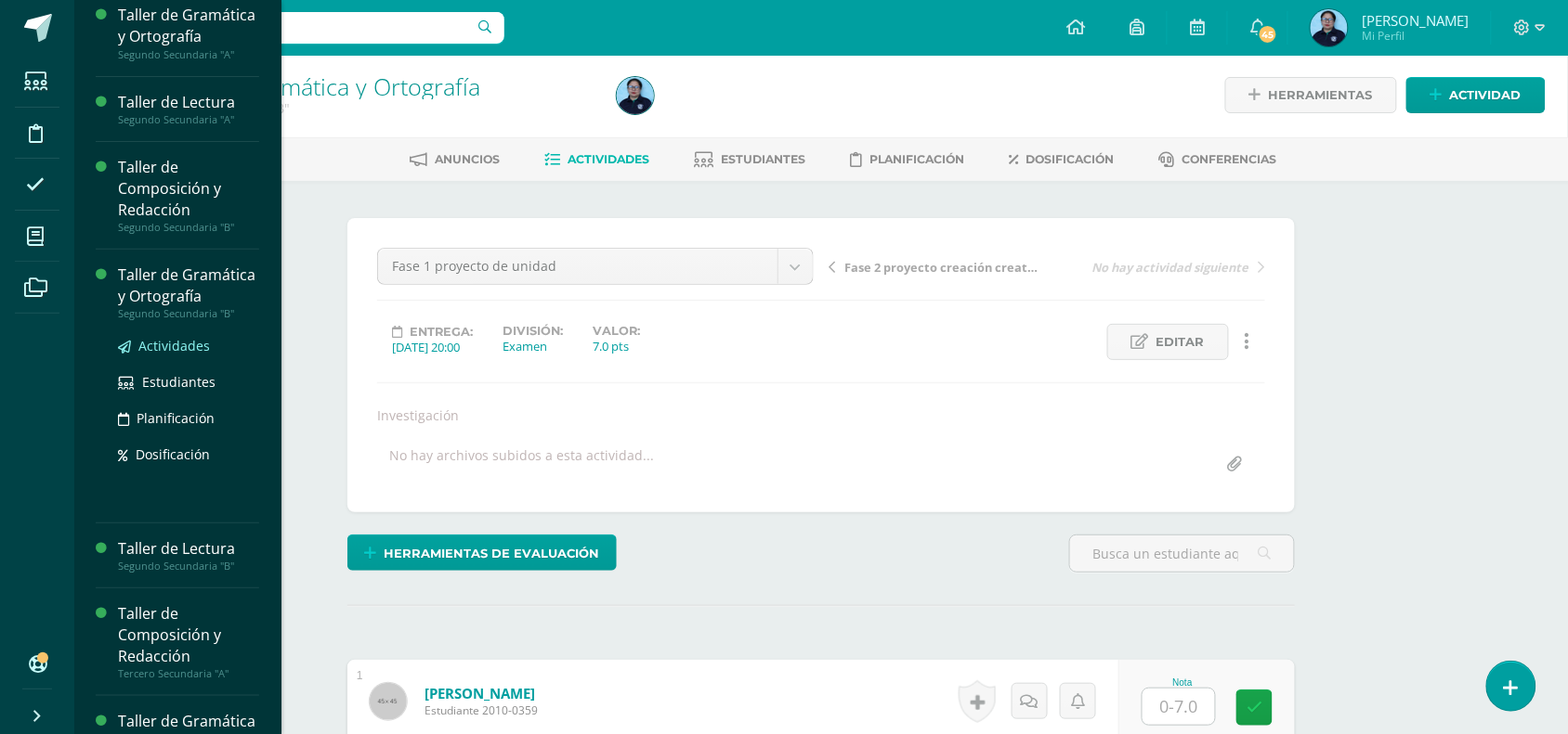
click at [165, 354] on span "Actividades" at bounding box center [174, 345] width 72 height 18
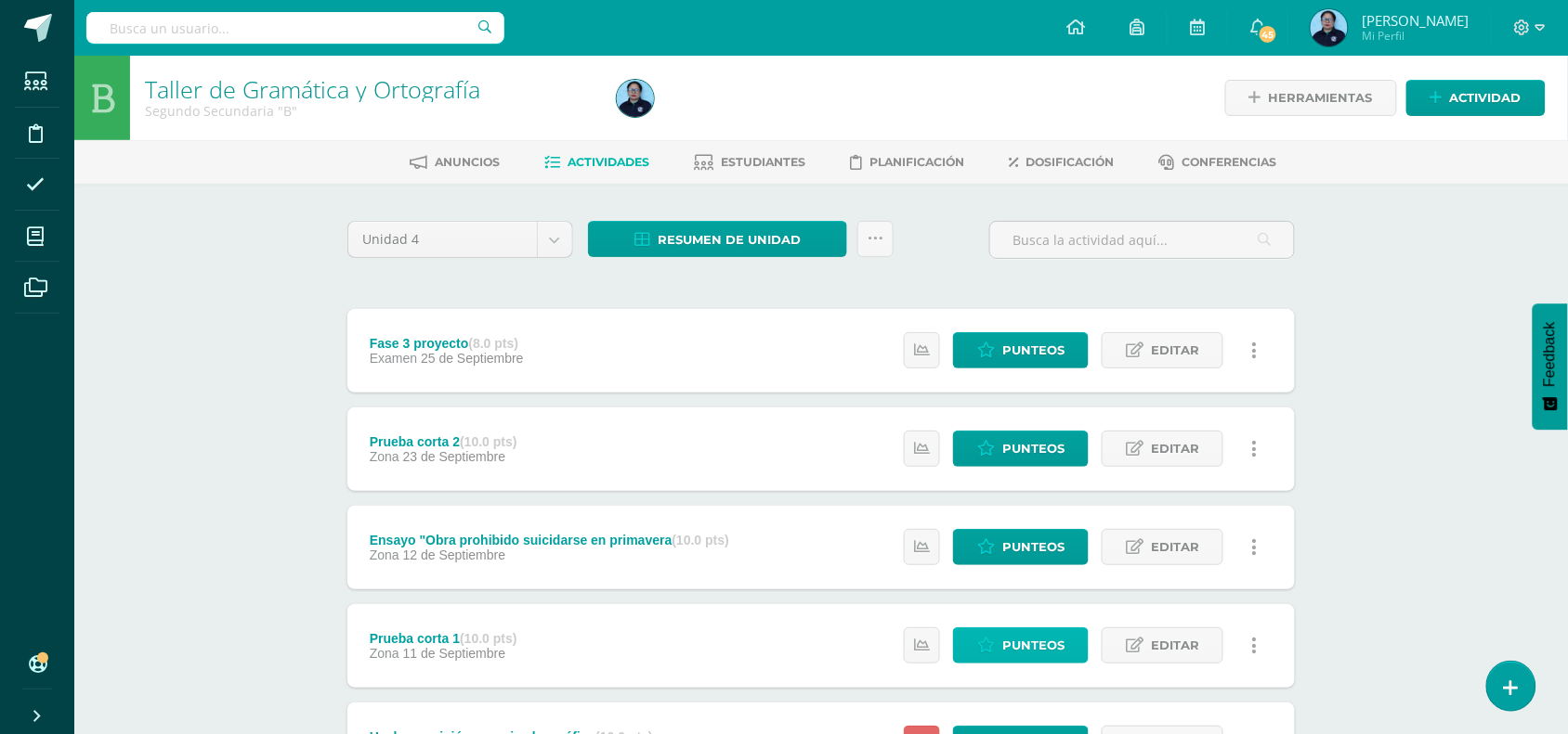
click at [991, 645] on icon at bounding box center [986, 646] width 18 height 16
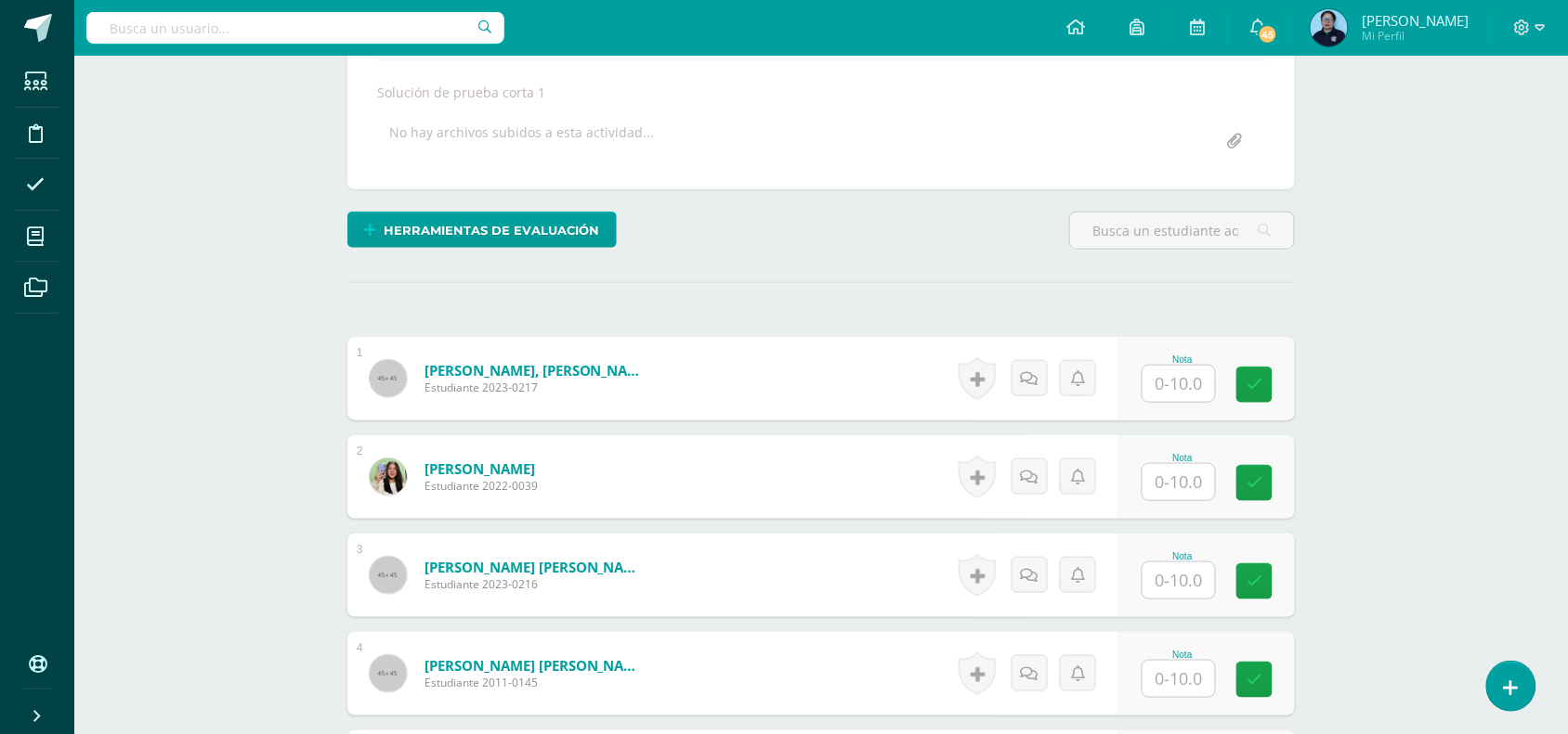
scroll to position [341, 0]
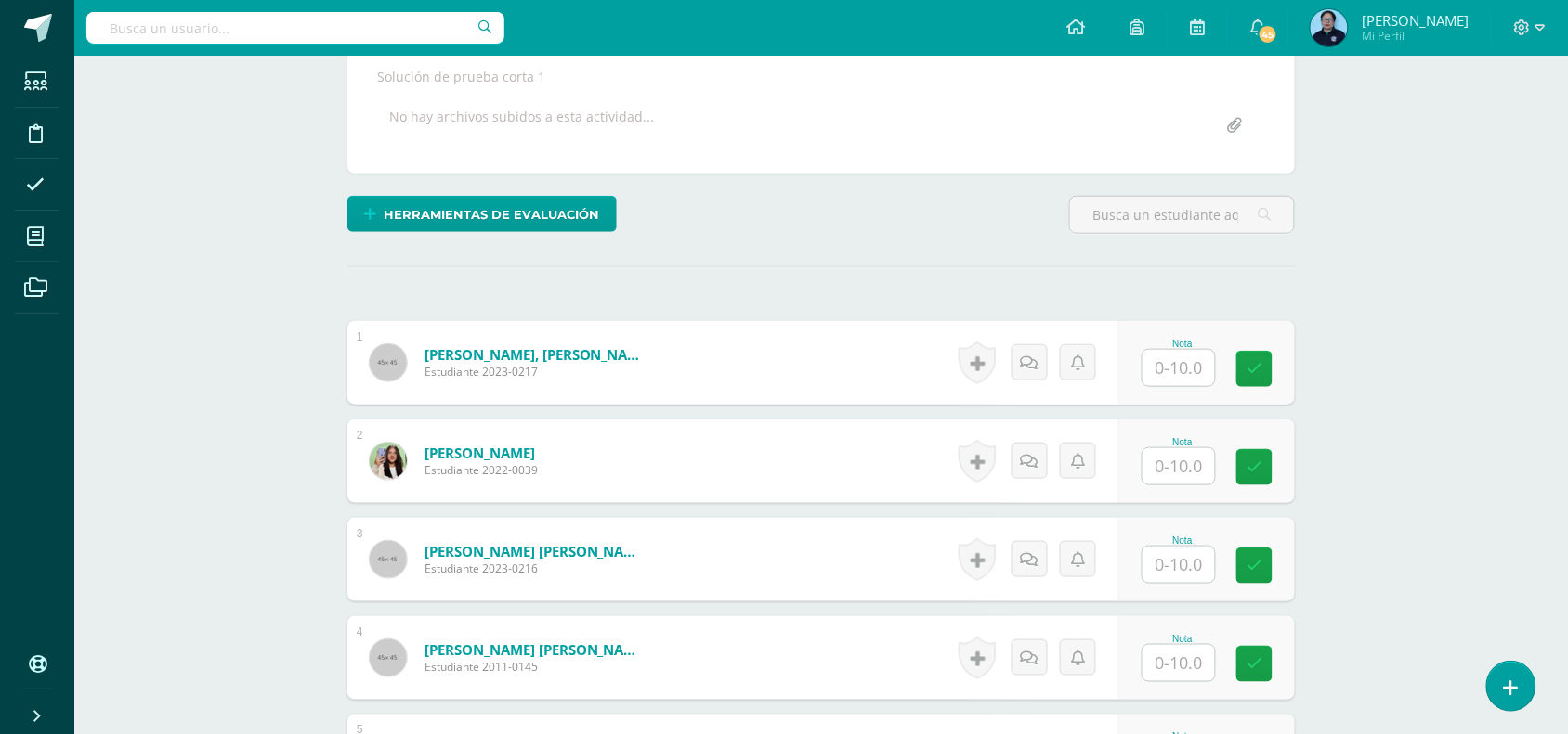
click at [1189, 447] on div at bounding box center [1179, 466] width 75 height 38
click at [1189, 472] on input "text" at bounding box center [1190, 467] width 75 height 37
type input "10"
click at [1266, 462] on icon at bounding box center [1268, 467] width 17 height 16
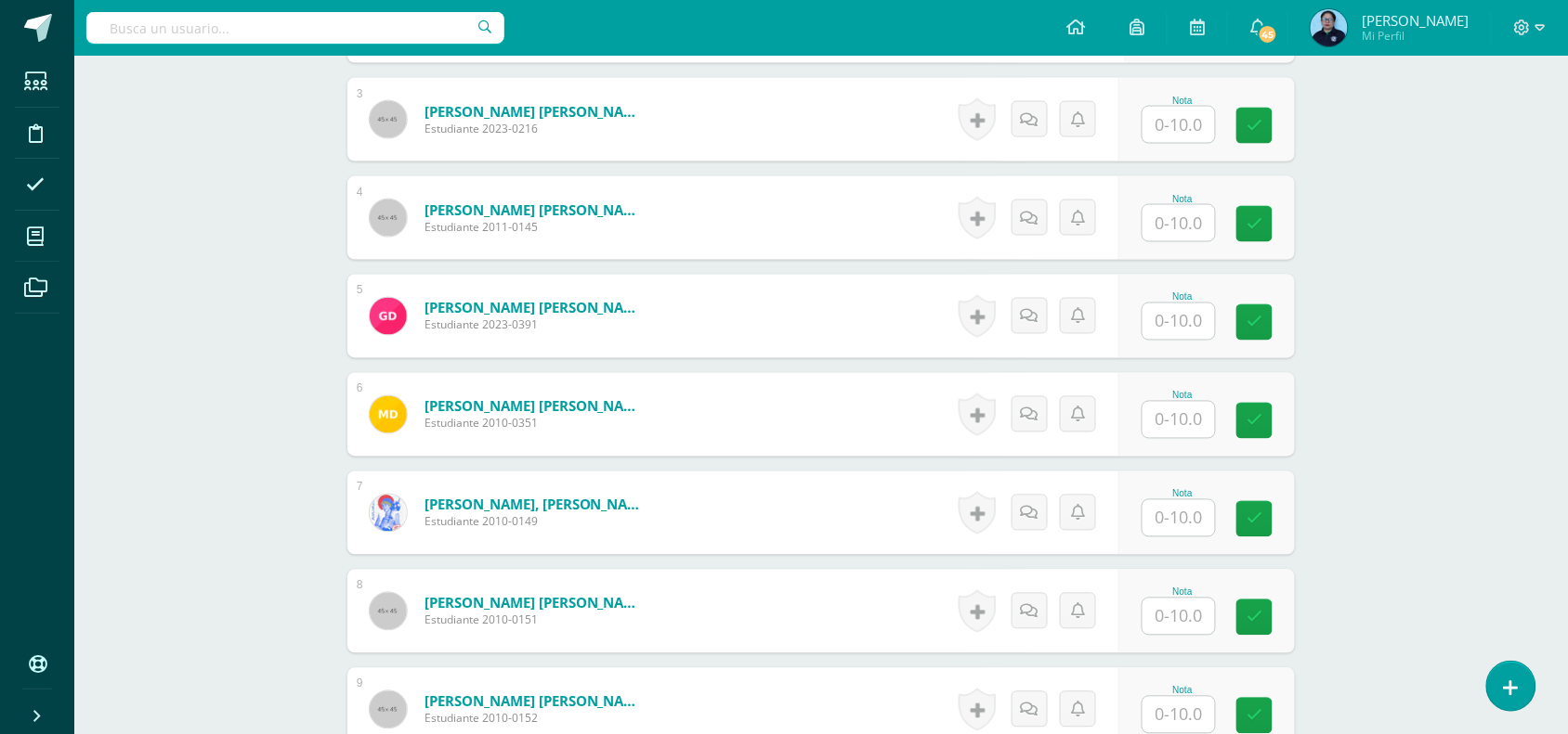
scroll to position [810, 0]
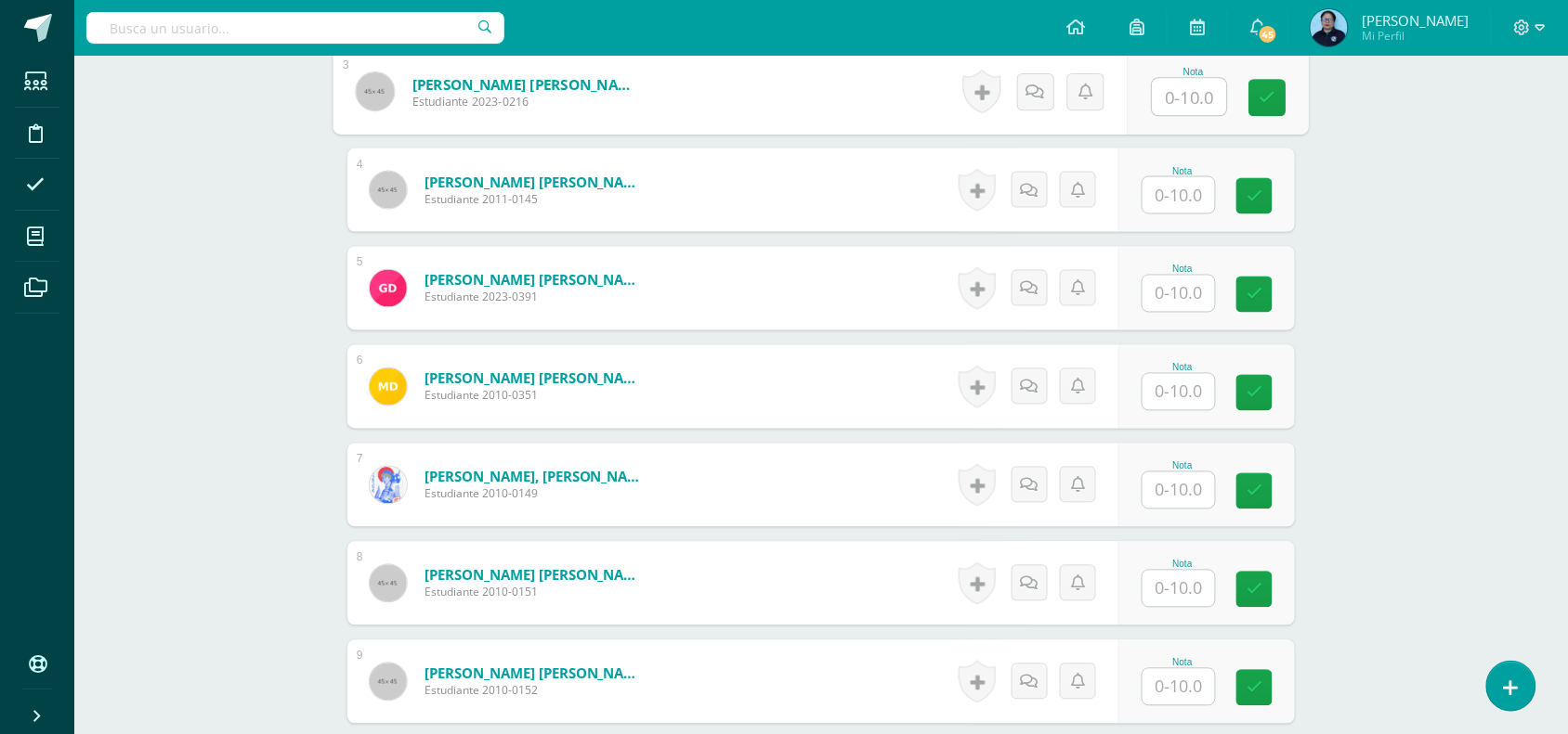
click at [1179, 108] on input "text" at bounding box center [1190, 97] width 75 height 37
type input "10"
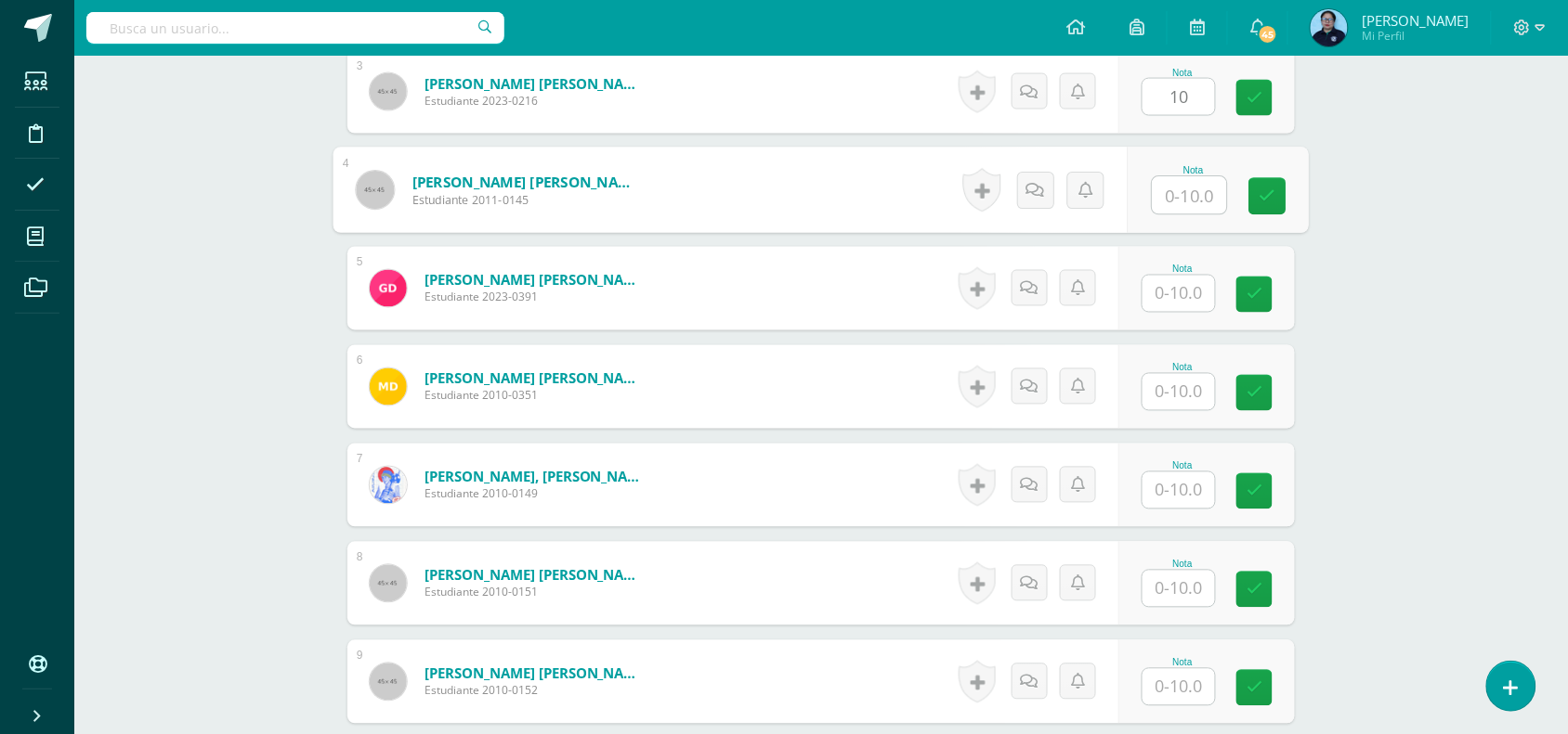
click at [1186, 206] on input "text" at bounding box center [1190, 196] width 75 height 37
type input "10"
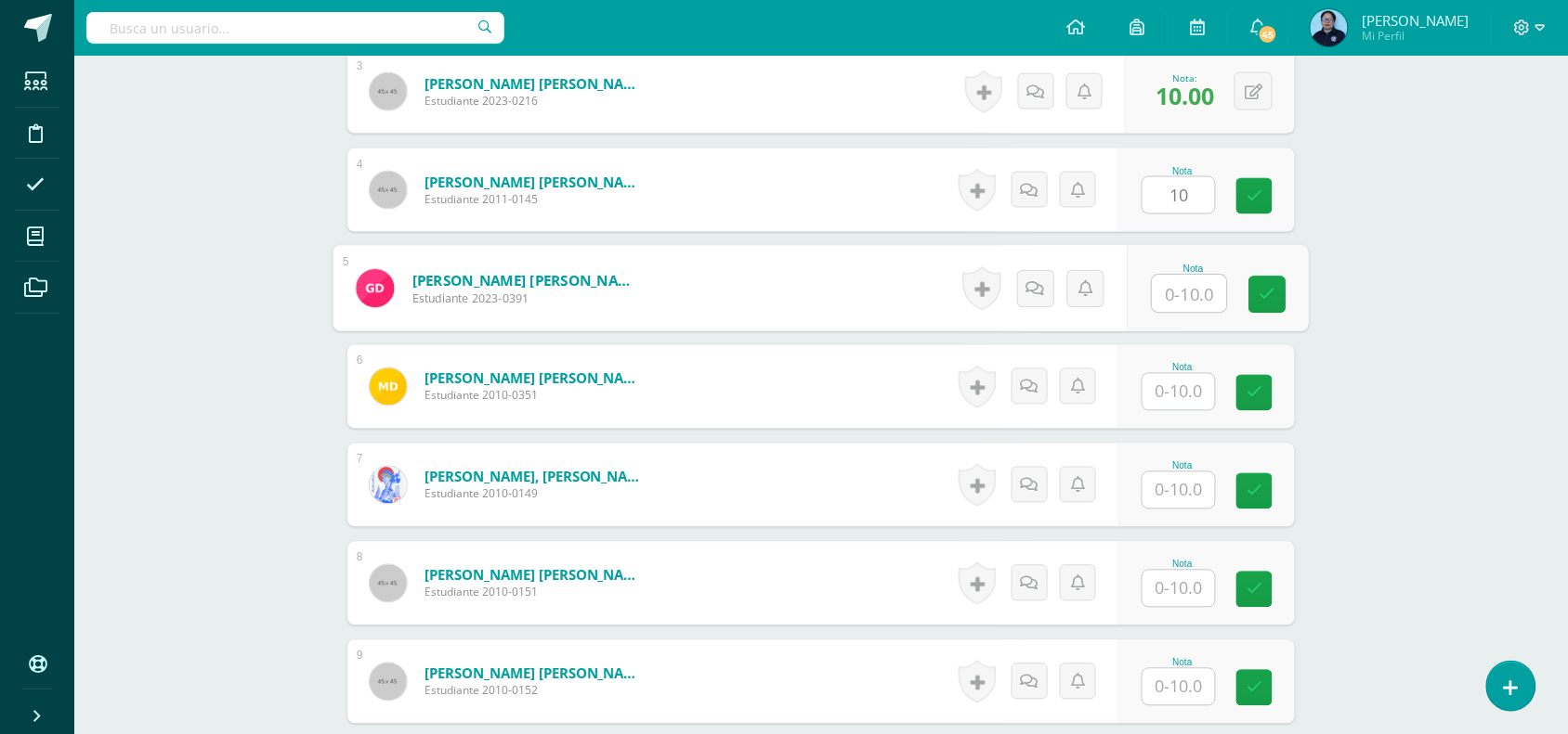
click at [1181, 309] on input "text" at bounding box center [1190, 294] width 75 height 37
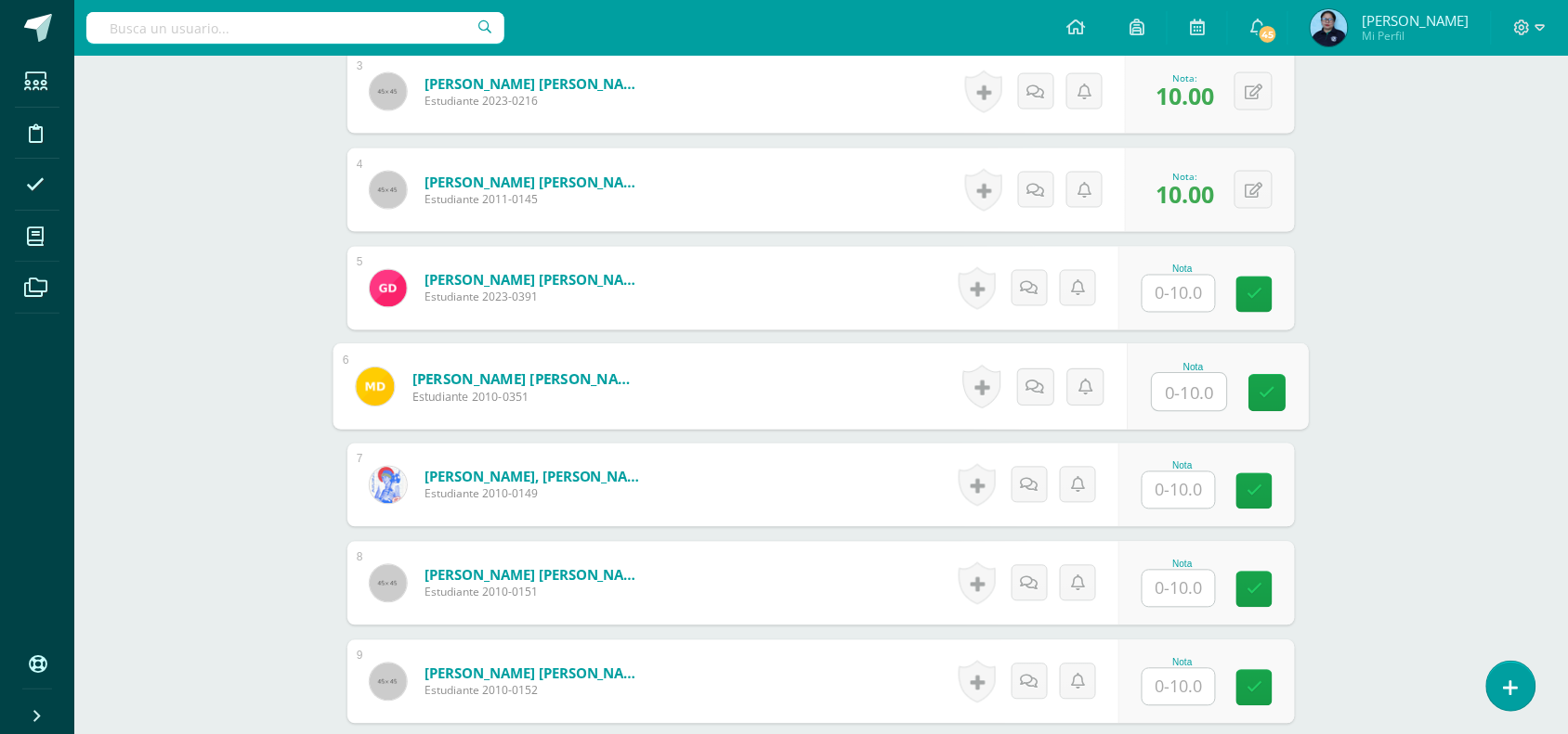
click at [1166, 392] on input "text" at bounding box center [1190, 393] width 75 height 37
type input "10"
click at [1175, 507] on input "text" at bounding box center [1179, 490] width 73 height 36
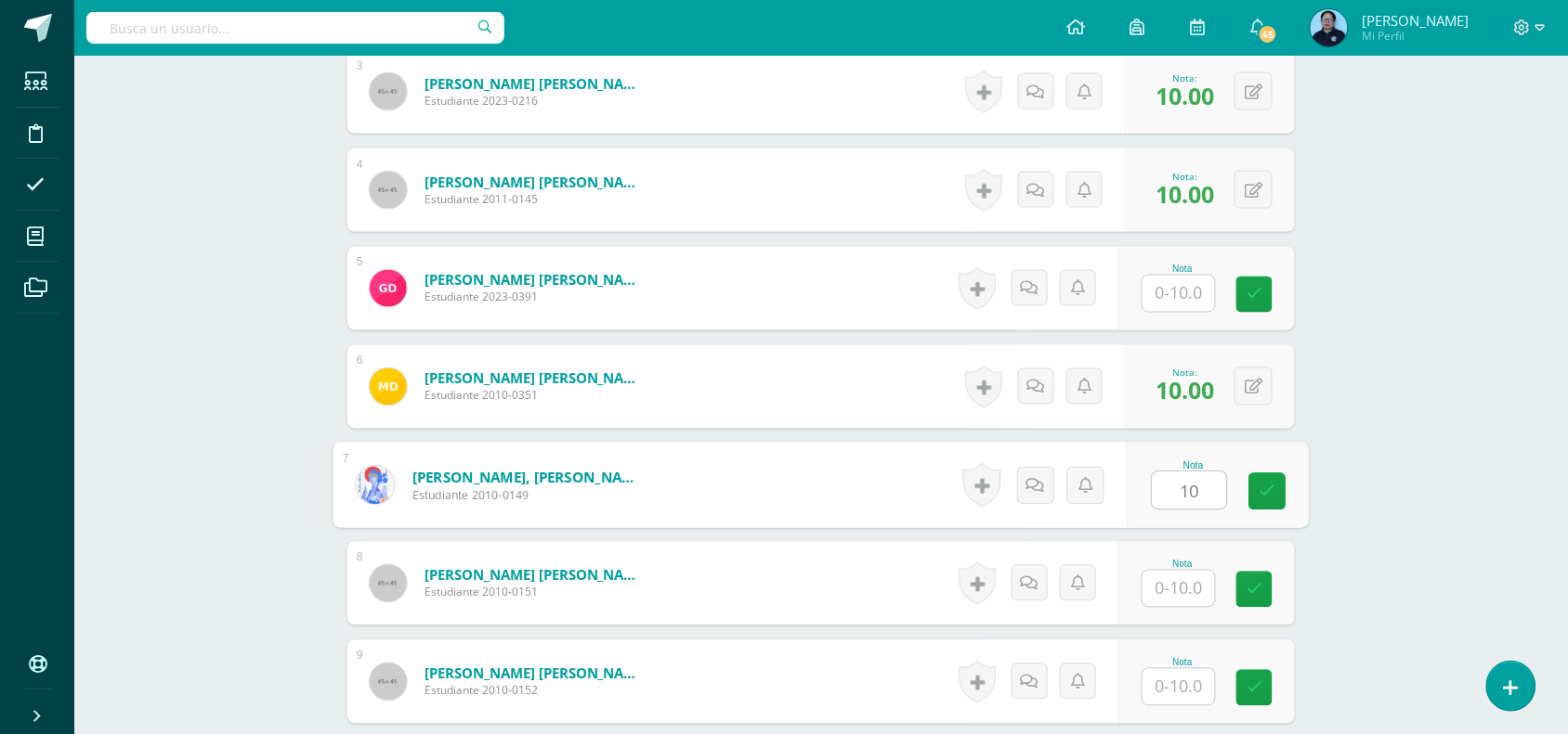
type input "10"
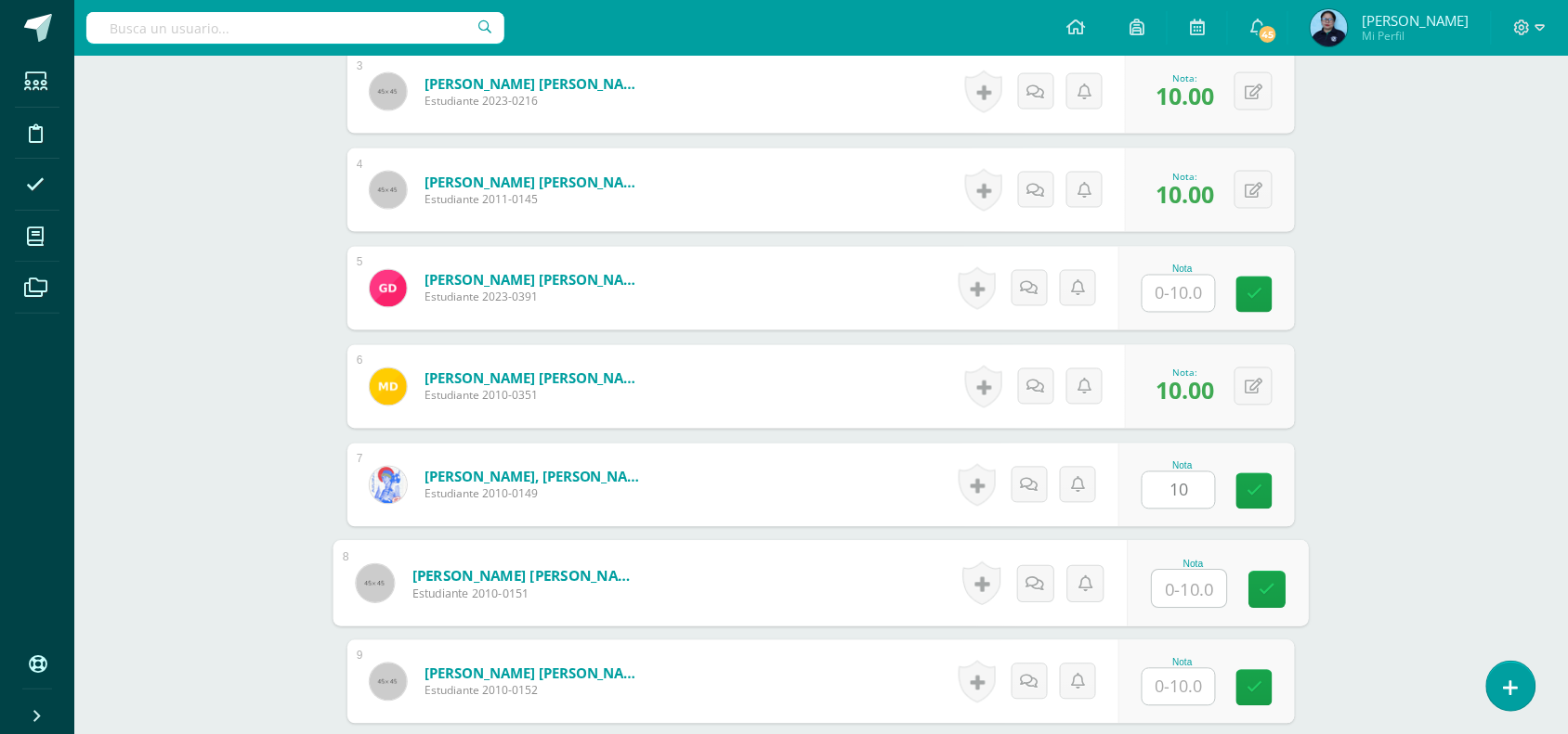
click at [1184, 596] on input "text" at bounding box center [1190, 590] width 75 height 37
type input "9"
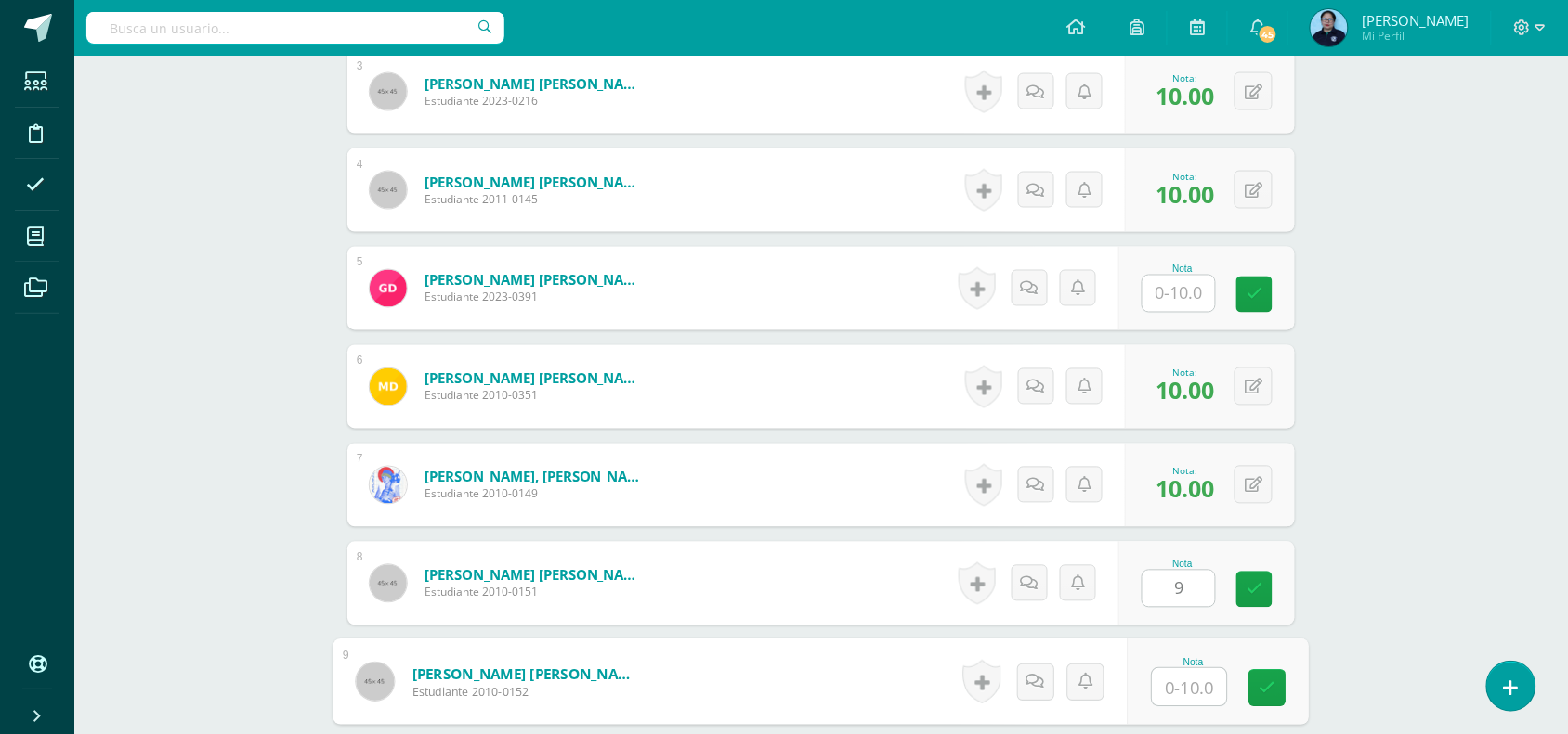
click at [1179, 685] on input "text" at bounding box center [1190, 688] width 75 height 37
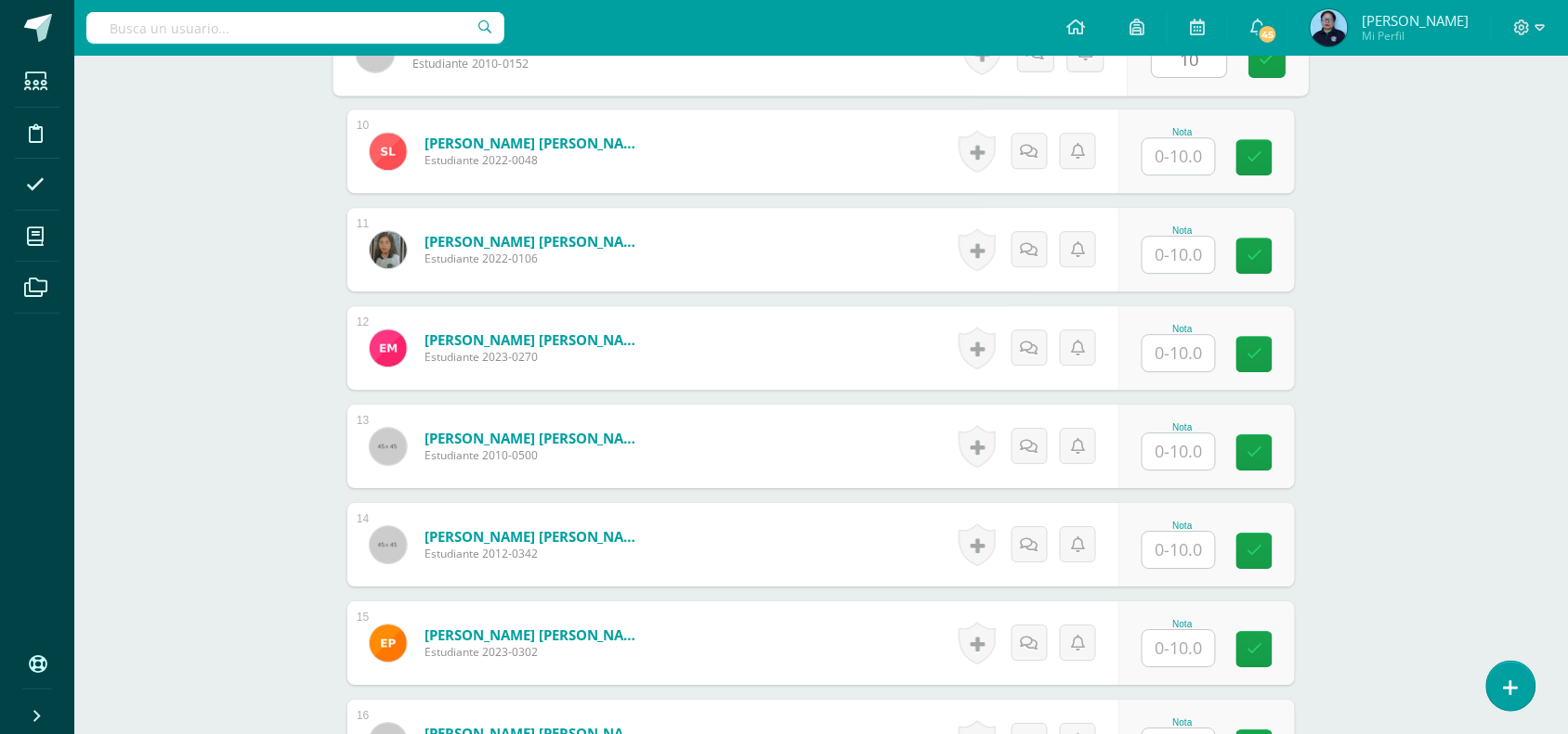
scroll to position [1443, 0]
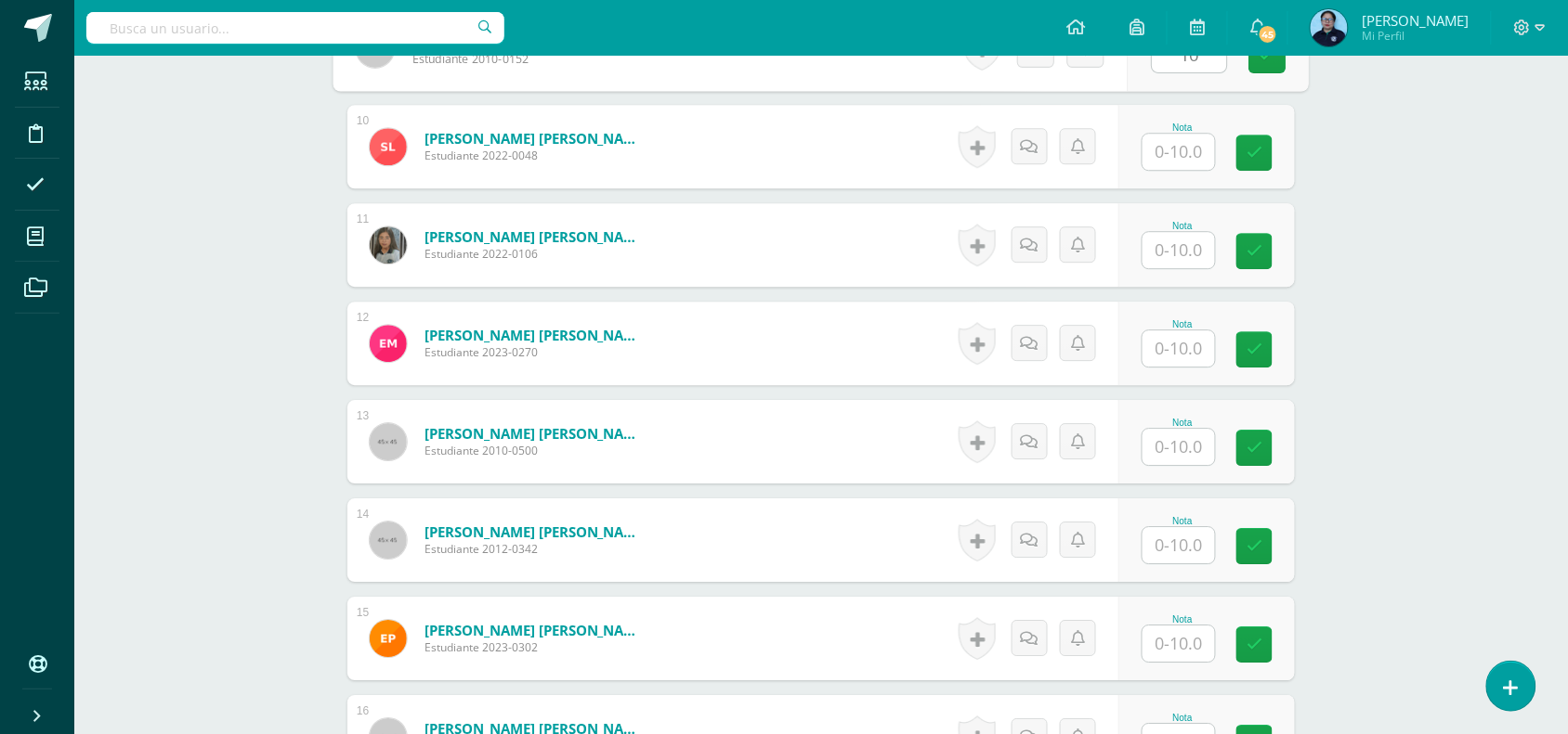
type input "10"
click at [1182, 155] on input "text" at bounding box center [1179, 151] width 73 height 36
type input "9"
click at [1177, 255] on input "text" at bounding box center [1190, 250] width 75 height 37
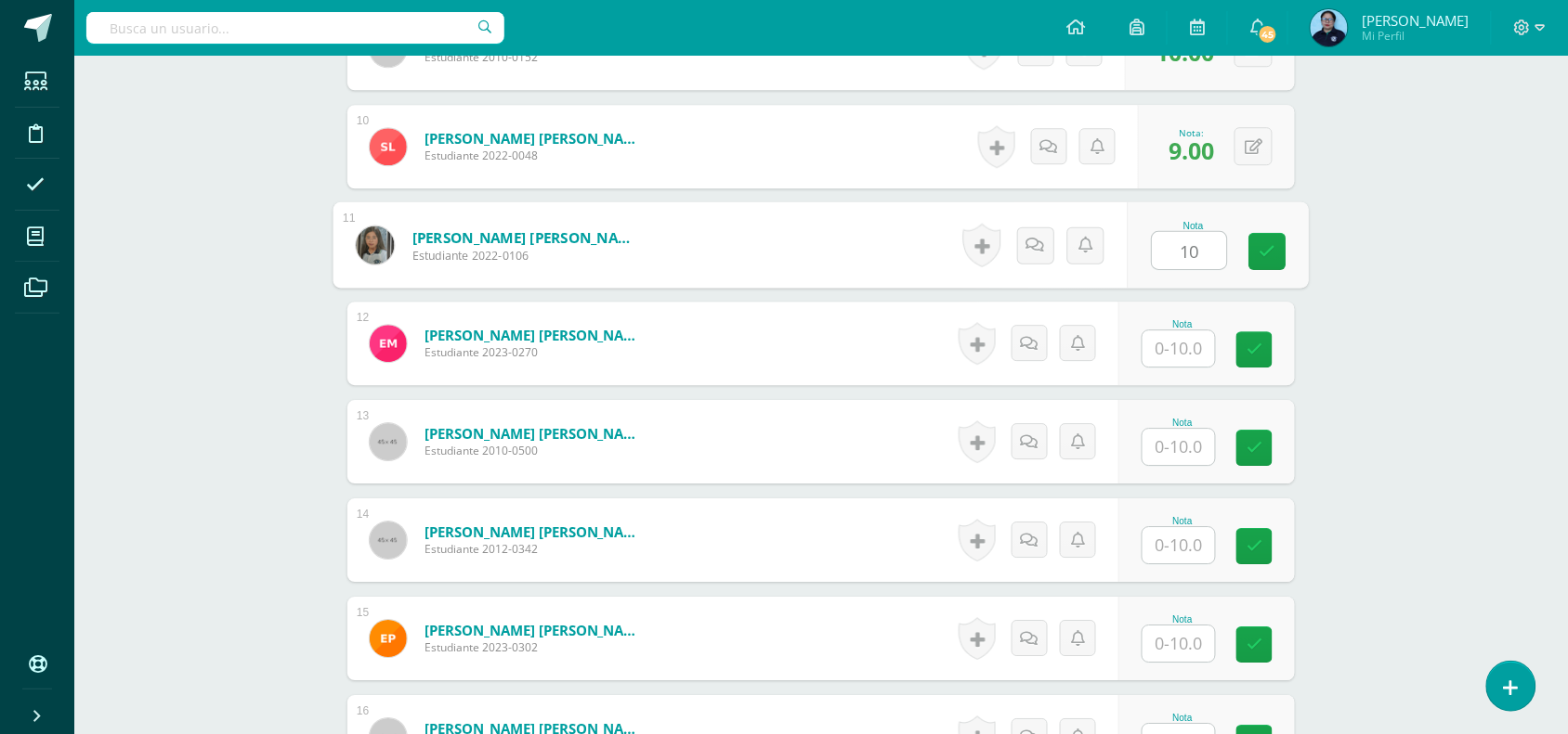
type input "10"
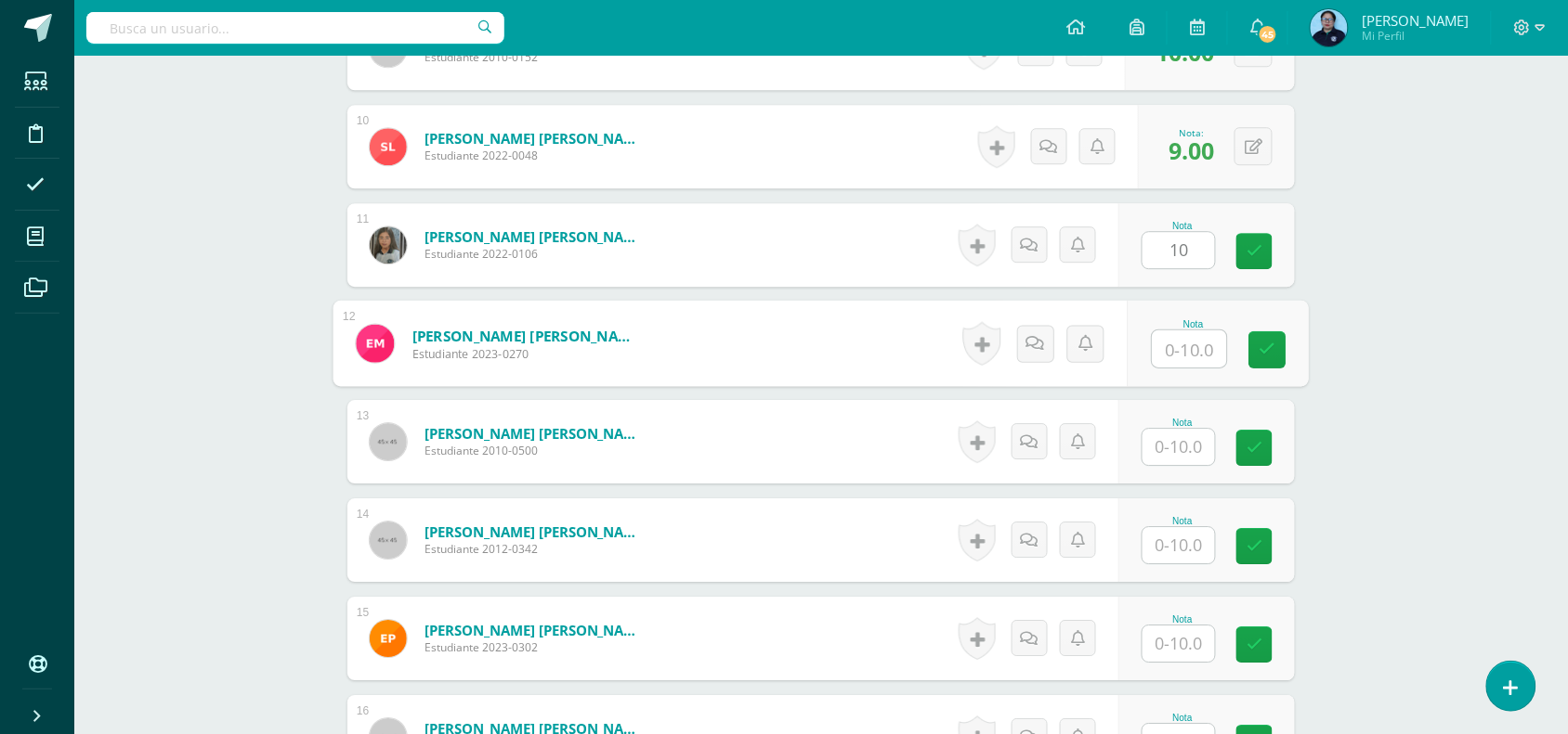
click at [1177, 350] on input "text" at bounding box center [1190, 349] width 75 height 37
type input "9"
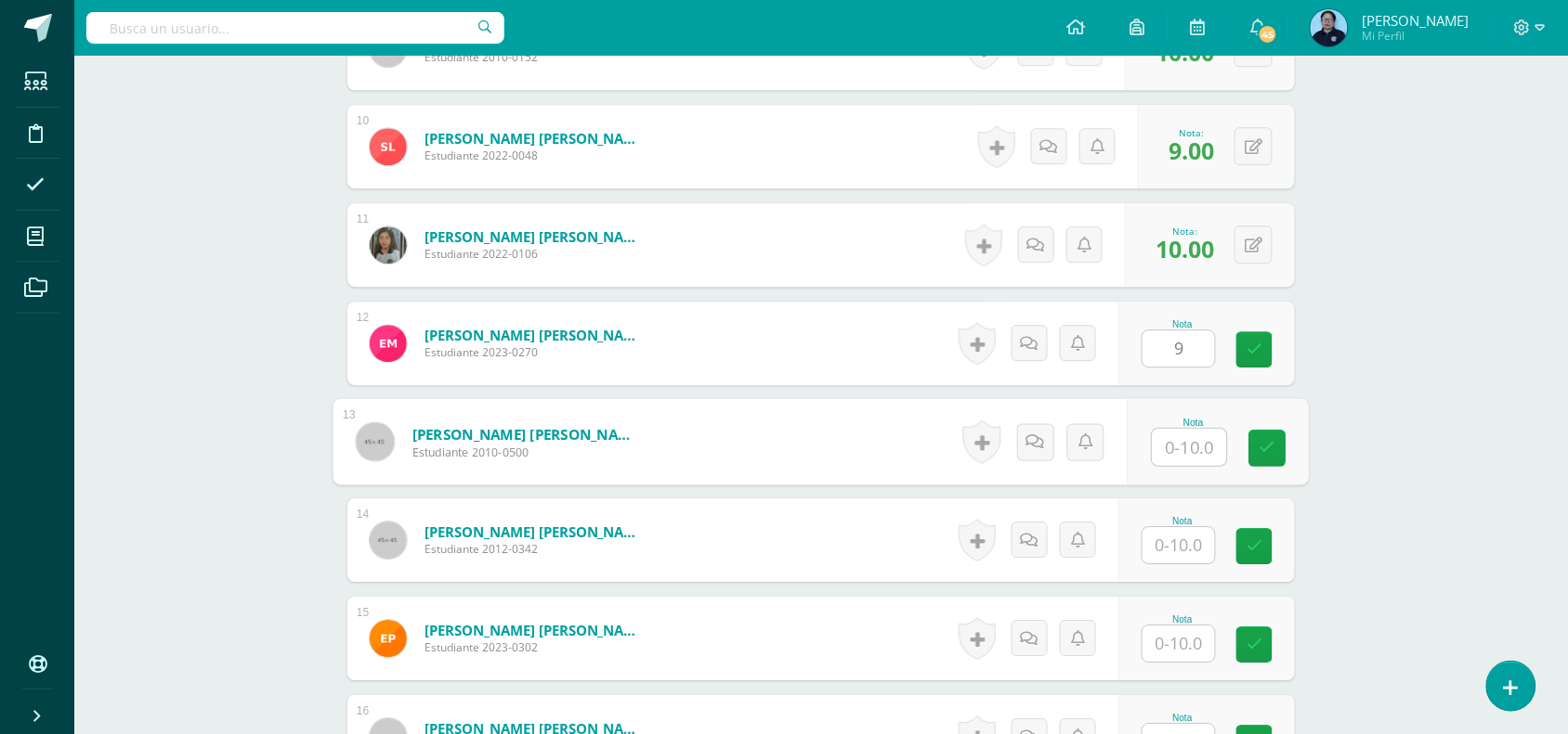
click at [1179, 452] on input "text" at bounding box center [1190, 447] width 75 height 37
type input "10"
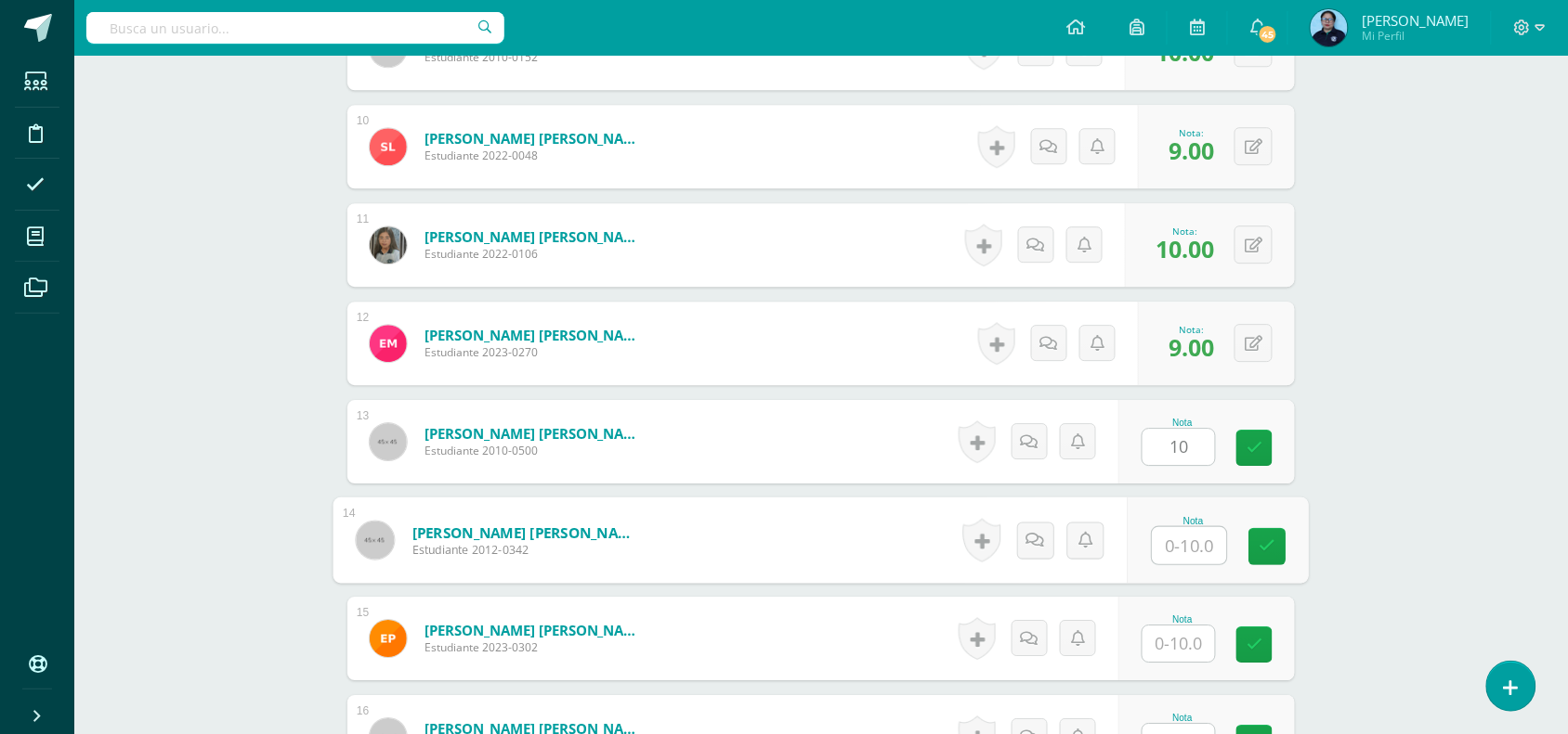
click at [1177, 544] on input "text" at bounding box center [1190, 546] width 75 height 37
type input "9"
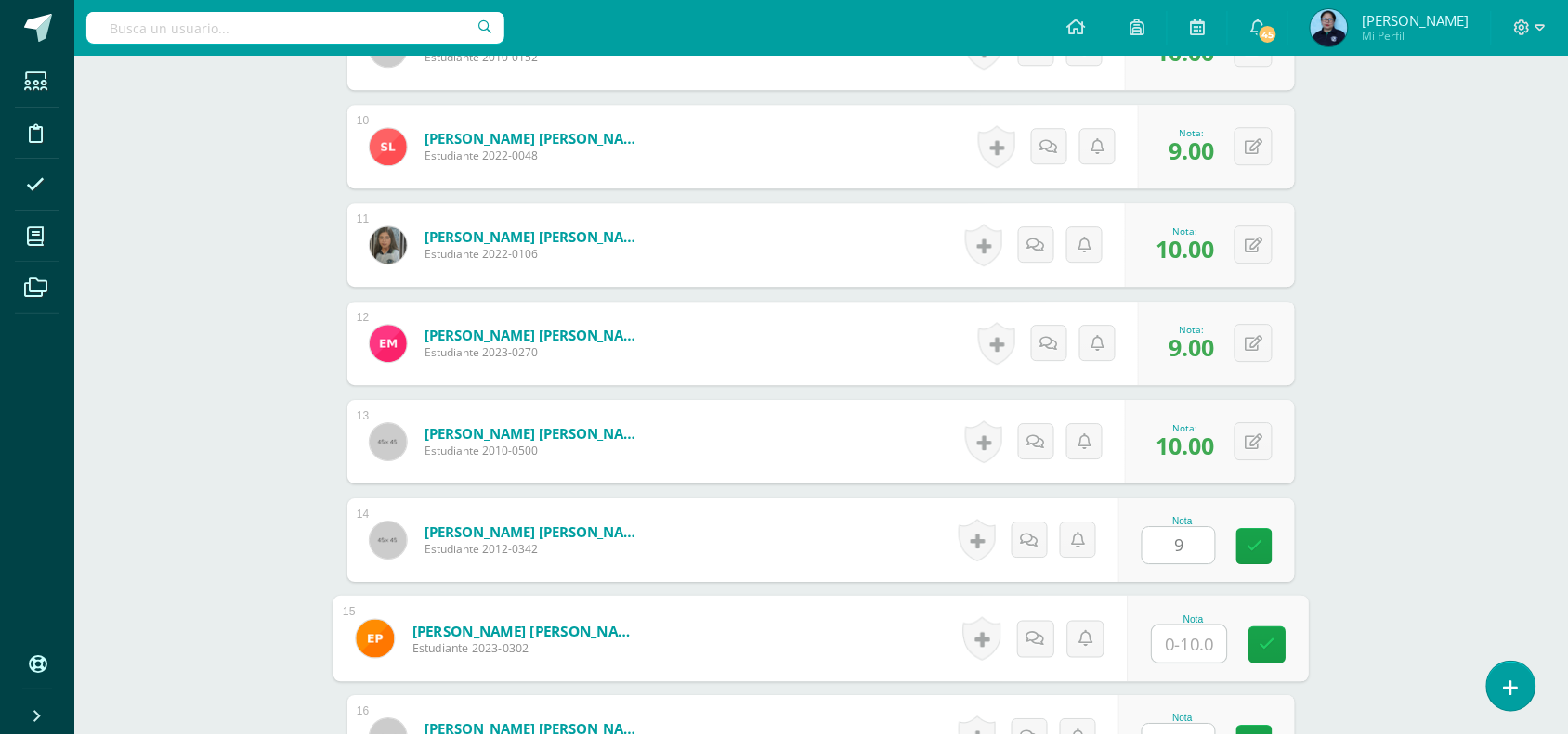
click at [1177, 646] on input "text" at bounding box center [1190, 645] width 75 height 37
type input "9"
click at [1270, 641] on icon at bounding box center [1268, 645] width 17 height 16
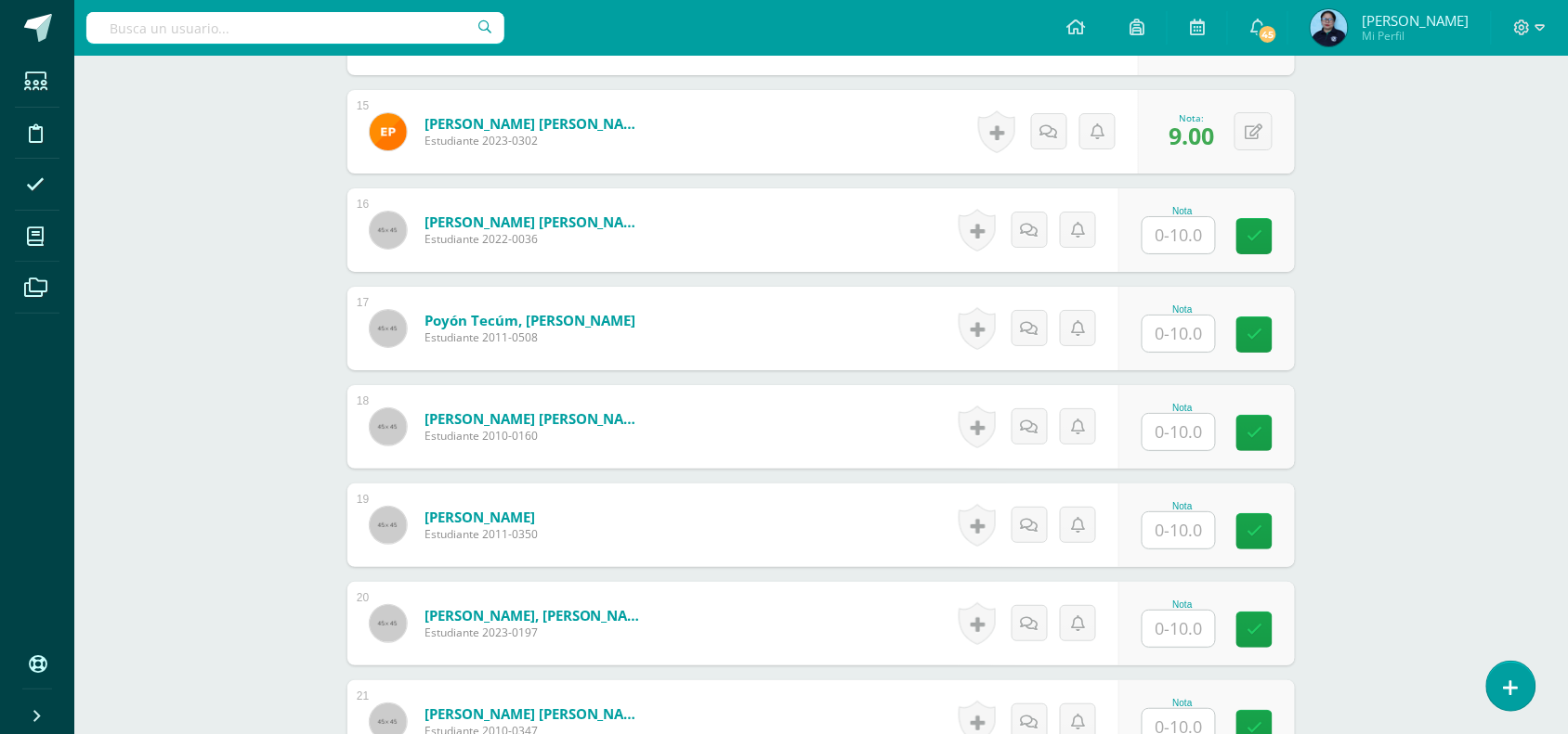
scroll to position [1961, 0]
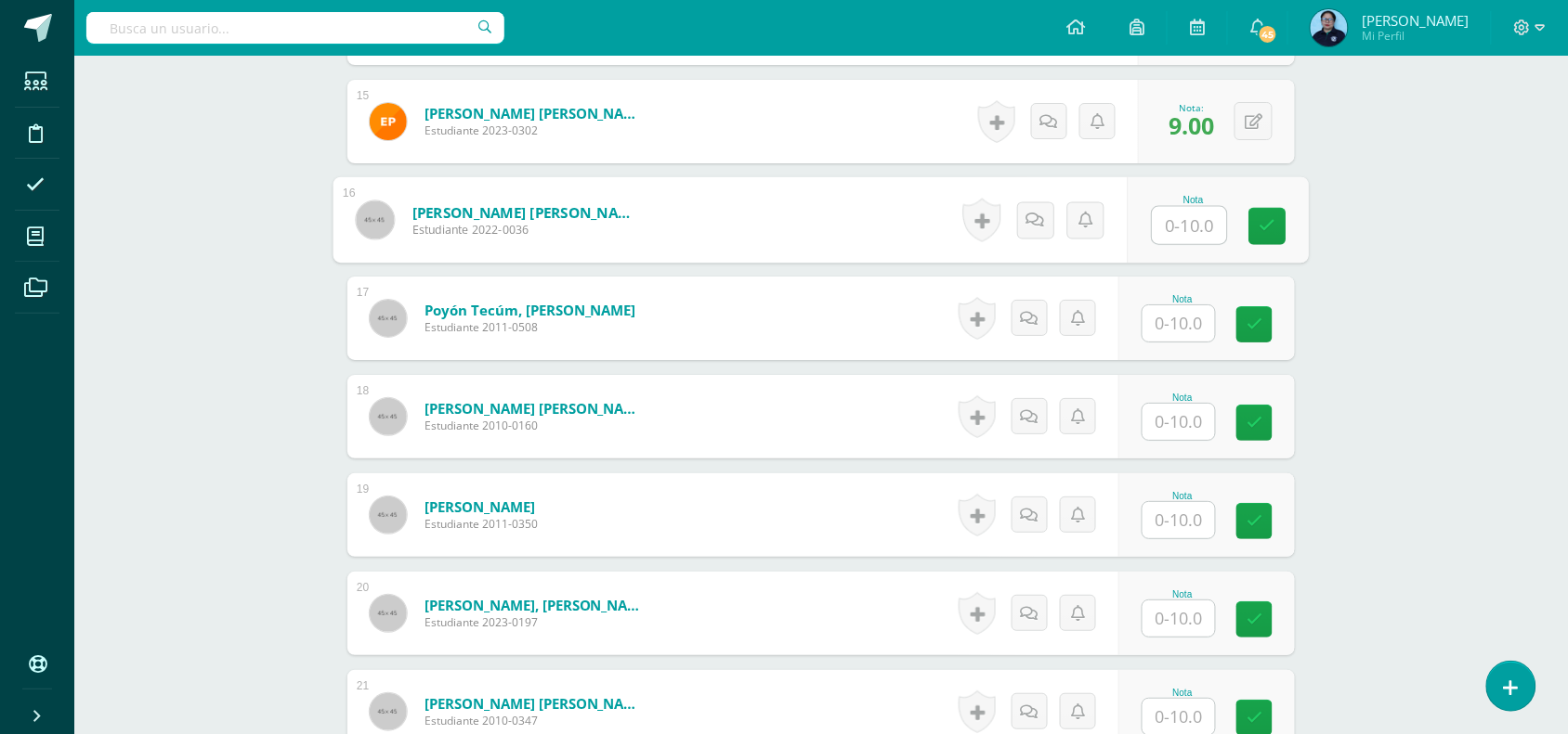
click at [1191, 229] on input "text" at bounding box center [1190, 226] width 75 height 37
type input "10"
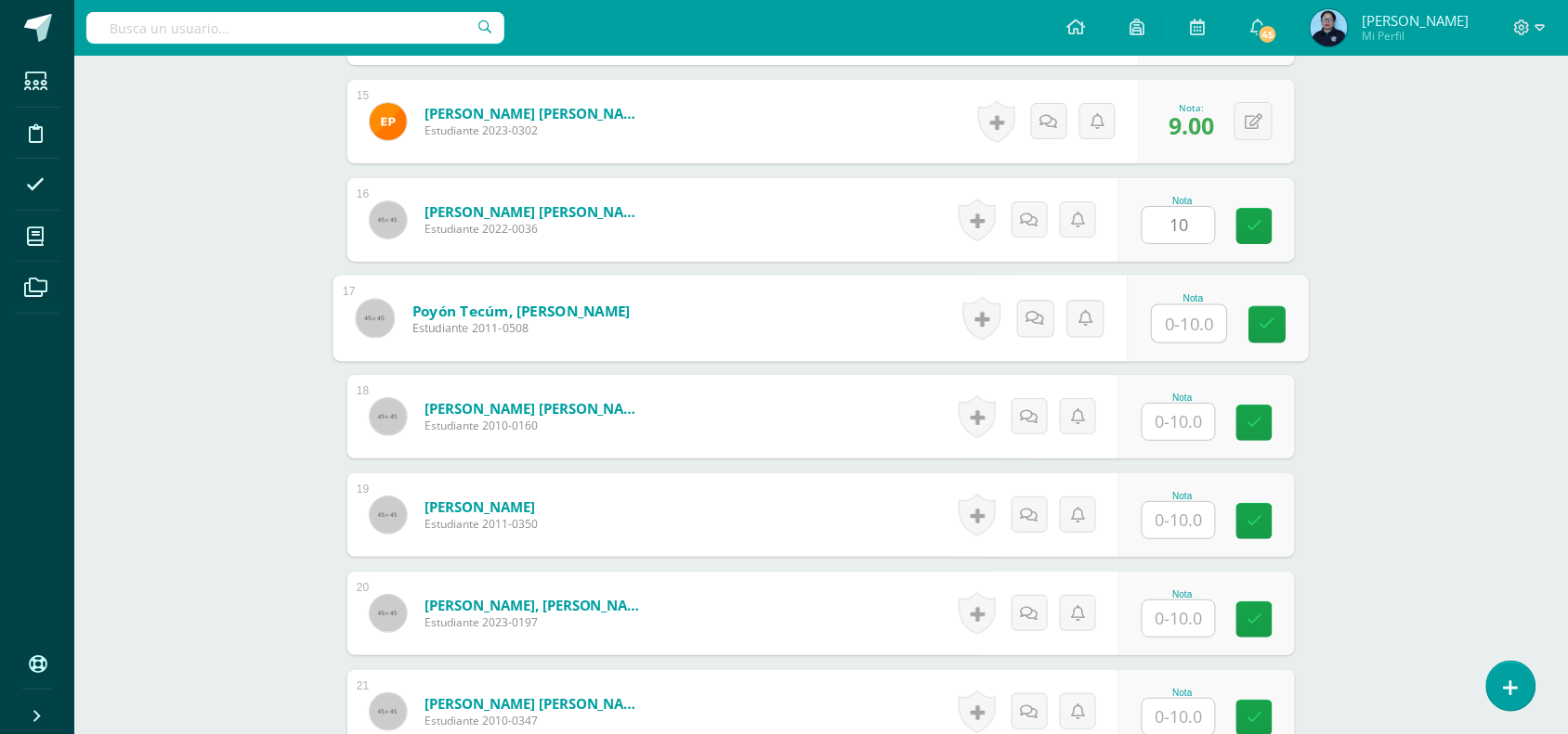
click at [1185, 333] on input "text" at bounding box center [1190, 324] width 75 height 37
type input "10"
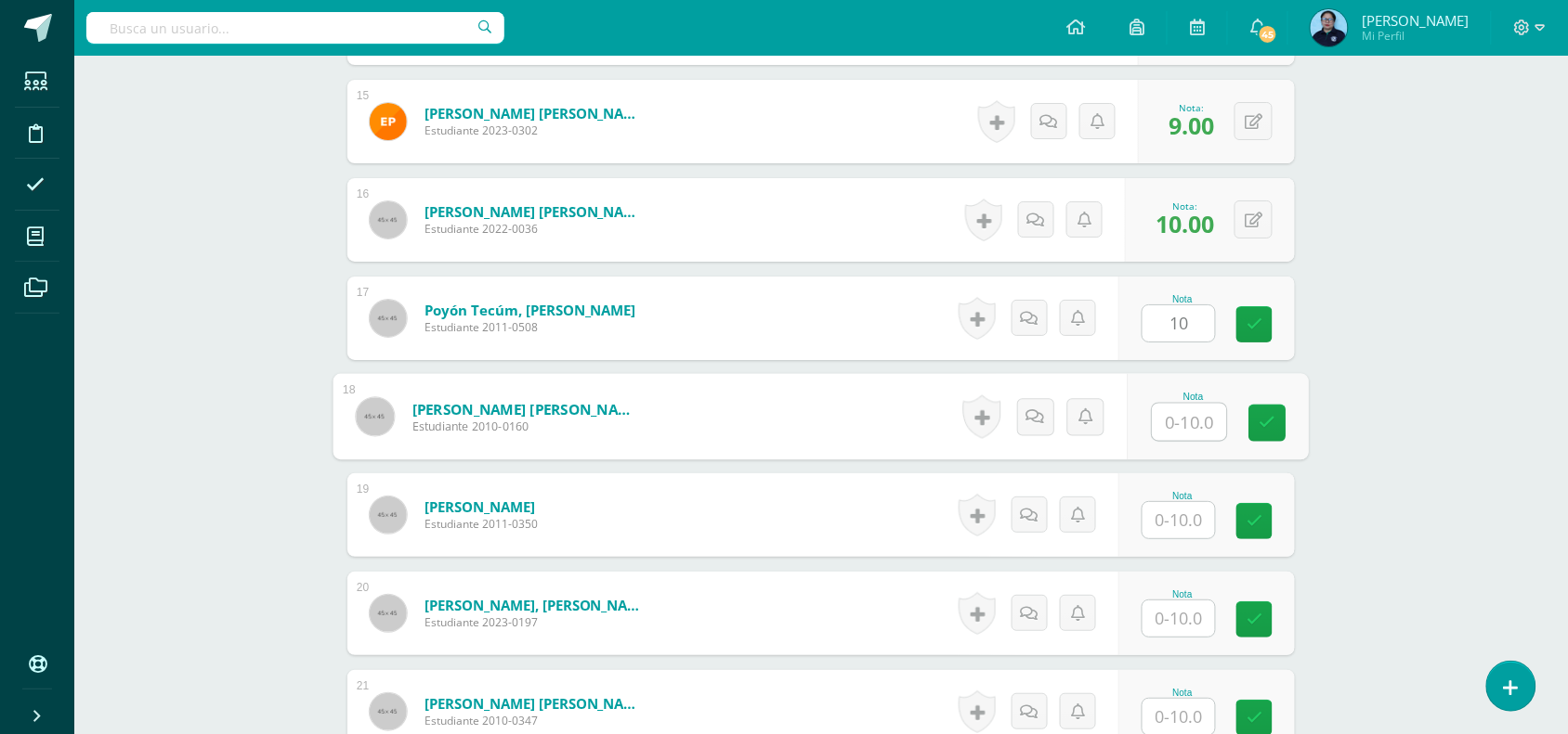
click at [1179, 416] on input "text" at bounding box center [1190, 422] width 75 height 37
type input "10"
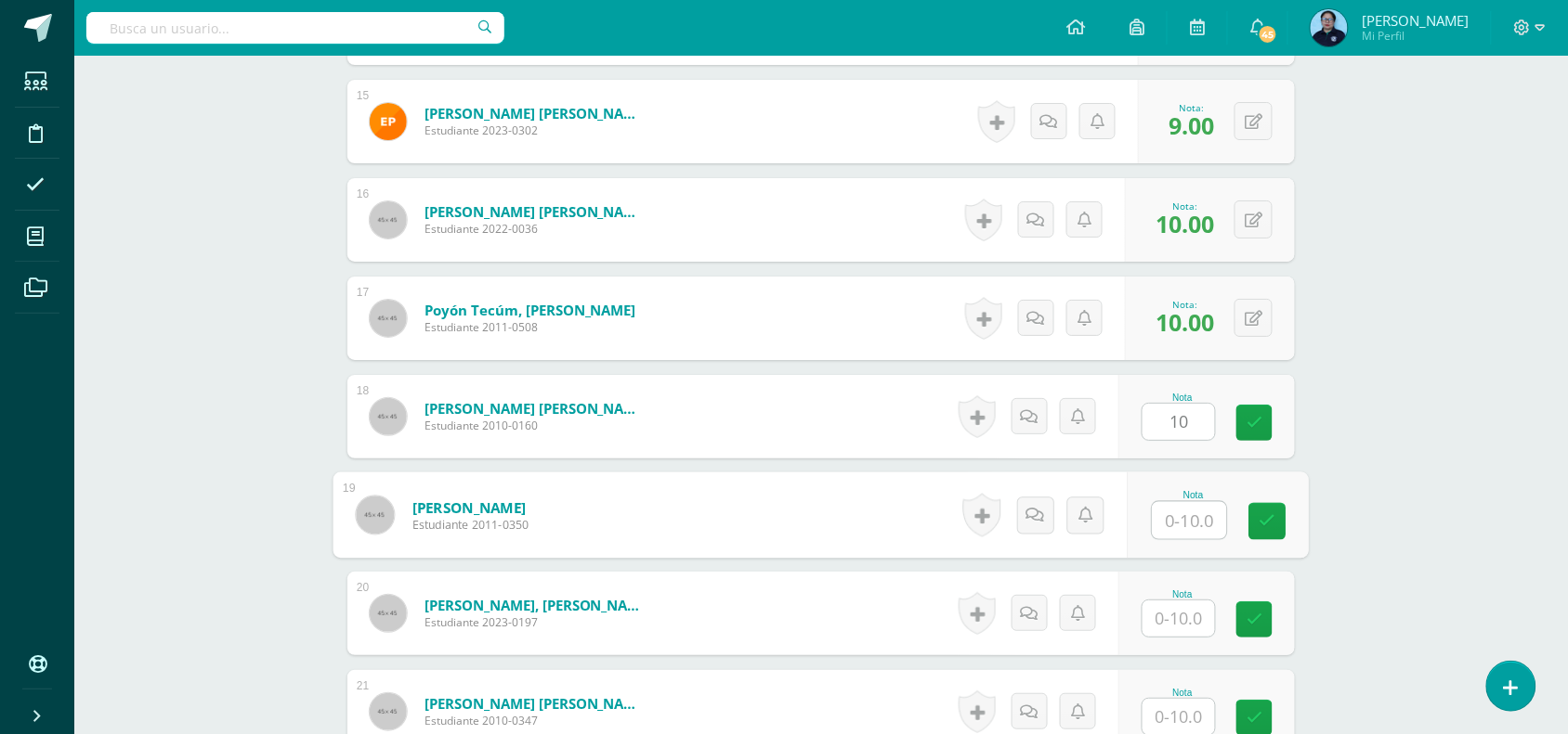
click at [1177, 529] on input "text" at bounding box center [1190, 521] width 75 height 37
type input "10"
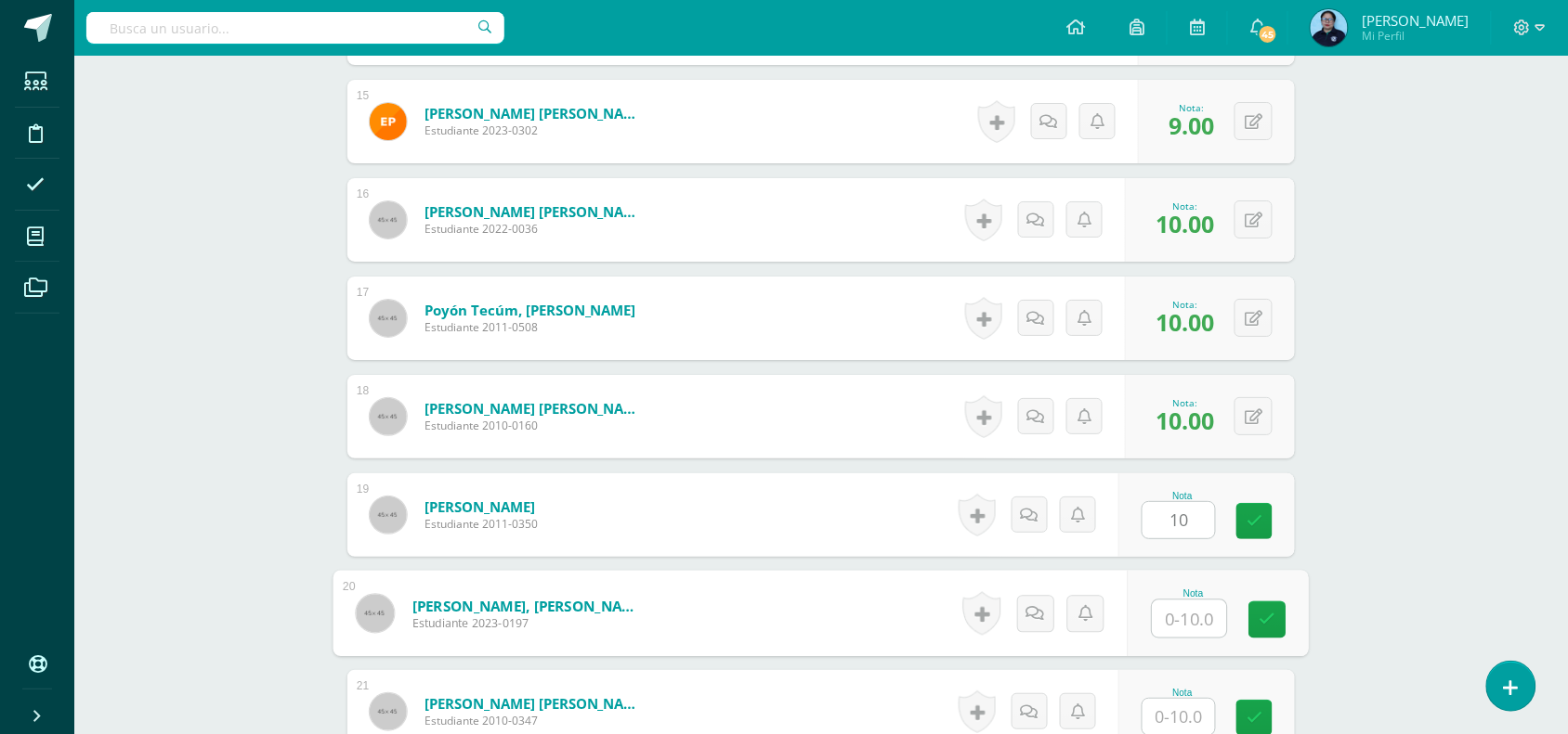
click at [1177, 634] on input "text" at bounding box center [1190, 619] width 75 height 37
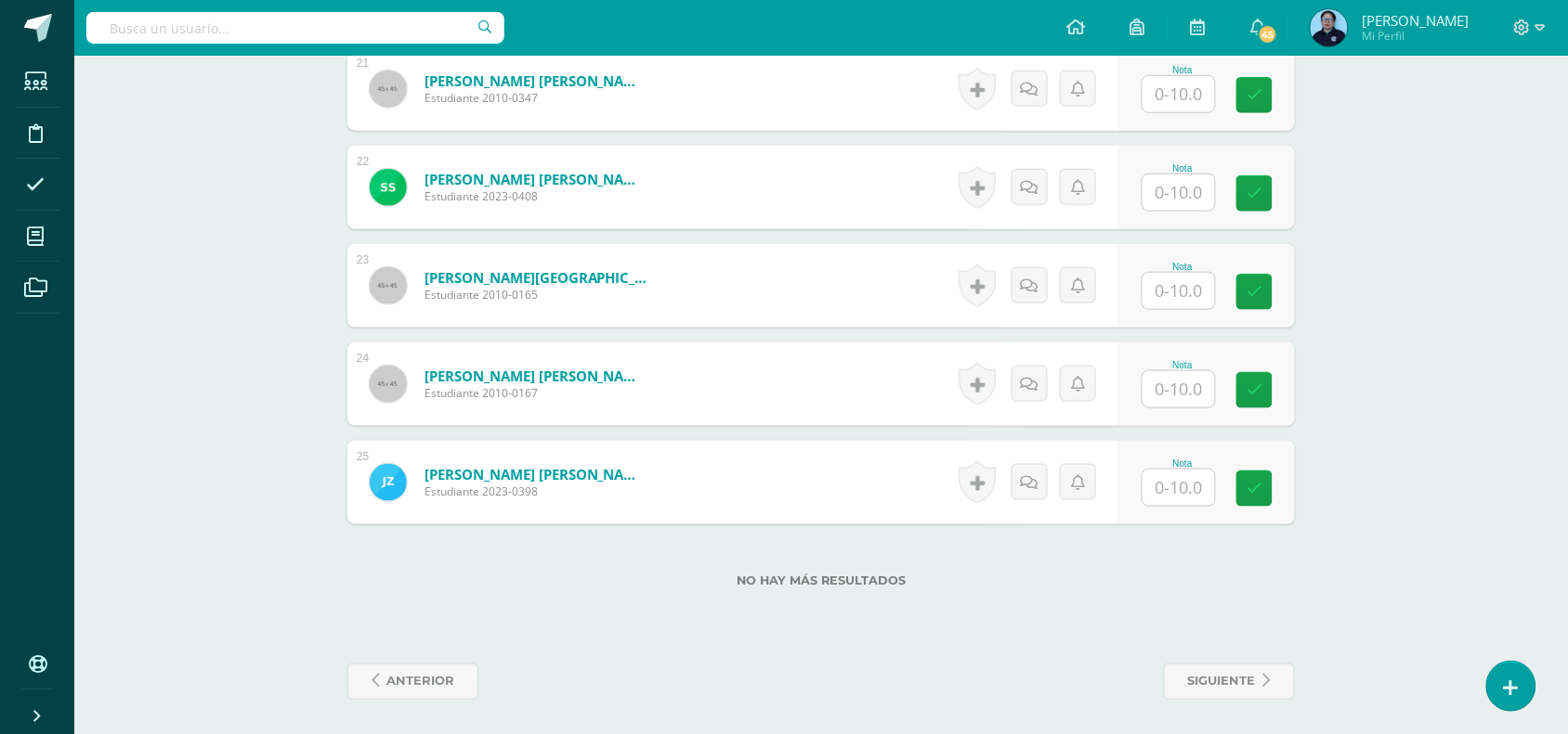
scroll to position [2586, 0]
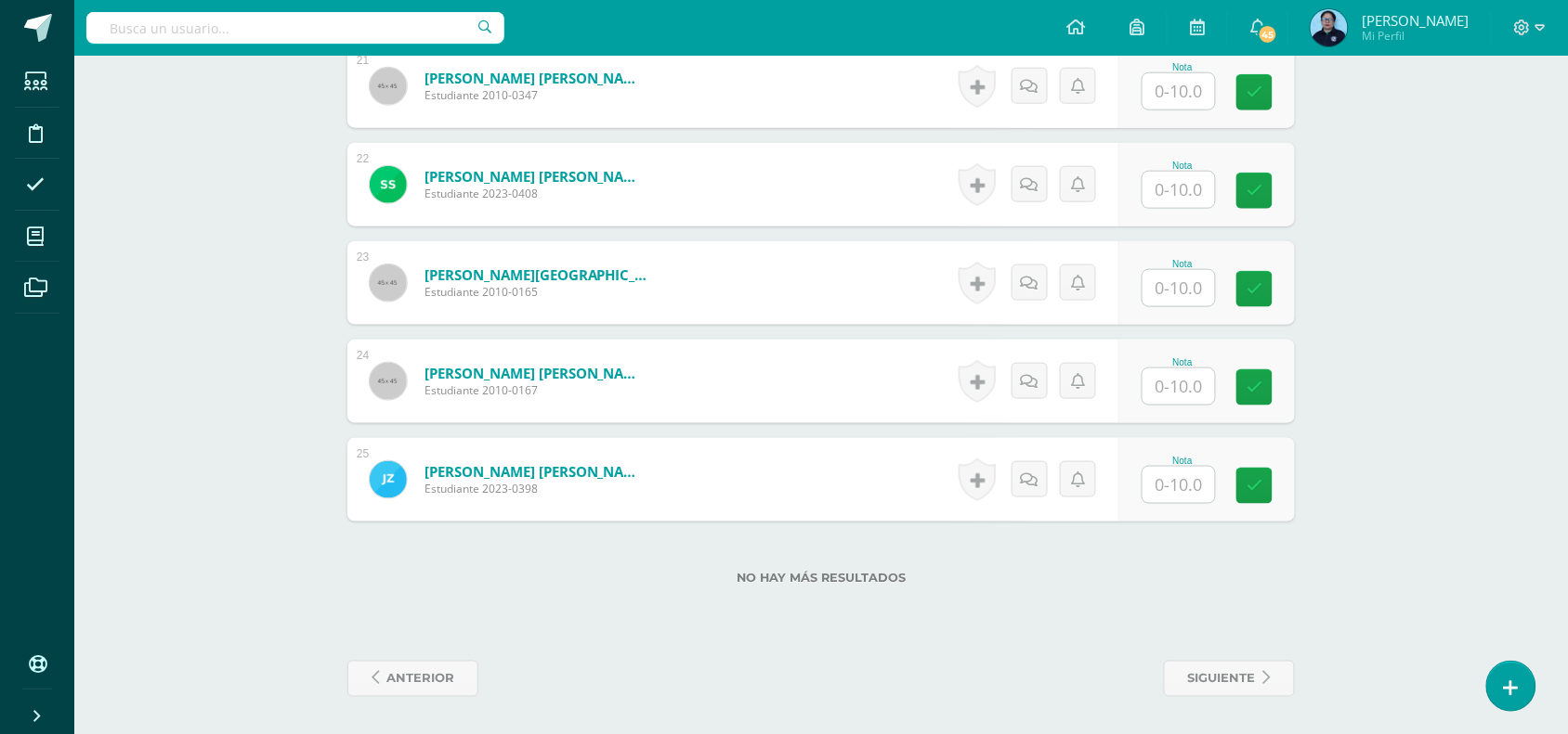
type input "10"
click at [1185, 205] on input "text" at bounding box center [1190, 190] width 75 height 37
type input "9"
click at [1177, 281] on input "text" at bounding box center [1179, 288] width 73 height 36
type input "10"
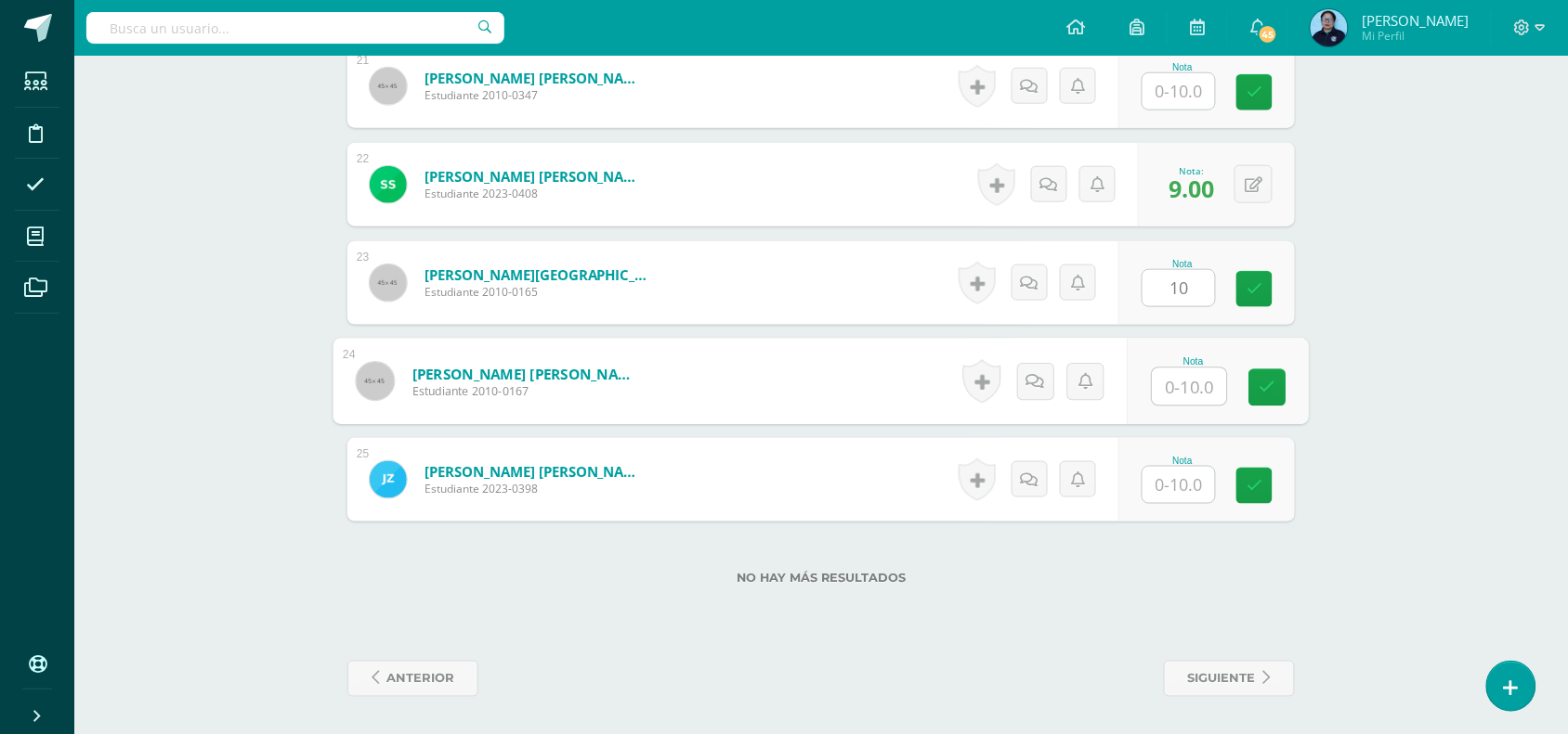
click at [1173, 383] on input "text" at bounding box center [1190, 388] width 75 height 37
type input "8"
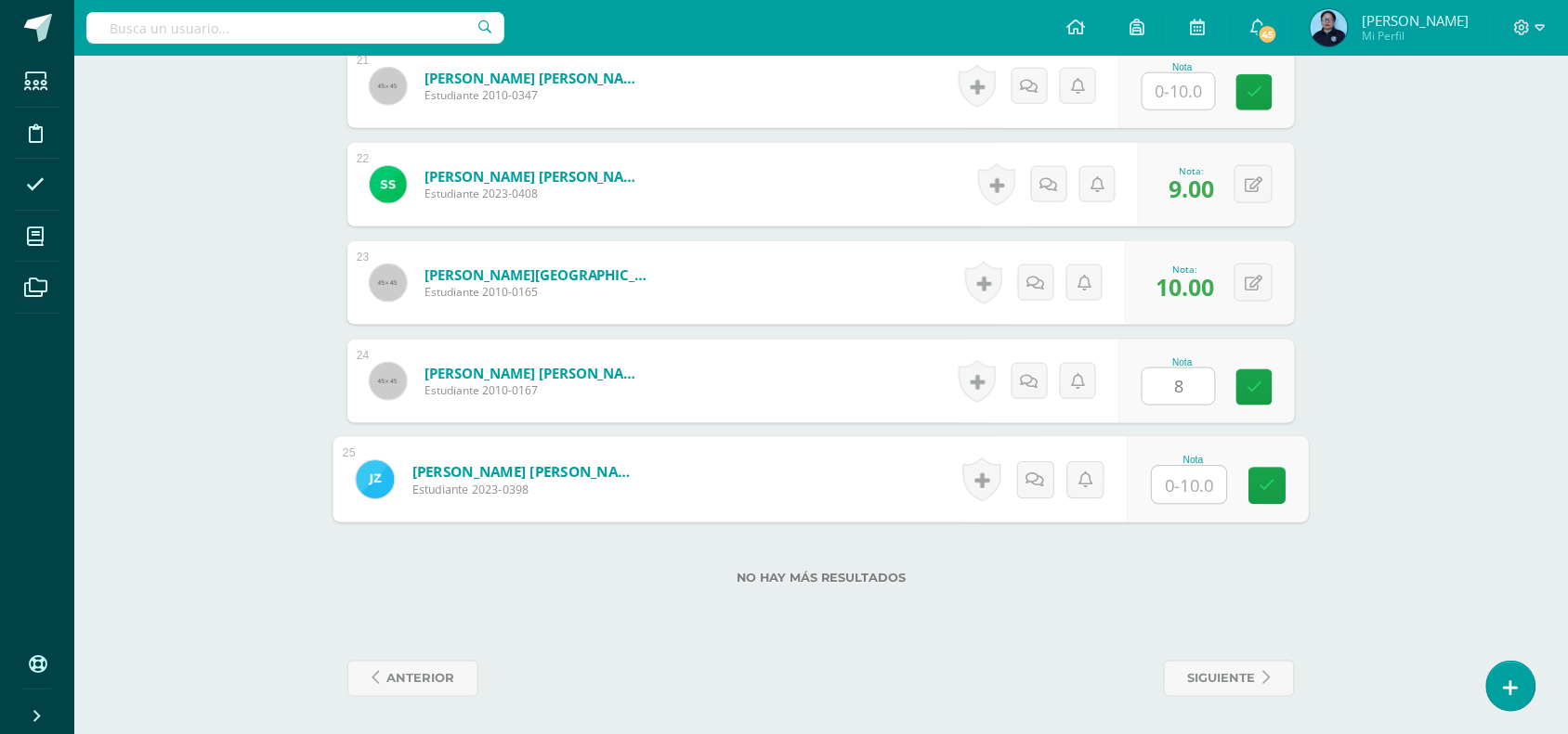
click at [1177, 480] on input "text" at bounding box center [1190, 486] width 75 height 37
type input "8"
click at [1278, 481] on link at bounding box center [1268, 487] width 37 height 37
